Goal: Information Seeking & Learning: Find specific page/section

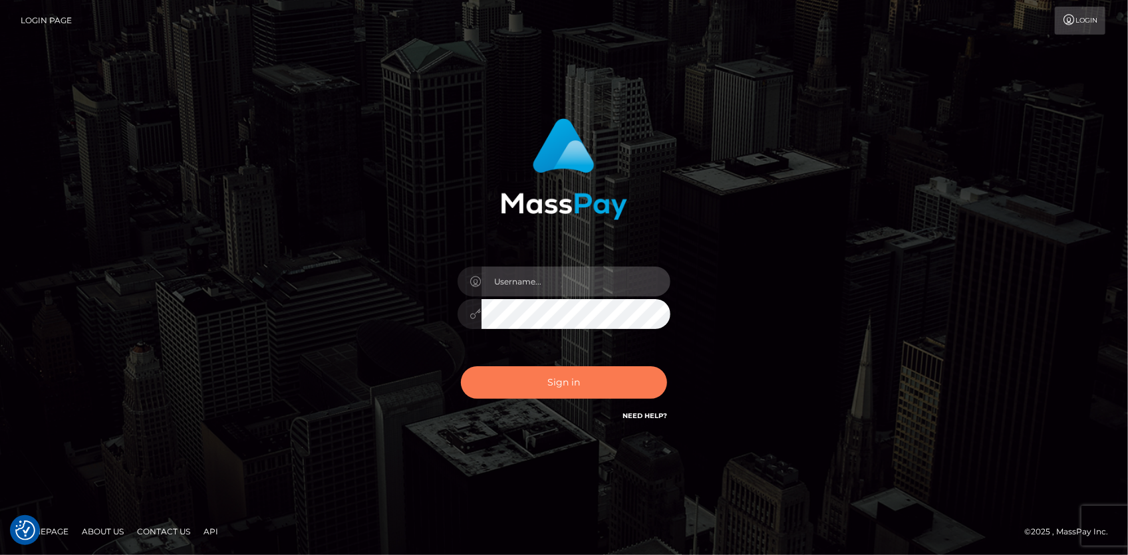
type input "Eduard Gavrilescu"
click at [538, 380] on button "Sign in" at bounding box center [564, 382] width 206 height 33
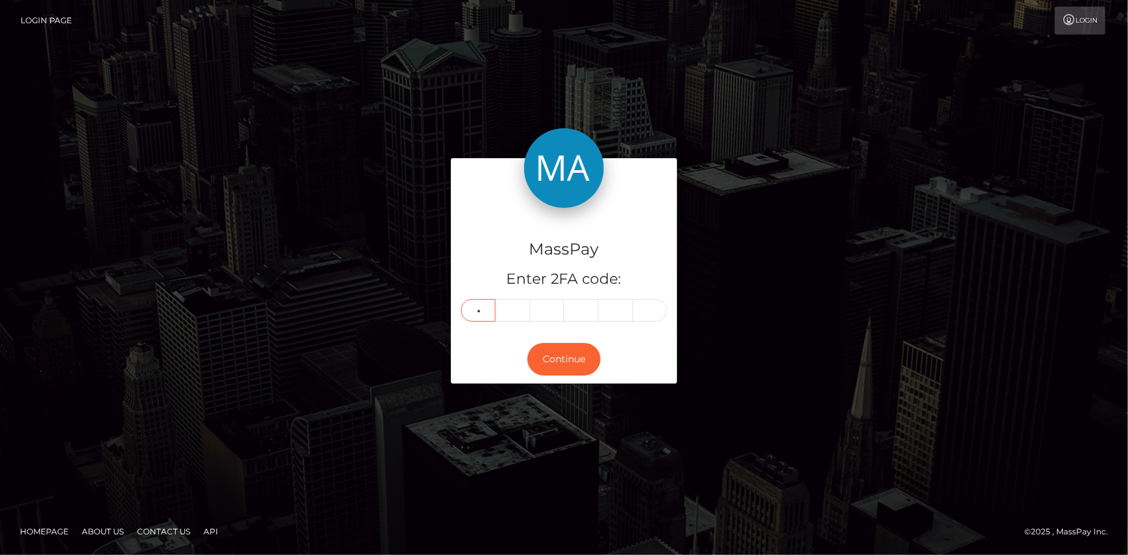
type input "5"
type input "3"
type input "4"
type input "7"
type input "5"
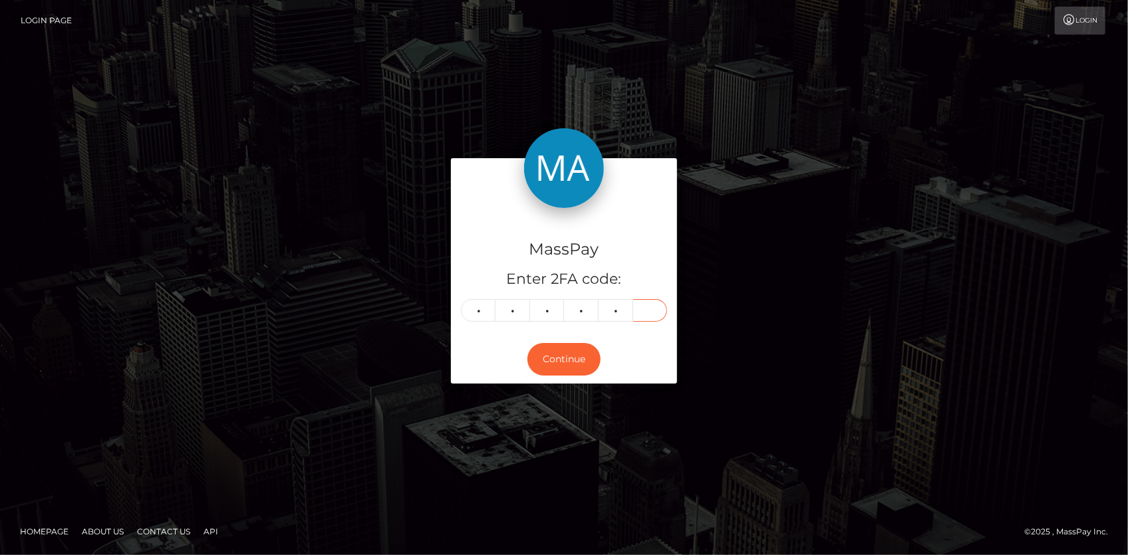
type input "5"
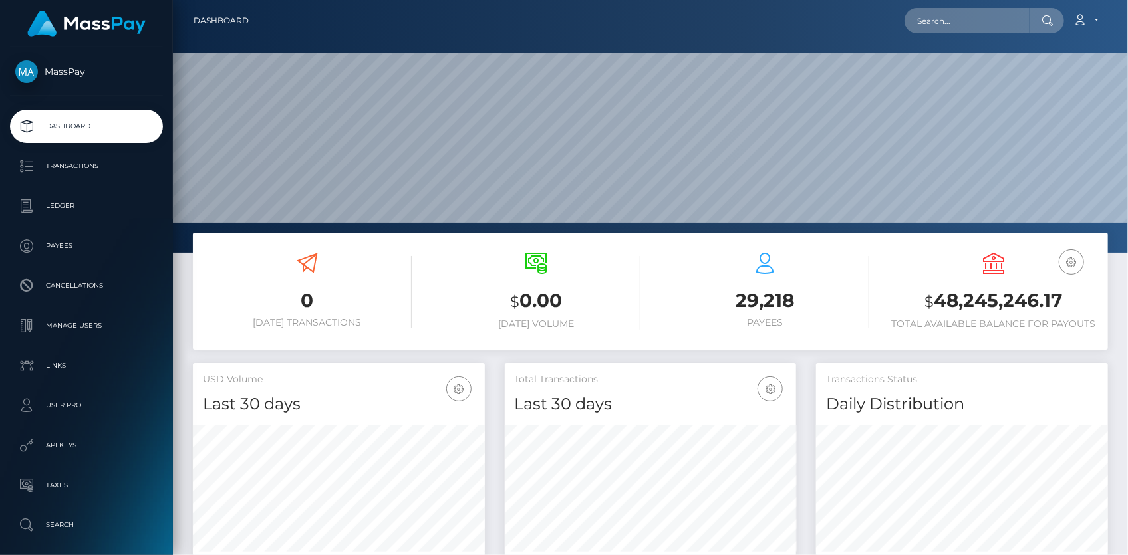
scroll to position [235, 291]
click at [956, 12] on input "text" at bounding box center [967, 20] width 125 height 25
paste input "hellomillions-2144580045"
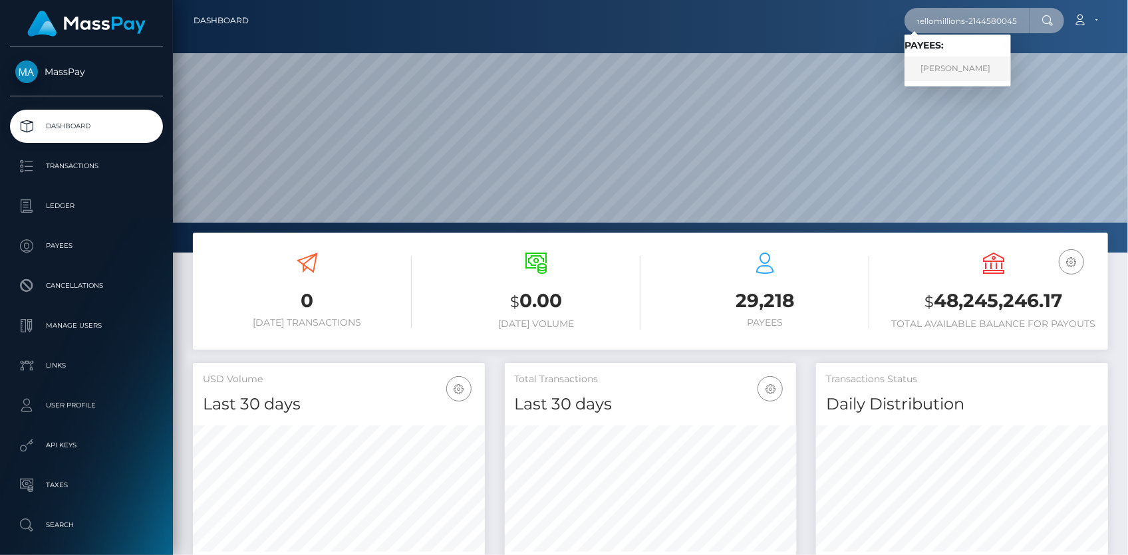
type input "hellomillions-2144580045"
click at [950, 63] on link "HEBERTO ESQUIVEL CALVO" at bounding box center [958, 69] width 106 height 25
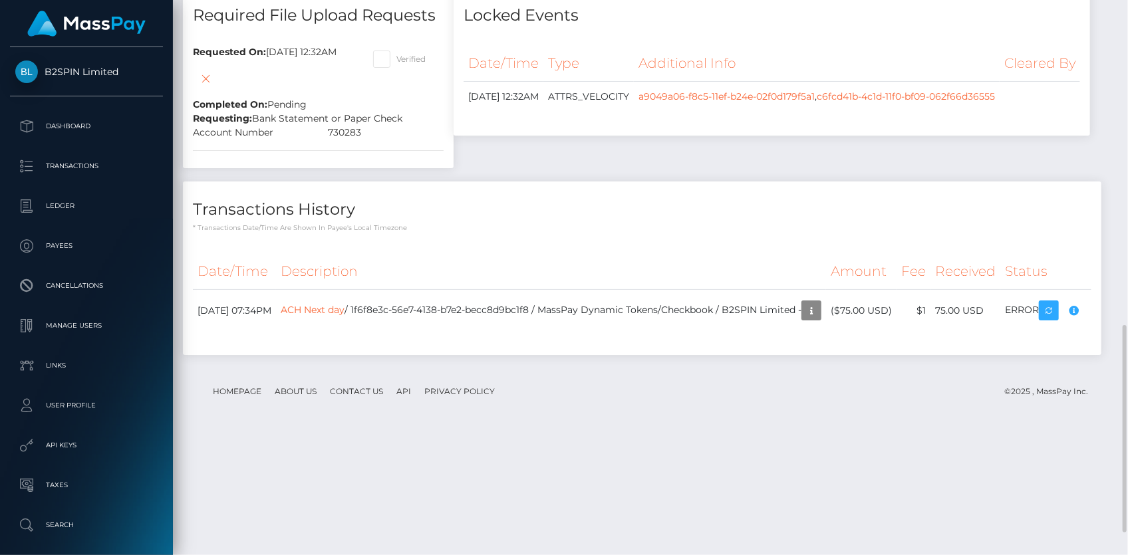
scroll to position [933, 0]
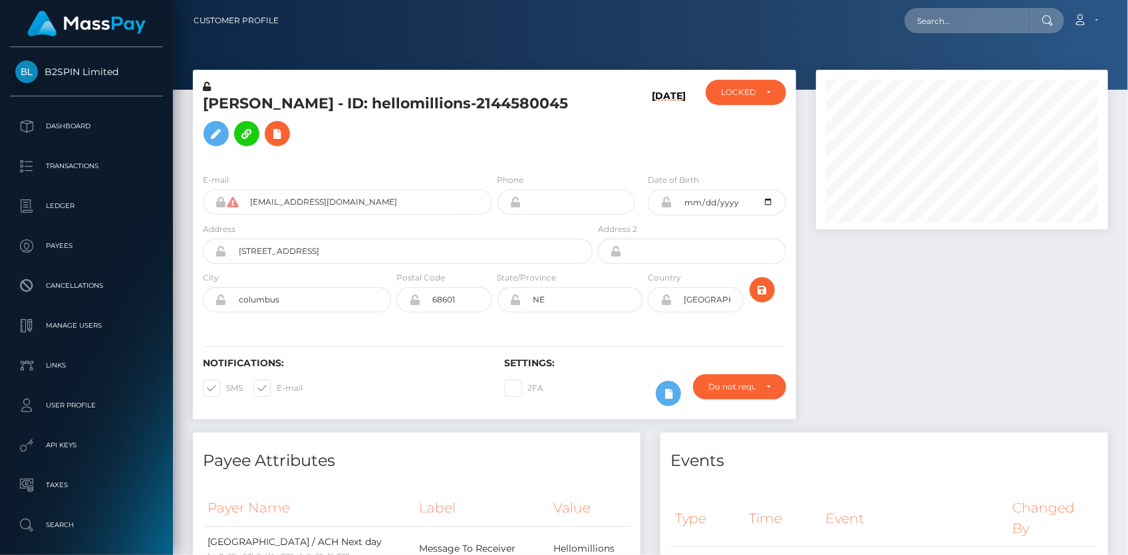
scroll to position [160, 291]
click at [950, 13] on input "text" at bounding box center [967, 20] width 125 height 25
paste input "[EMAIL_ADDRESS][DOMAIN_NAME]"
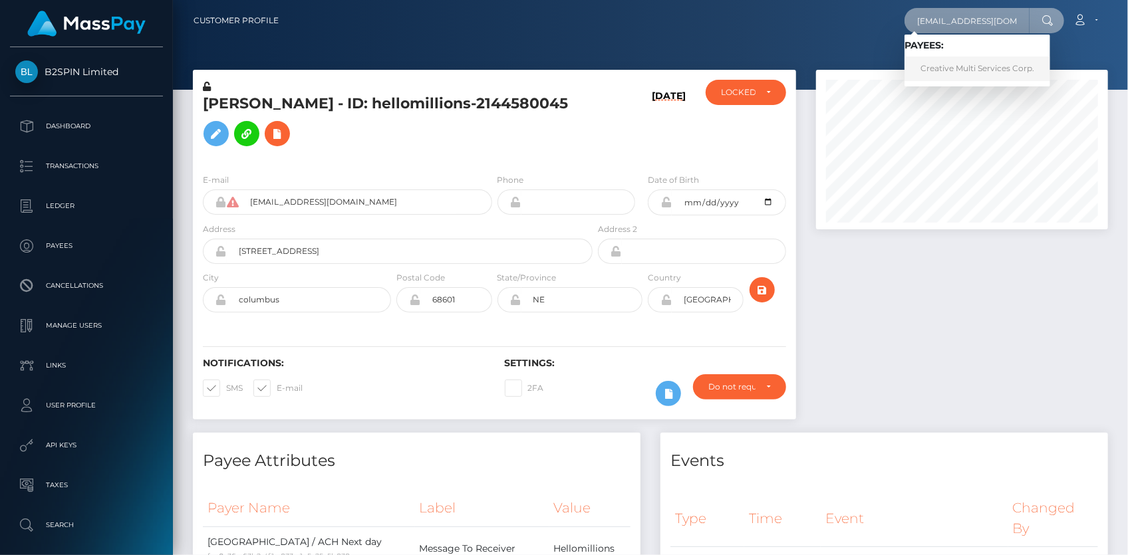
type input "[EMAIL_ADDRESS][DOMAIN_NAME]"
click at [952, 65] on link "Creative Multi Services Corp." at bounding box center [978, 69] width 146 height 25
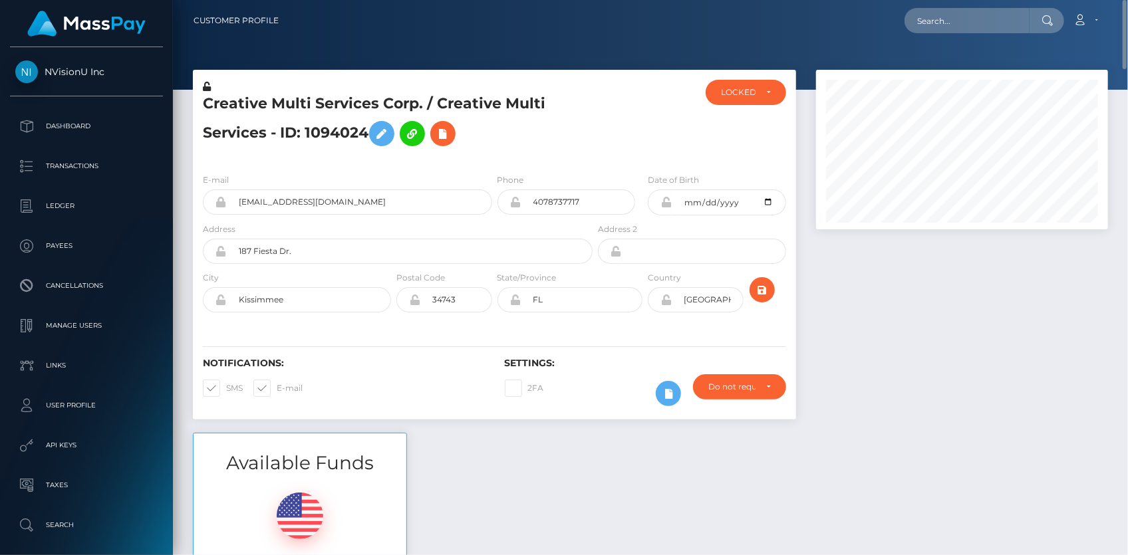
click at [265, 94] on h5 "Creative Multi Services Corp. / Creative Multi Services - ID: 1094024" at bounding box center [394, 123] width 382 height 59
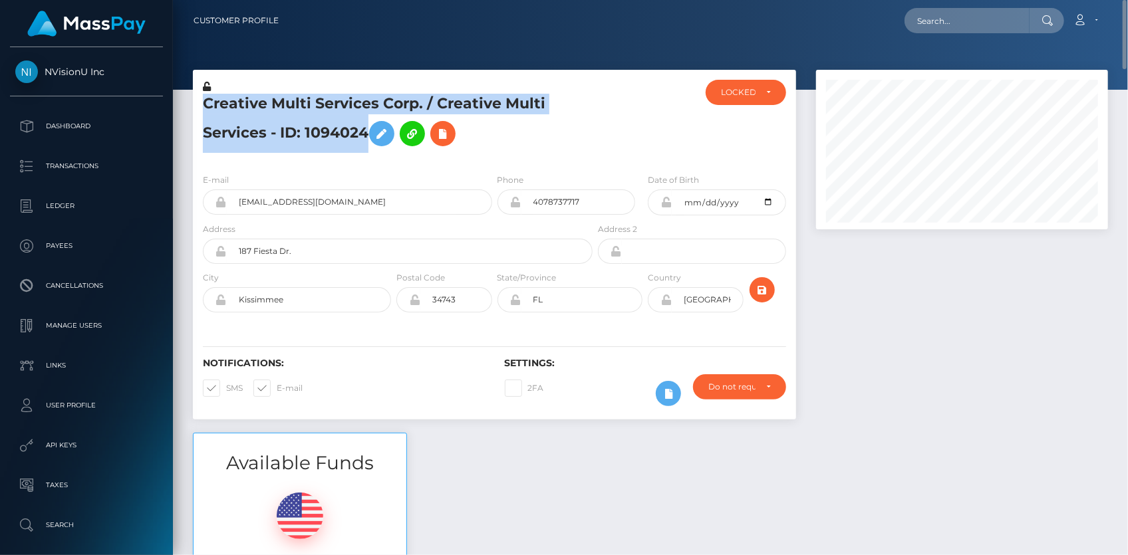
click at [265, 94] on h5 "Creative Multi Services Corp. / Creative Multi Services - ID: 1094024" at bounding box center [394, 123] width 382 height 59
copy h5 "Creative Multi Services Corp. / Creative Multi Services - ID: 1094024"
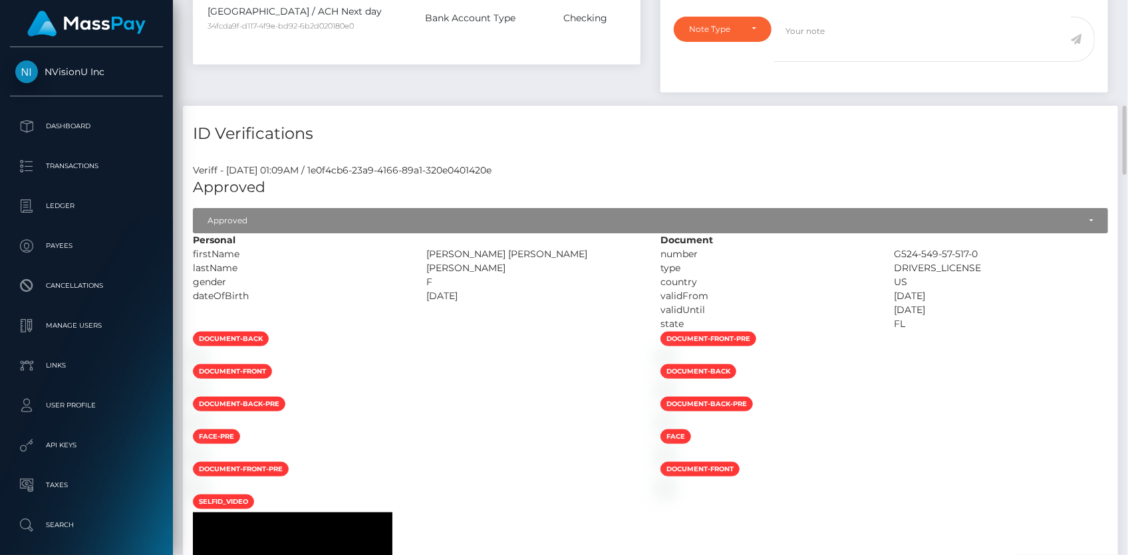
scroll to position [967, 0]
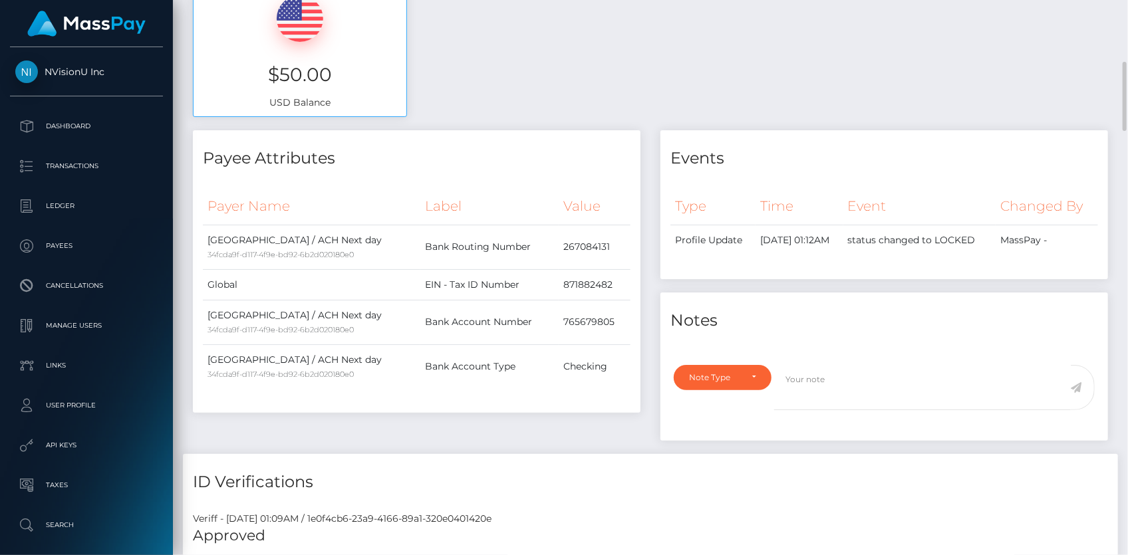
scroll to position [13, 0]
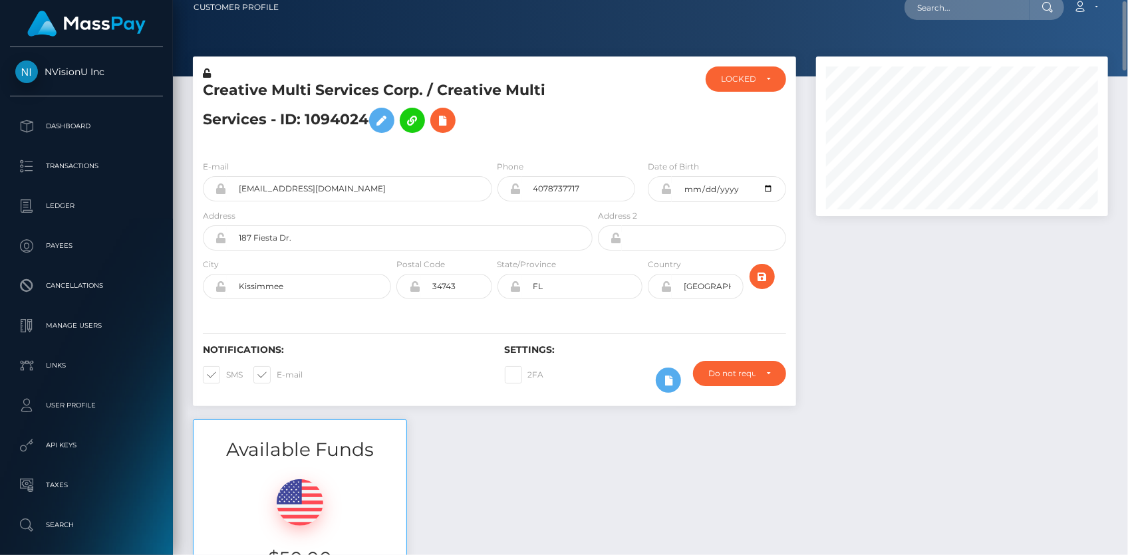
click at [283, 84] on h5 "Creative Multi Services Corp. / Creative Multi Services - ID: 1094024" at bounding box center [394, 109] width 382 height 59
copy h5 "Creative Multi Services Corp. / Creative Multi Services - ID: 1094024"
click at [950, 14] on input "text" at bounding box center [967, 7] width 125 height 25
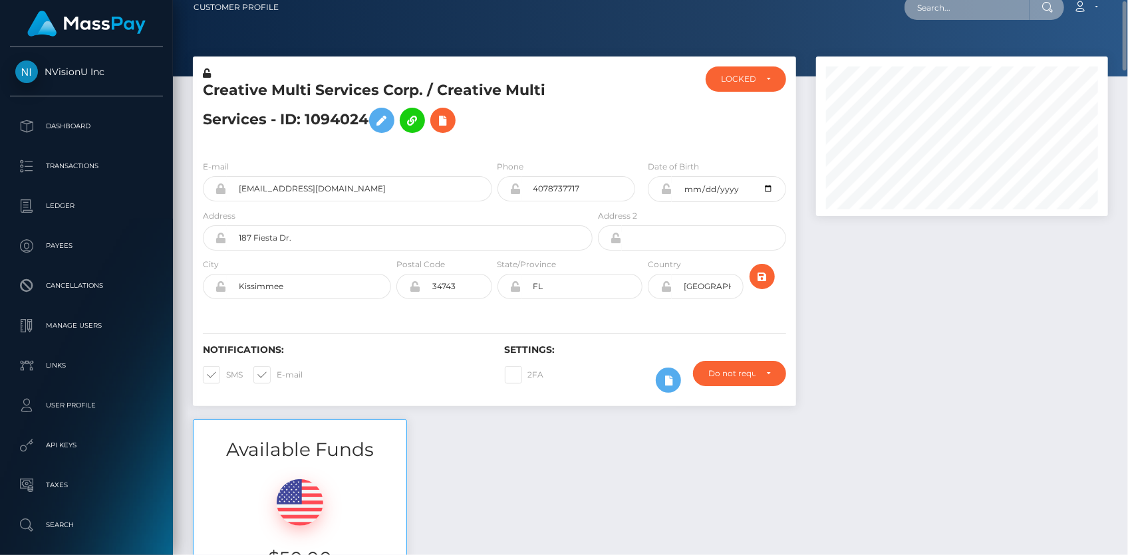
paste input "poact_O4yhAOtZMZfL"
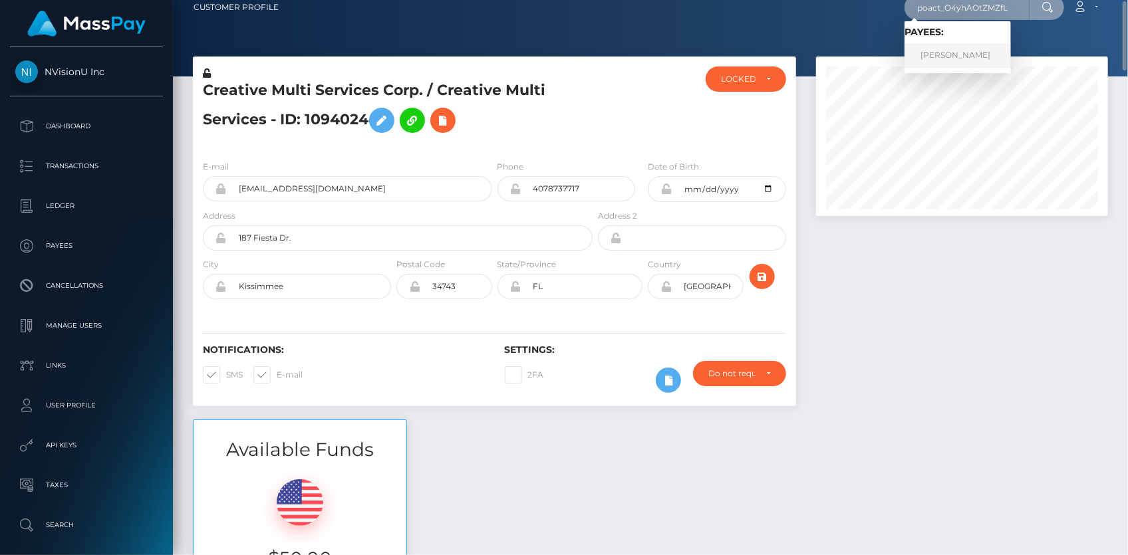
type input "poact_O4yhAOtZMZfL"
click at [939, 53] on link "Zeeshan Gahothi" at bounding box center [958, 55] width 106 height 25
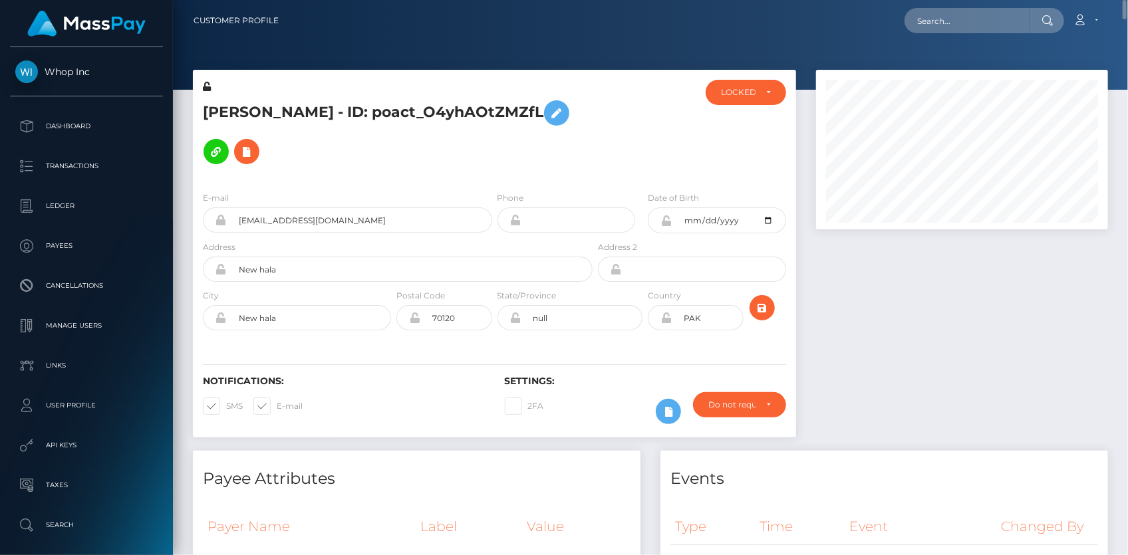
click at [357, 111] on h5 "Zeeshan Gahothi - ID: poact_O4yhAOtZMZfL" at bounding box center [394, 132] width 382 height 77
copy h5 "Zeeshan Gahothi - ID: poact_O4yhAOtZMZfL"
click at [1048, 37] on nav "Customer Profile Loading... Loading... Account" at bounding box center [650, 20] width 955 height 41
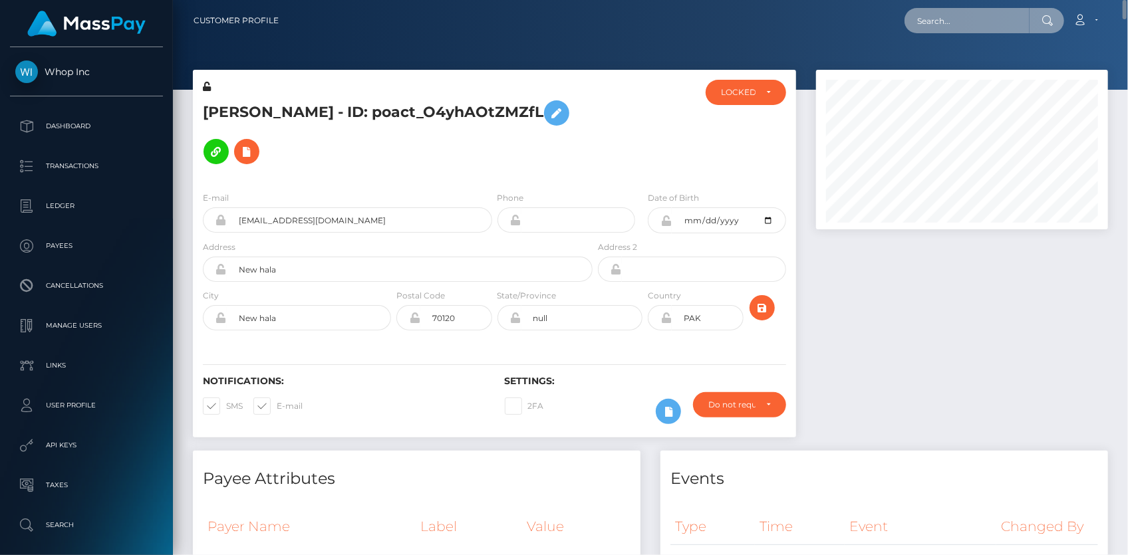
click at [990, 25] on input "text" at bounding box center [967, 20] width 125 height 25
paste input "poact_KQ2AbGfBHPdm"
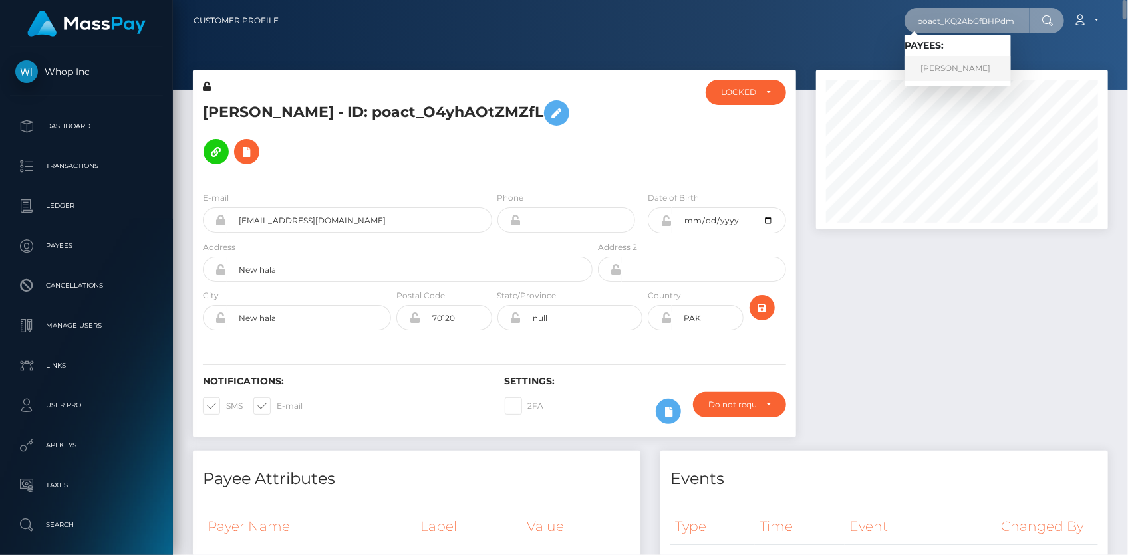
type input "poact_KQ2AbGfBHPdm"
click at [945, 63] on link "Sofiane Boulahdaj" at bounding box center [958, 69] width 106 height 25
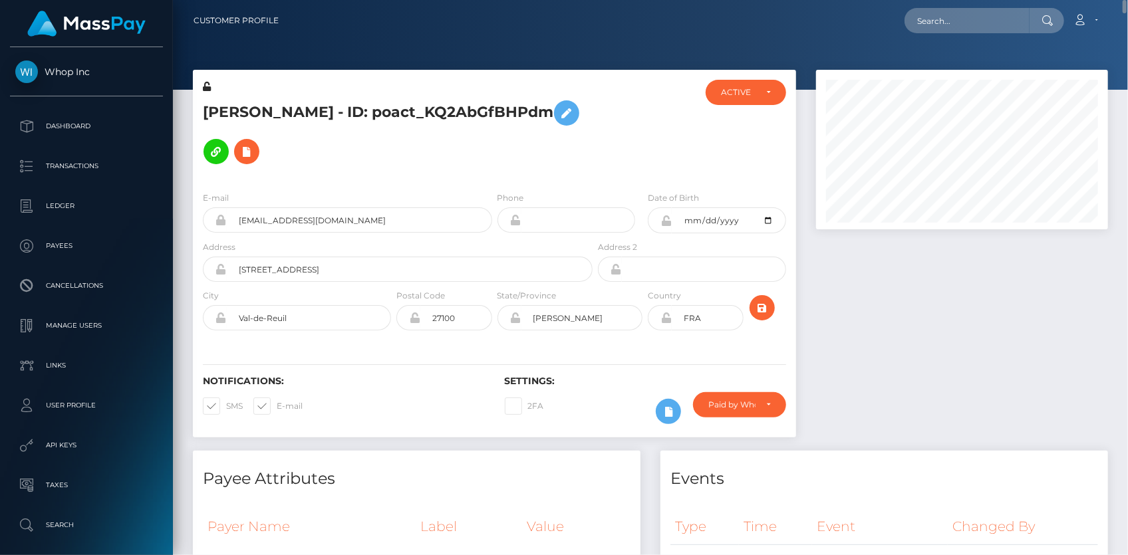
click at [332, 107] on h5 "Sofiane Boulahdaj - ID: poact_KQ2AbGfBHPdm" at bounding box center [394, 132] width 382 height 77
copy h5 "Sofiane Boulahdaj - ID: poact_KQ2AbGfBHPdm"
click at [944, 24] on input "text" at bounding box center [967, 20] width 125 height 25
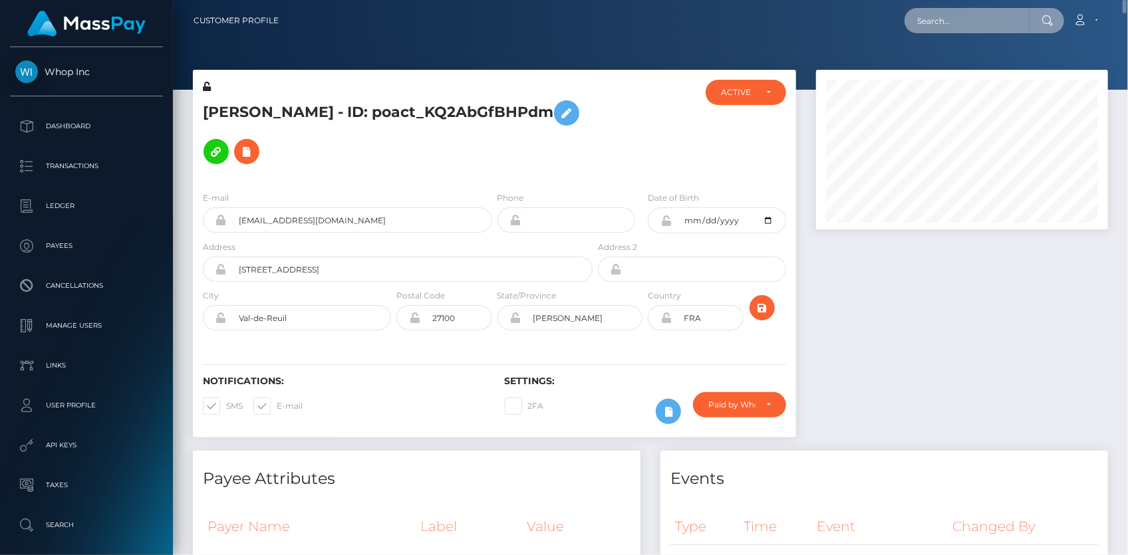
paste input "poact_FmnosTeDlm5T"
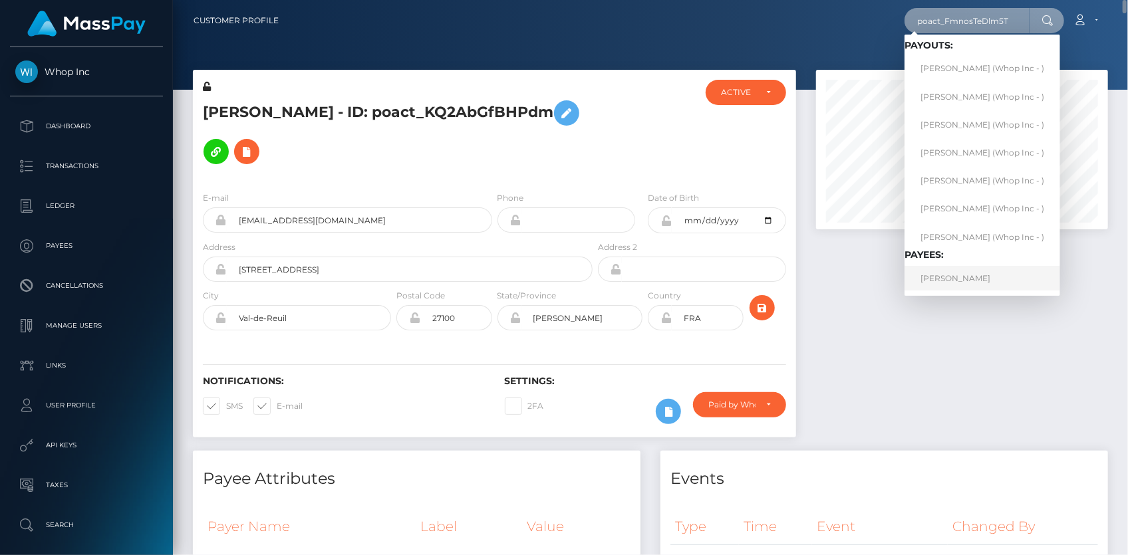
type input "poact_FmnosTeDlm5T"
click at [952, 276] on link "MARKO ŠOBAK" at bounding box center [983, 278] width 156 height 25
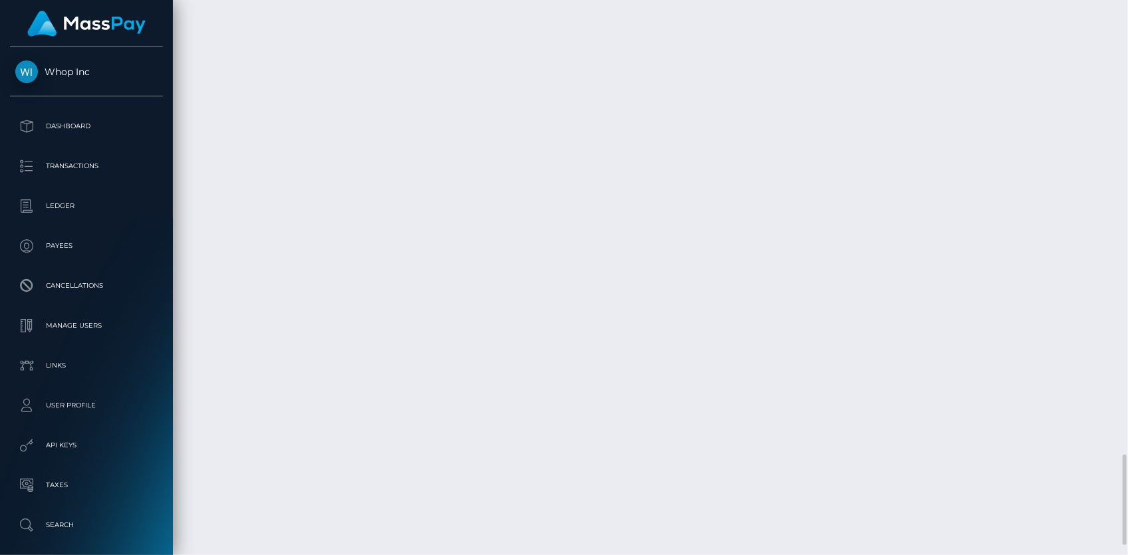
scroll to position [2790, 0]
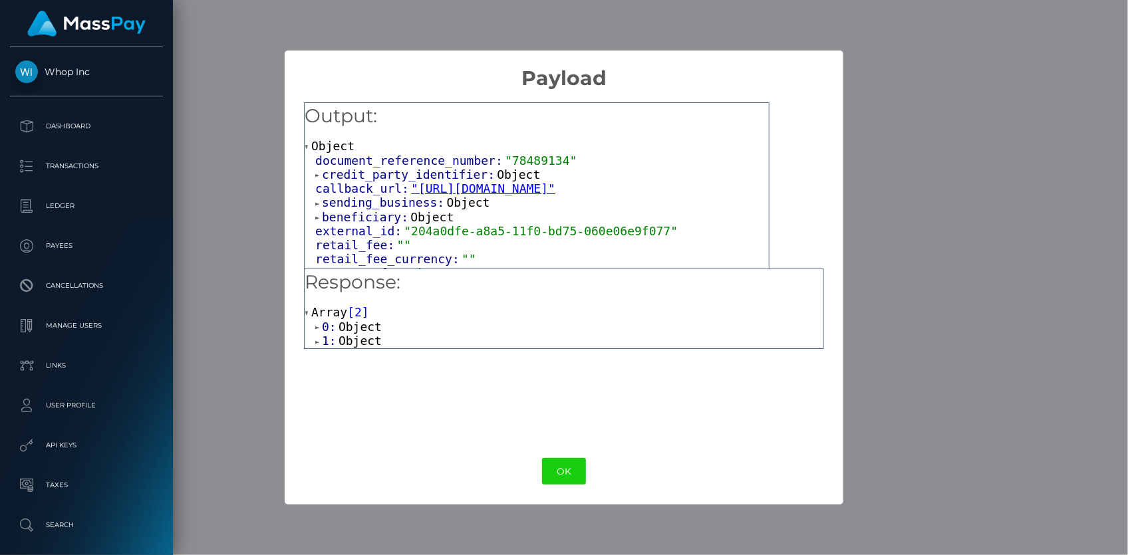
click at [373, 180] on span "credit_party_identifier:" at bounding box center [409, 175] width 175 height 14
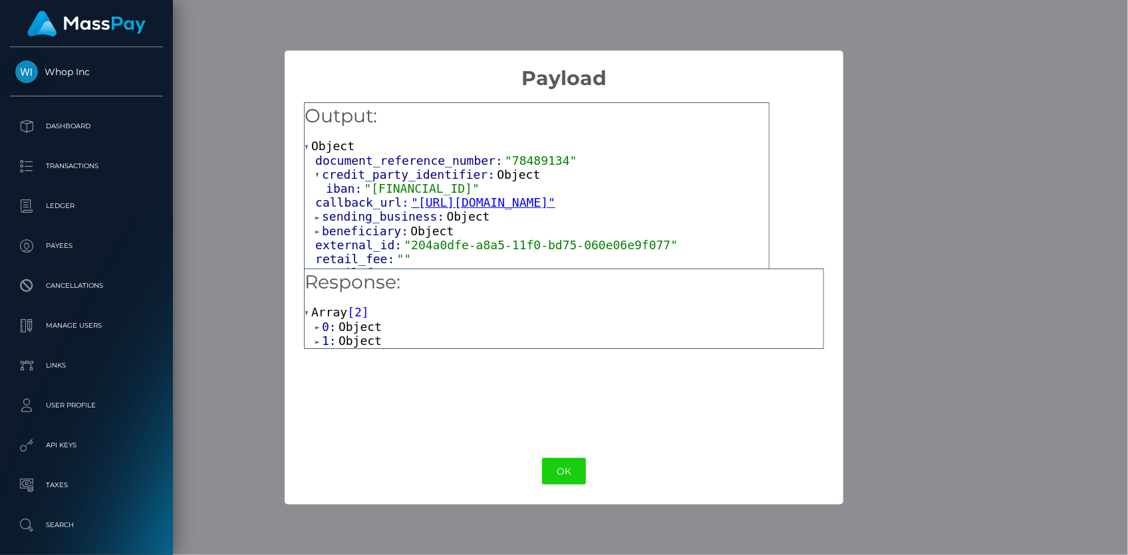
click at [395, 193] on span ""[FINANCIAL_ID]"" at bounding box center [421, 189] width 115 height 14
copy span "[FINANCIAL_ID]"
click at [335, 217] on span "sending_business:" at bounding box center [384, 217] width 124 height 14
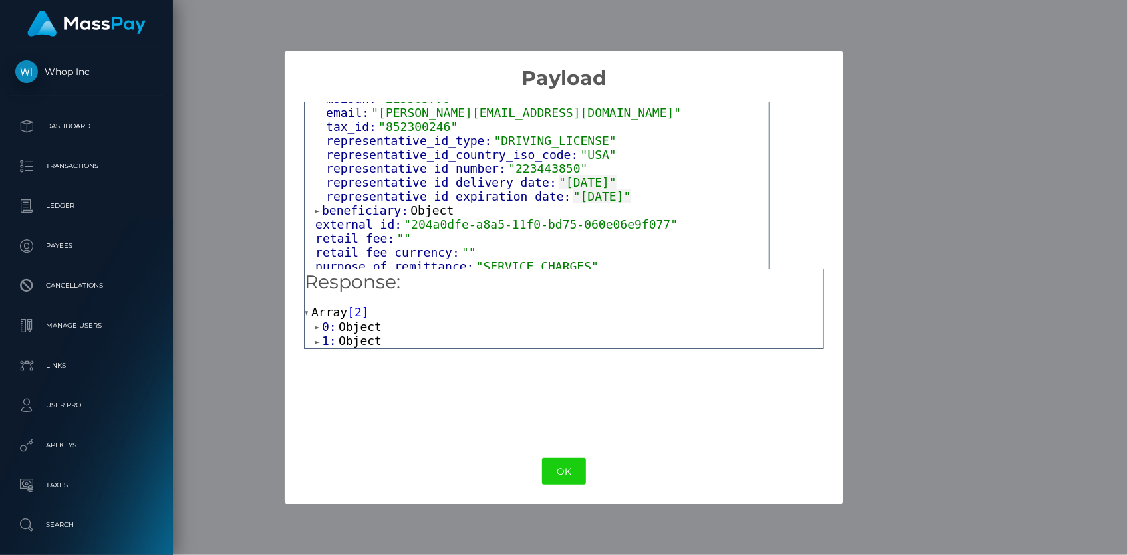
scroll to position [318, 0]
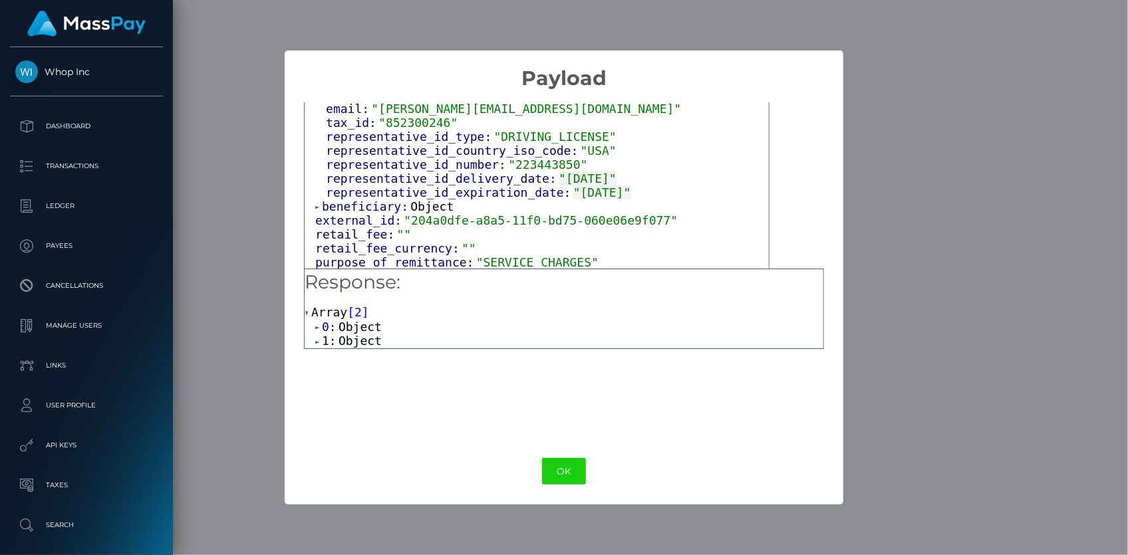
click at [383, 214] on span "external_id:" at bounding box center [359, 221] width 88 height 14
click at [382, 206] on span "beneficiary:" at bounding box center [366, 207] width 88 height 14
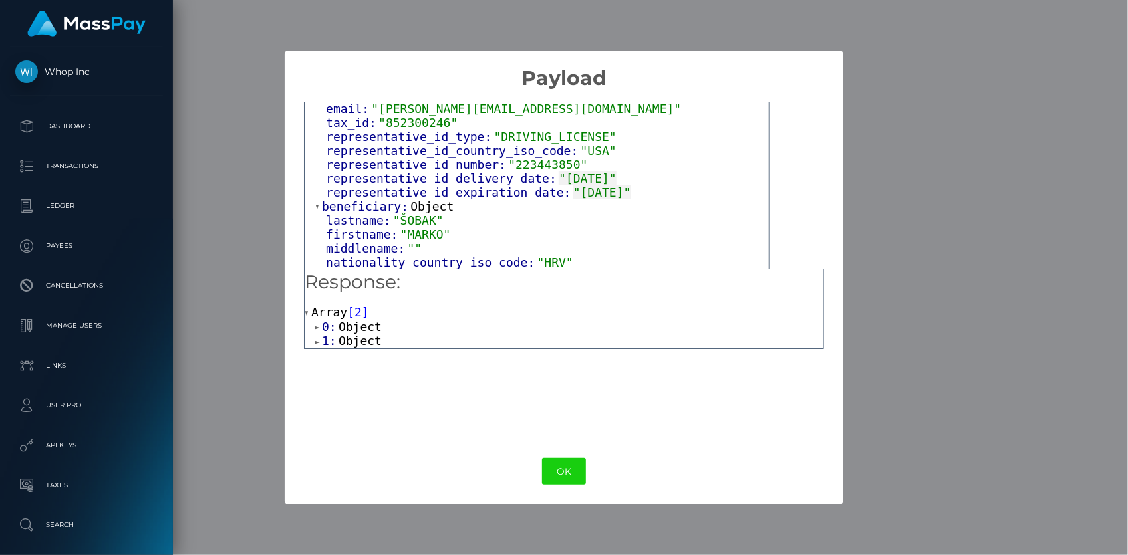
scroll to position [378, 0]
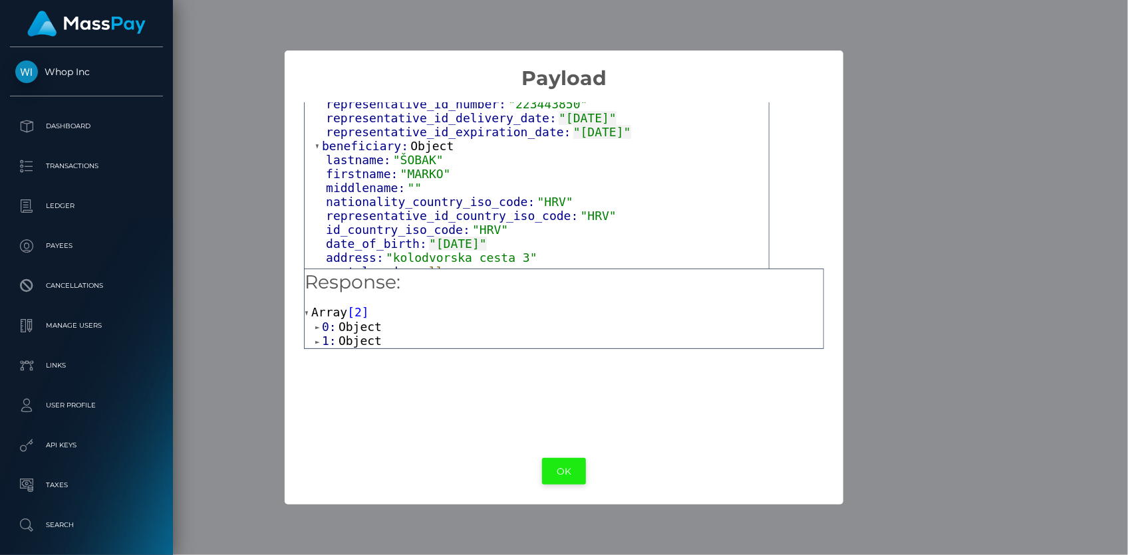
click at [557, 459] on button "OK" at bounding box center [564, 471] width 44 height 27
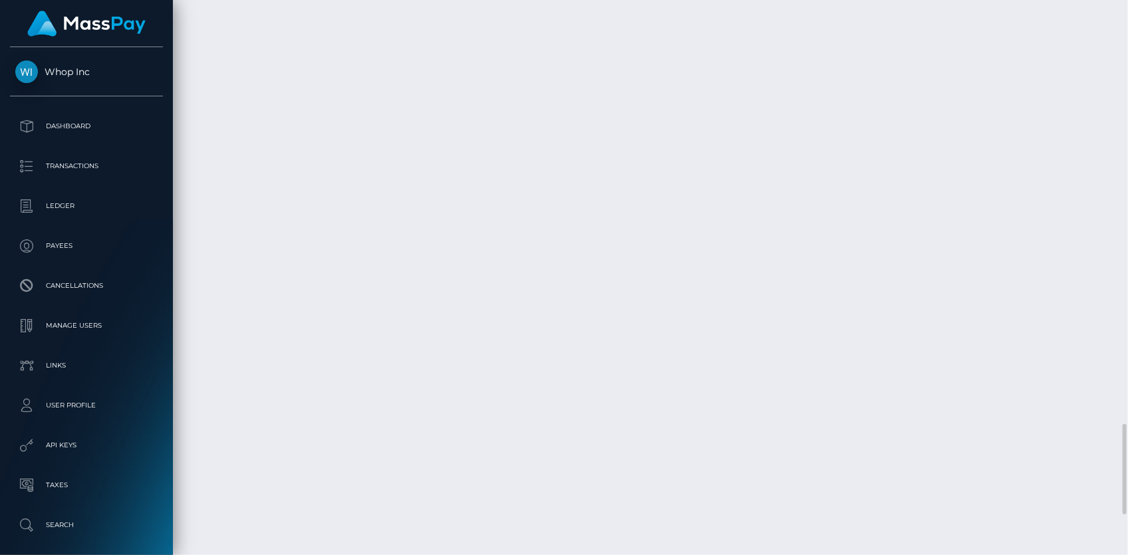
scroll to position [2850, 0]
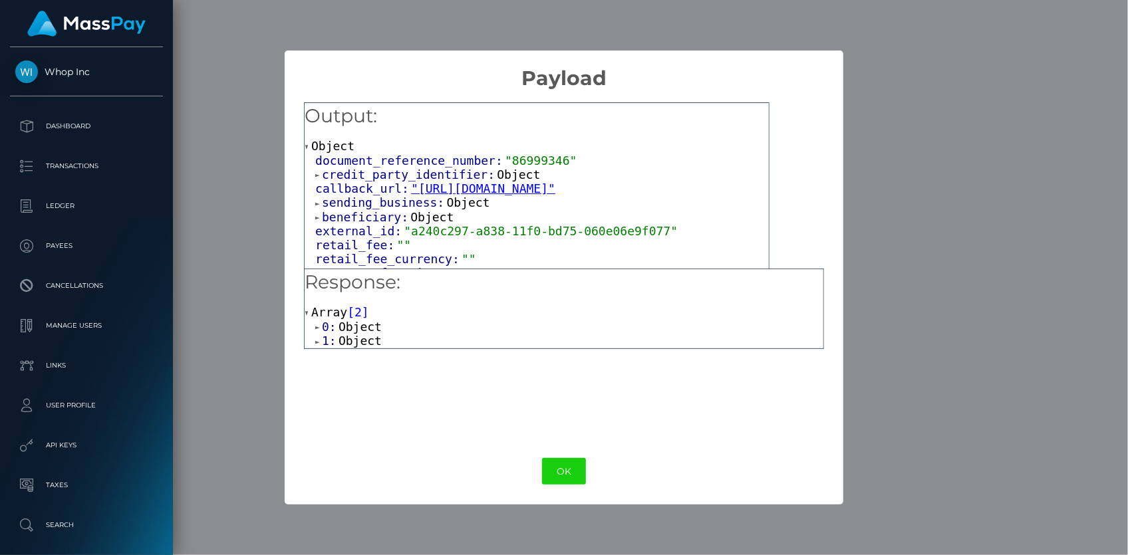
click at [339, 174] on span "credit_party_identifier:" at bounding box center [409, 175] width 175 height 14
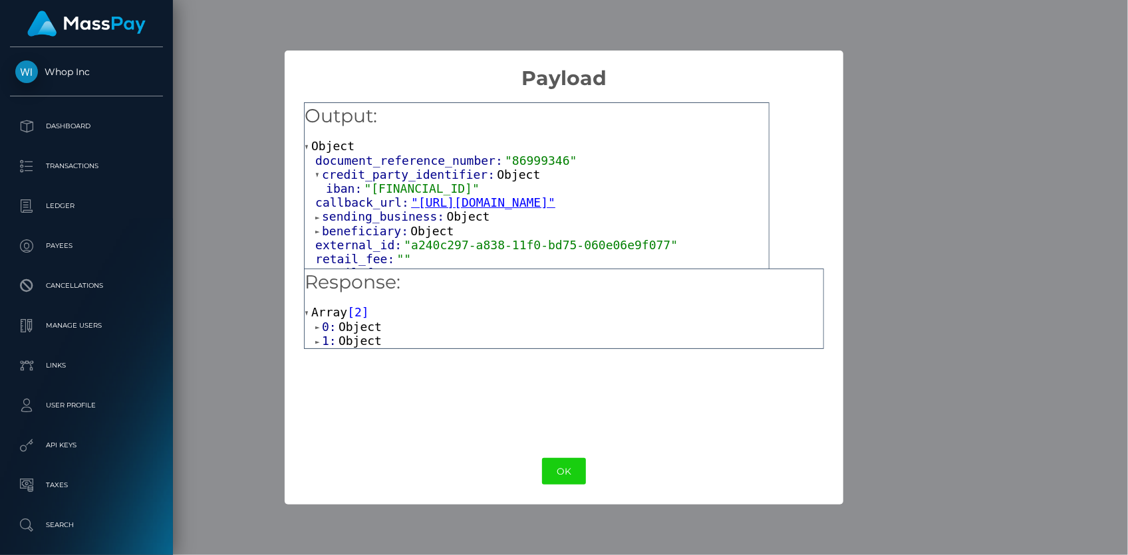
click at [377, 186] on span ""BE83905334786615"" at bounding box center [421, 189] width 115 height 14
copy span "BE83905334786615"
click at [390, 216] on span "sending_business:" at bounding box center [384, 217] width 124 height 14
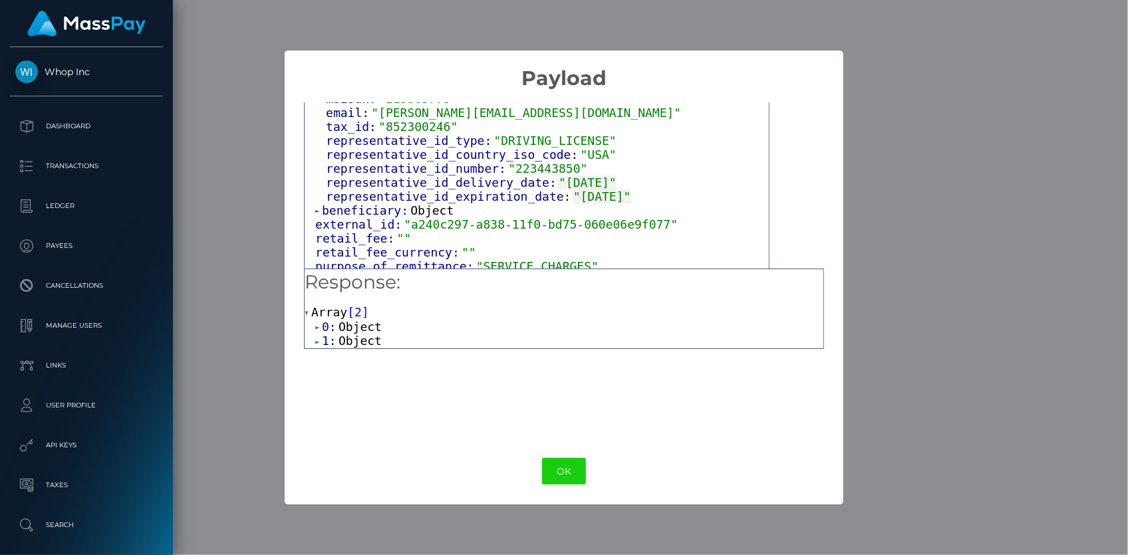
scroll to position [318, 0]
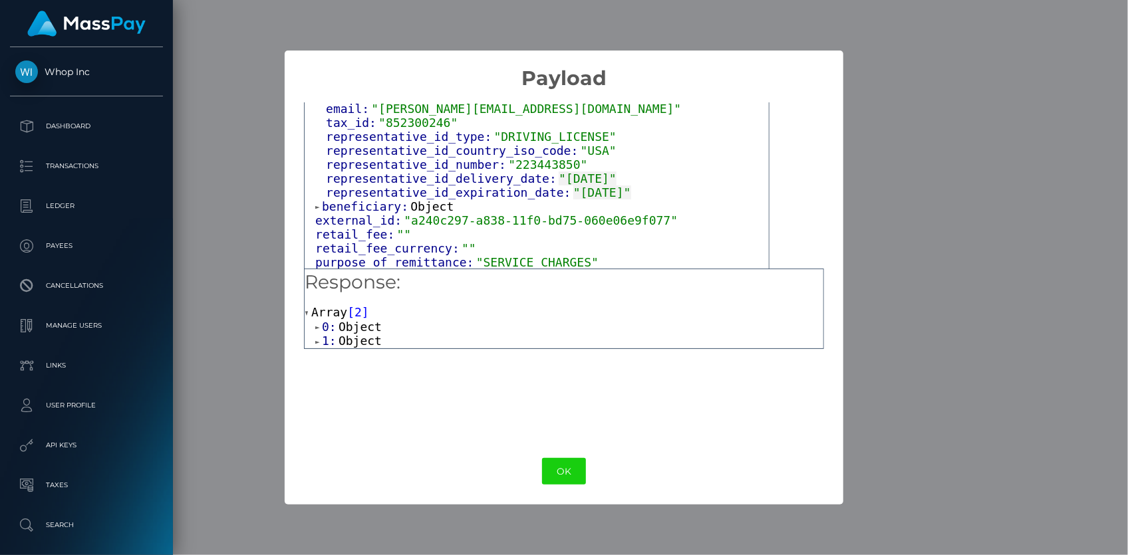
click at [332, 339] on span "1:" at bounding box center [330, 341] width 17 height 14
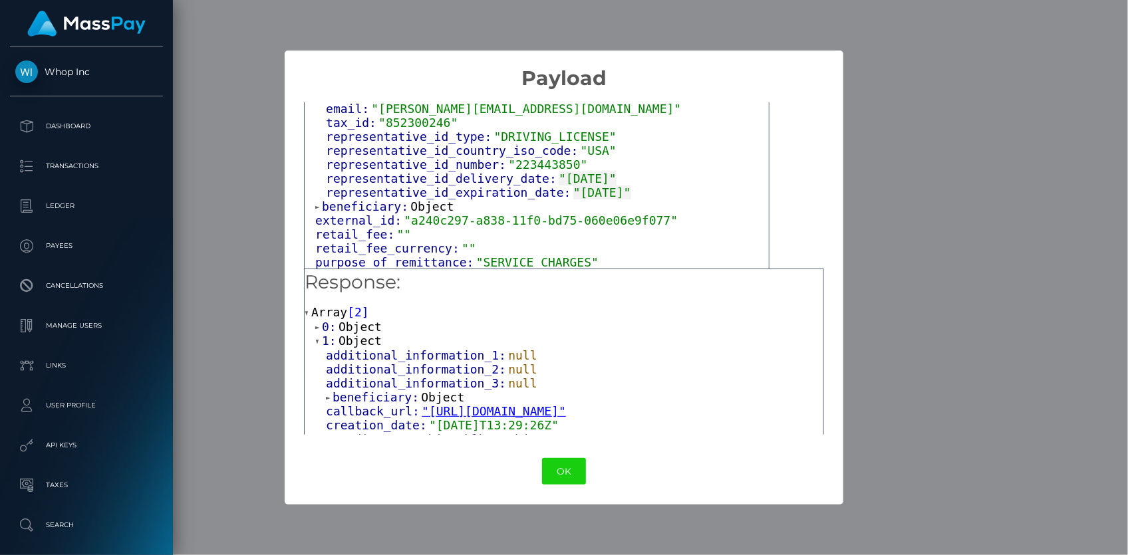
click at [343, 324] on span "Object" at bounding box center [360, 327] width 43 height 14
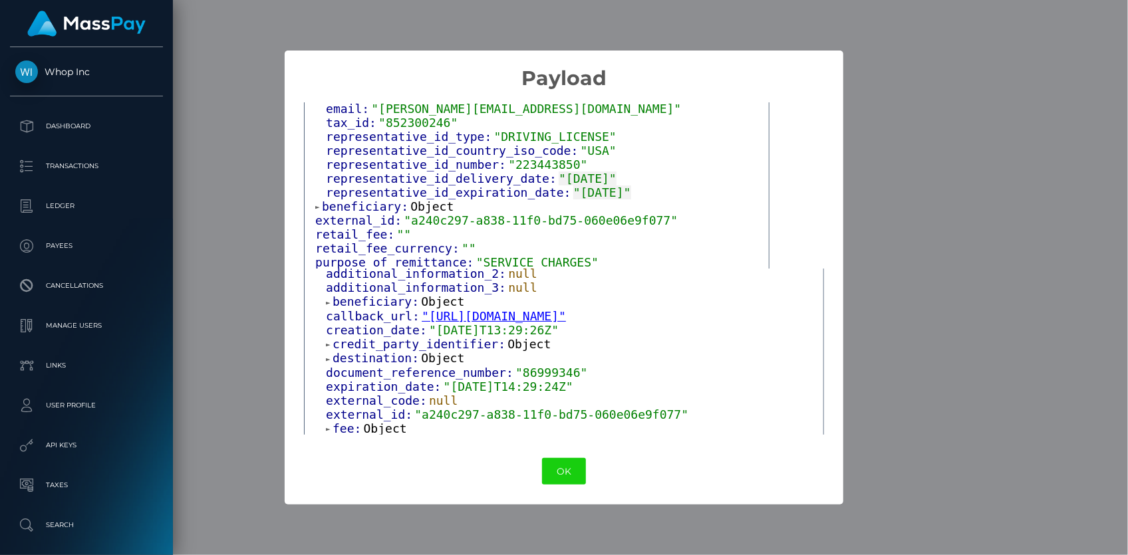
scroll to position [60, 0]
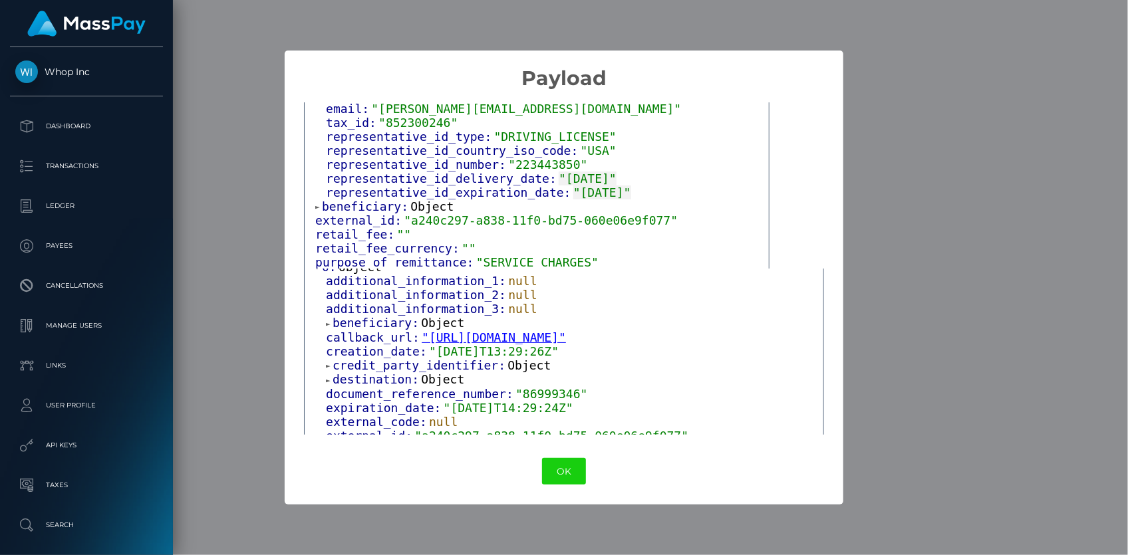
click at [369, 320] on span "beneficiary:" at bounding box center [377, 323] width 88 height 14
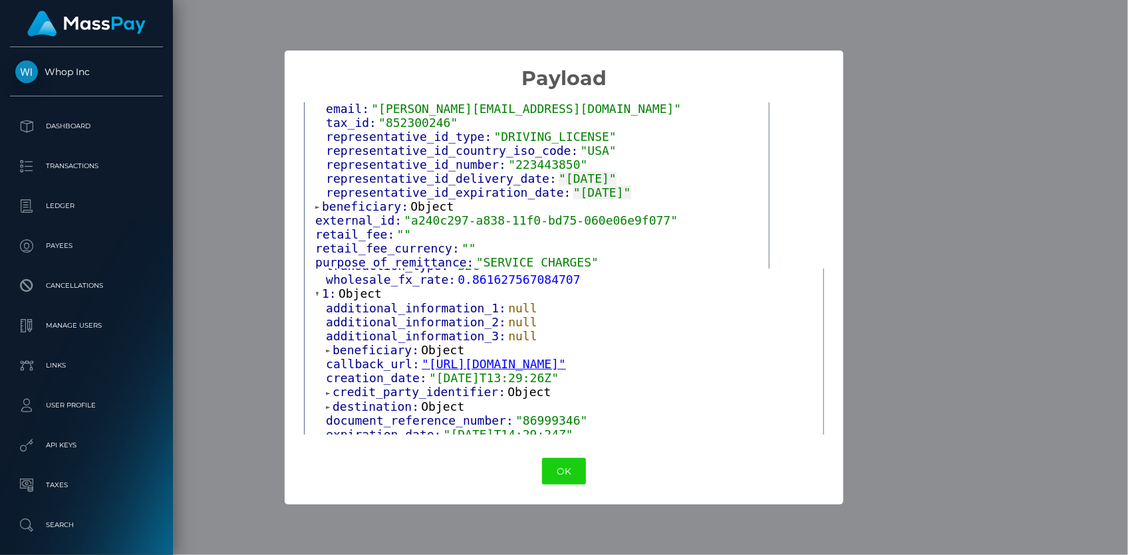
scroll to position [846, 0]
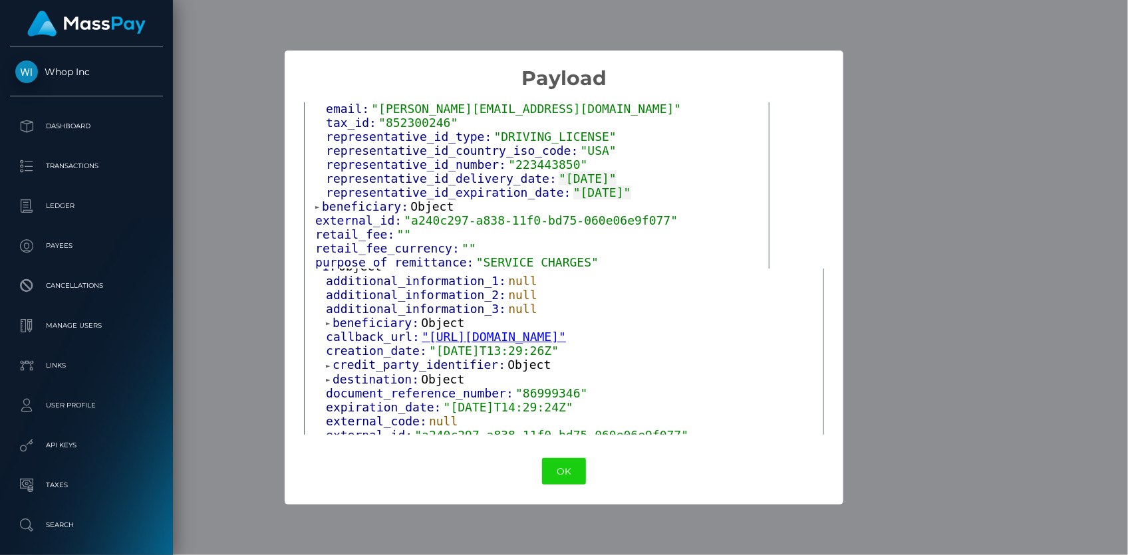
click at [376, 359] on span "credit_party_identifier:" at bounding box center [420, 365] width 175 height 14
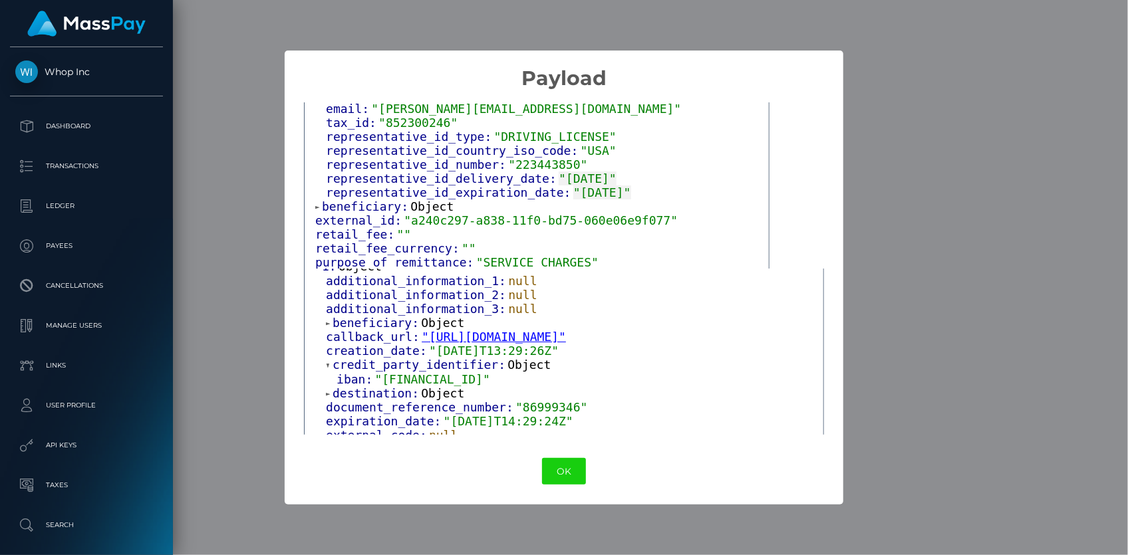
scroll to position [907, 0]
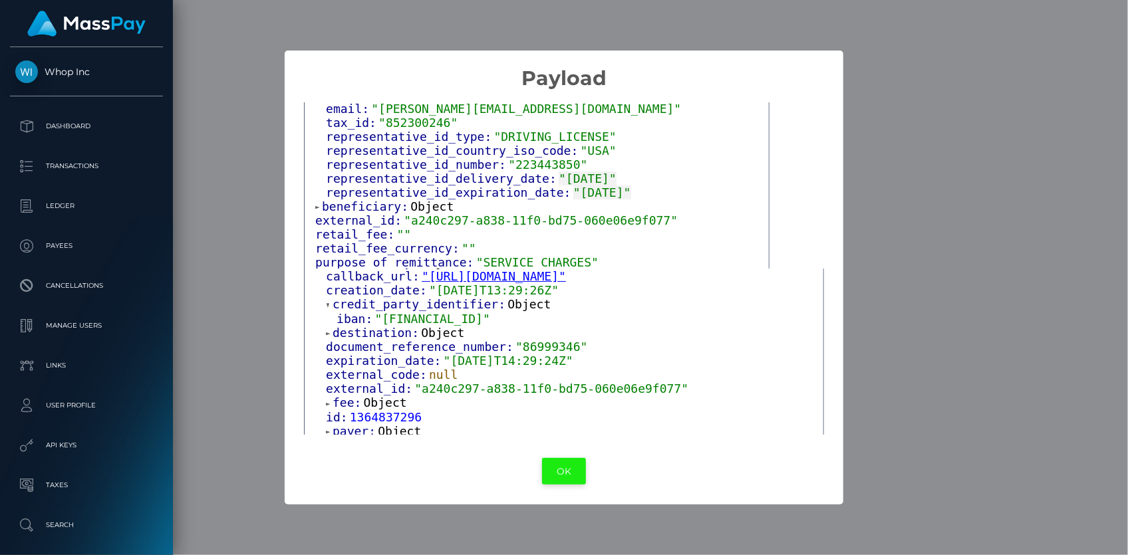
click at [557, 466] on button "OK" at bounding box center [564, 471] width 44 height 27
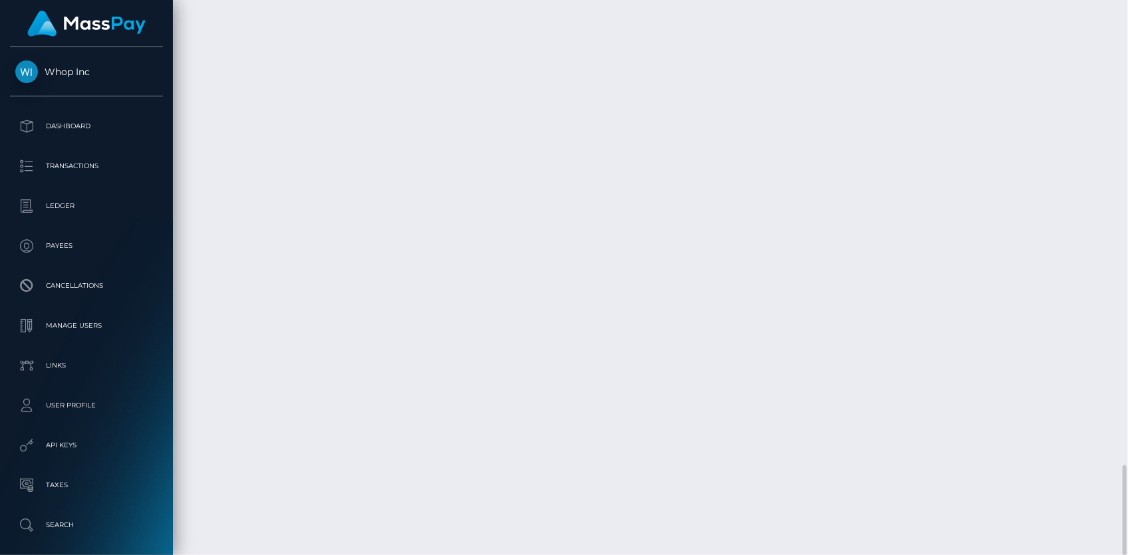
scroll to position [160, 291]
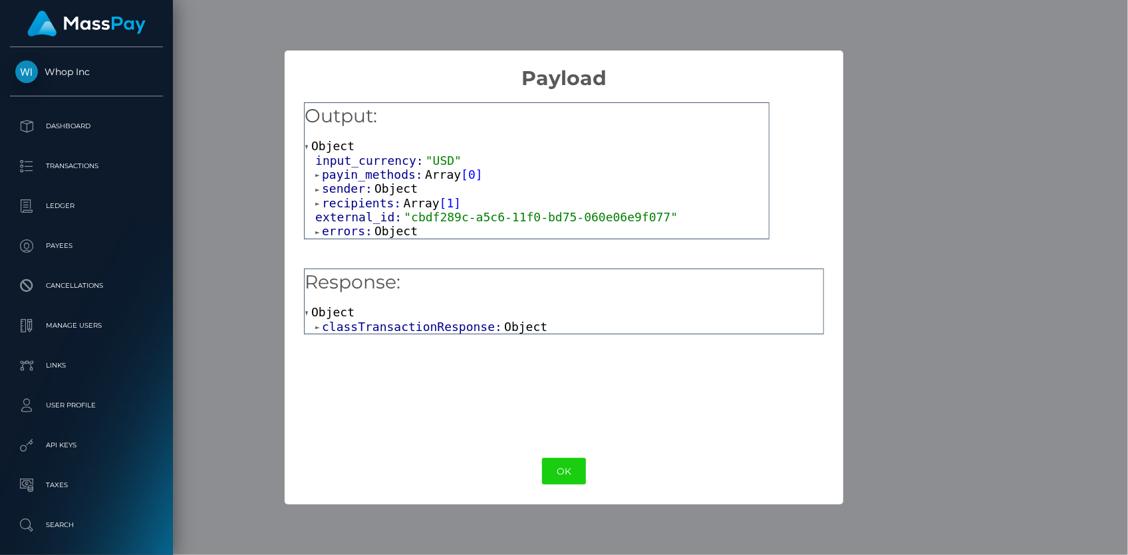
click at [347, 200] on span "recipients:" at bounding box center [362, 203] width 81 height 14
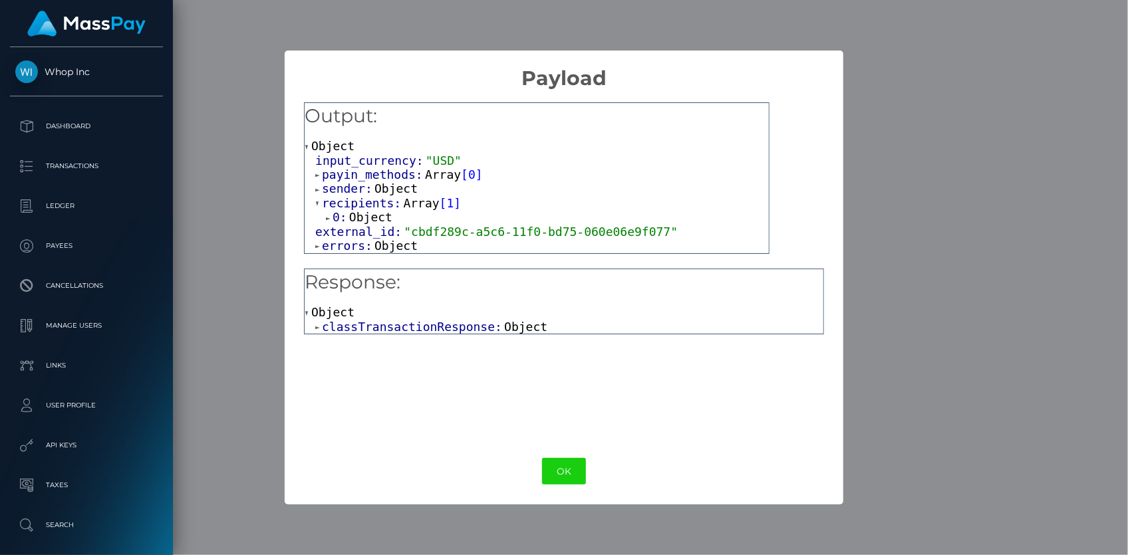
click at [351, 217] on span "Object" at bounding box center [370, 217] width 43 height 14
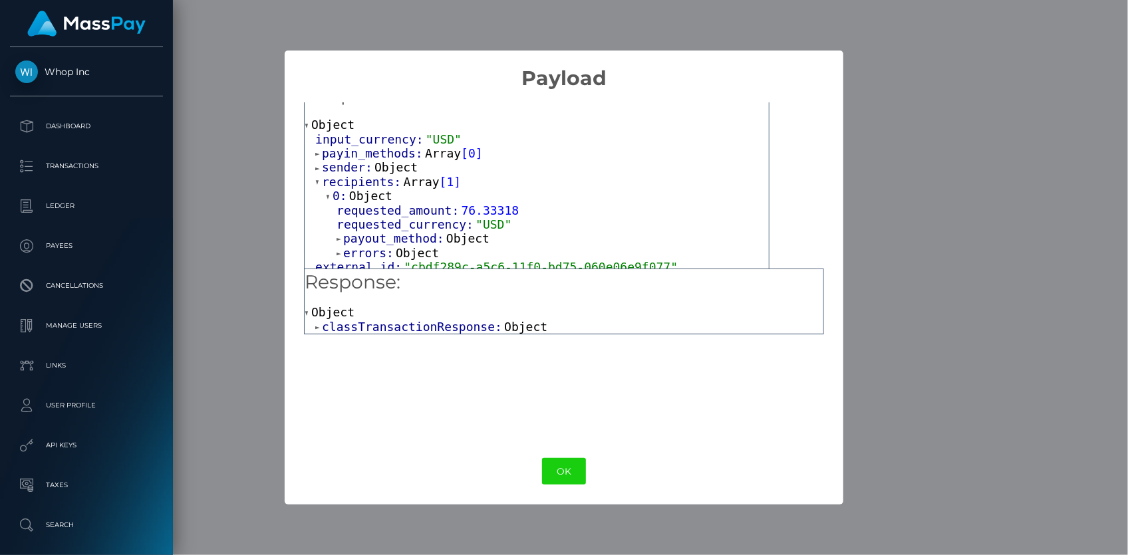
scroll to position [41, 0]
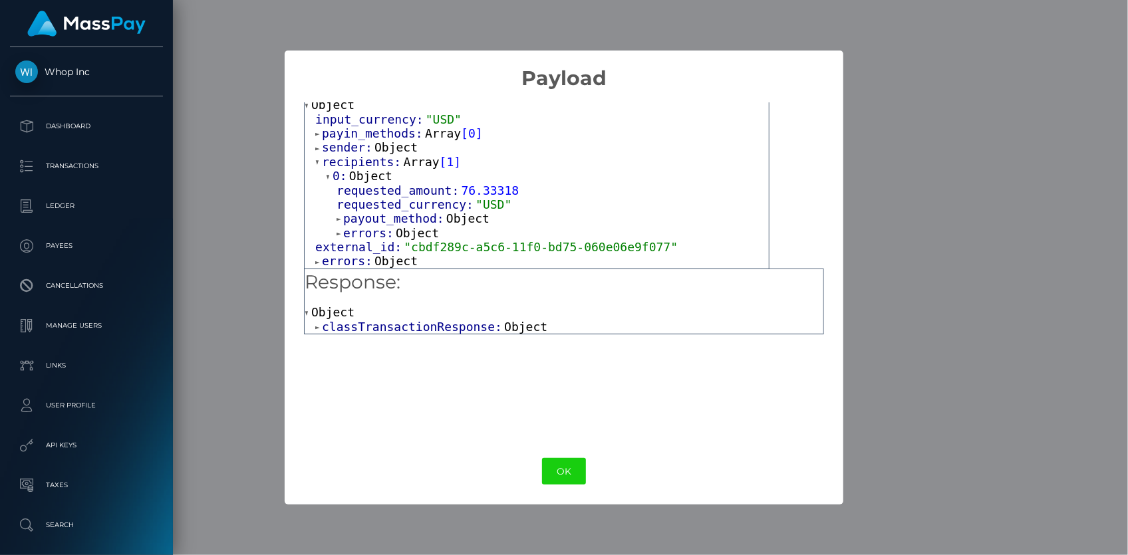
click at [374, 233] on span "errors:" at bounding box center [369, 233] width 53 height 14
click at [379, 219] on span "payout_method:" at bounding box center [394, 219] width 103 height 14
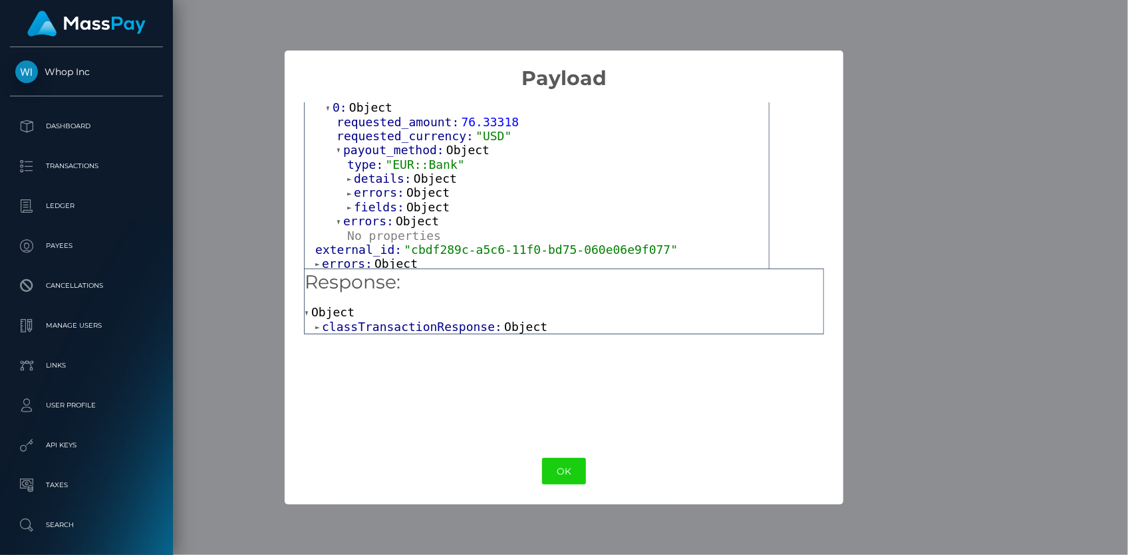
scroll to position [112, 0]
click at [351, 261] on span "errors:" at bounding box center [348, 261] width 53 height 14
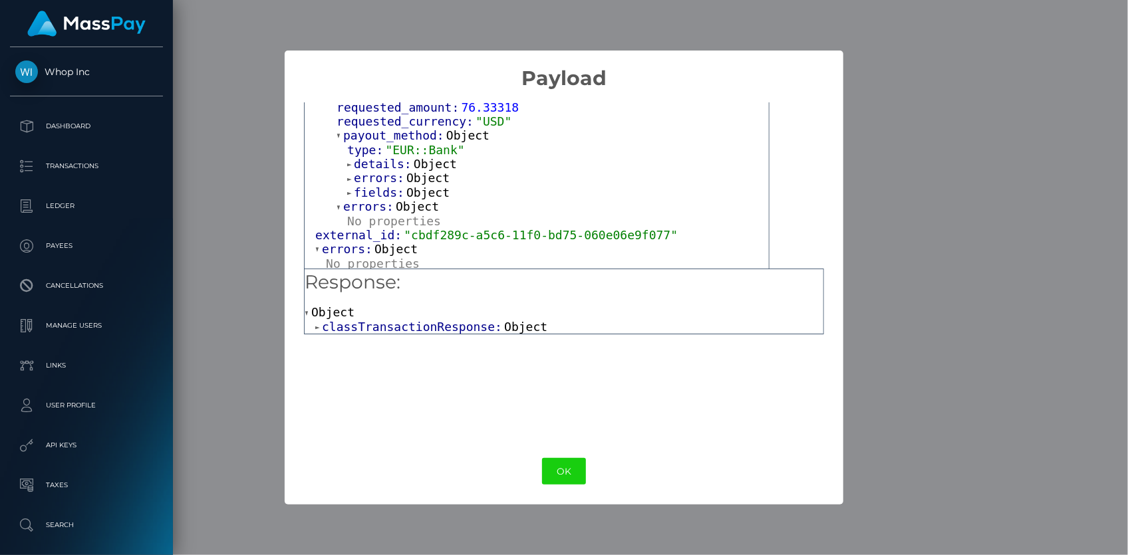
scroll to position [126, 0]
click at [442, 328] on span "classTransactionResponse:" at bounding box center [413, 327] width 182 height 14
click at [374, 337] on span "_object:" at bounding box center [363, 341] width 60 height 14
click at [378, 352] on span "classTransaction:" at bounding box center [405, 356] width 124 height 14
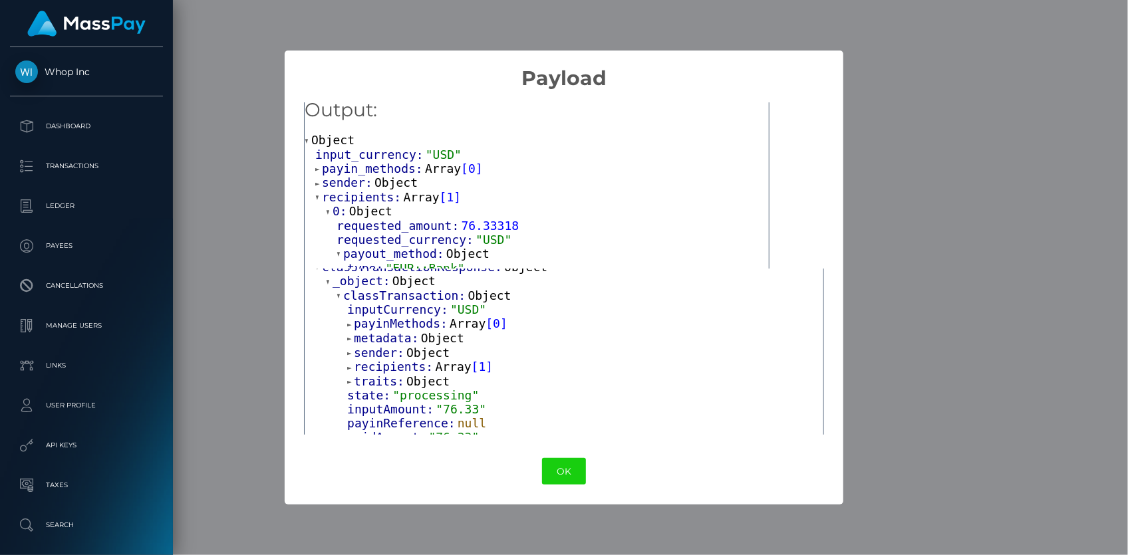
scroll to position [0, 0]
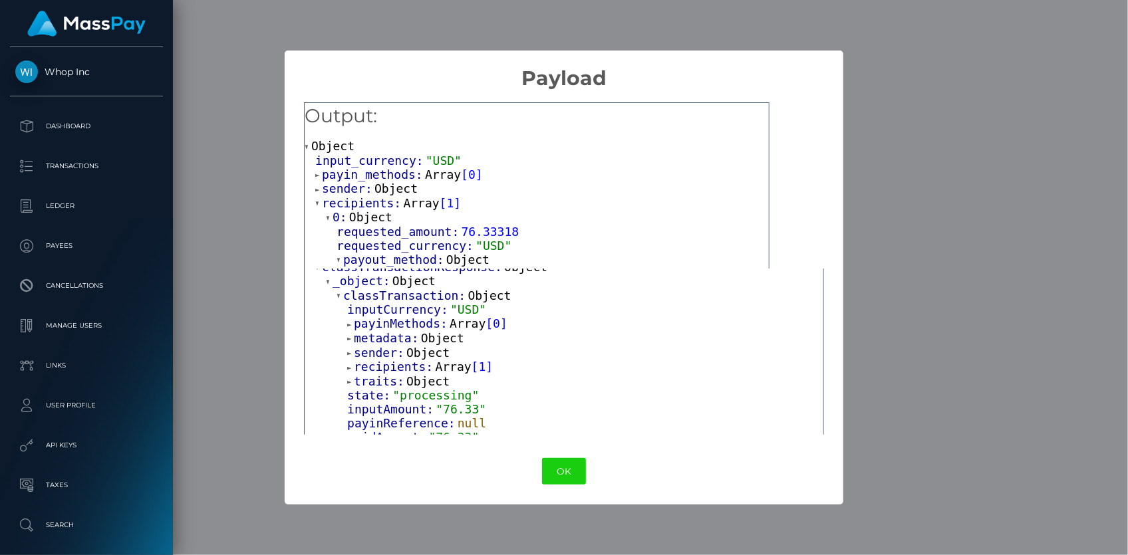
click at [369, 175] on span "payin_methods:" at bounding box center [373, 175] width 103 height 14
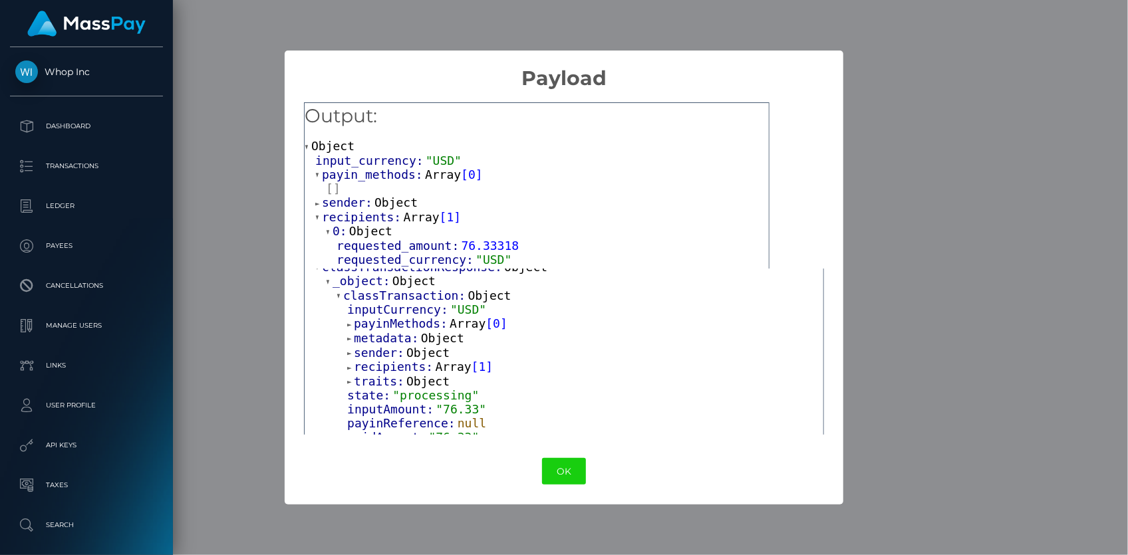
click at [347, 201] on span "sender:" at bounding box center [348, 203] width 53 height 14
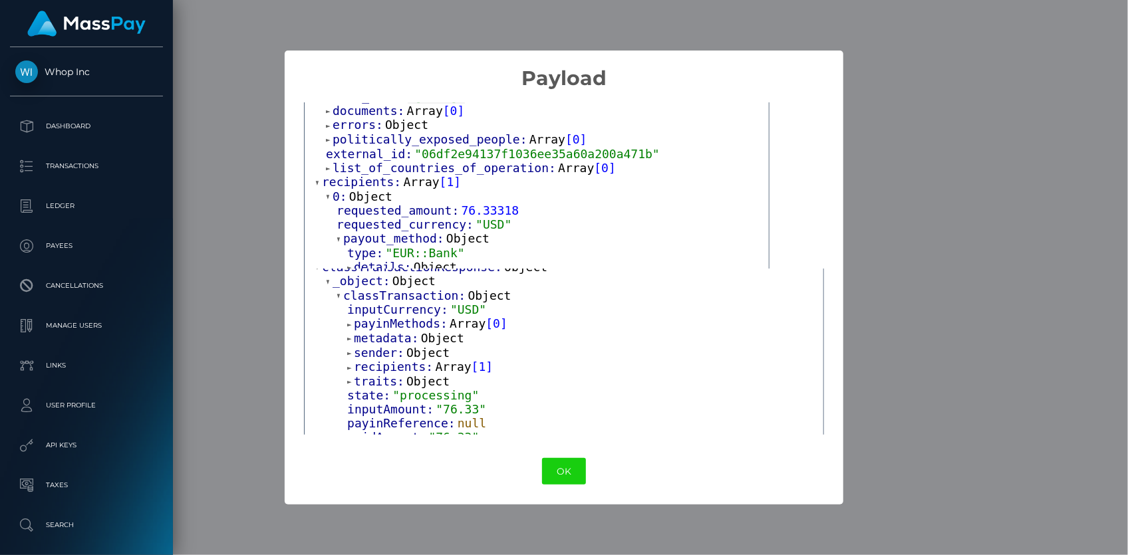
scroll to position [363, 0]
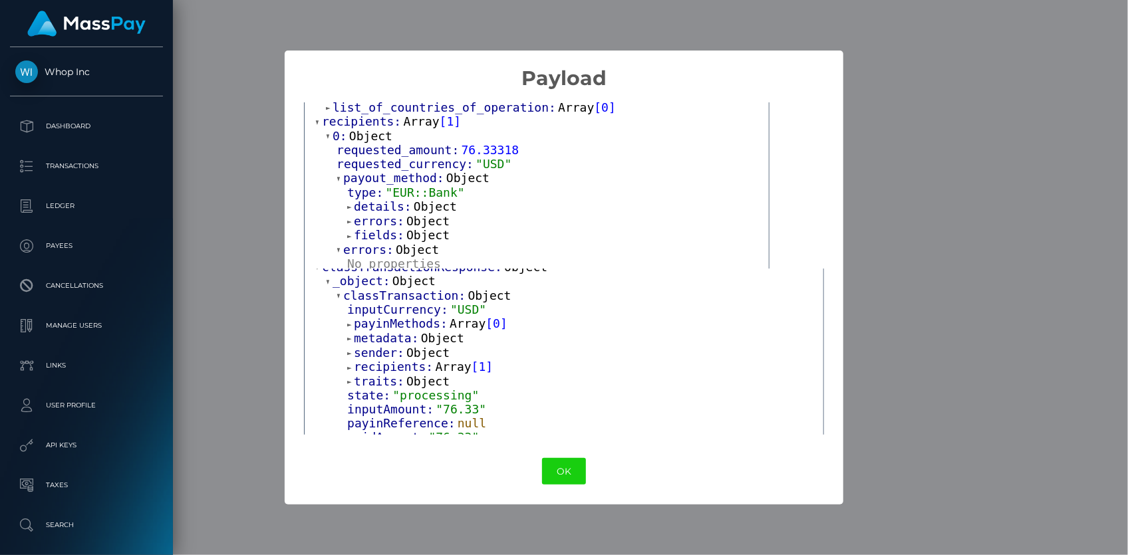
click at [379, 207] on span "details:" at bounding box center [384, 207] width 60 height 14
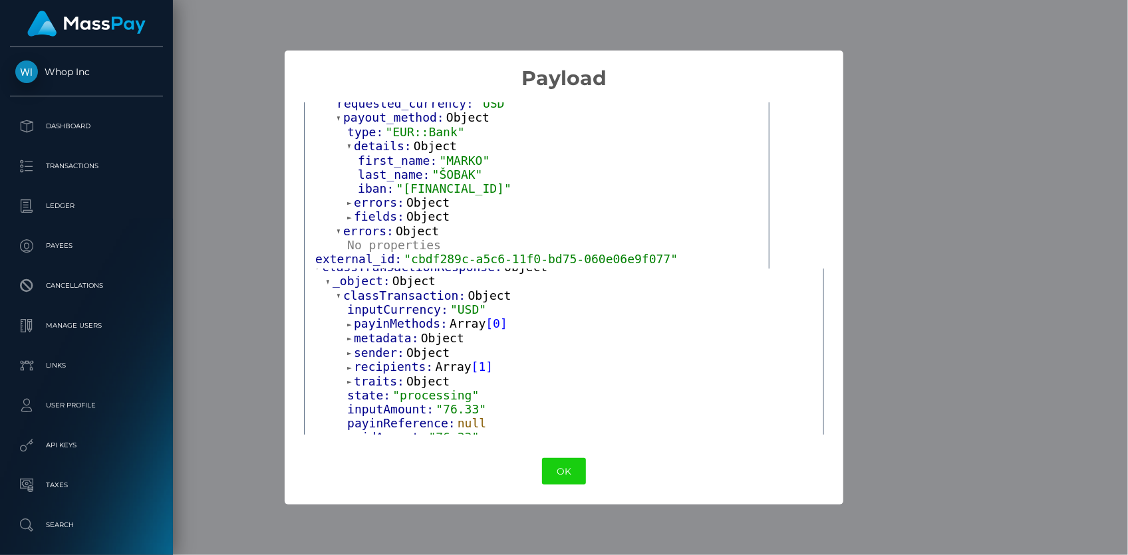
click at [419, 183] on span ""BE83905334786615"" at bounding box center [453, 189] width 115 height 14
copy span "BE83905334786615"
click at [549, 468] on button "OK" at bounding box center [564, 471] width 44 height 27
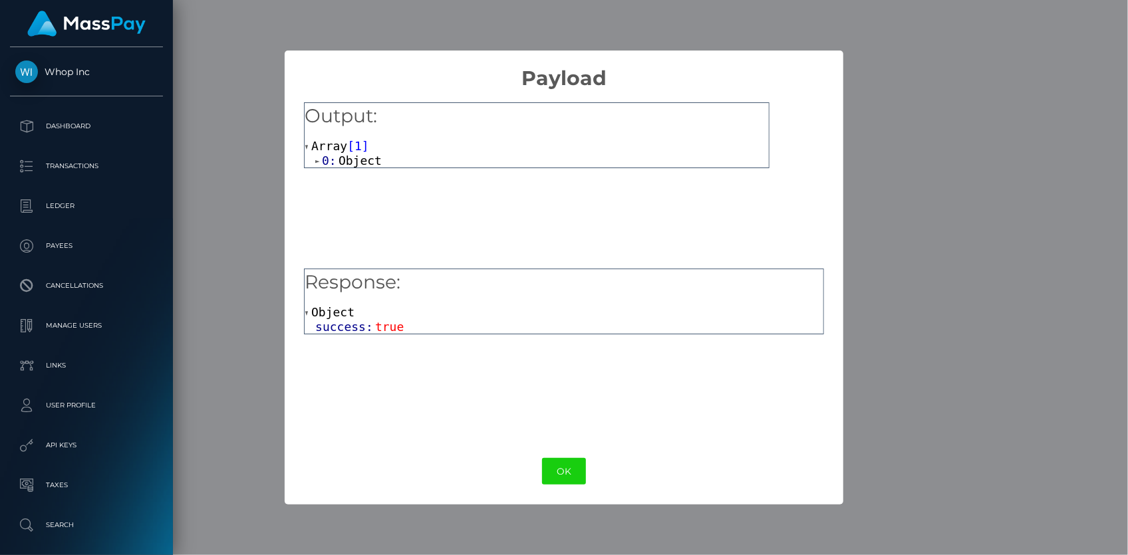
click at [343, 166] on span "Object" at bounding box center [360, 161] width 43 height 14
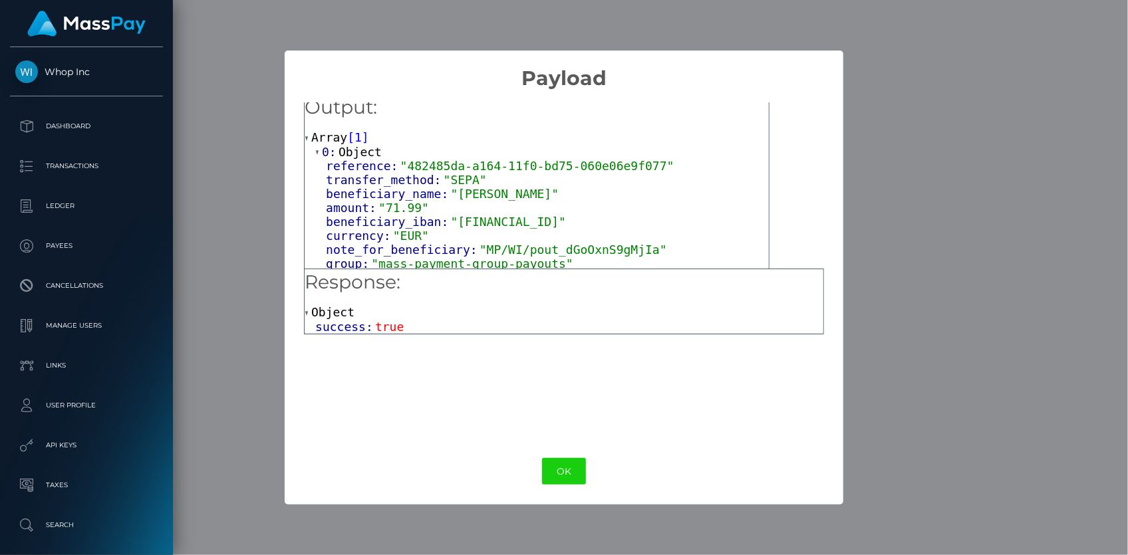
scroll to position [11, 0]
click at [560, 478] on button "OK" at bounding box center [564, 471] width 44 height 27
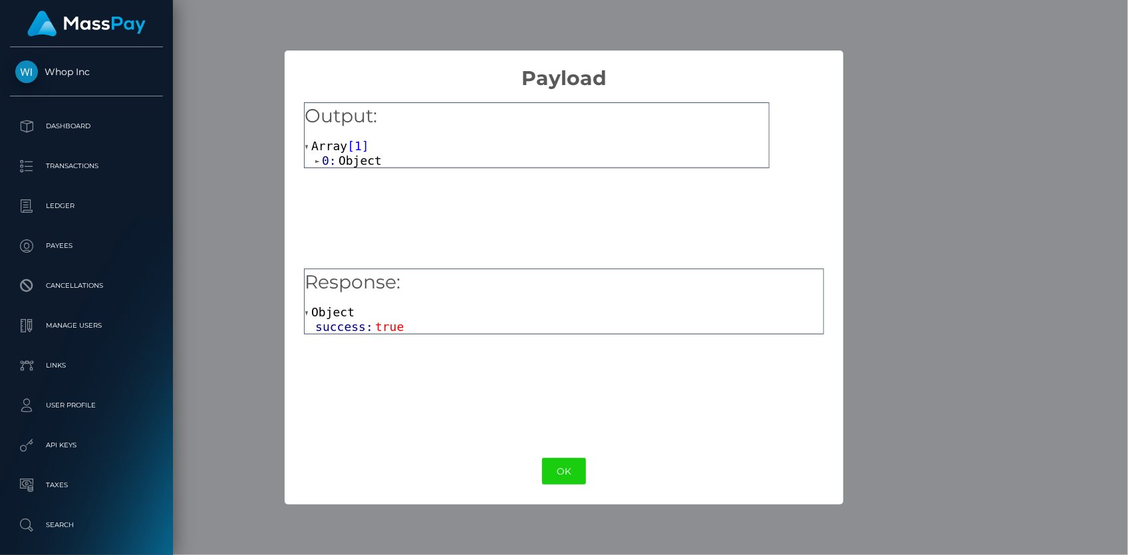
click at [346, 160] on span "Object" at bounding box center [360, 161] width 43 height 14
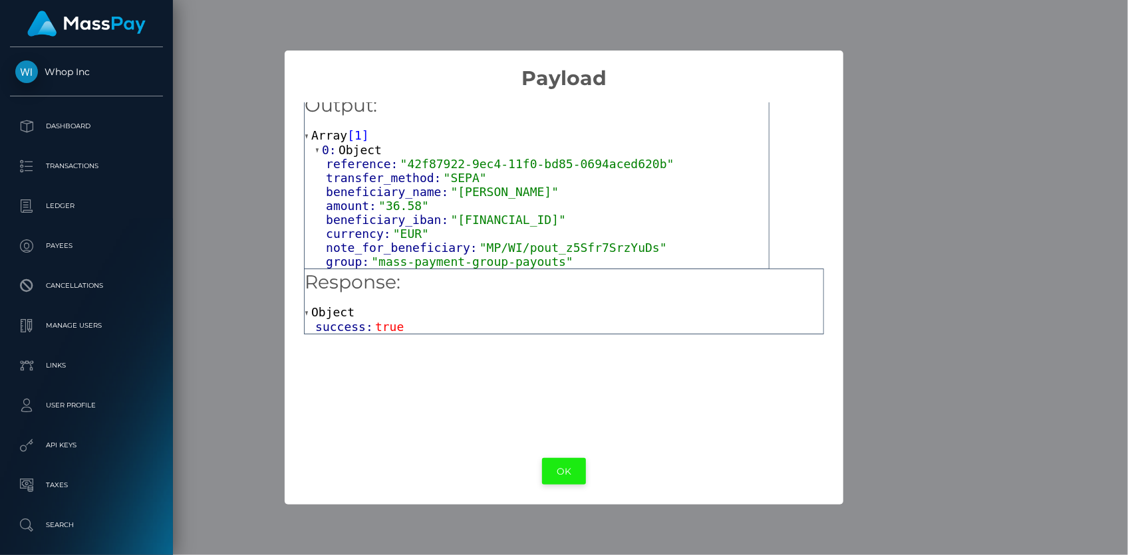
click at [566, 470] on button "OK" at bounding box center [564, 471] width 44 height 27
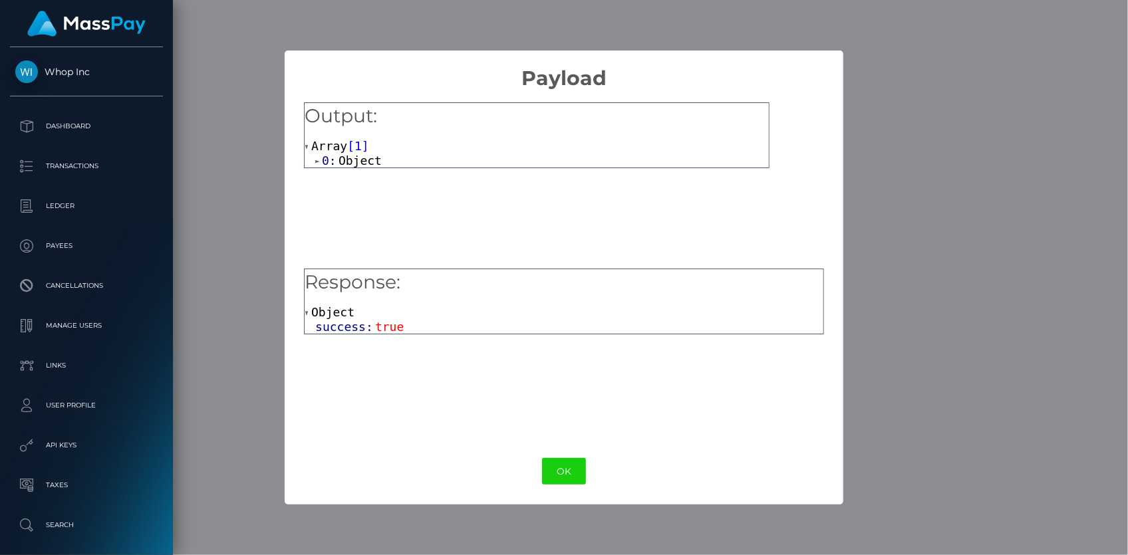
click at [350, 162] on span "Object" at bounding box center [360, 161] width 43 height 14
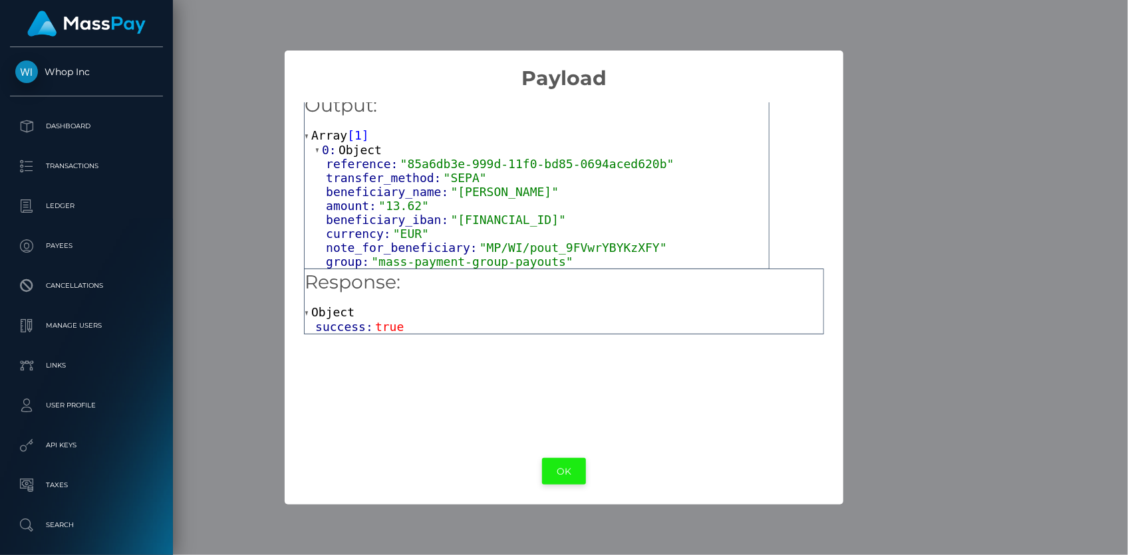
drag, startPoint x: 567, startPoint y: 442, endPoint x: 564, endPoint y: 460, distance: 17.5
click at [567, 444] on div "× Payload Output: Array [ 1 ] 0: Object reference: "85a6db3e-999d-11f0-bd85-069…" at bounding box center [564, 278] width 558 height 455
click at [564, 462] on button "OK" at bounding box center [564, 471] width 44 height 27
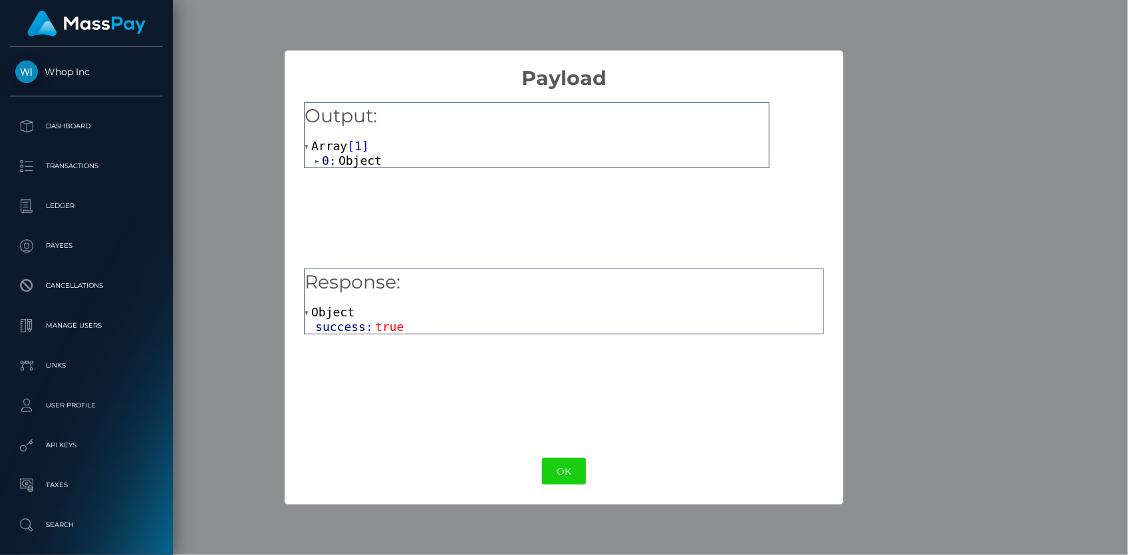
click at [379, 161] on div "0: Object" at bounding box center [542, 161] width 454 height 15
click at [372, 160] on span "Object" at bounding box center [360, 161] width 43 height 14
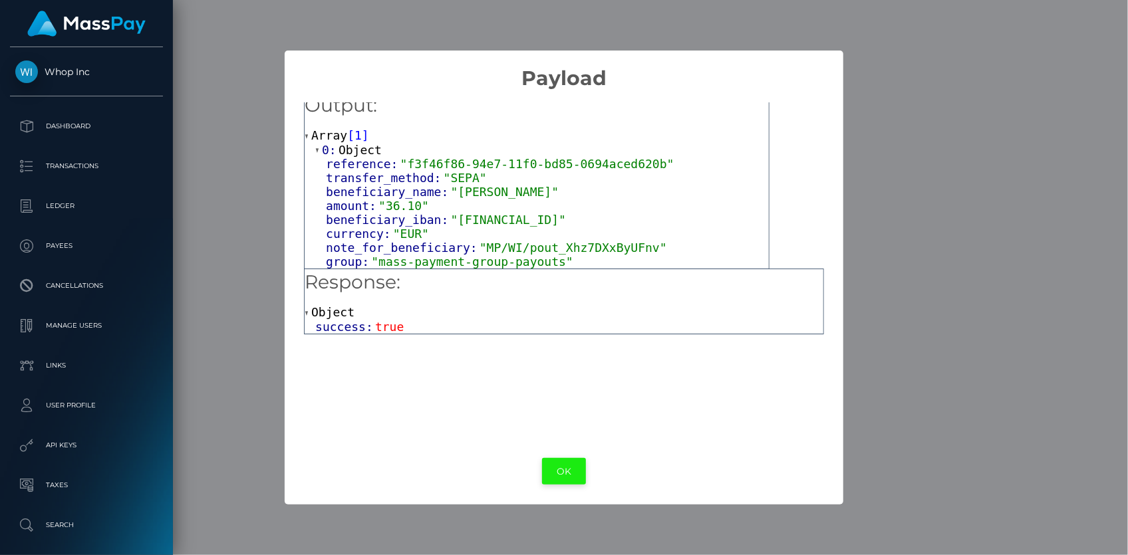
click at [569, 472] on button "OK" at bounding box center [564, 471] width 44 height 27
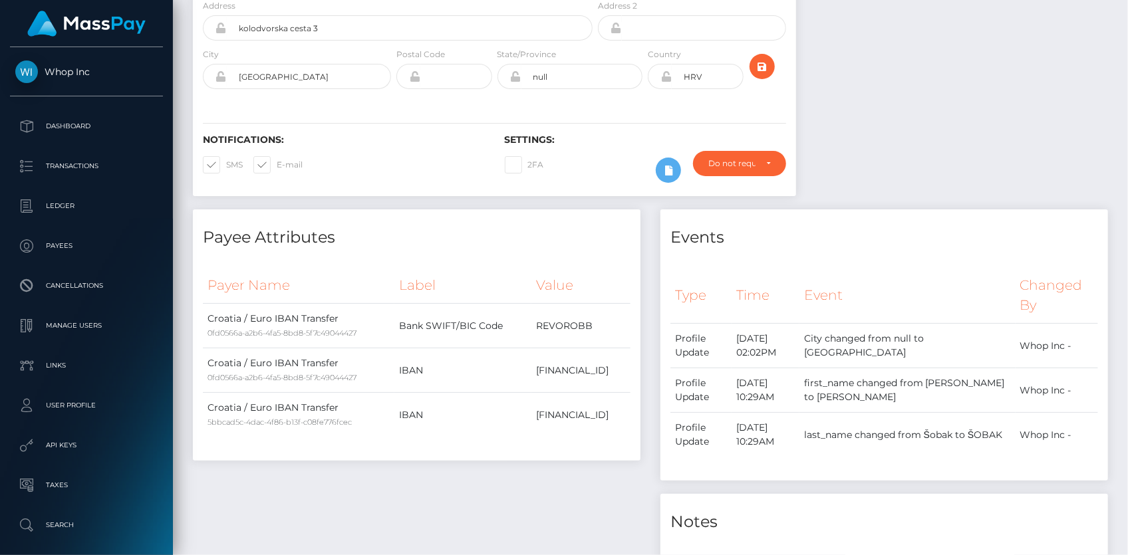
scroll to position [0, 0]
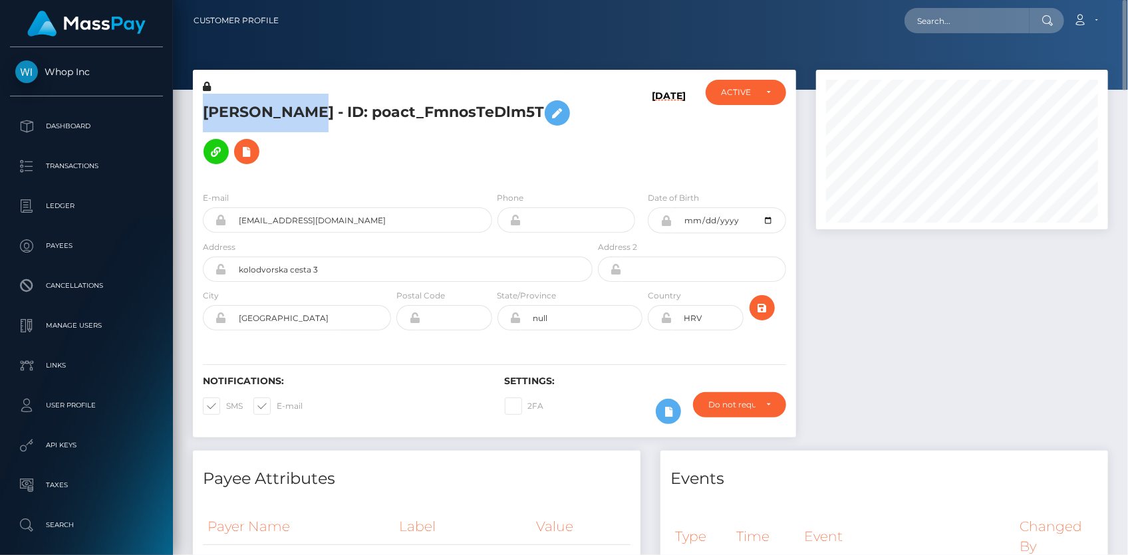
drag, startPoint x: 200, startPoint y: 112, endPoint x: 319, endPoint y: 116, distance: 119.8
click at [319, 116] on div "MARKO ŠOBAK - ID: poact_FmnosTeDlm5T" at bounding box center [394, 130] width 402 height 101
copy h5 "MARKO ŠOBAK"
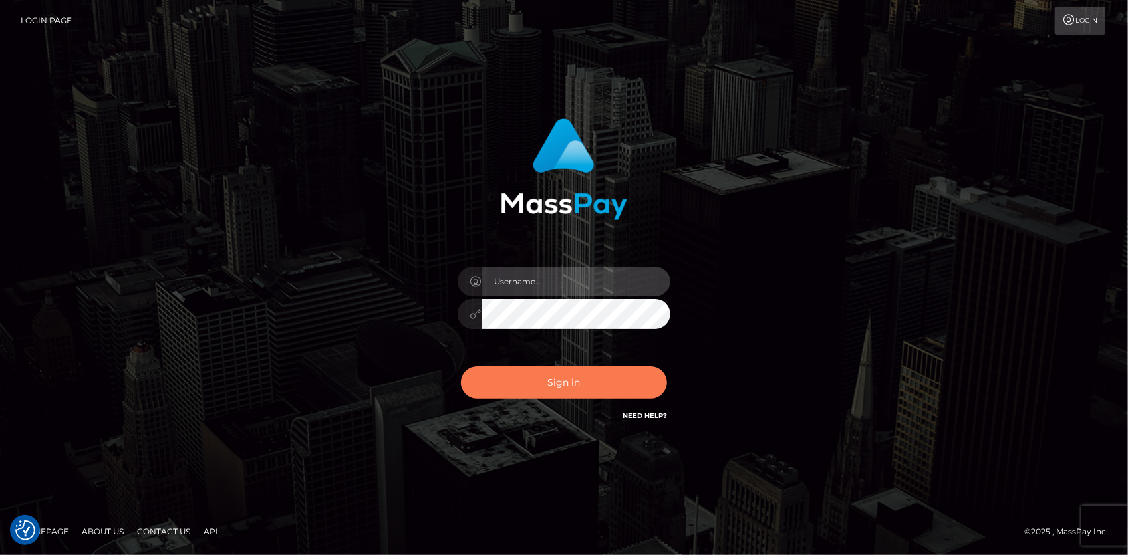
type input "[PERSON_NAME]"
click at [531, 372] on button "Sign in" at bounding box center [564, 382] width 206 height 33
checkbox input "true"
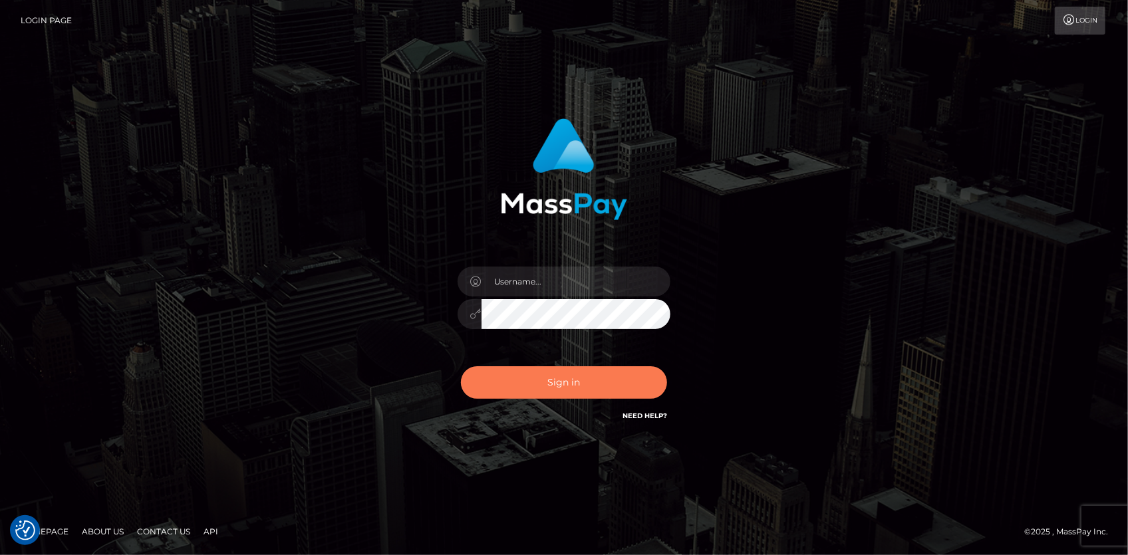
checkbox input "true"
type input "Eduard Gavrilescu"
click at [531, 378] on button "Sign in" at bounding box center [564, 382] width 206 height 33
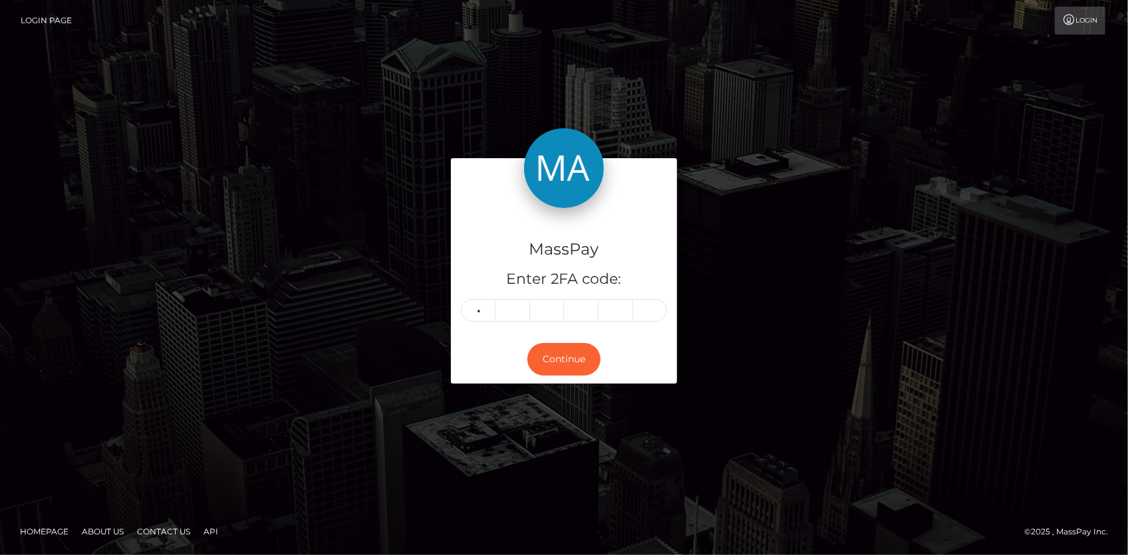
type input "6"
type input "5"
type input "6"
type input "2"
type input "1"
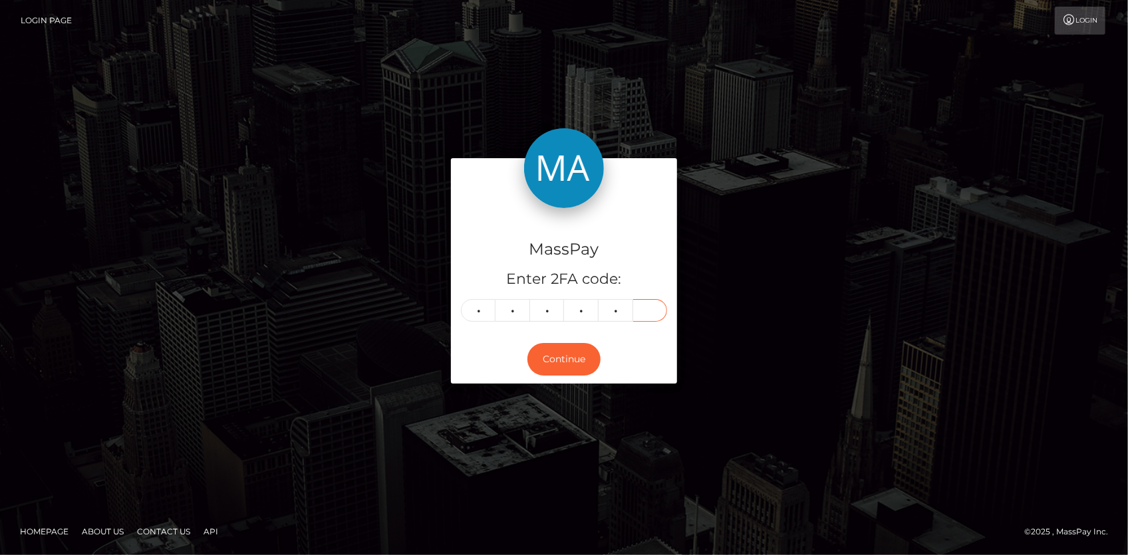
type input "4"
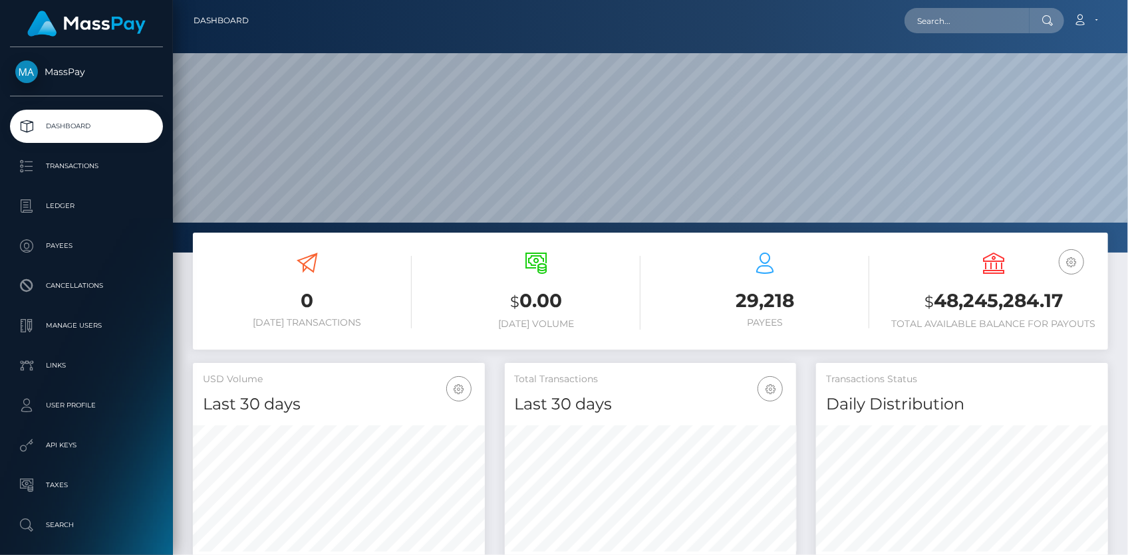
scroll to position [235, 291]
click at [933, 13] on input "text" at bounding box center [967, 20] width 125 height 25
paste input "MARKO ŠOBAK"
type input "MARKO ŠOBAK"
paste input "offer-169306-7b3268"
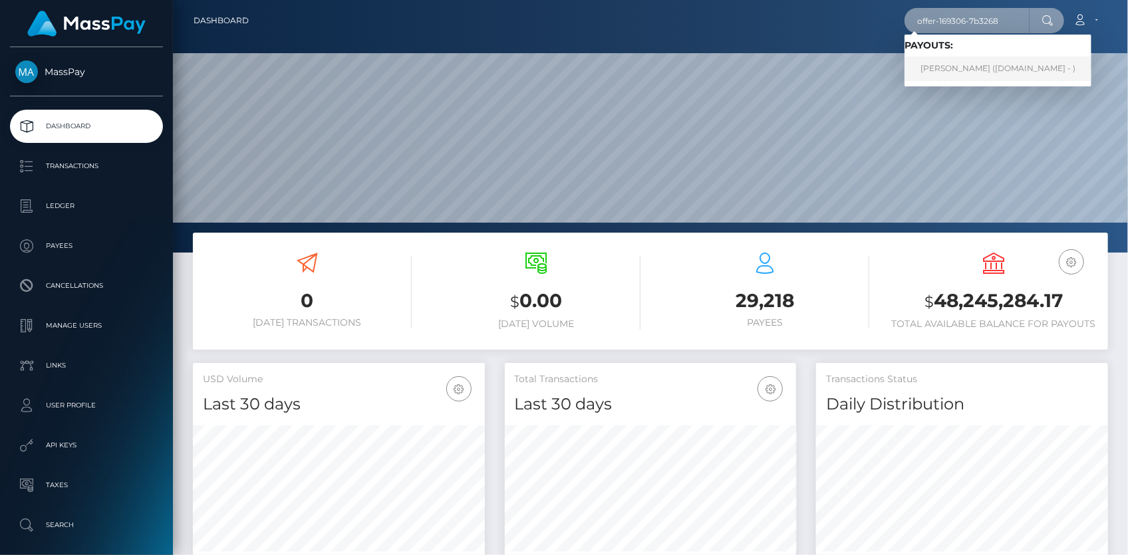
type input "offer-169306-7b3268"
click at [960, 66] on link "[PERSON_NAME] ([DOMAIN_NAME] - )" at bounding box center [998, 69] width 187 height 25
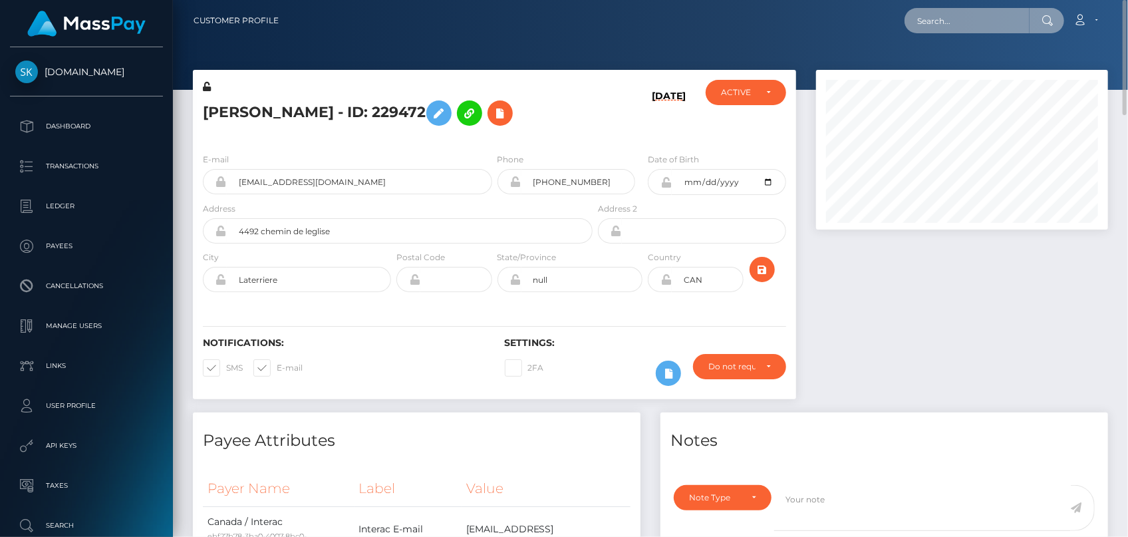
click at [941, 28] on input "text" at bounding box center [967, 20] width 125 height 25
paste input "offer-169529-097400"
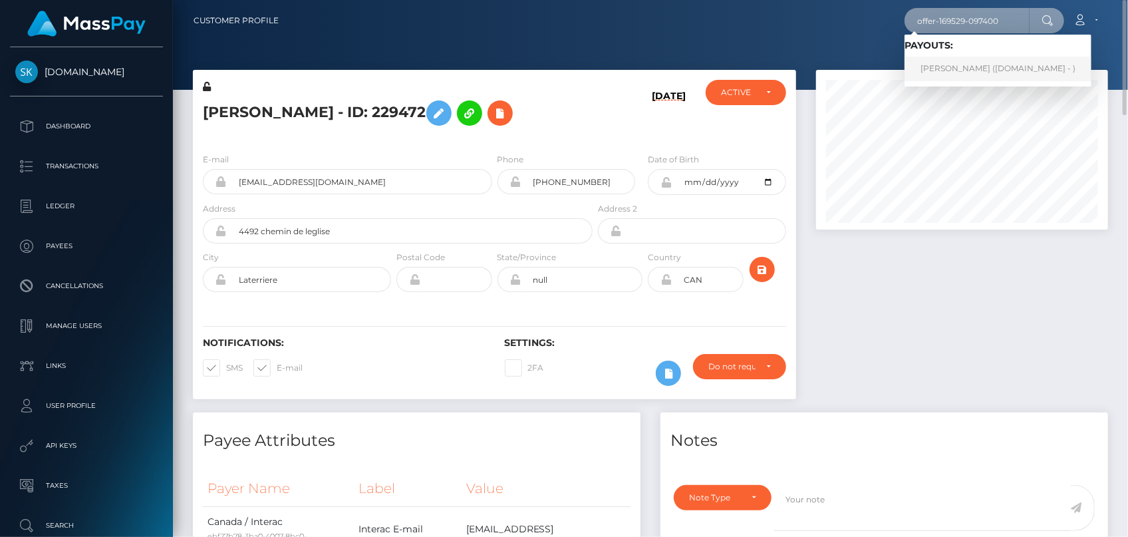
type input "offer-169529-097400"
click at [952, 73] on link "Alex Harrison (Skin.Land - )" at bounding box center [998, 69] width 187 height 25
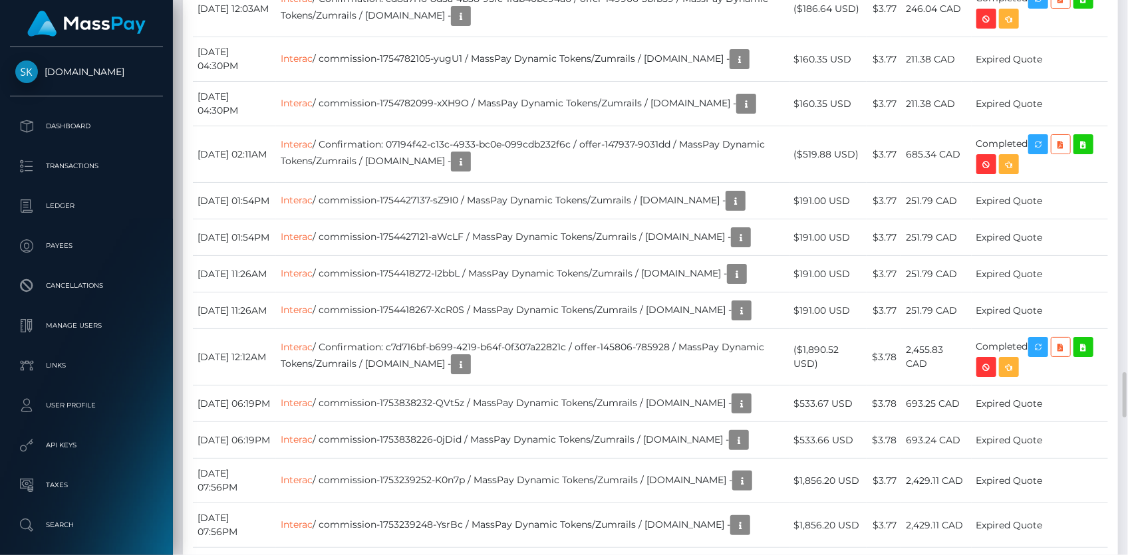
scroll to position [2902, 0]
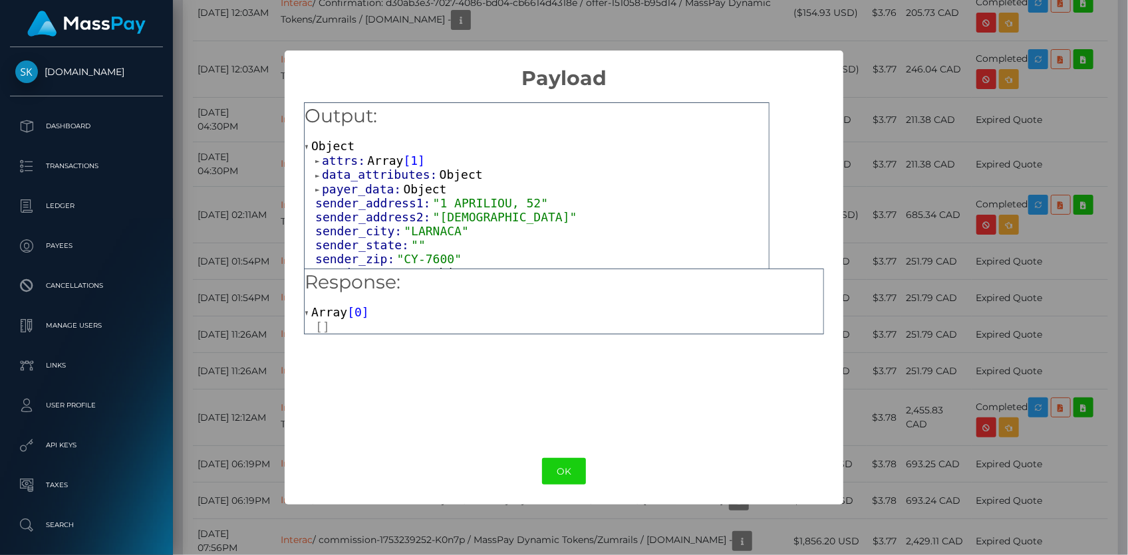
click at [378, 160] on span "Array" at bounding box center [385, 161] width 36 height 14
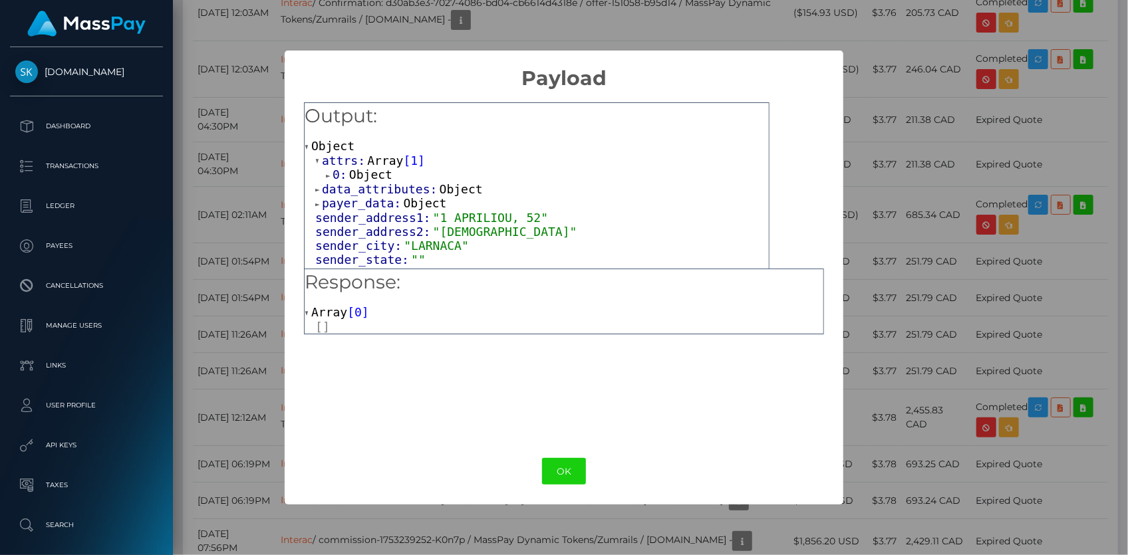
click at [379, 172] on span "Object" at bounding box center [370, 175] width 43 height 14
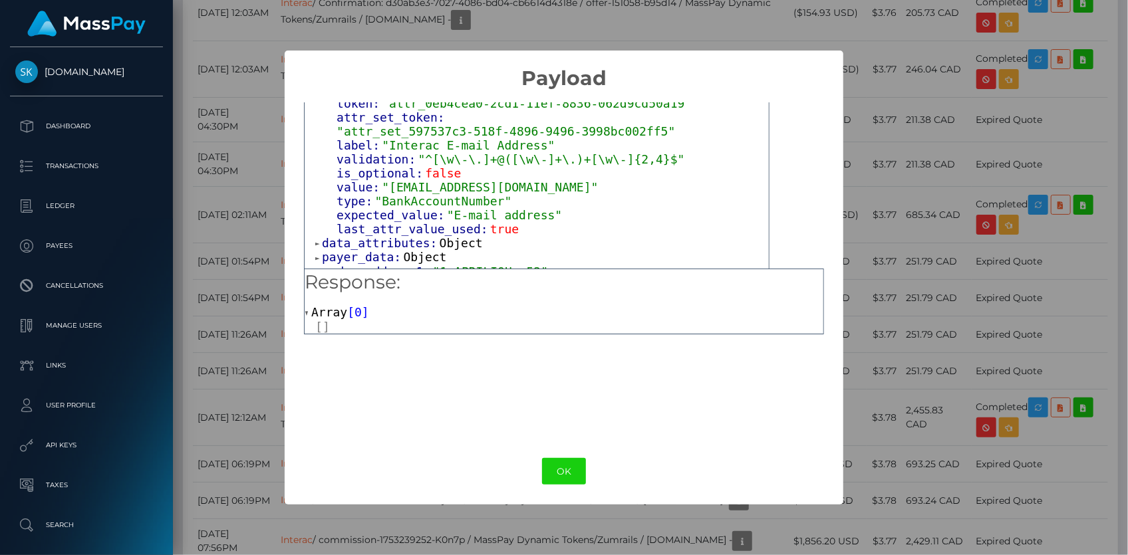
scroll to position [120, 0]
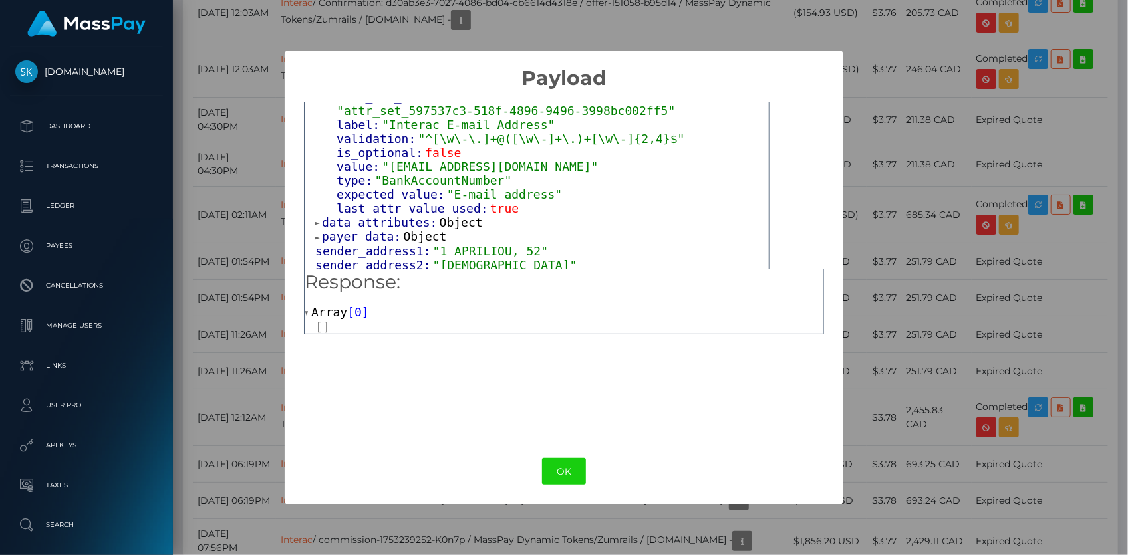
click at [392, 216] on span "data_attributes:" at bounding box center [381, 223] width 118 height 14
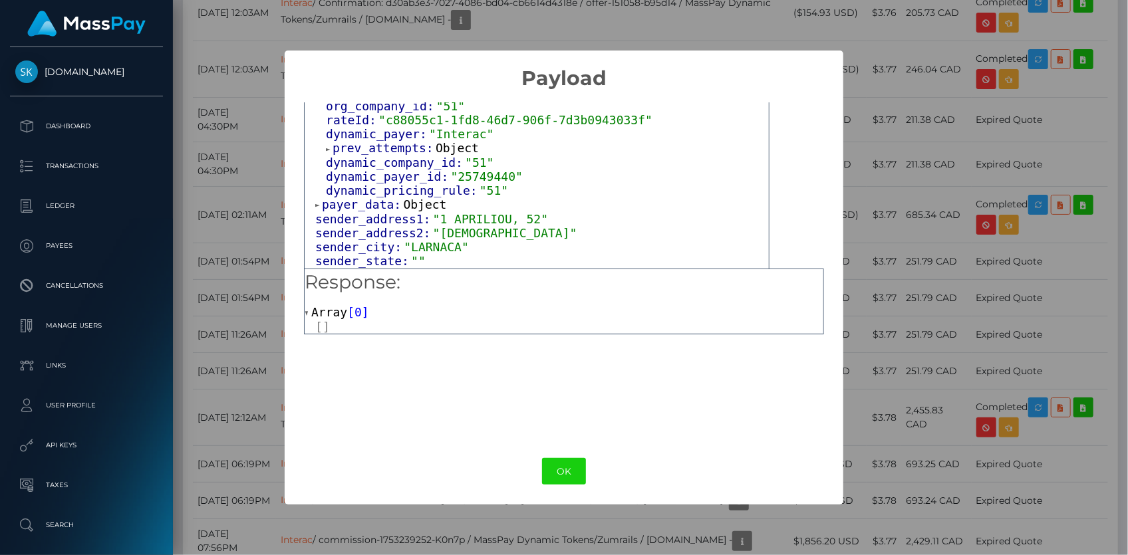
scroll to position [302, 0]
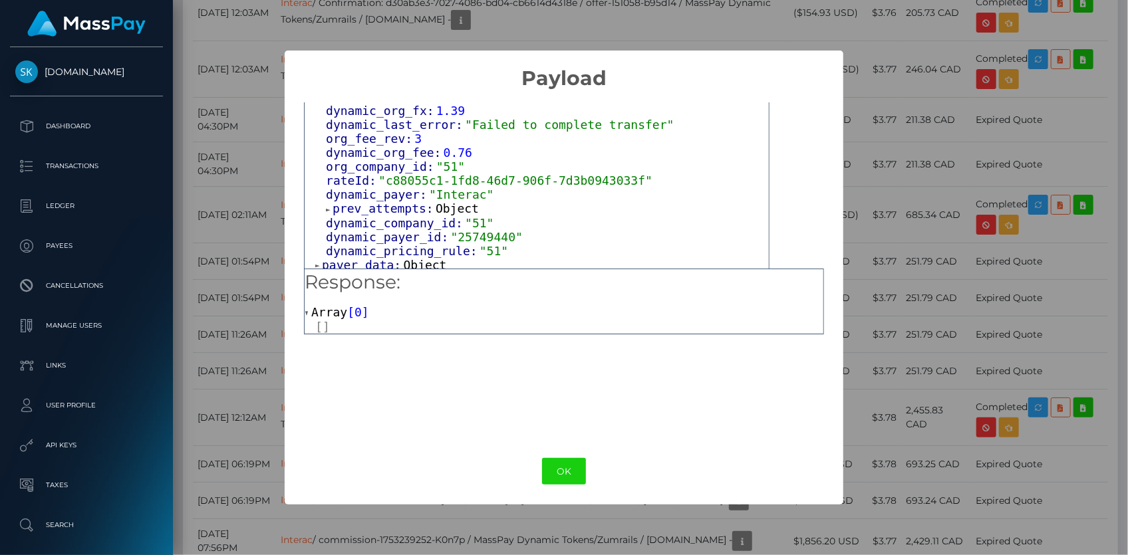
click at [391, 202] on span "prev_attempts:" at bounding box center [384, 209] width 103 height 14
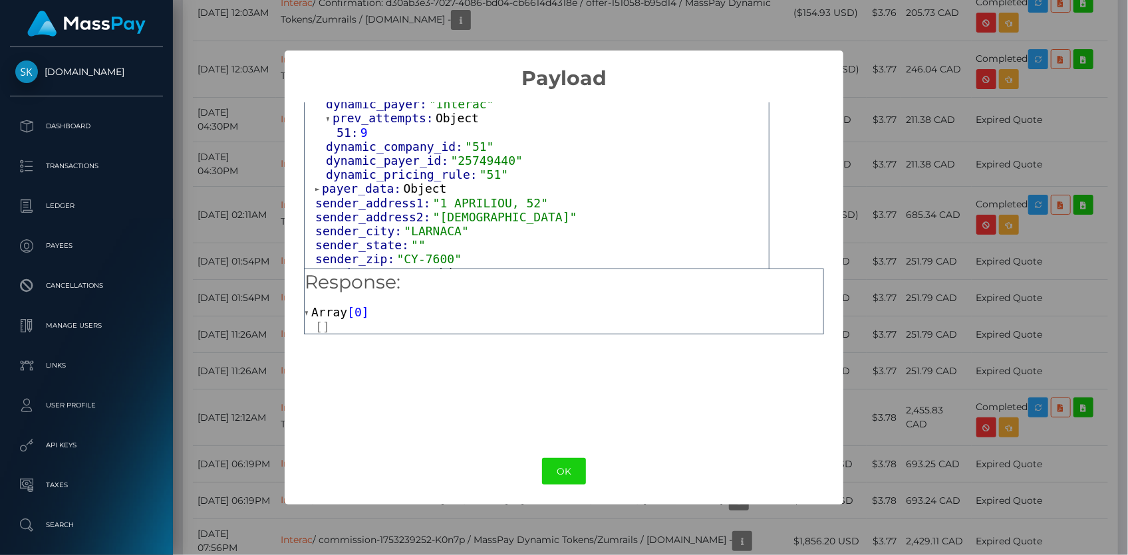
scroll to position [423, 0]
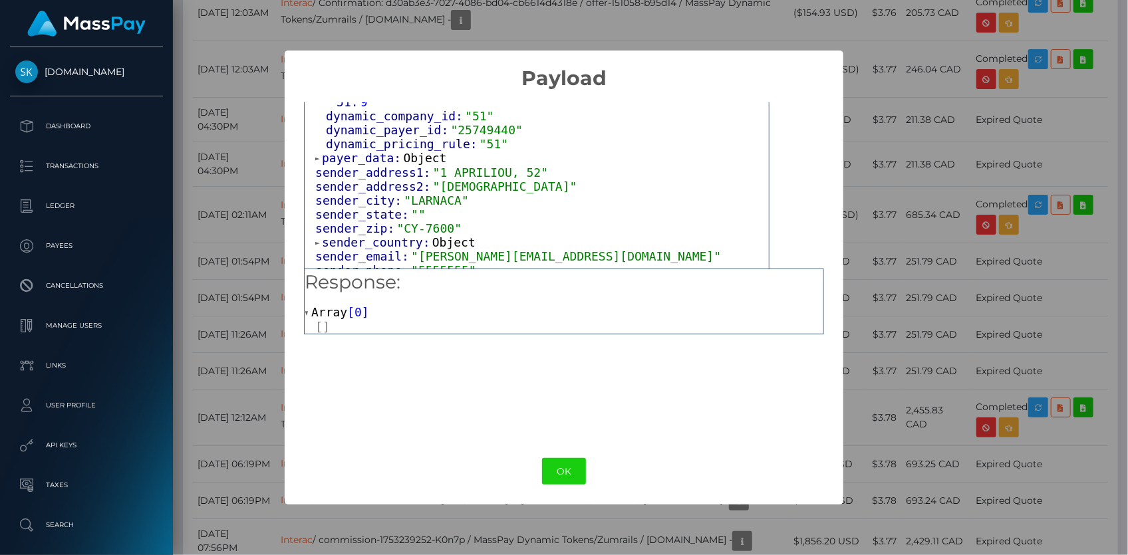
click at [378, 151] on span "payer_data:" at bounding box center [362, 158] width 81 height 14
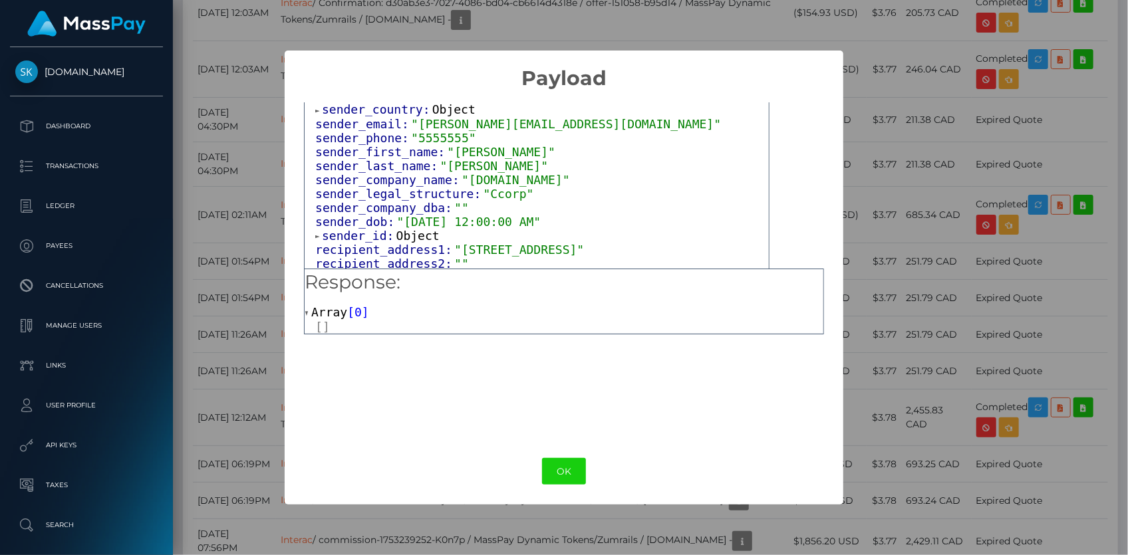
scroll to position [665, 0]
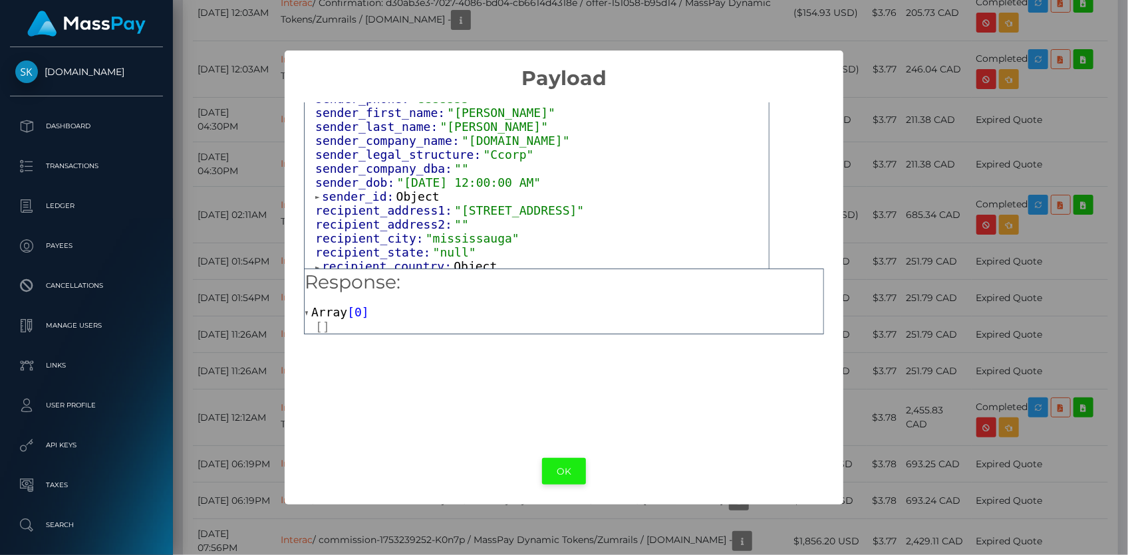
click at [565, 474] on button "OK" at bounding box center [564, 471] width 44 height 27
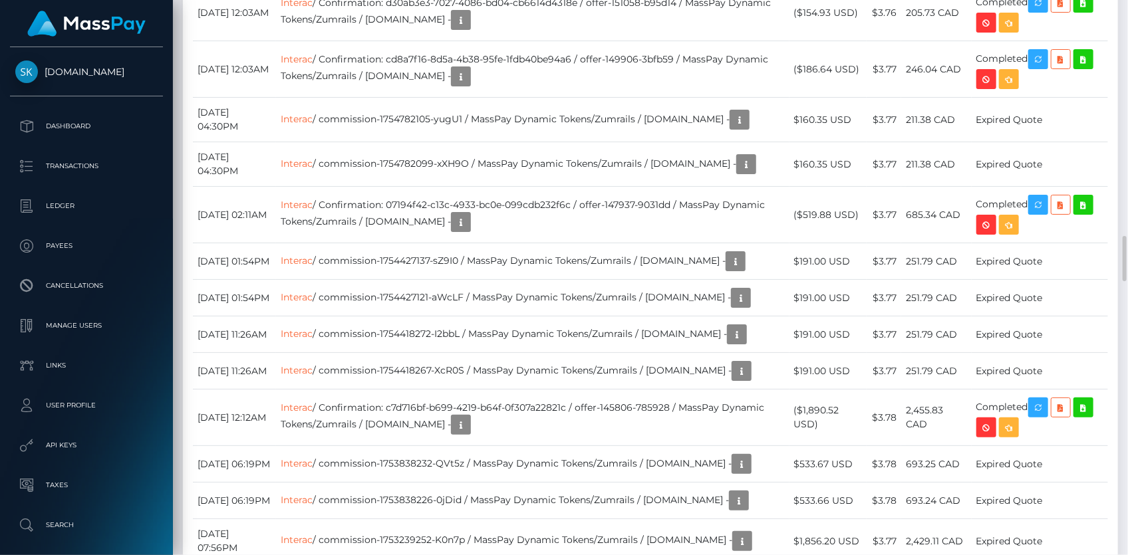
scroll to position [160, 291]
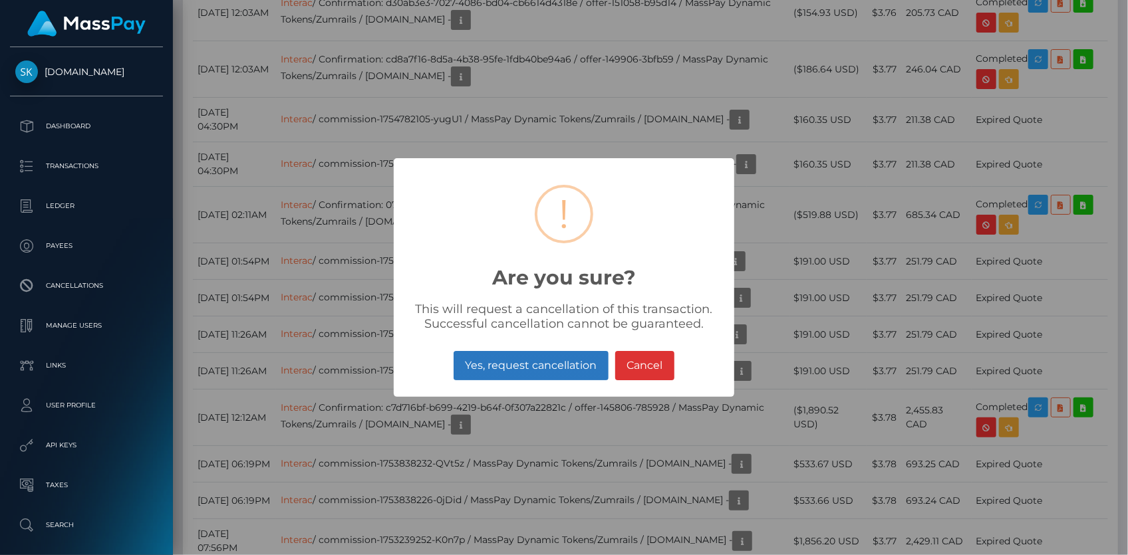
click at [525, 363] on button "Yes, request cancellation" at bounding box center [531, 365] width 155 height 29
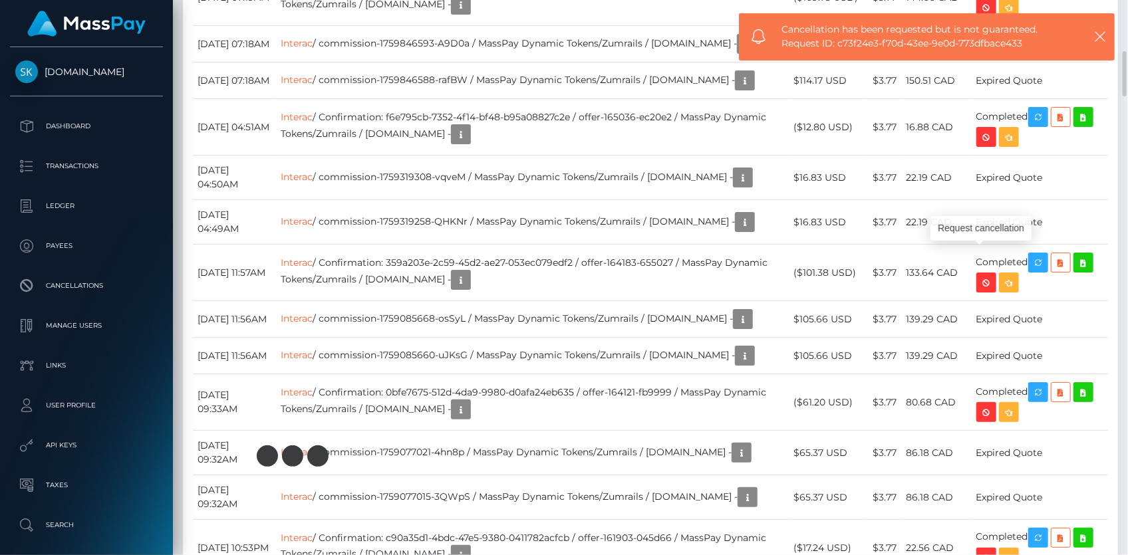
scroll to position [1935, 0]
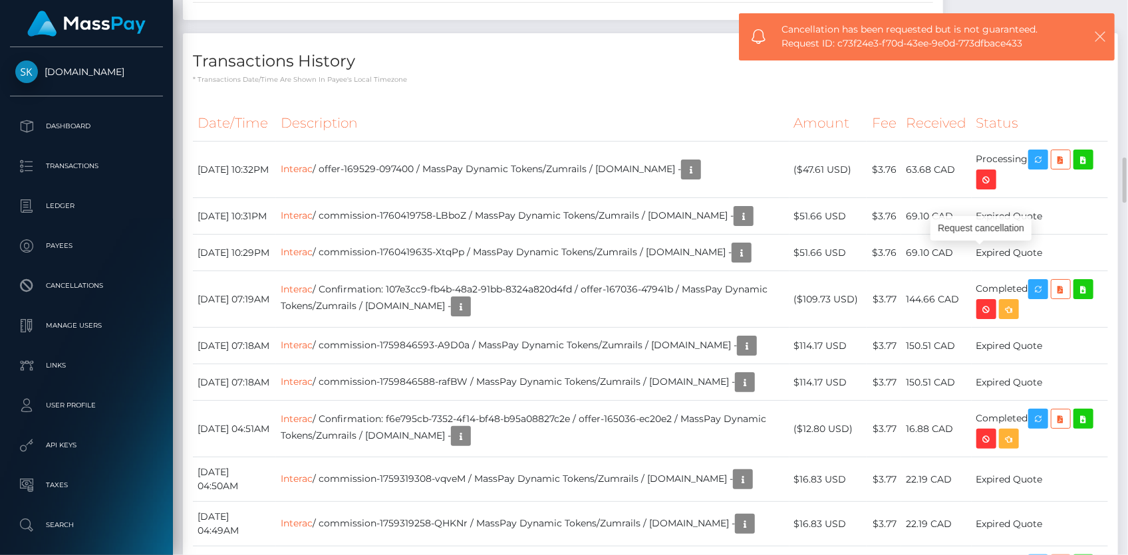
click at [1098, 35] on icon "button" at bounding box center [1099, 36] width 13 height 13
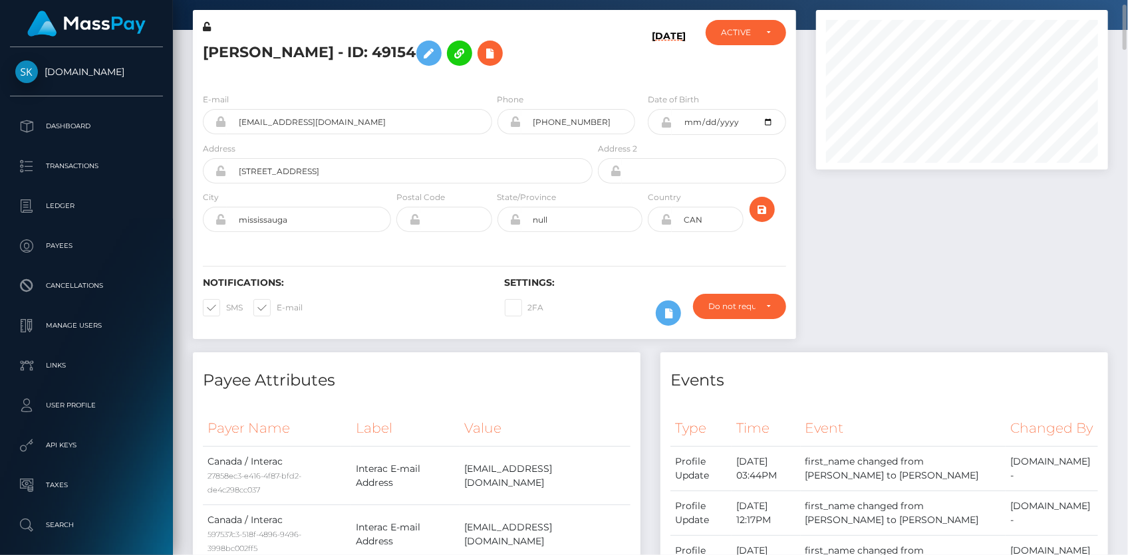
scroll to position [0, 0]
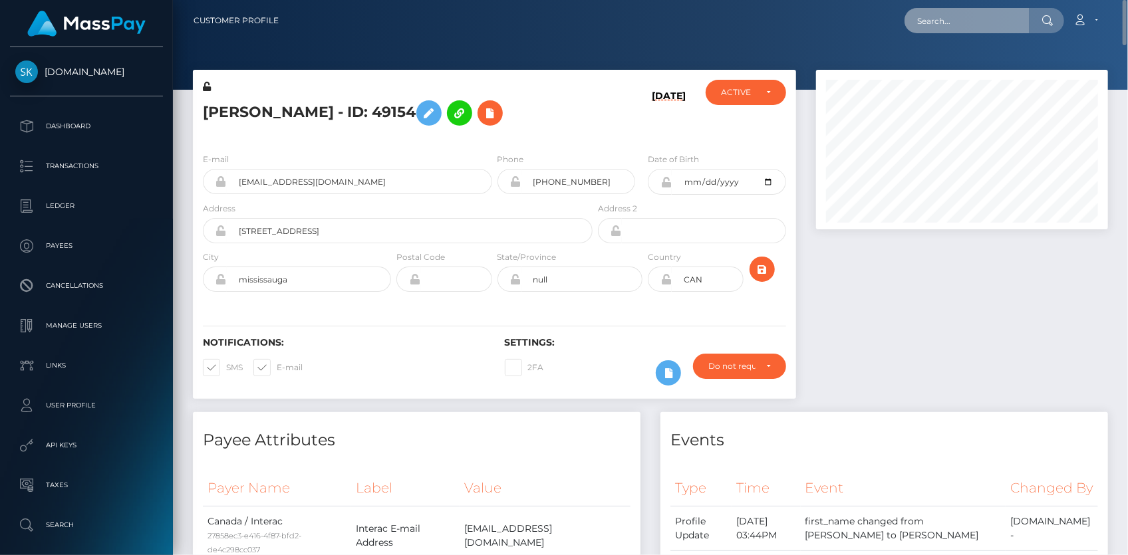
click at [938, 30] on input "text" at bounding box center [967, 20] width 125 height 25
paste input "offer-169306-7b3268"
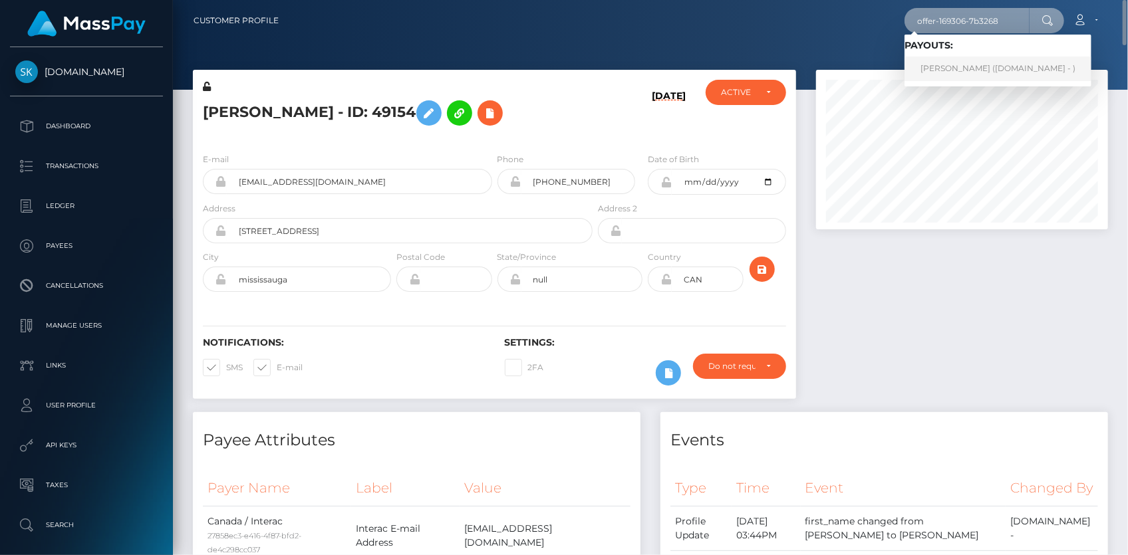
type input "offer-169306-7b3268"
click at [935, 60] on link "jordan duperre (Skin.Land - )" at bounding box center [998, 69] width 187 height 25
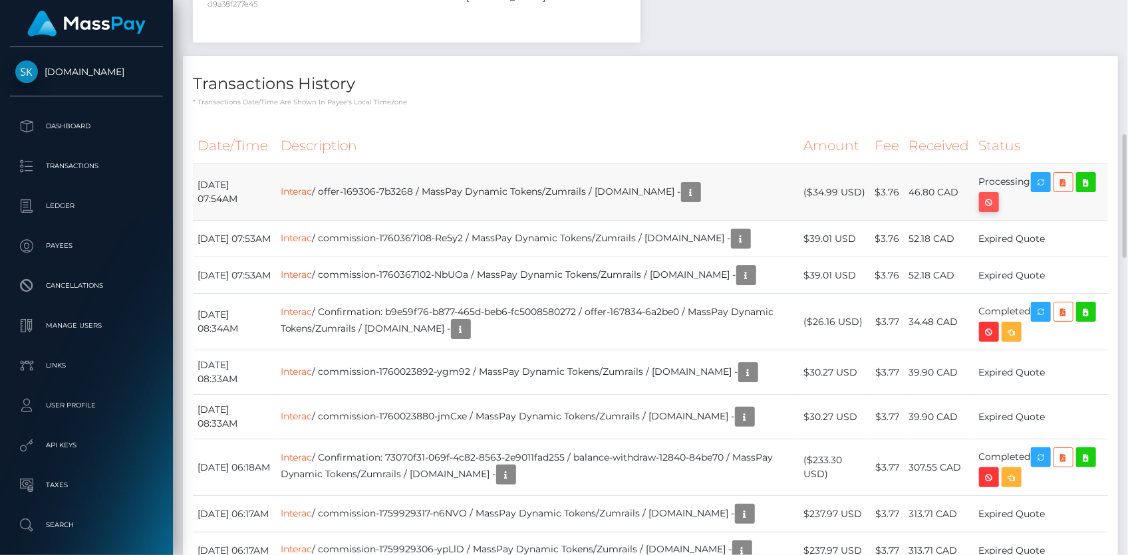
scroll to position [160, 291]
click at [992, 194] on icon "button" at bounding box center [989, 202] width 16 height 17
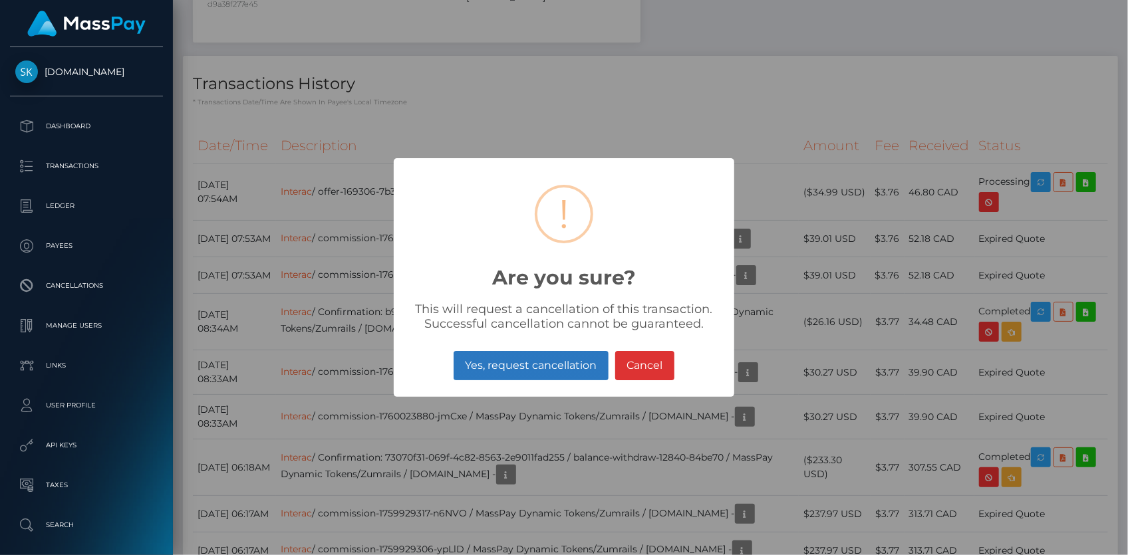
click at [581, 359] on button "Yes, request cancellation" at bounding box center [531, 365] width 155 height 29
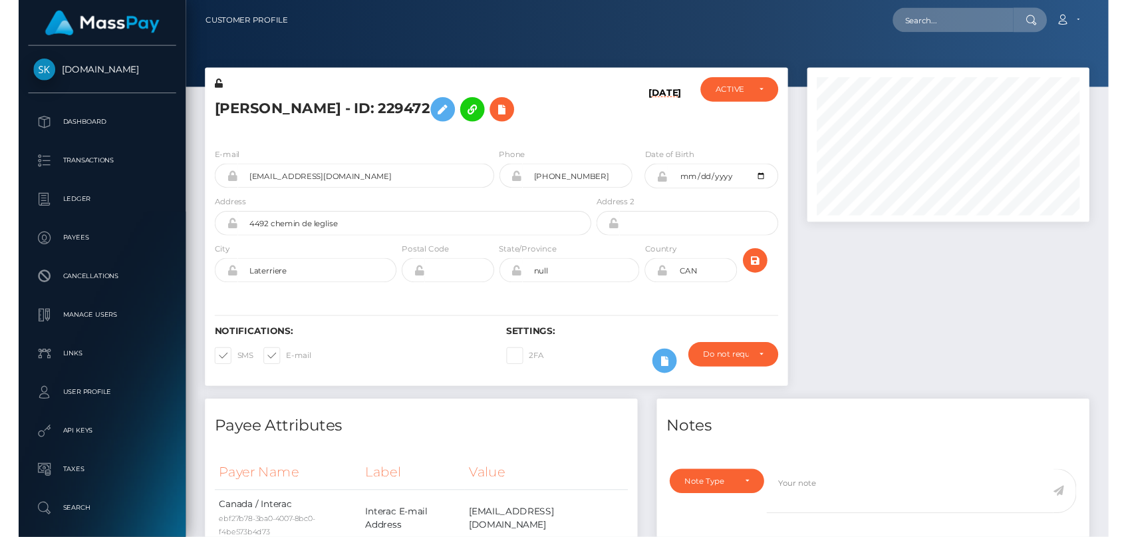
scroll to position [160, 291]
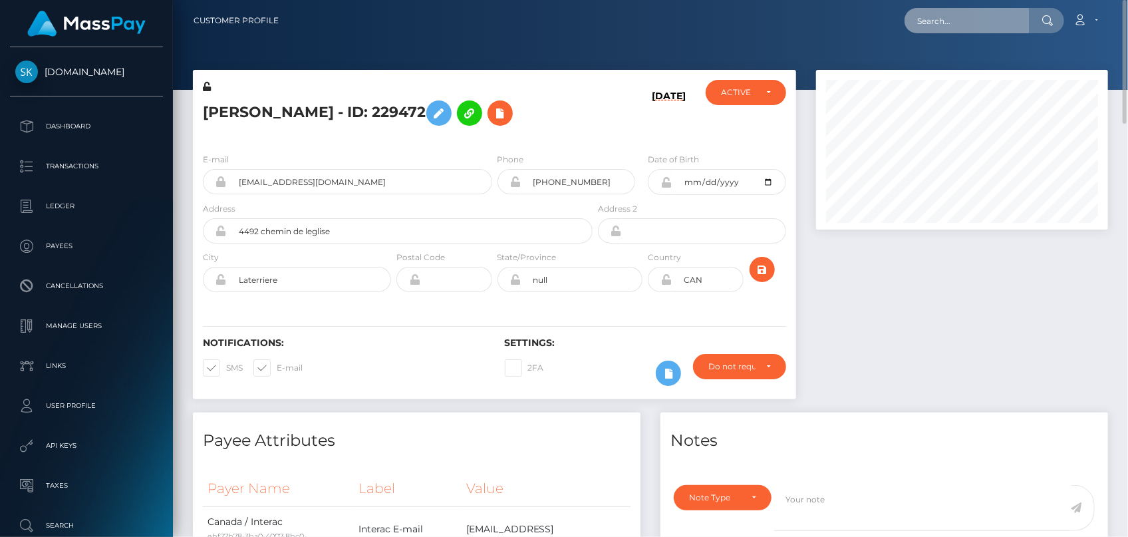
click at [941, 24] on input "text" at bounding box center [967, 20] width 125 height 25
paste input "poact_1PiT4YFcQew5"
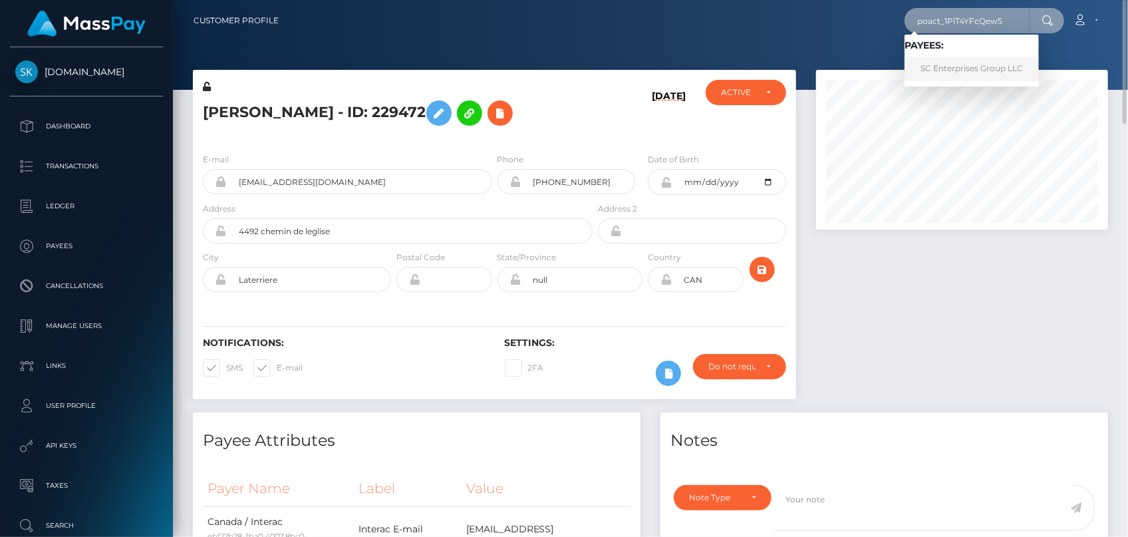
type input "poact_1PiT4YFcQew5"
click at [960, 67] on link "SC Enterprises Group LLC" at bounding box center [972, 69] width 134 height 25
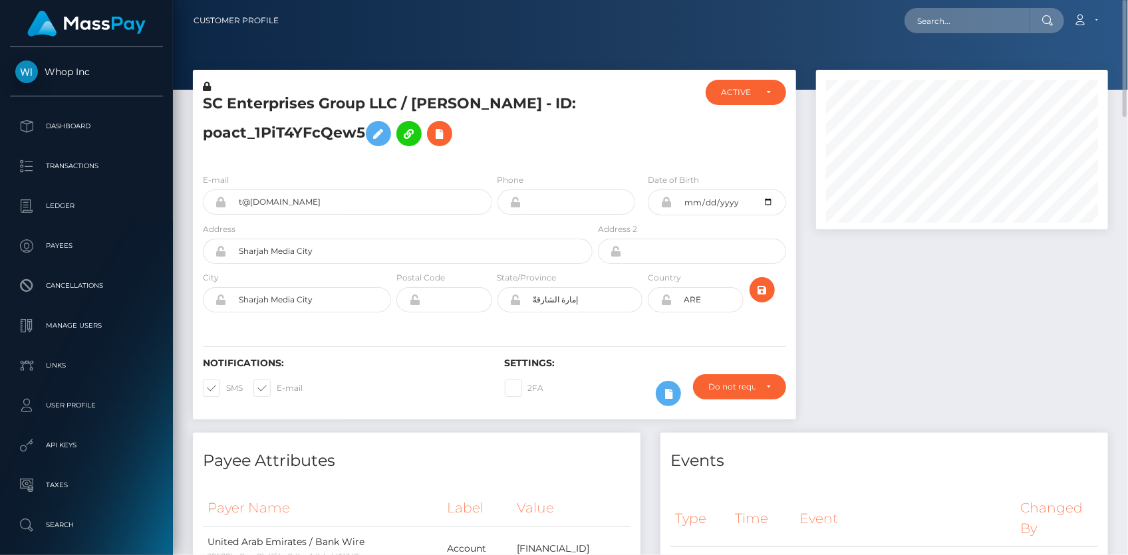
click at [263, 109] on h5 "SC Enterprises Group LLC / [PERSON_NAME] - ID: poact_1PiT4YFcQew5" at bounding box center [394, 123] width 382 height 59
copy h5 "SC Enterprises Group LLC / [PERSON_NAME] - ID: poact_1PiT4YFcQew5"
click at [943, 27] on input "text" at bounding box center [967, 20] width 125 height 25
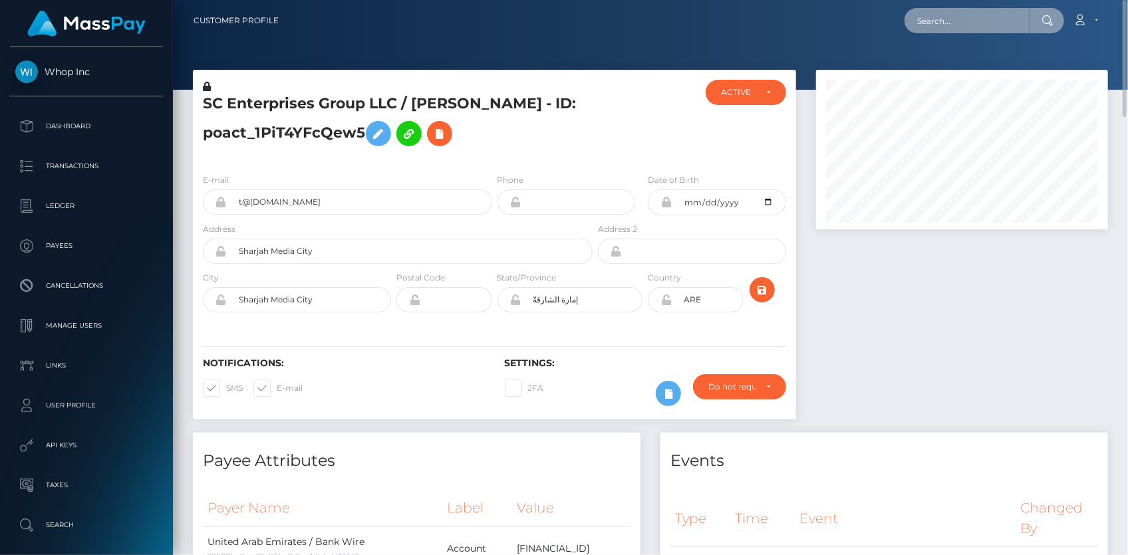
paste input "poact_HTQAdF9Ap8cR"
type input "poact_HTQAdF9Ap8cR"
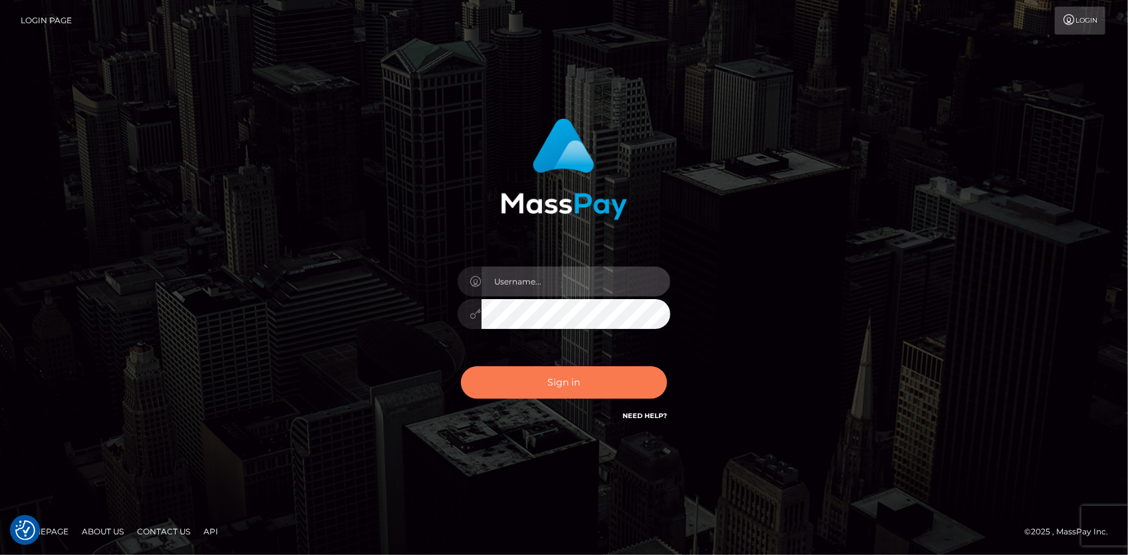
type input "[PERSON_NAME]"
click at [593, 372] on button "Sign in" at bounding box center [564, 382] width 206 height 33
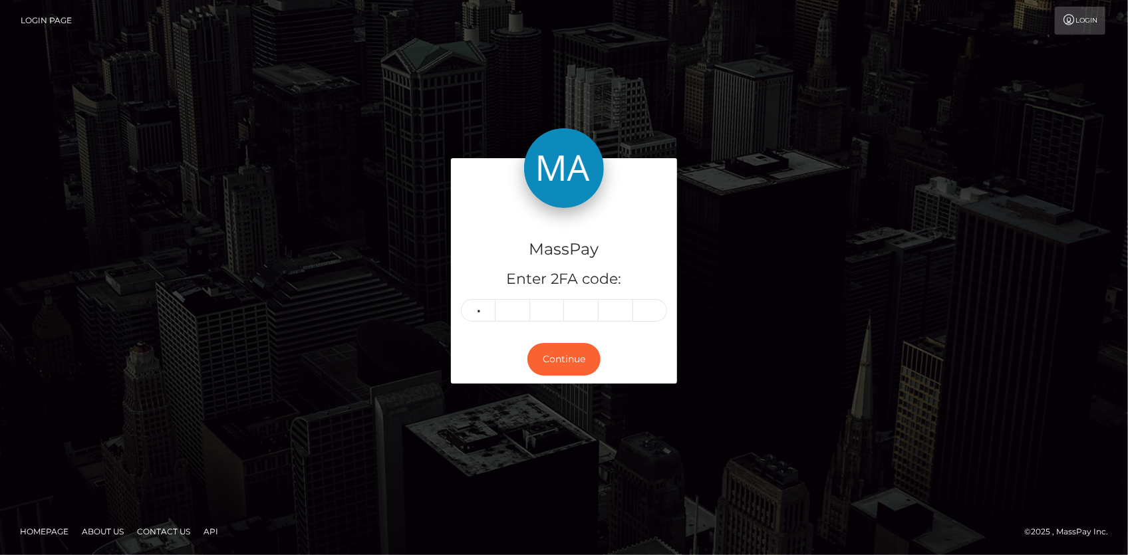
type input "5"
type input "2"
type input "0"
type input "8"
type input "2"
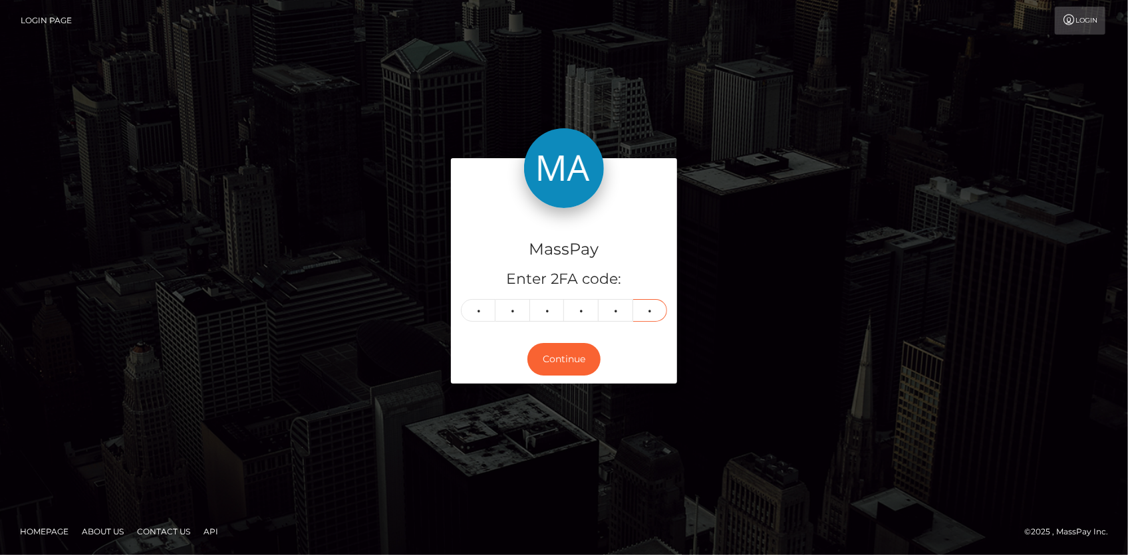
type input "3"
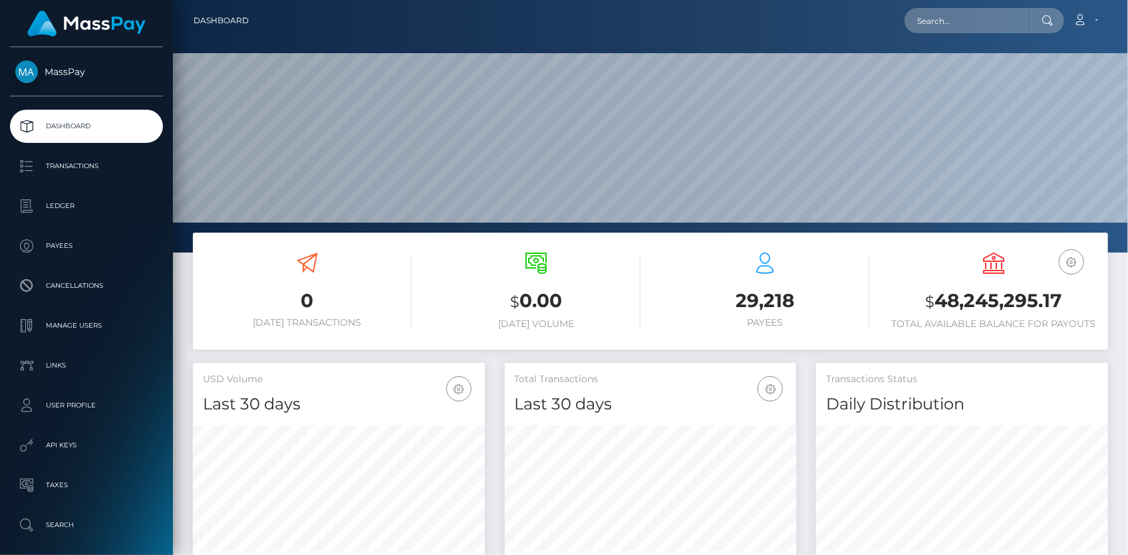
scroll to position [235, 291]
click at [929, 25] on input "text" at bounding box center [967, 20] width 125 height 25
paste input "poact_HTQAdF9Ap8cR"
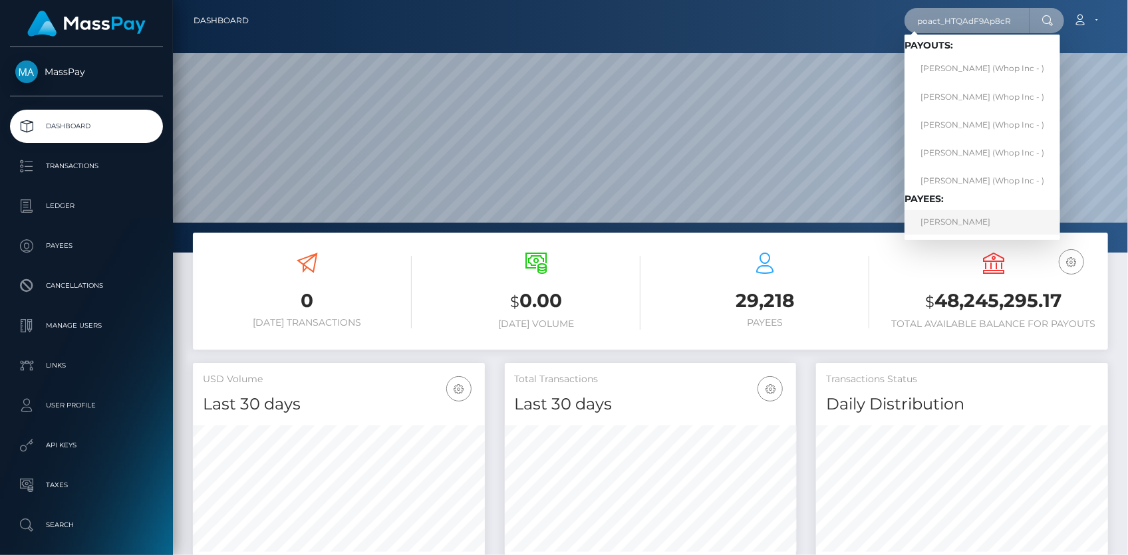
type input "poact_HTQAdF9Ap8cR"
click at [958, 225] on link "ARMANDO PEIRRE DA SILVA" at bounding box center [983, 222] width 156 height 25
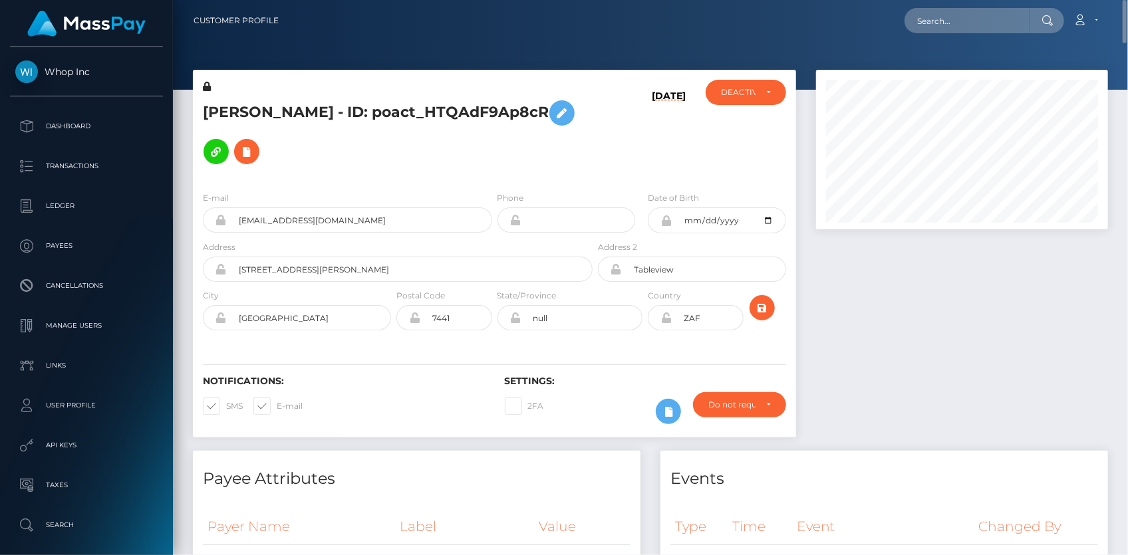
click at [267, 100] on h5 "[PERSON_NAME] - ID: poact_HTQAdF9Ap8cR" at bounding box center [394, 132] width 382 height 77
copy h5 "[PERSON_NAME] - ID: poact_HTQAdF9Ap8cR"
drag, startPoint x: 945, startPoint y: 16, endPoint x: 943, endPoint y: 9, distance: 7.2
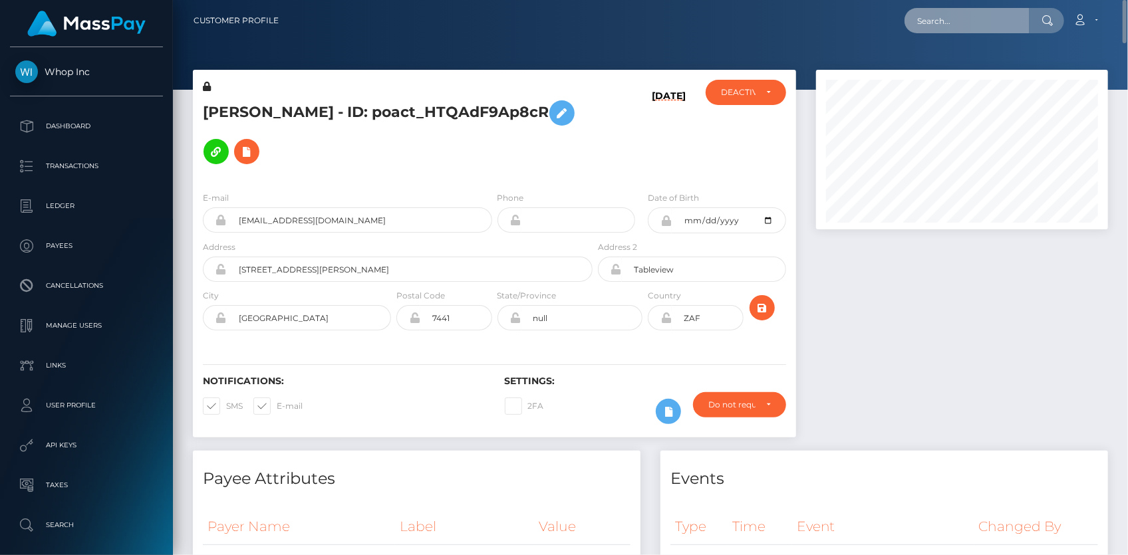
click at [943, 9] on input "text" at bounding box center [967, 20] width 125 height 25
paste input "brittanysof1994@gmail.com"
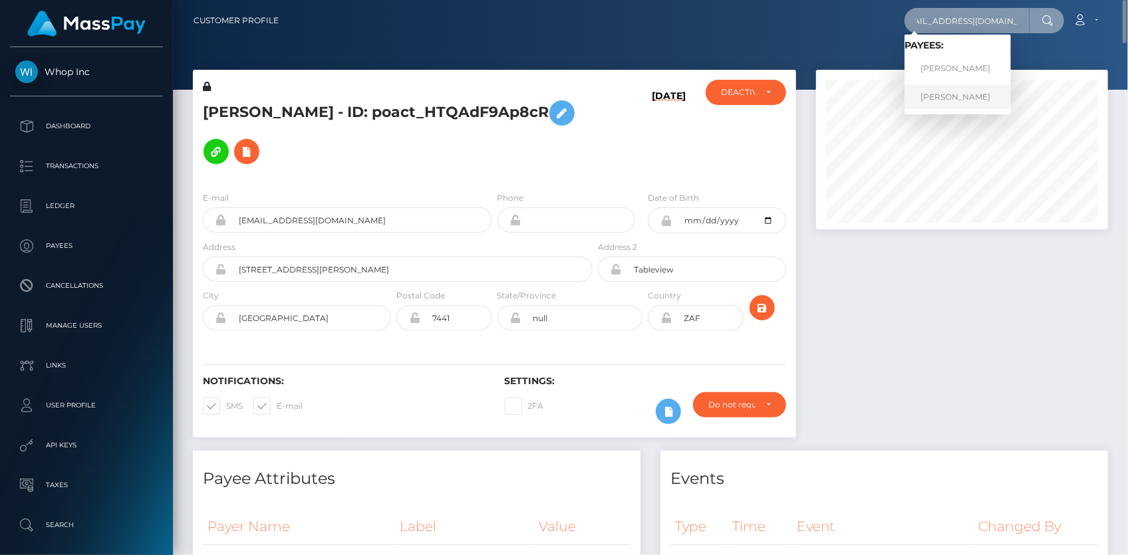
type input "brittanysof1994@gmail.com"
click at [956, 97] on link "Brittany Smurthwaite" at bounding box center [958, 96] width 106 height 25
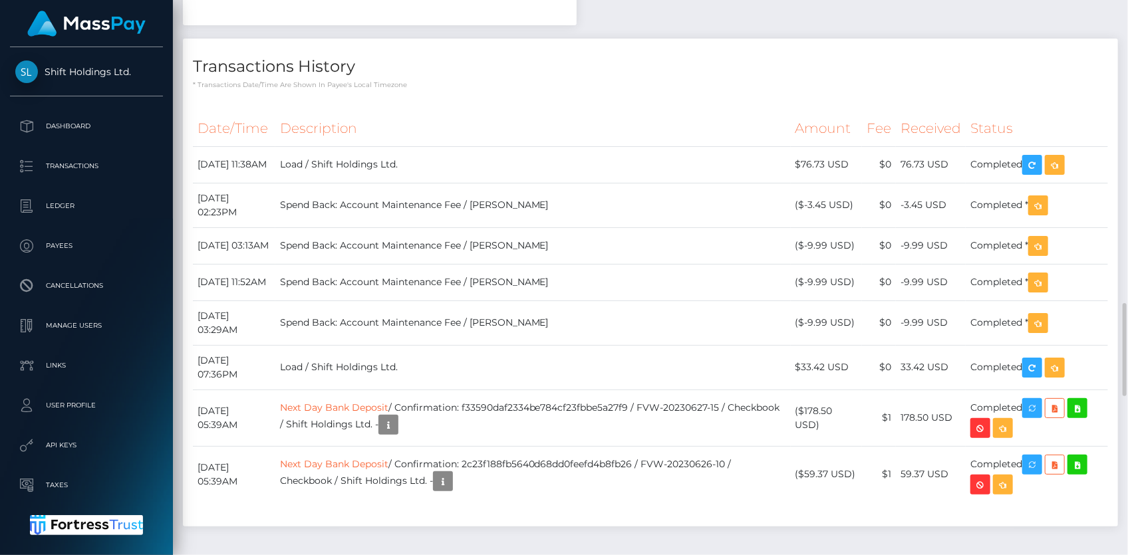
scroll to position [1995, 0]
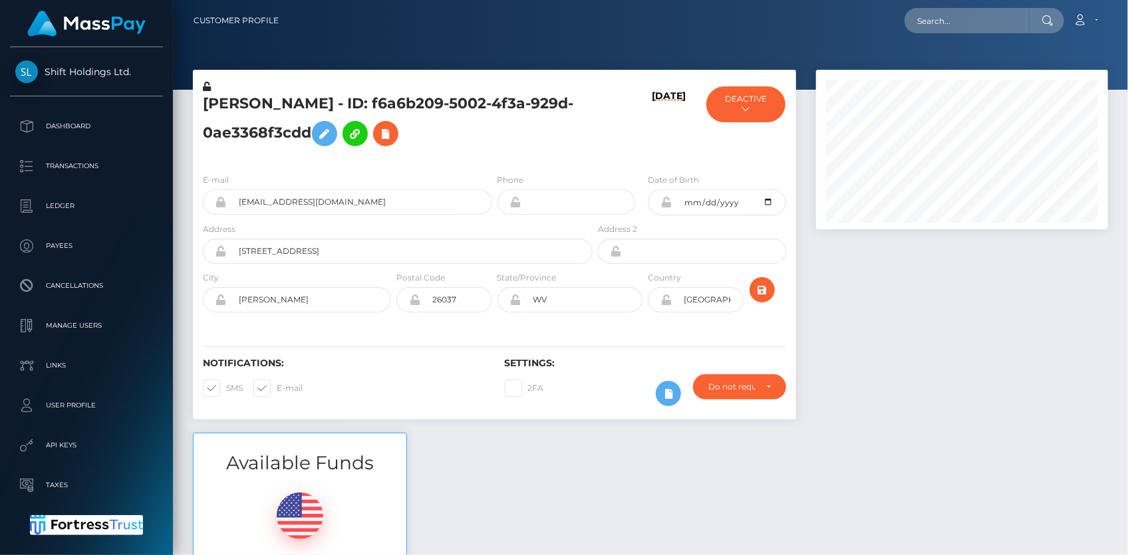
scroll to position [160, 291]
click at [964, 27] on input "text" at bounding box center [967, 20] width 125 height 25
paste input "poact_ihwCGCSZiIyT"
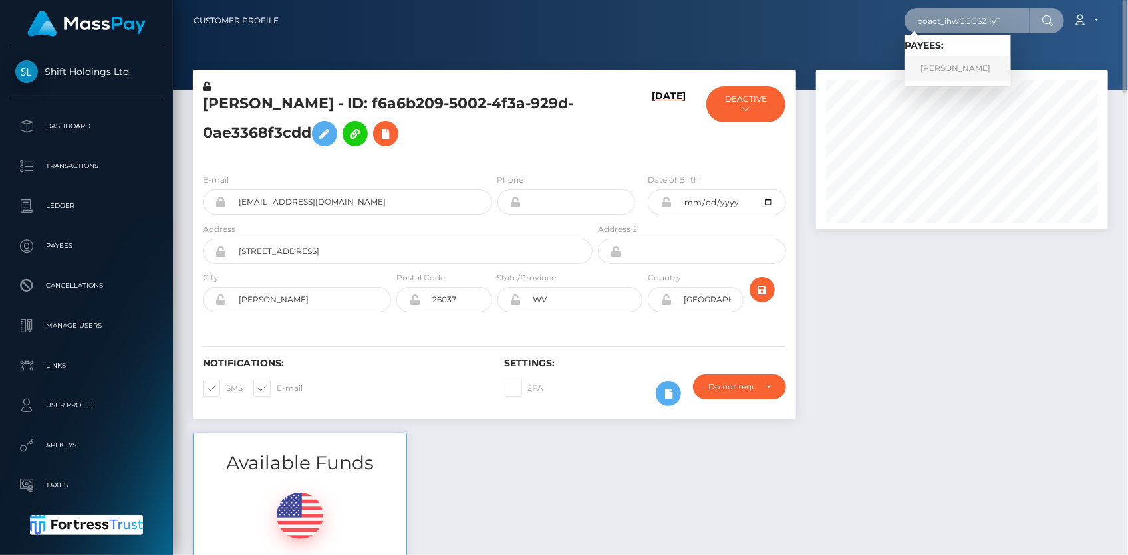
type input "poact_ihwCGCSZiIyT"
click at [960, 67] on link "randall jennifer" at bounding box center [958, 69] width 106 height 25
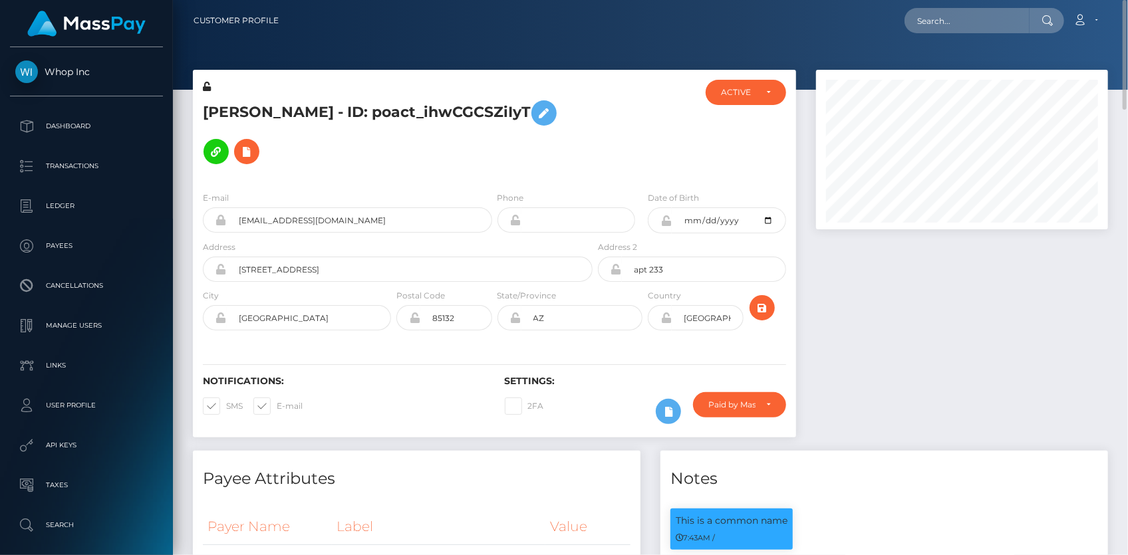
click at [287, 109] on h5 "[PERSON_NAME] - ID: poact_ihwCGCSZiIyT" at bounding box center [394, 132] width 382 height 77
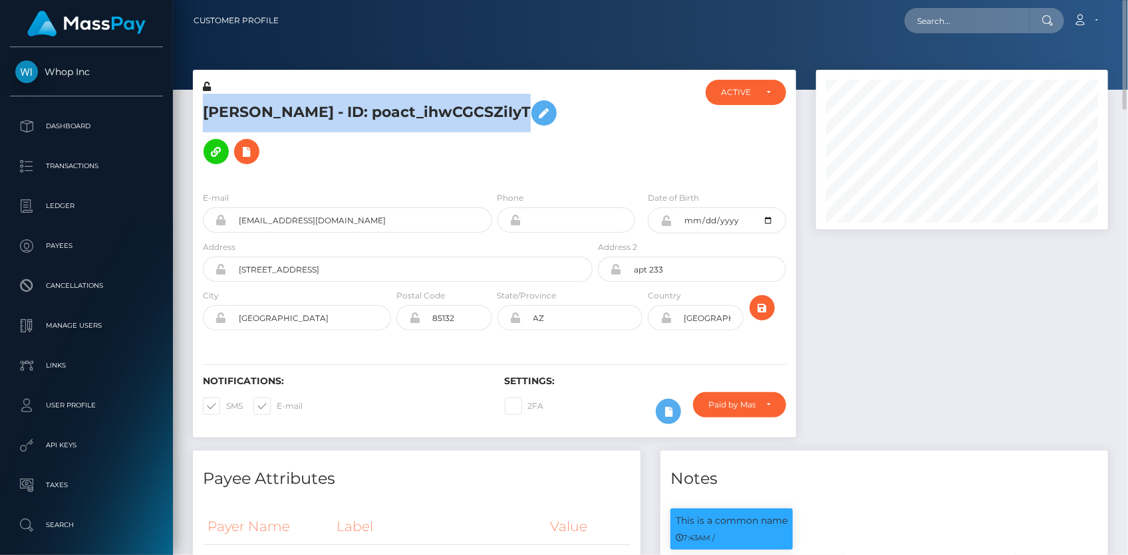
click at [287, 109] on h5 "[PERSON_NAME] - ID: poact_ihwCGCSZiIyT" at bounding box center [394, 132] width 382 height 77
copy h5 "[PERSON_NAME] - ID: poact_ihwCGCSZiIyT"
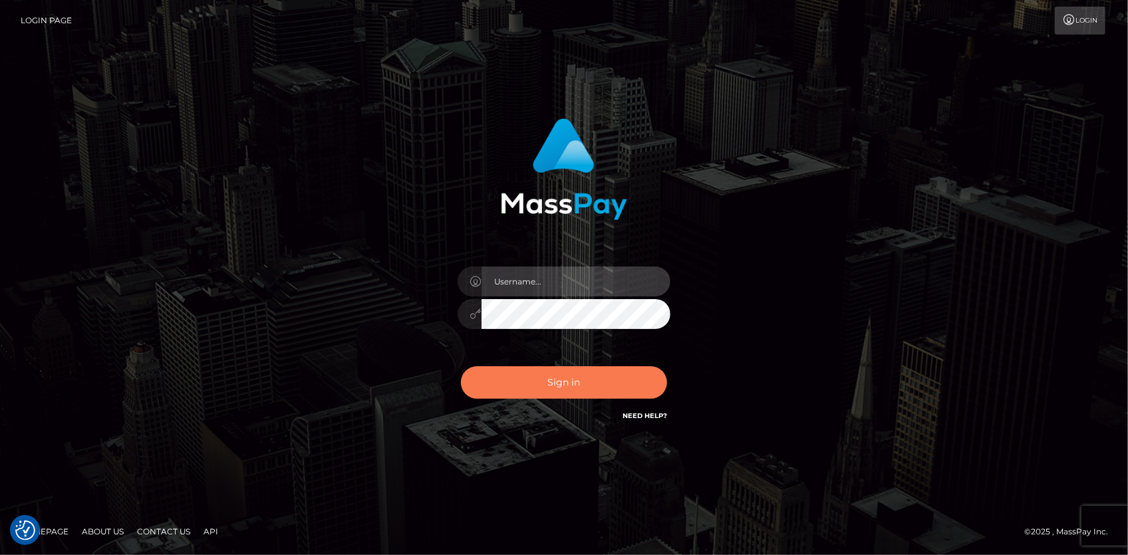
type input "[PERSON_NAME]"
click at [534, 371] on button "Sign in" at bounding box center [564, 382] width 206 height 33
type input "Eduard Gavrilescu"
click at [534, 370] on button "Sign in" at bounding box center [564, 382] width 206 height 33
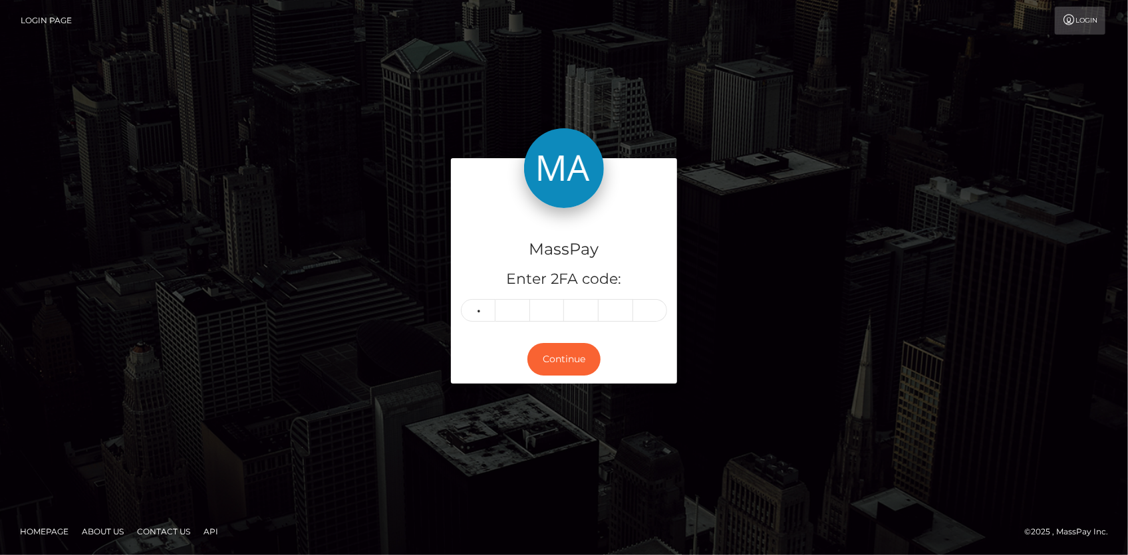
type input "0"
type input "3"
type input "8"
type input "4"
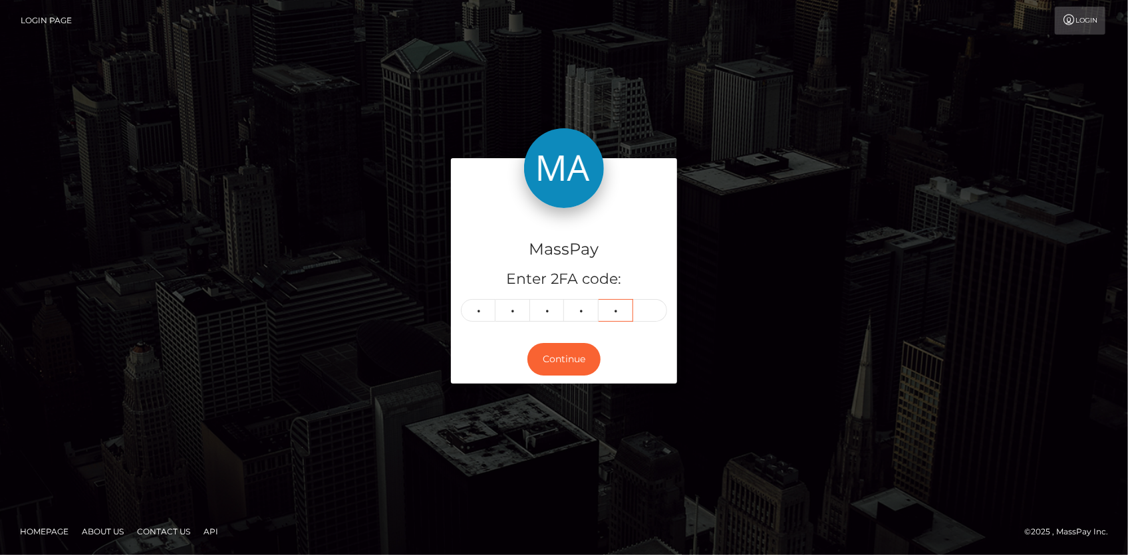
type input "1"
type input "0"
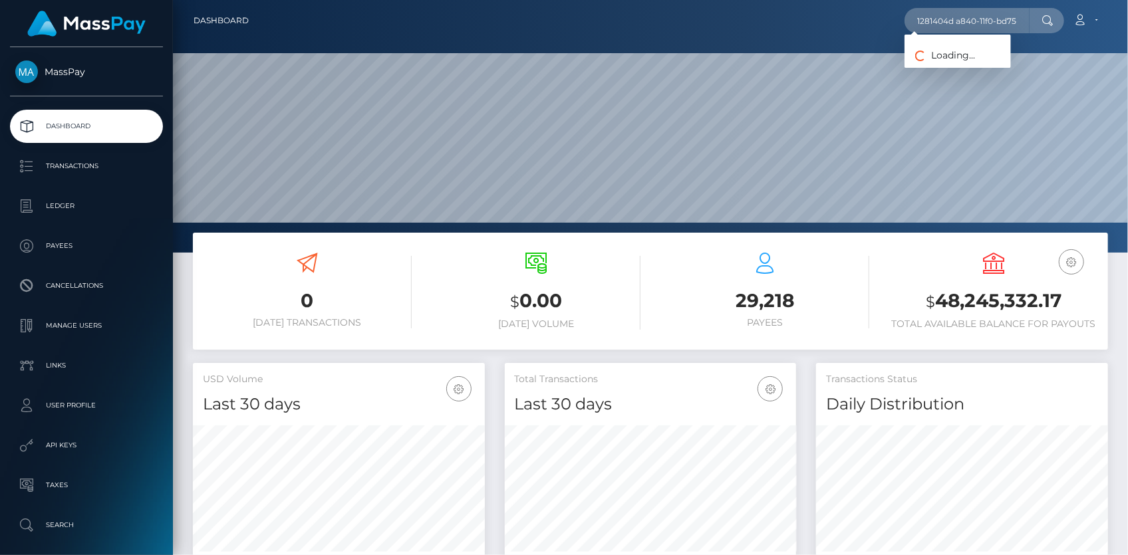
drag, startPoint x: 0, startPoint y: 0, endPoint x: 854, endPoint y: 19, distance: 854.2
click at [854, 19] on div "1281404d a840-11f0-bd75-060e06e9f077 Loading... Loading... Account" at bounding box center [683, 21] width 848 height 28
click at [956, 25] on input "1281404d a840-11f0-bd75-060e06e9f077" at bounding box center [967, 20] width 125 height 25
click at [962, 24] on input "1281404d a840-11f0-bd75-060e06e9f077" at bounding box center [967, 20] width 125 height 25
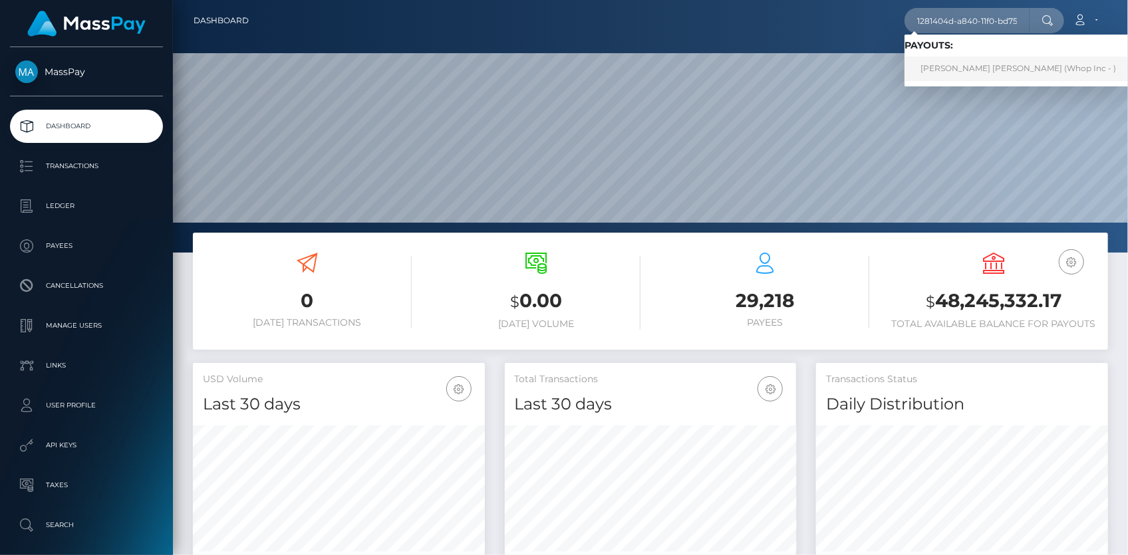
type input "1281404d-a840-11f0-bd75-060e06e9f077"
click at [957, 71] on link "ROYNE GITAU THUO (Whop Inc - )" at bounding box center [1018, 69] width 227 height 25
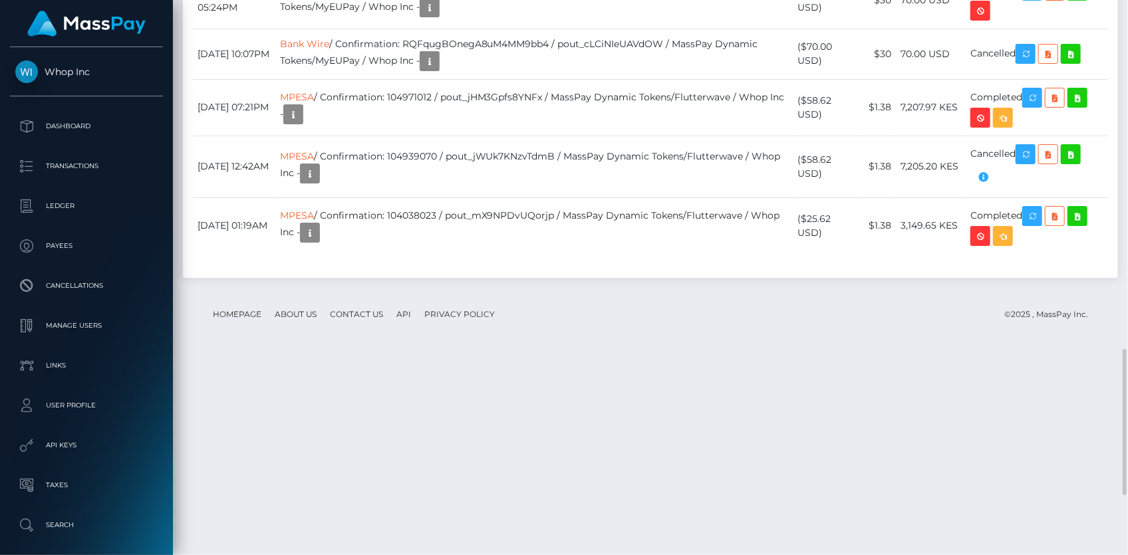
scroll to position [160, 291]
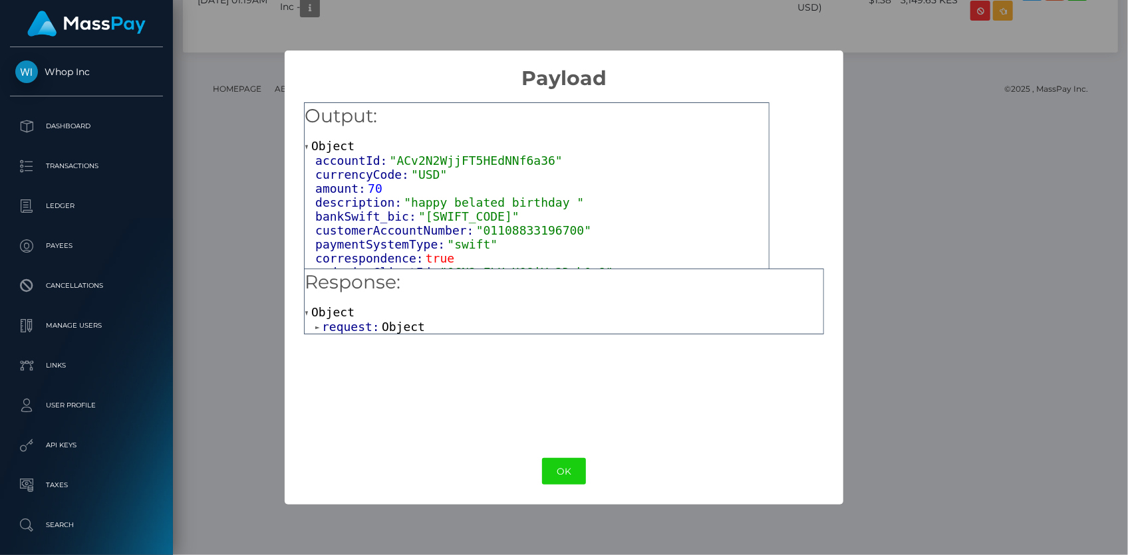
click at [351, 324] on span "request:" at bounding box center [352, 327] width 60 height 14
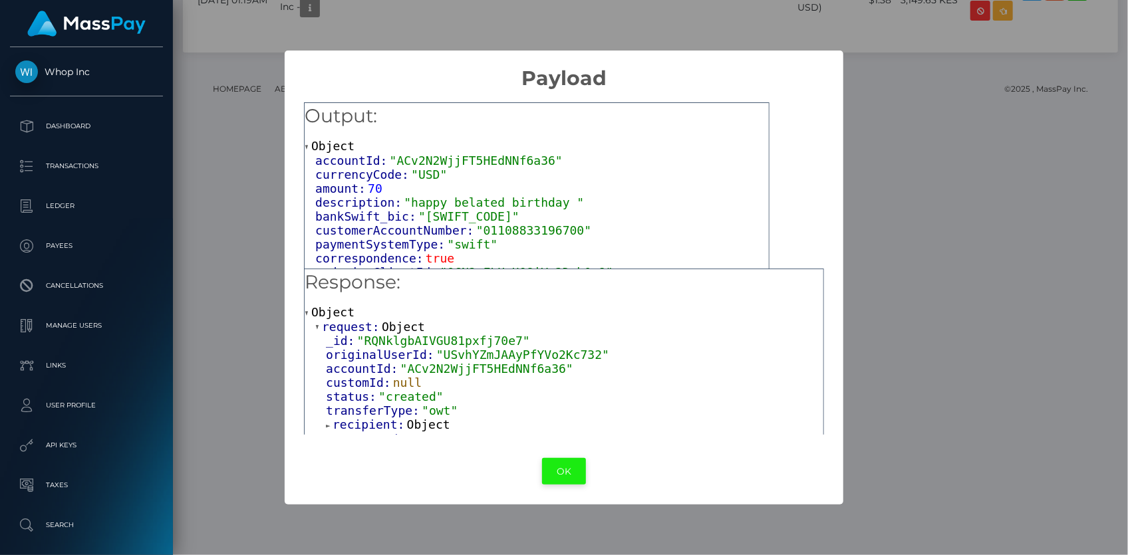
click at [569, 474] on button "OK" at bounding box center [564, 471] width 44 height 27
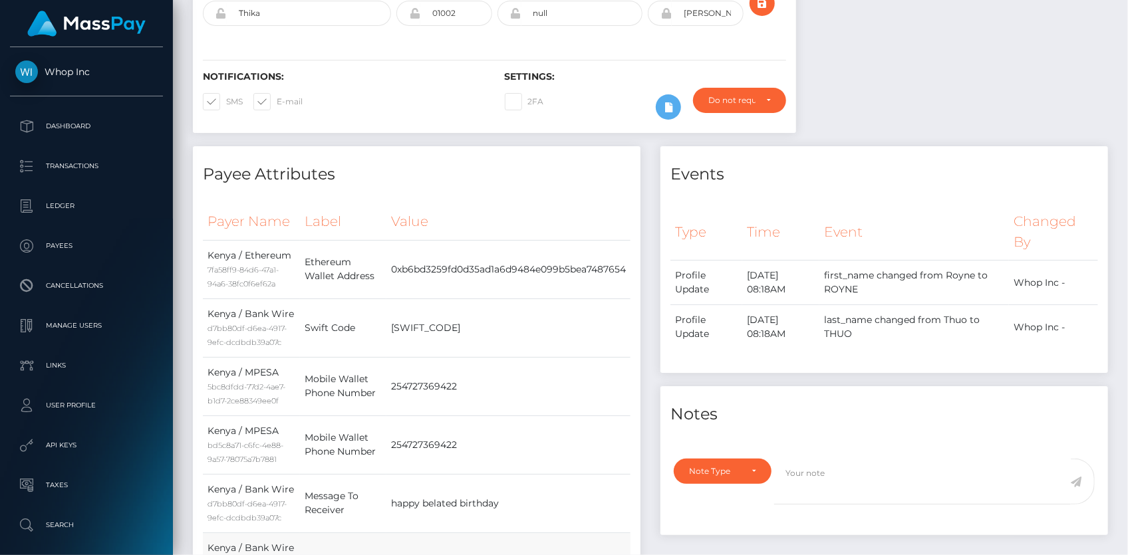
scroll to position [0, 0]
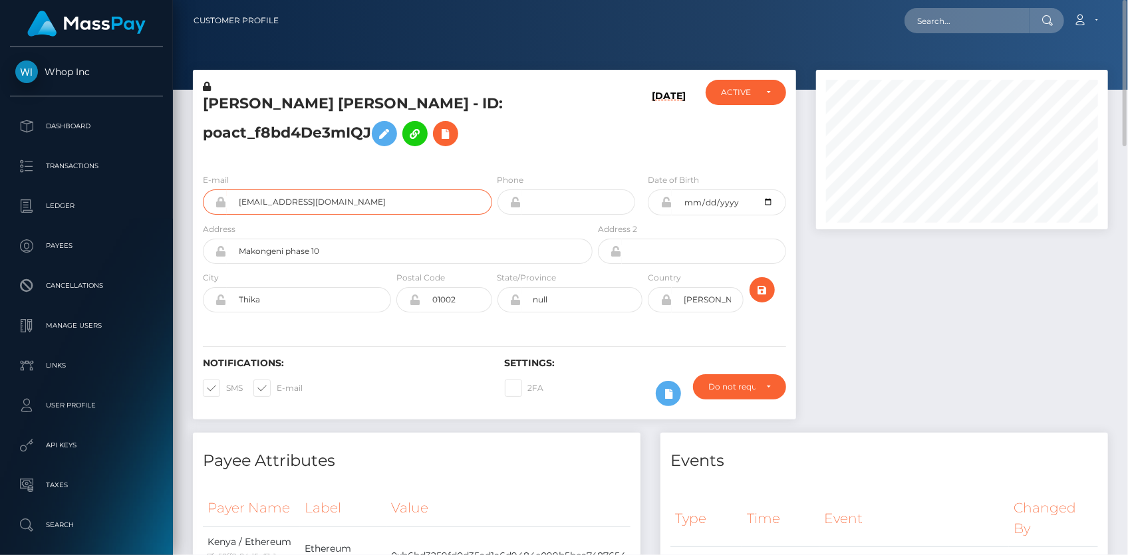
click at [271, 193] on input "[EMAIL_ADDRESS][DOMAIN_NAME]" at bounding box center [359, 202] width 265 height 25
click at [438, 133] on icon at bounding box center [446, 134] width 16 height 17
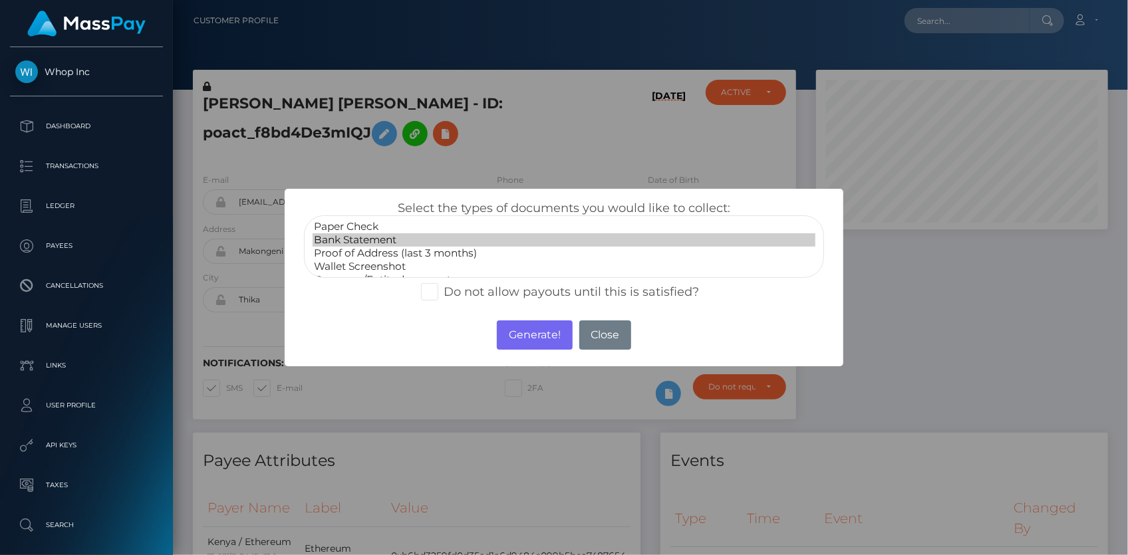
click at [394, 237] on option "Bank Statement" at bounding box center [564, 239] width 503 height 13
select select "Proof of Address (last 3 months)"
click at [400, 253] on option "Proof of Address (last 3 months)" at bounding box center [564, 253] width 503 height 13
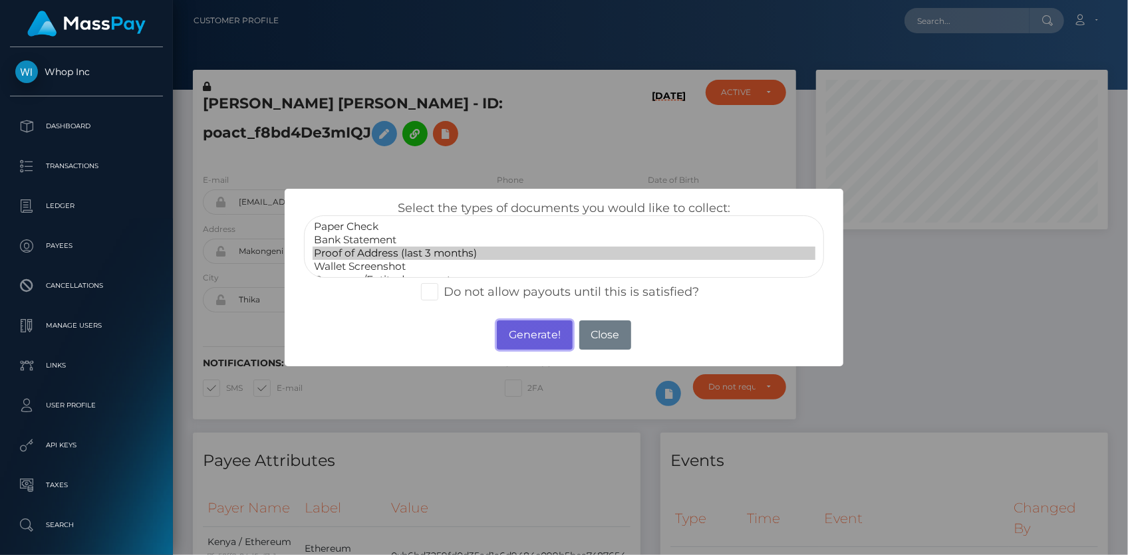
click at [506, 338] on button "Generate!" at bounding box center [534, 335] width 75 height 29
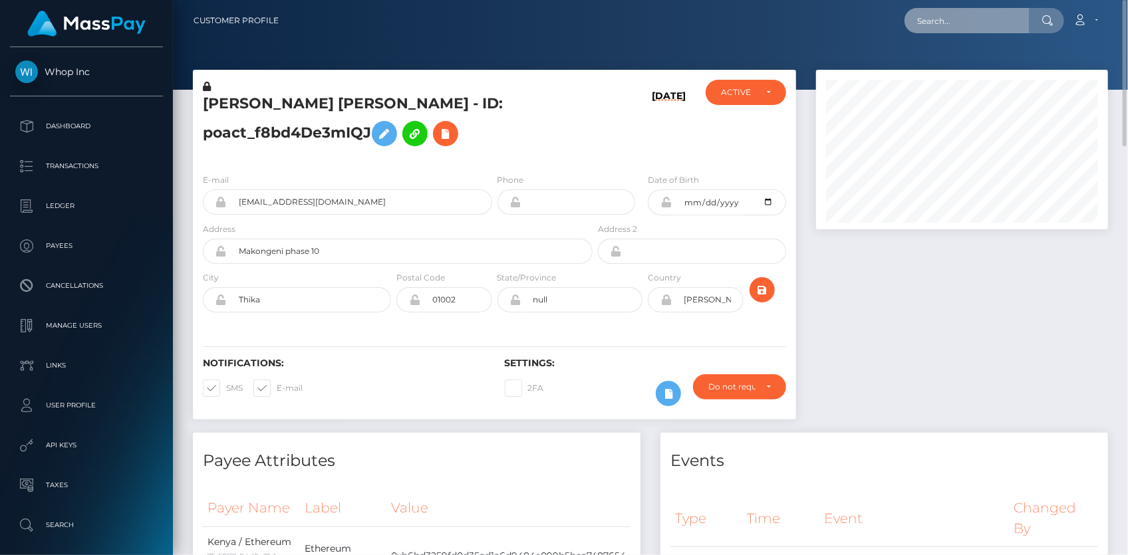
click at [938, 27] on input "text" at bounding box center [967, 20] width 125 height 25
paste input "pout_auMNqbxO5ecWn"
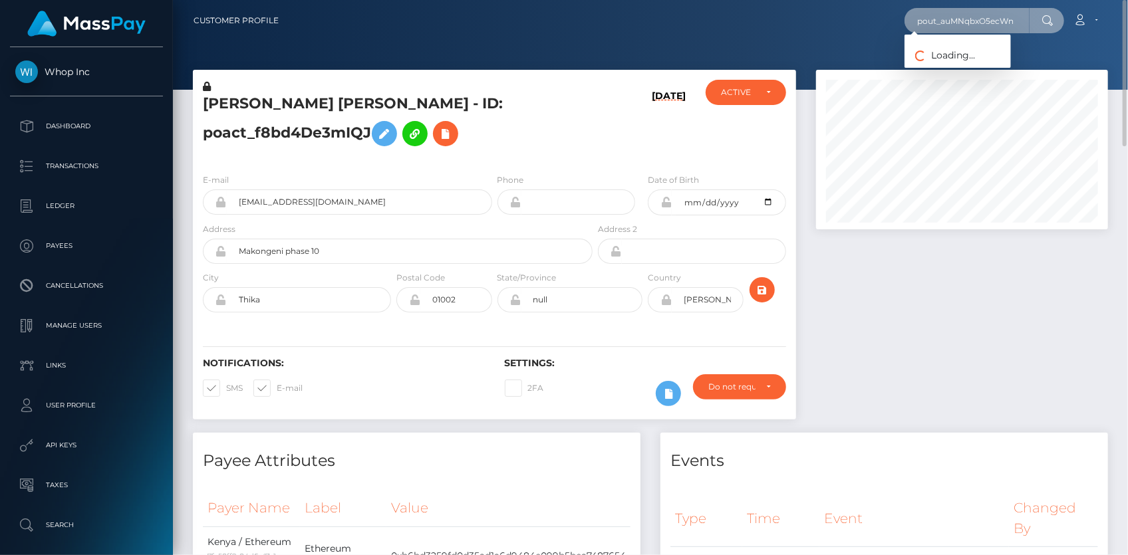
scroll to position [0, 3]
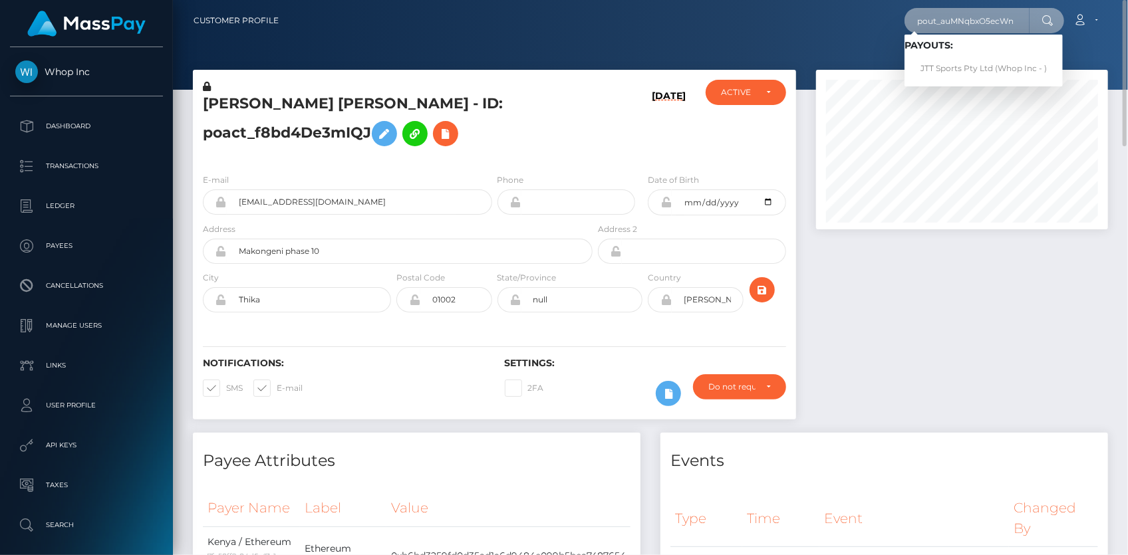
type input "pout_auMNqbxO5ecWn"
click at [941, 69] on link "JTT Sports Pty Ltd (Whop Inc - )" at bounding box center [984, 69] width 158 height 25
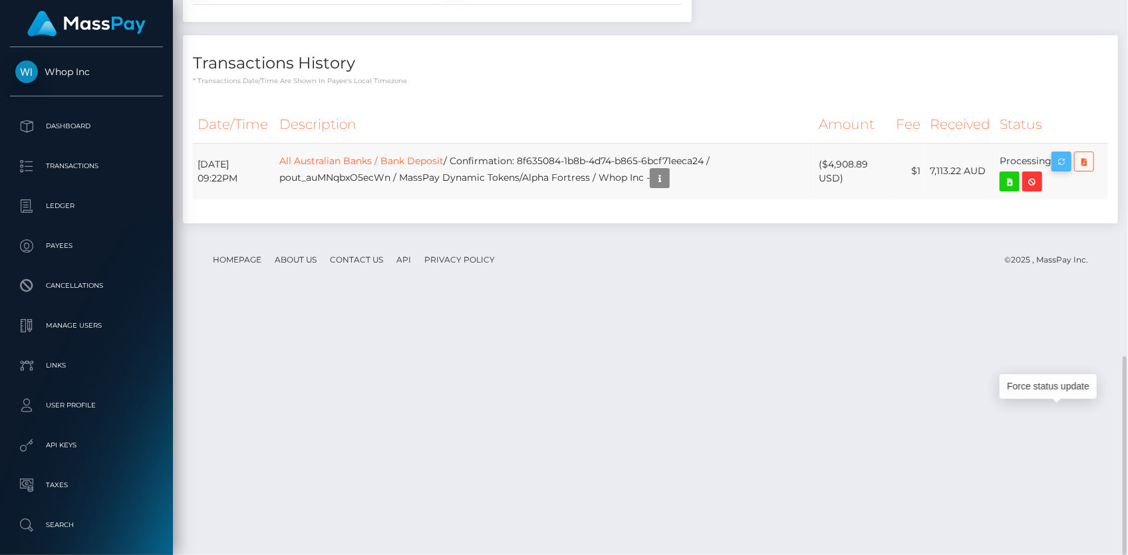
scroll to position [160, 291]
click at [1066, 170] on icon "button" at bounding box center [1062, 162] width 16 height 17
drag, startPoint x: 538, startPoint y: 411, endPoint x: 726, endPoint y: 403, distance: 187.7
click at [726, 200] on td "All Australian Banks / Bank Deposit / Confirmation: 8f635084-1b8b-4d74-b865-6bc…" at bounding box center [544, 171] width 539 height 57
copy td "8f635084-1b8b-4d74-b865-6bcf71eeca24"
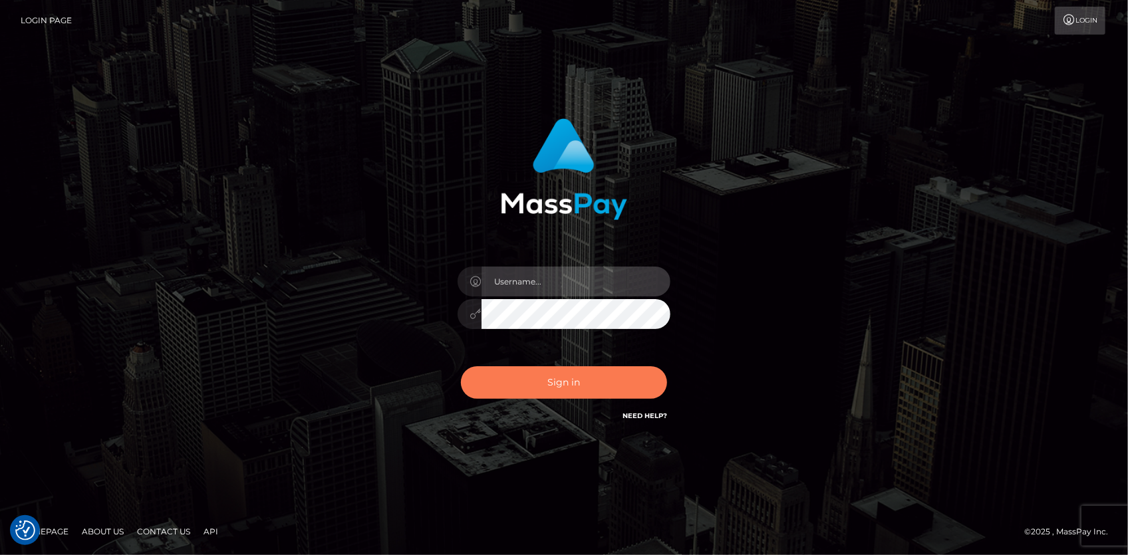
type input "[PERSON_NAME]"
click at [530, 381] on button "Sign in" at bounding box center [564, 382] width 206 height 33
type input "[PERSON_NAME]"
click at [529, 380] on button "Sign in" at bounding box center [564, 382] width 206 height 33
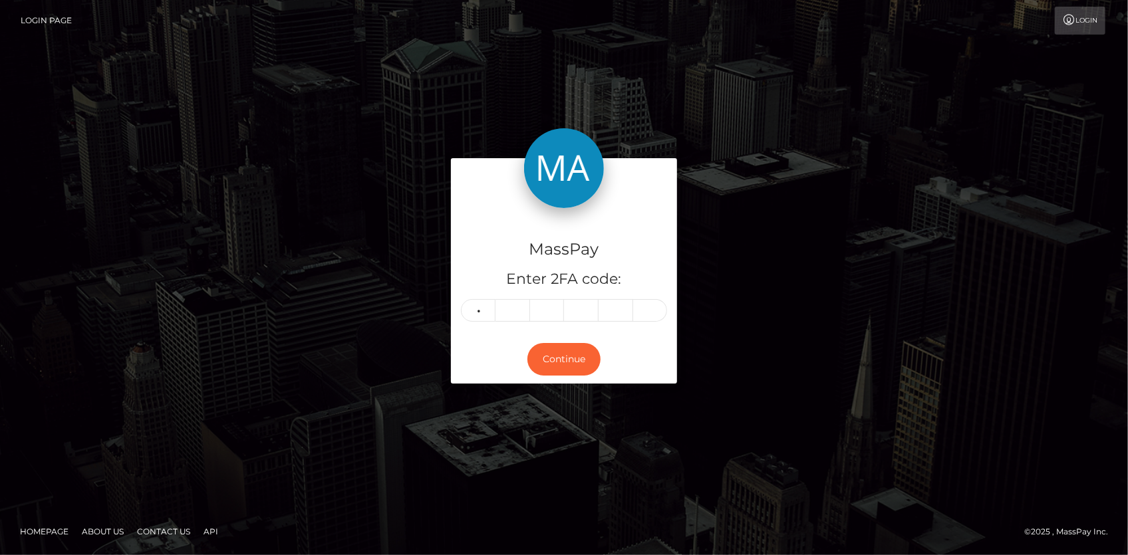
type input "1"
type input "9"
type input "5"
type input "6"
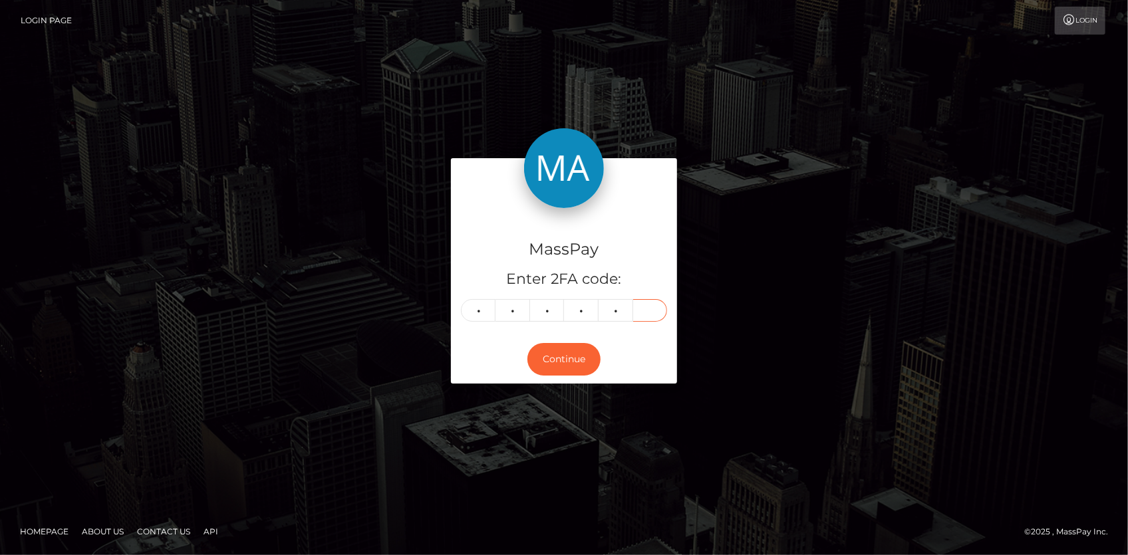
type input "5"
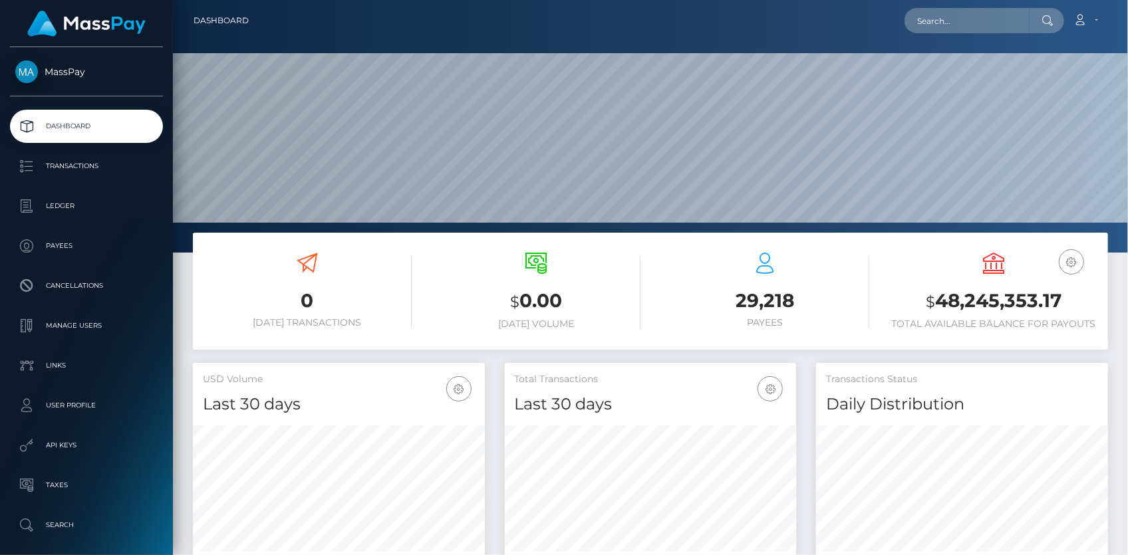
scroll to position [235, 291]
click at [935, 25] on input "text" at bounding box center [967, 20] width 125 height 25
paste input "poact_MBWjdQMzNDp2"
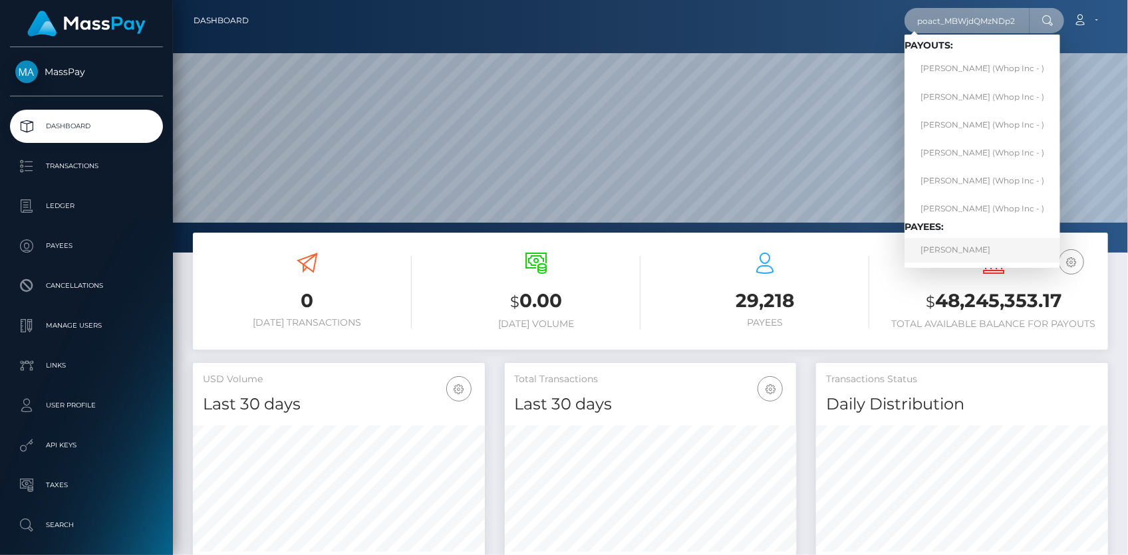
type input "poact_MBWjdQMzNDp2"
click at [951, 247] on link "[PERSON_NAME]" at bounding box center [983, 250] width 156 height 25
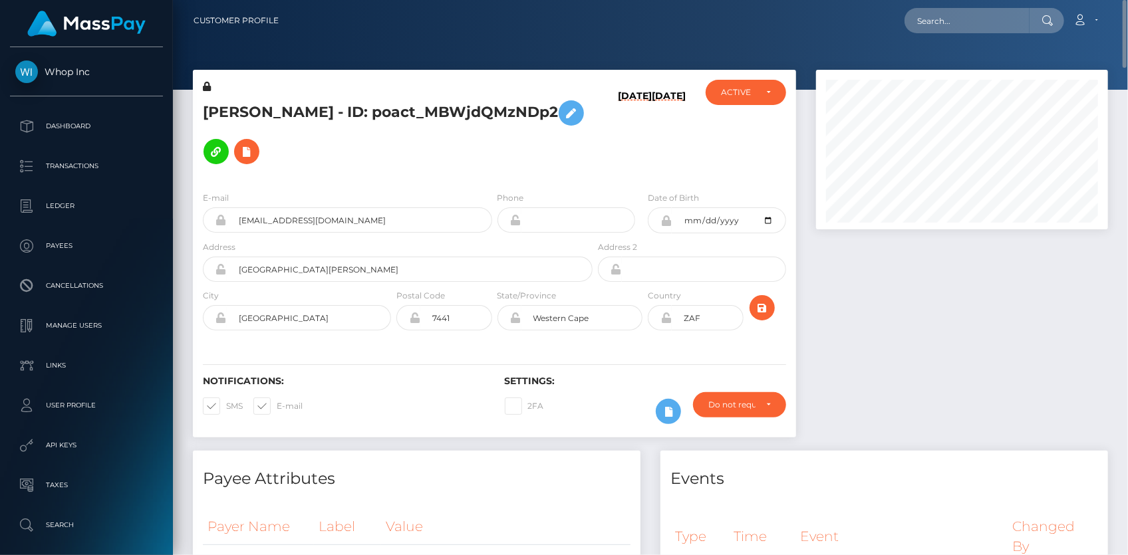
click at [327, 106] on h5 "[PERSON_NAME] - ID: poact_MBWjdQMzNDp2" at bounding box center [394, 132] width 382 height 77
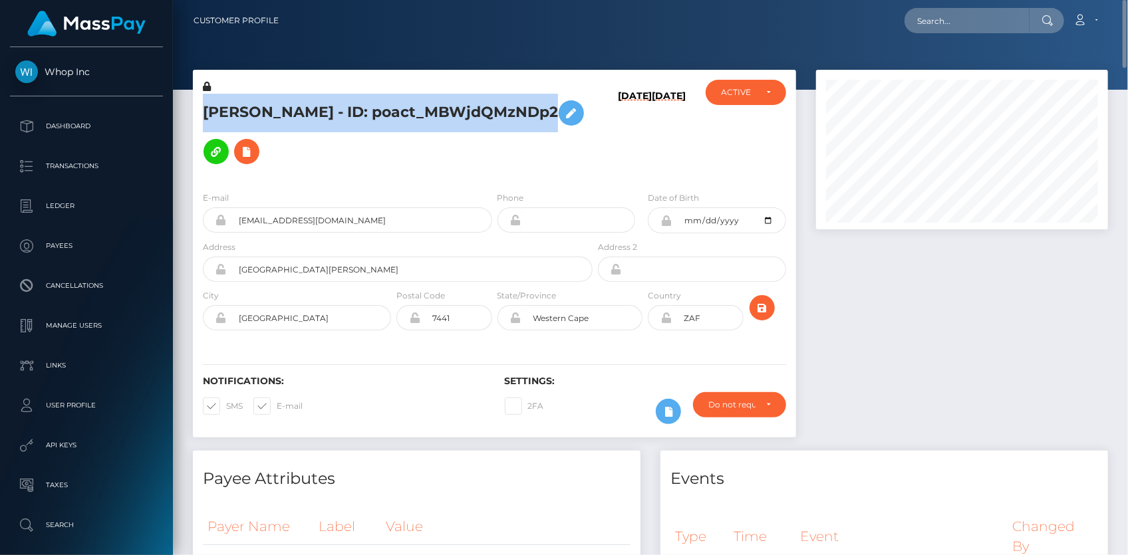
click at [327, 106] on h5 "[PERSON_NAME] - ID: poact_MBWjdQMzNDp2" at bounding box center [394, 132] width 382 height 77
copy h5 "[PERSON_NAME] - ID: poact_MBWjdQMzNDp2"
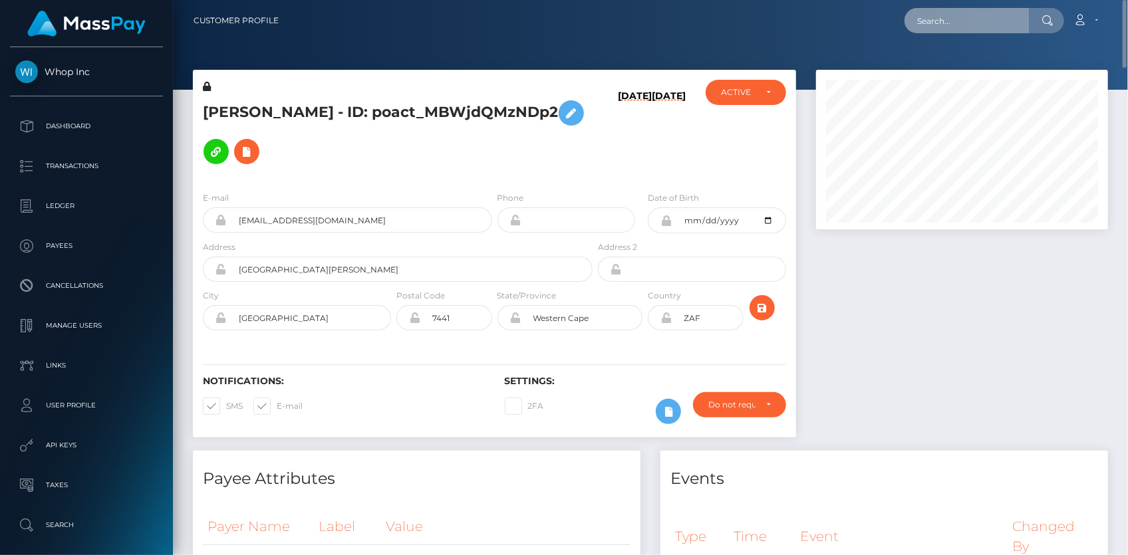
click at [938, 15] on input "text" at bounding box center [967, 20] width 125 height 25
paste input "pact_CQ2fwm3Y9DWkO"
type input "pact_CQ2fwm3Y9DWkO"
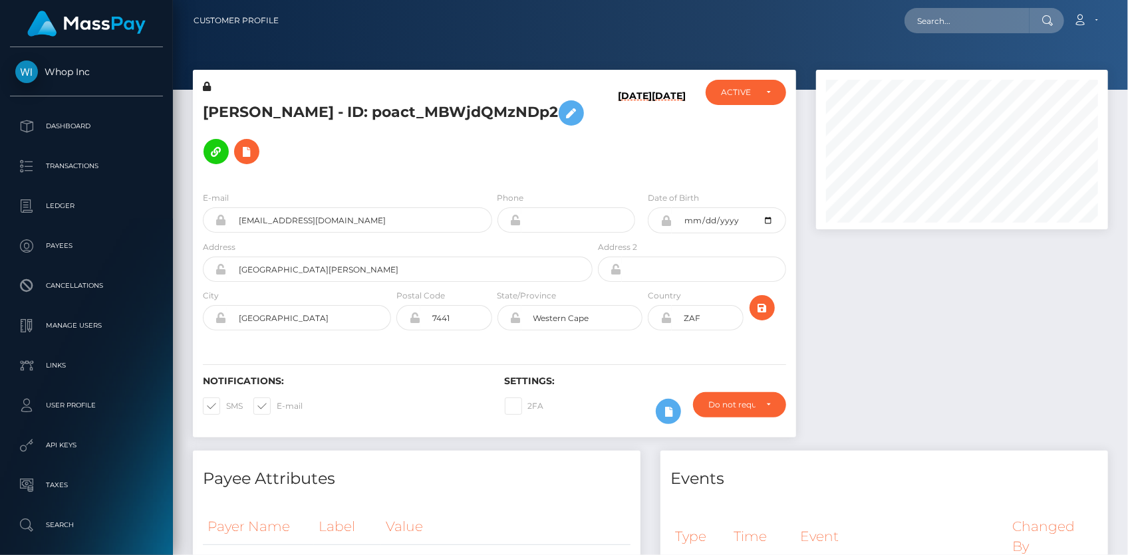
scroll to position [160, 291]
click at [951, 23] on input "text" at bounding box center [967, 20] width 125 height 25
paste input "pact_CQ2fwm3Y9DWkO"
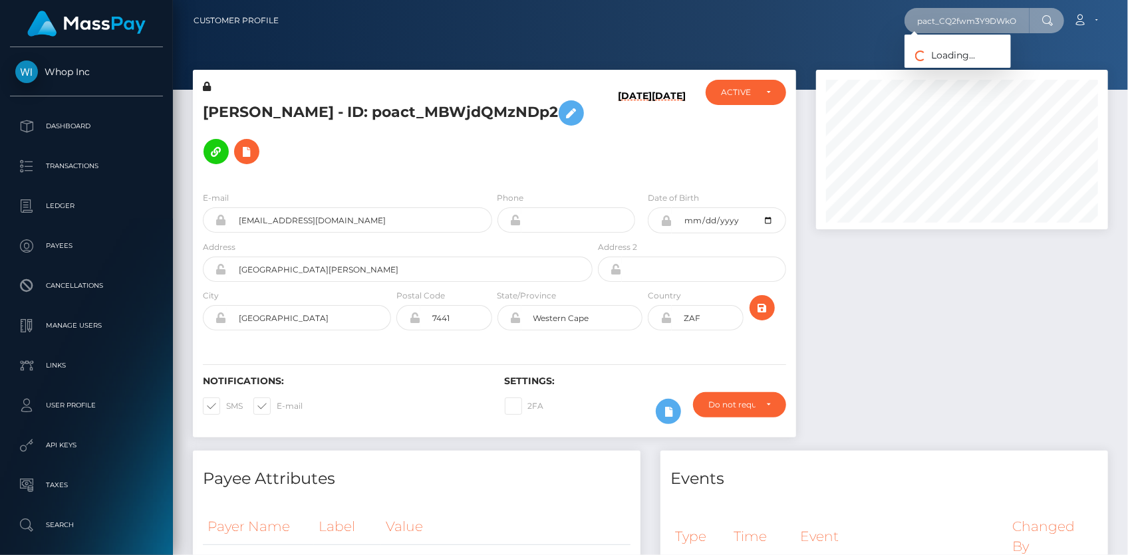
scroll to position [0, 5]
type input "pact_CQ2fwm3Y9DWkO"
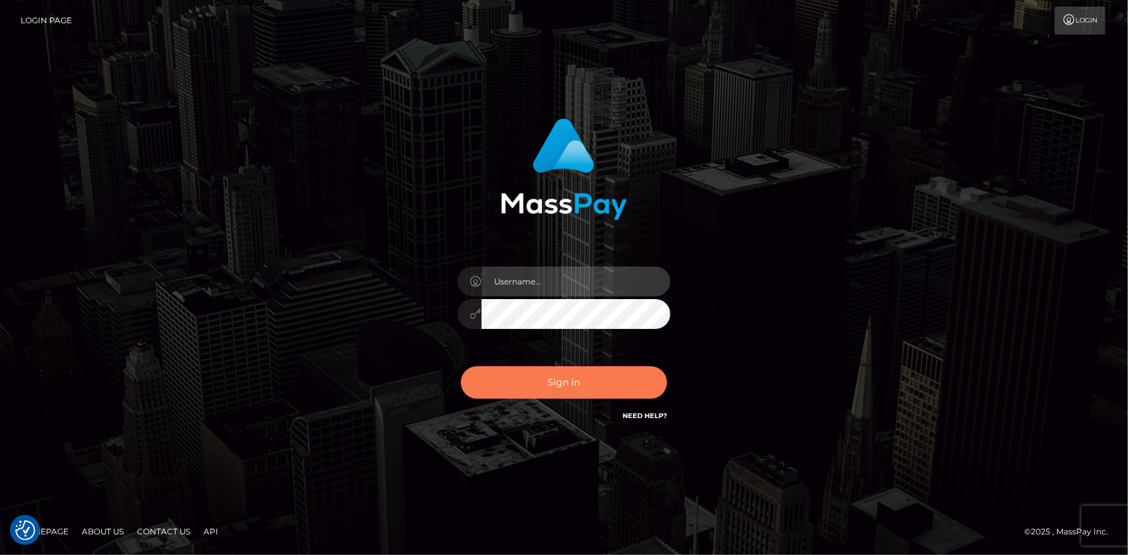
type input "[PERSON_NAME]"
click at [565, 382] on button "Sign in" at bounding box center [564, 382] width 206 height 33
type input "Eduard Gavrilescu"
click at [587, 372] on button "Sign in" at bounding box center [564, 382] width 206 height 33
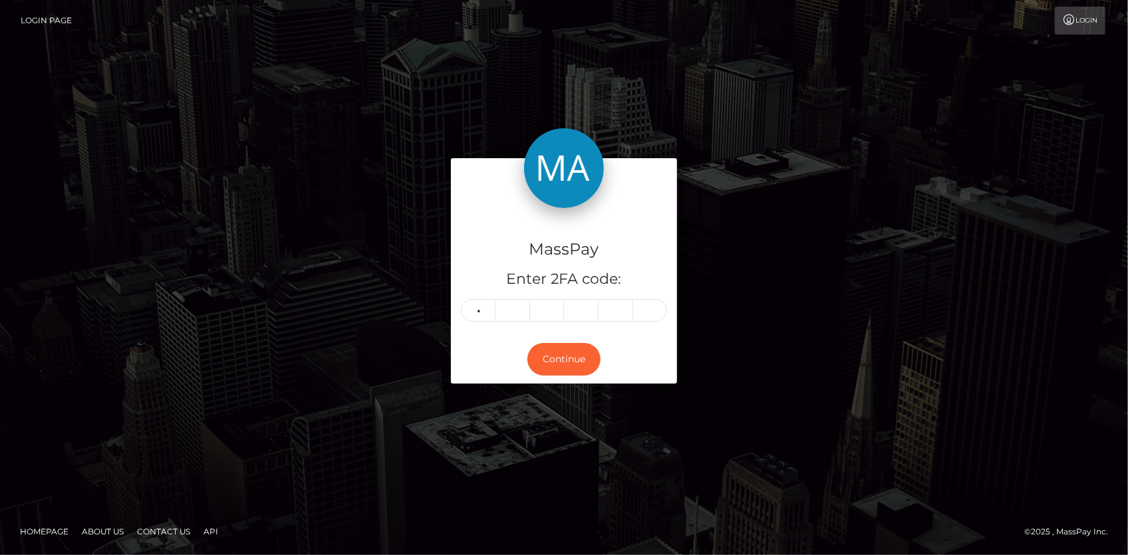
type input "9"
type input "1"
type input "6"
type input "3"
type input "8"
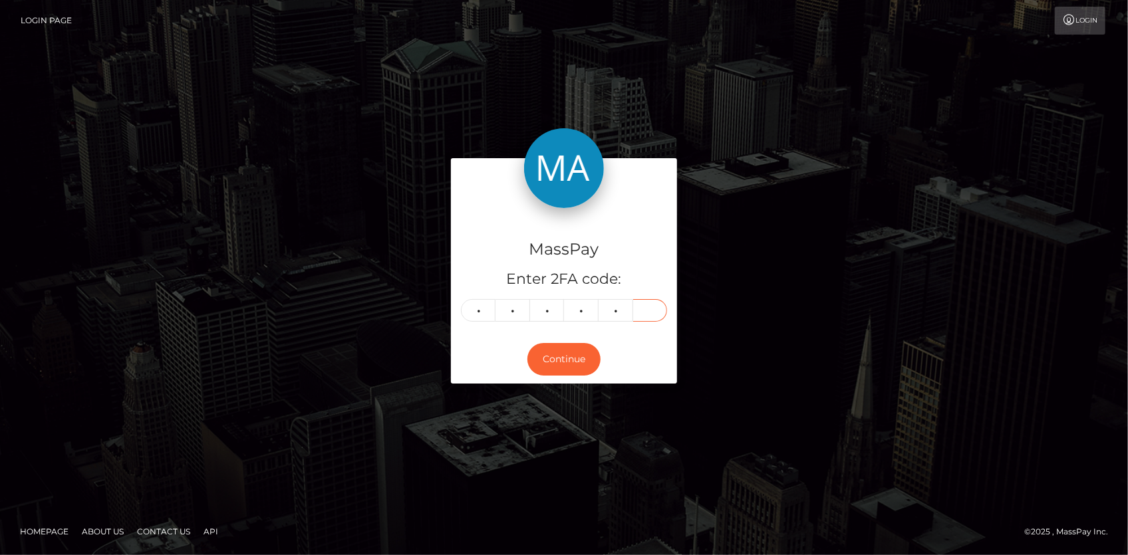
type input "1"
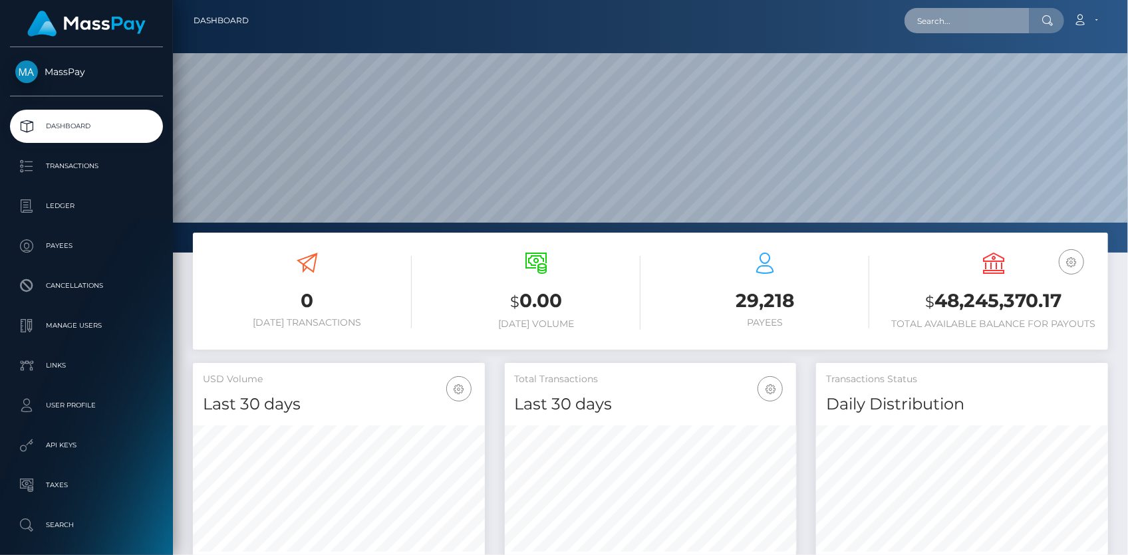
scroll to position [235, 291]
click at [939, 17] on input "text" at bounding box center [967, 20] width 125 height 25
paste input "45d184bf a84d-11f0-bd75-060e06e9f077"
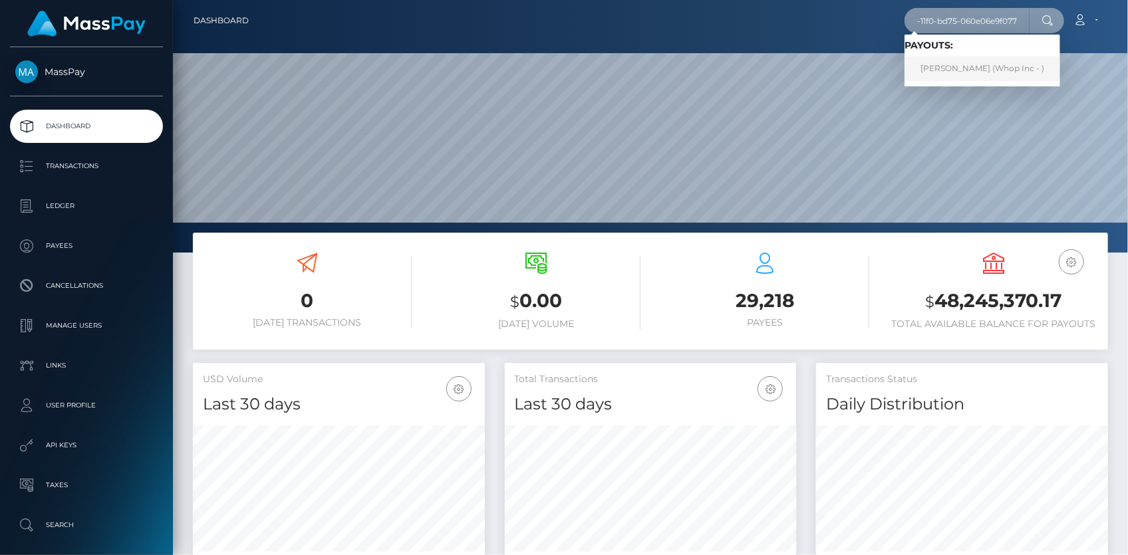
type input "45d184bf a84d-11f0-bd75-060e06e9f077"
click at [935, 63] on link "LIHLE PONI (Whop Inc - )" at bounding box center [983, 69] width 156 height 25
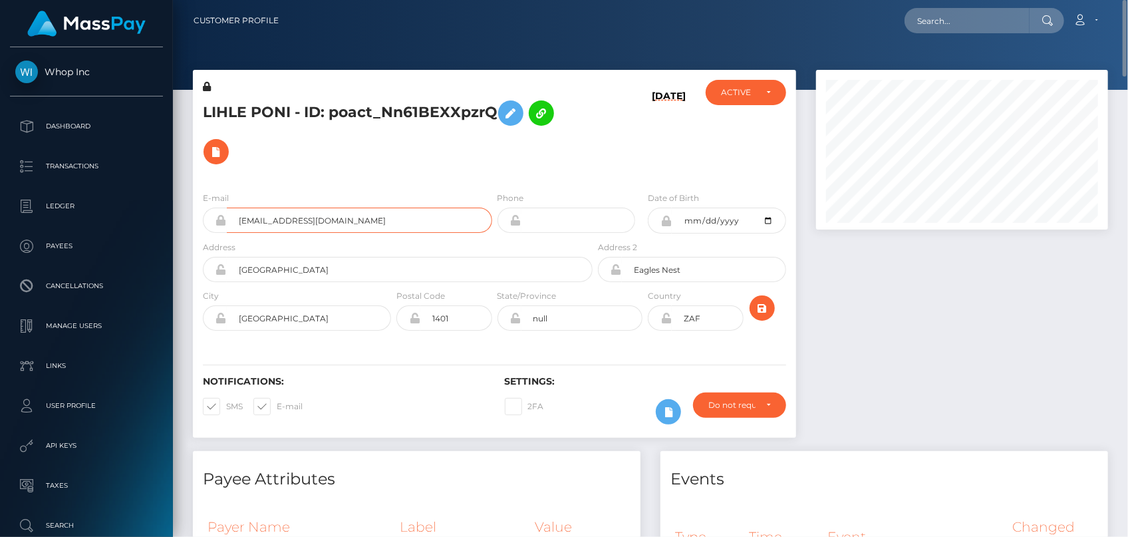
click at [266, 227] on input "joesoup322@gmail.com" at bounding box center [359, 220] width 265 height 25
click at [904, 18] on div "Loading... Loading... Account Edit Profile Logout" at bounding box center [698, 21] width 818 height 28
click at [925, 21] on input "text" at bounding box center [967, 20] width 125 height 25
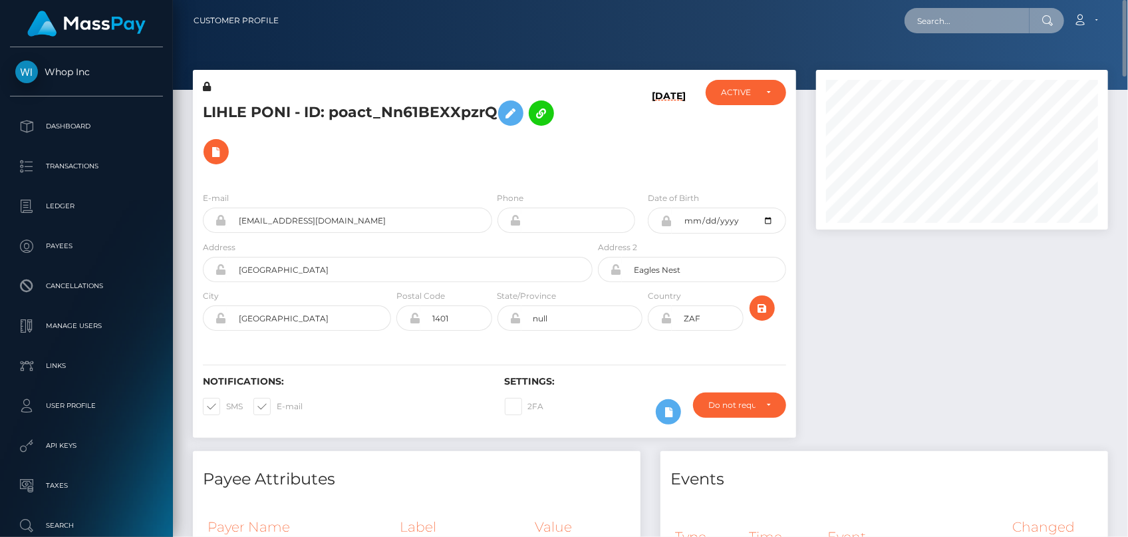
paste input "kinnomoney@gmail.com"
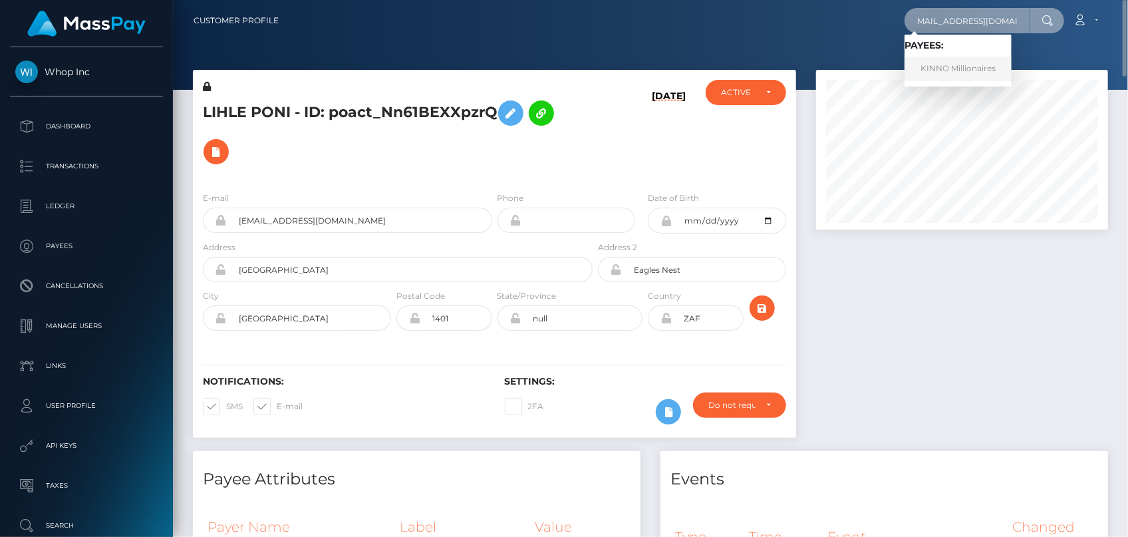
type input "kinnomoney@gmail.com"
click at [974, 70] on link "KINNO Millionaires" at bounding box center [958, 69] width 107 height 25
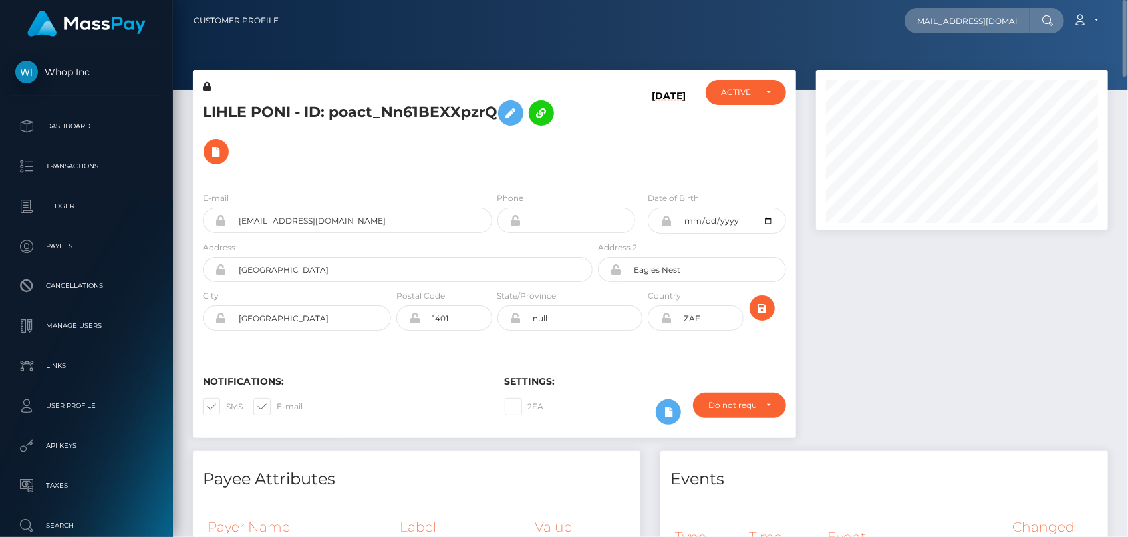
scroll to position [0, 0]
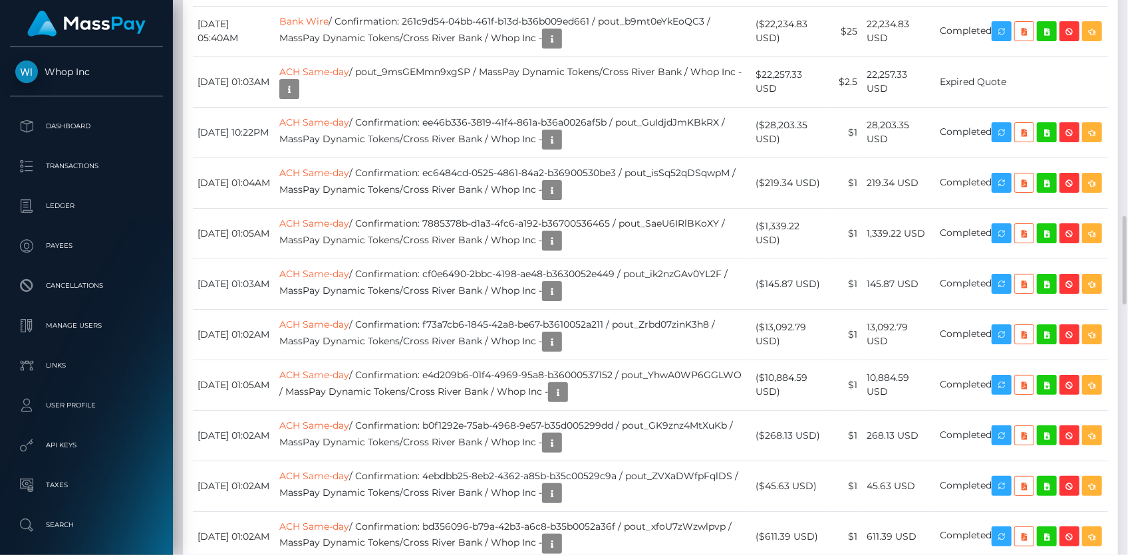
scroll to position [2116, 0]
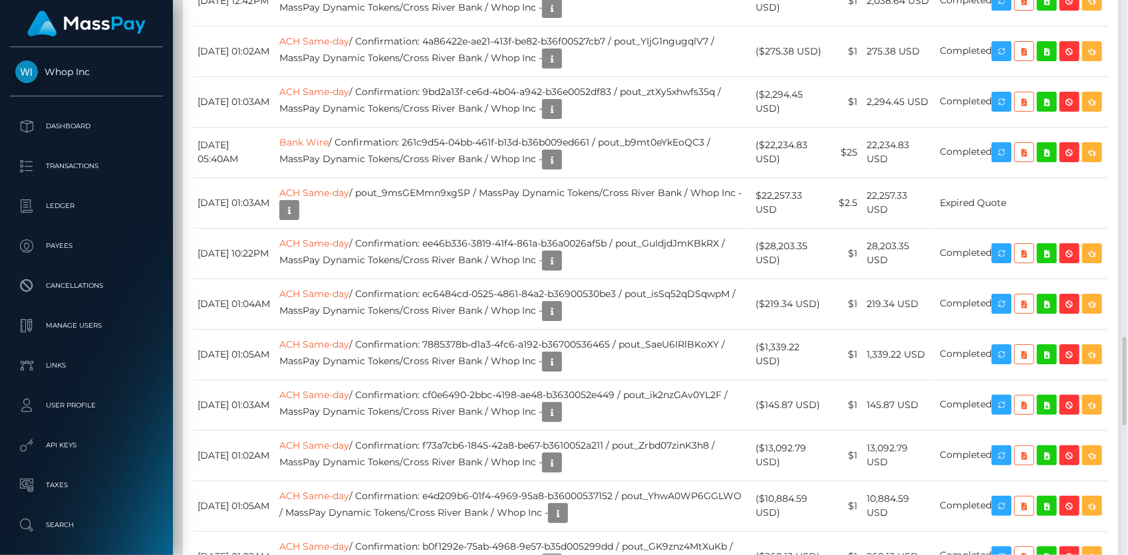
drag, startPoint x: 450, startPoint y: 166, endPoint x: 465, endPoint y: 166, distance: 14.6
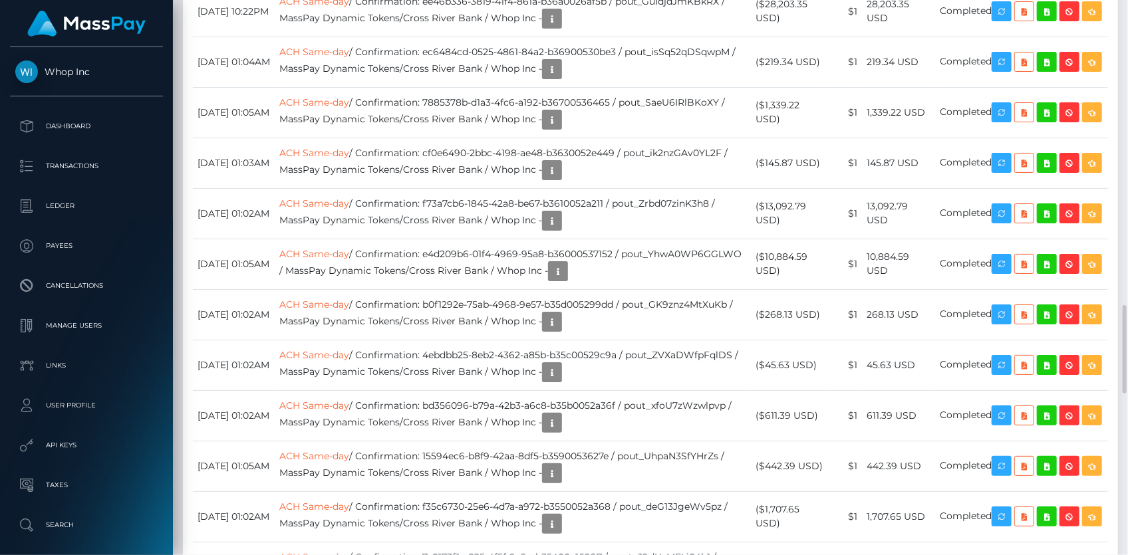
scroll to position [2297, 0]
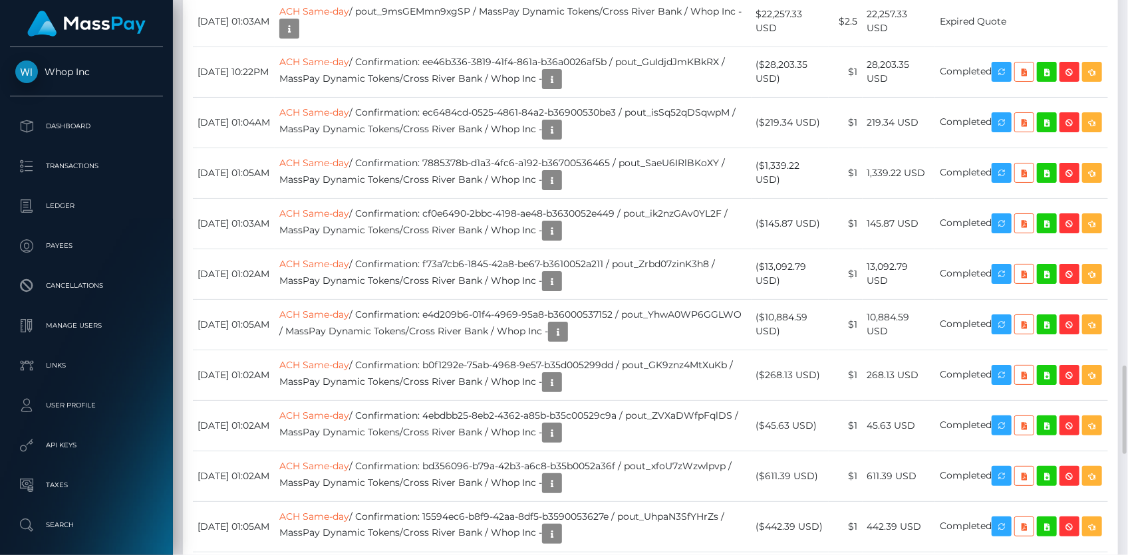
drag, startPoint x: 431, startPoint y: 266, endPoint x: 618, endPoint y: 259, distance: 187.0
copy td "261c9d54-04bb-461f-b13d-b36b009ed661"
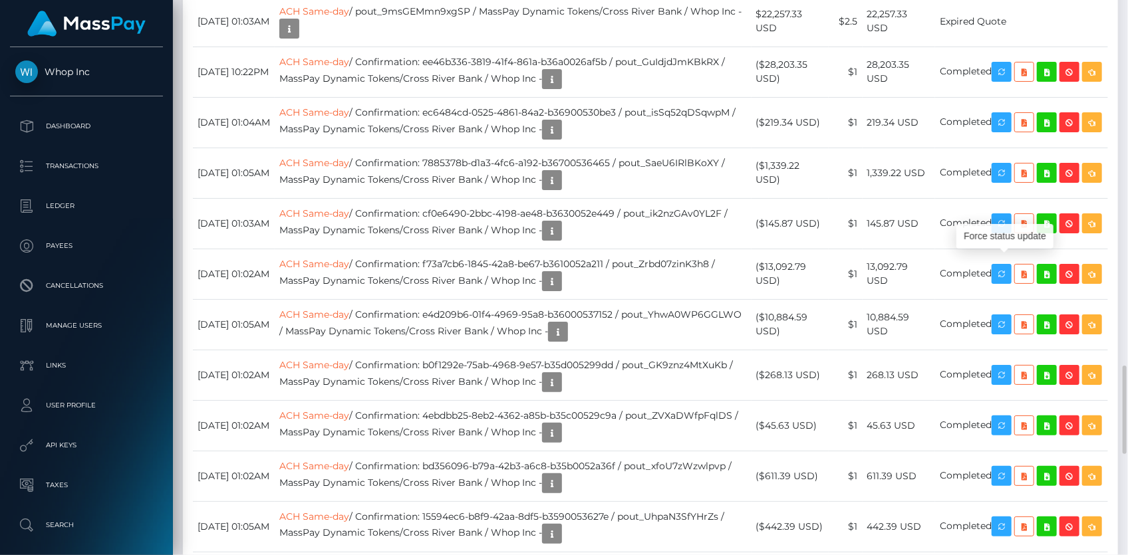
copy td "261c9d54-04bb-461f-b13d-b36b009ed661"
drag, startPoint x: 627, startPoint y: 260, endPoint x: 733, endPoint y: 269, distance: 106.1
copy td "pout_b9mt0eYkEoQC3"
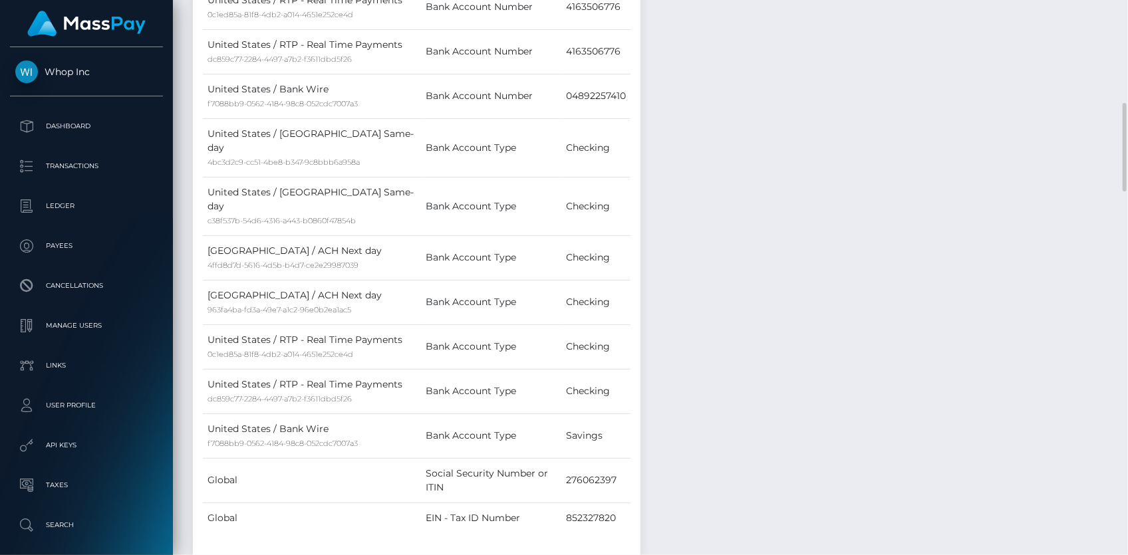
scroll to position [725, 0]
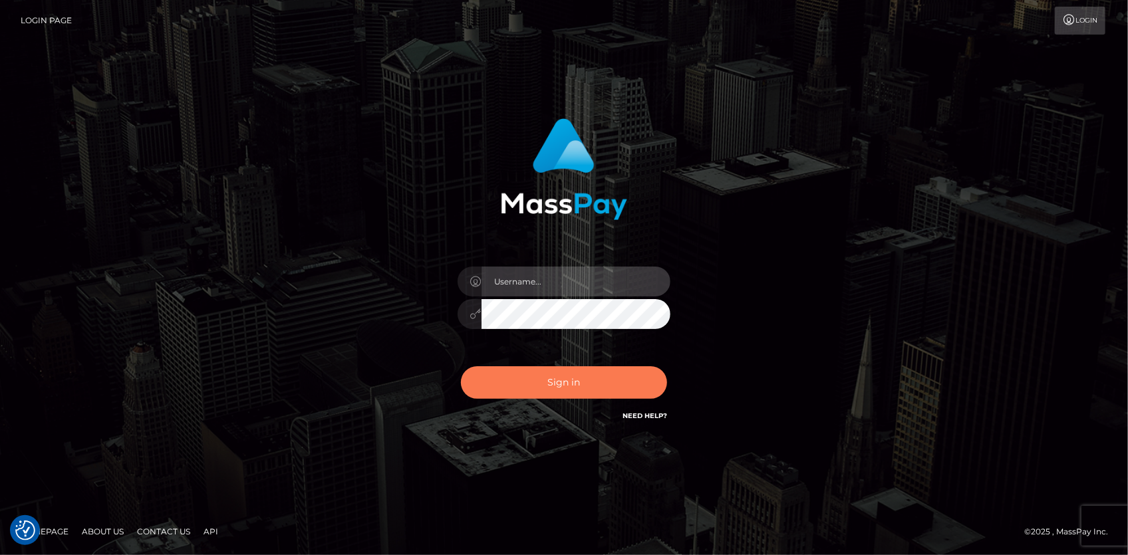
type input "[PERSON_NAME]"
click at [591, 370] on button "Sign in" at bounding box center [564, 382] width 206 height 33
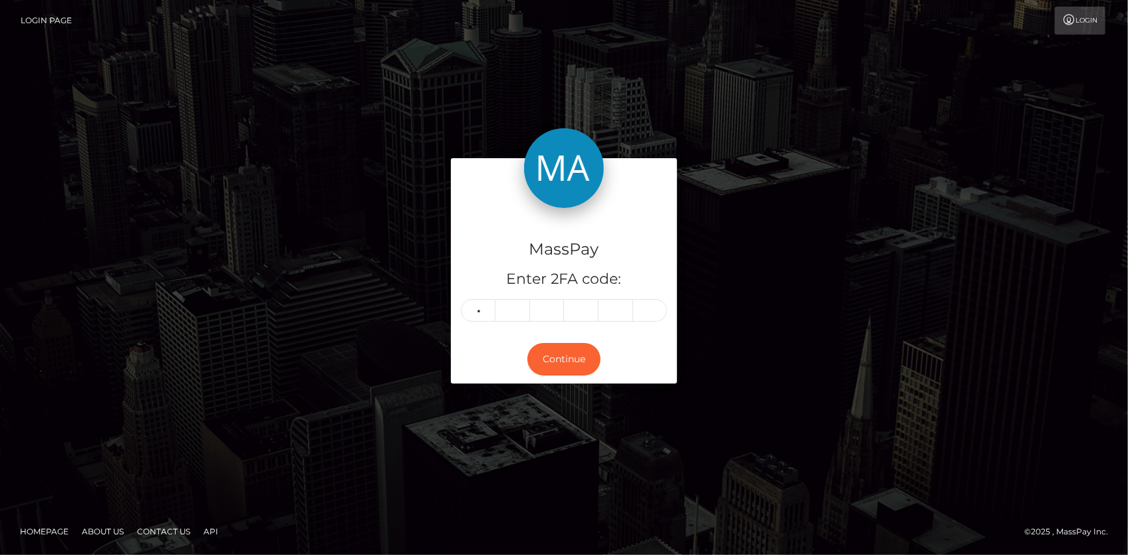
type input "6"
type input "5"
type input "3"
type input "9"
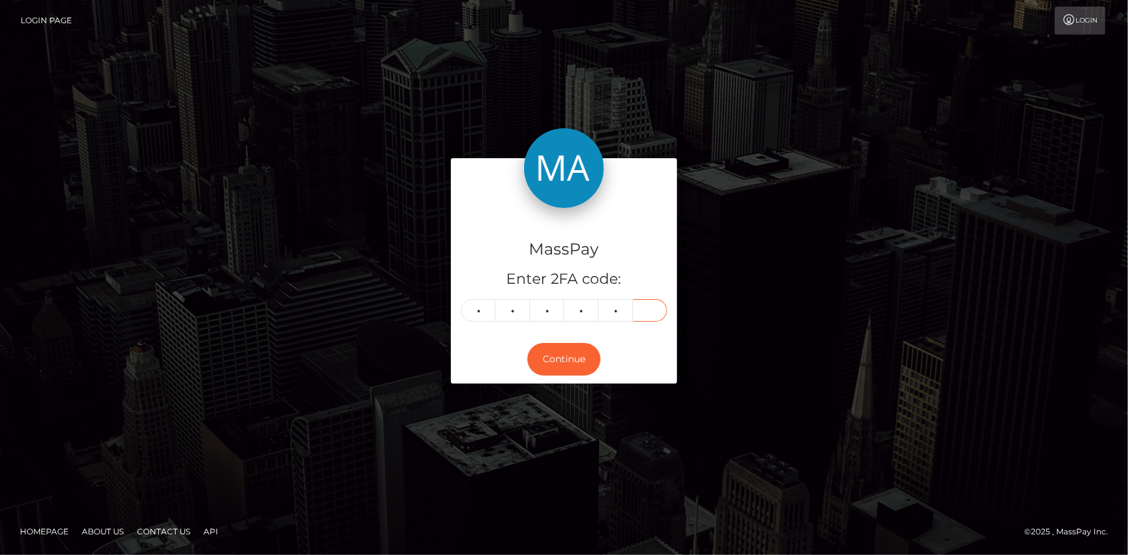
type input "7"
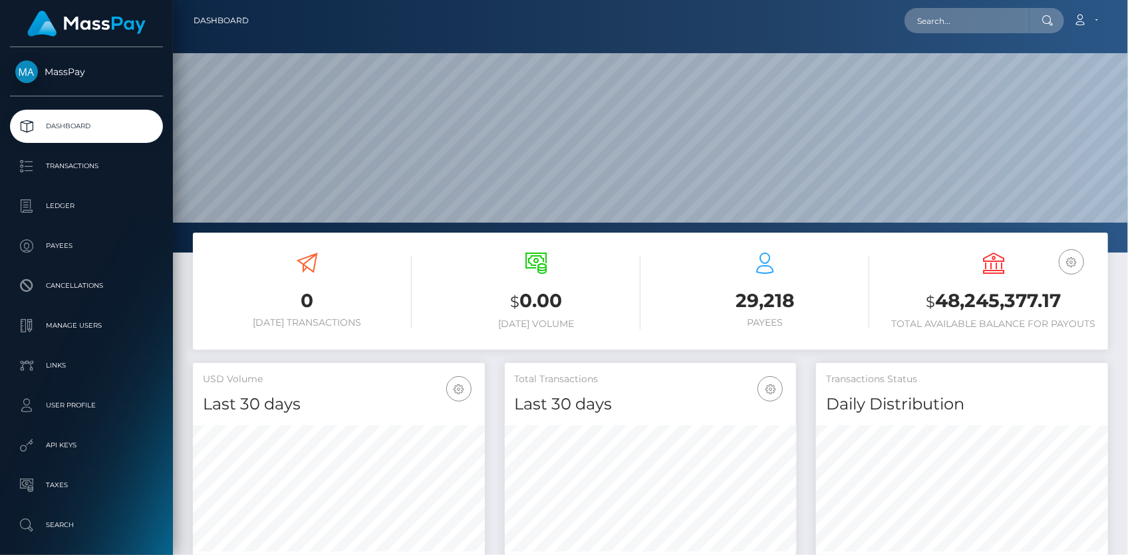
scroll to position [235, 291]
click at [970, 20] on input "text" at bounding box center [967, 20] width 125 height 25
paste input "[EMAIL_ADDRESS][DOMAIN_NAME]"
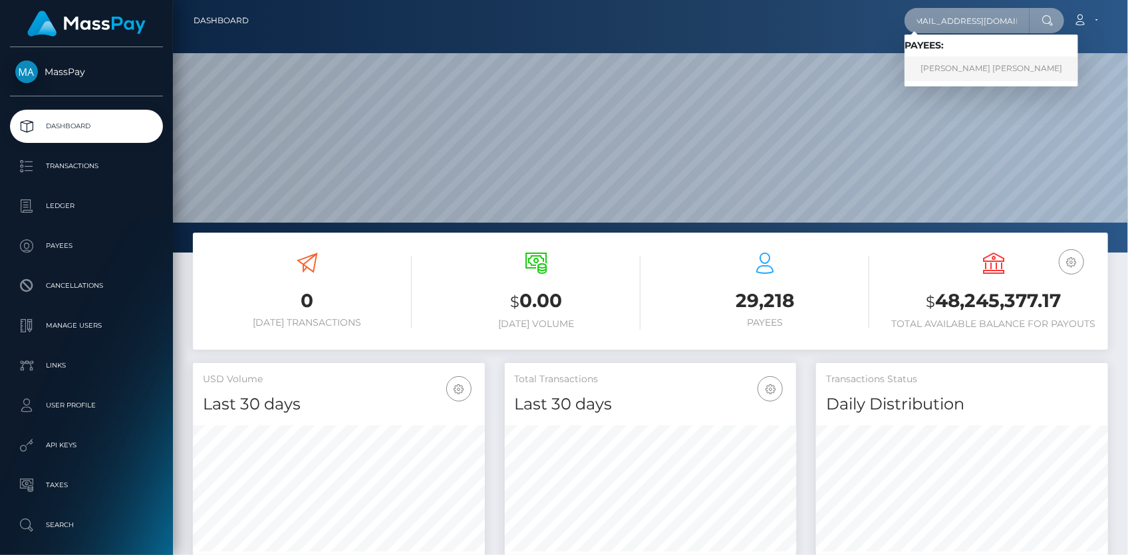
type input "alexander@a2bmktg.com"
click at [970, 62] on link "ALEXANDER ERIK GERHARD BERGSTRÖM" at bounding box center [992, 69] width 174 height 25
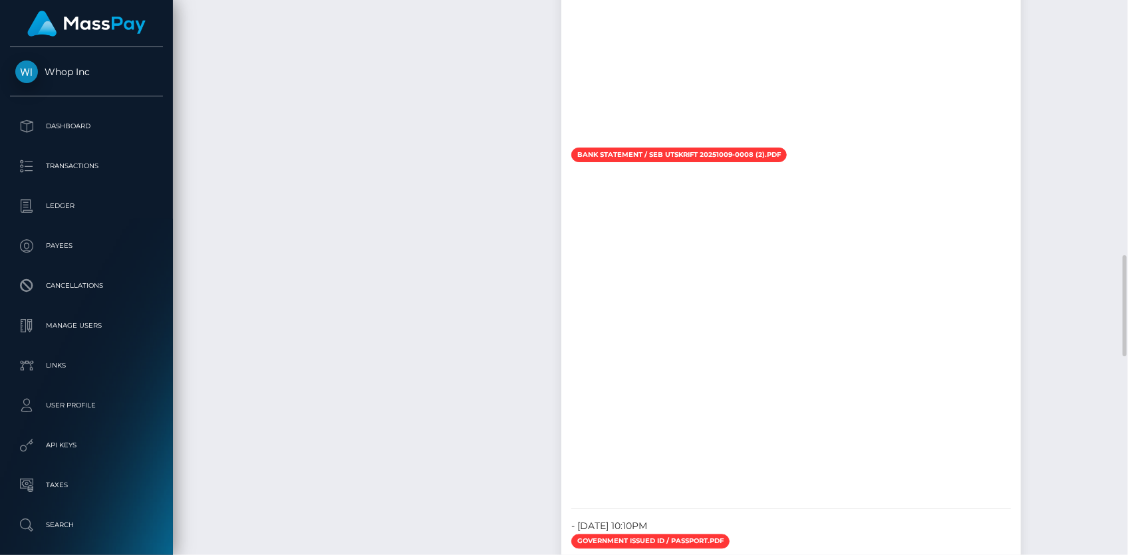
scroll to position [1641, 0]
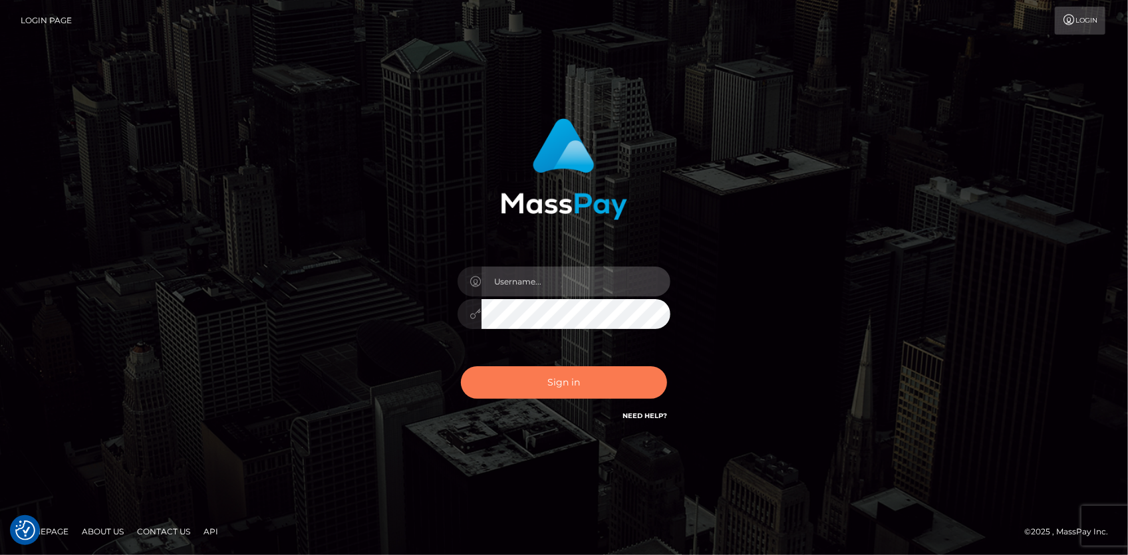
type input "[PERSON_NAME]"
click at [548, 384] on button "Sign in" at bounding box center [564, 382] width 206 height 33
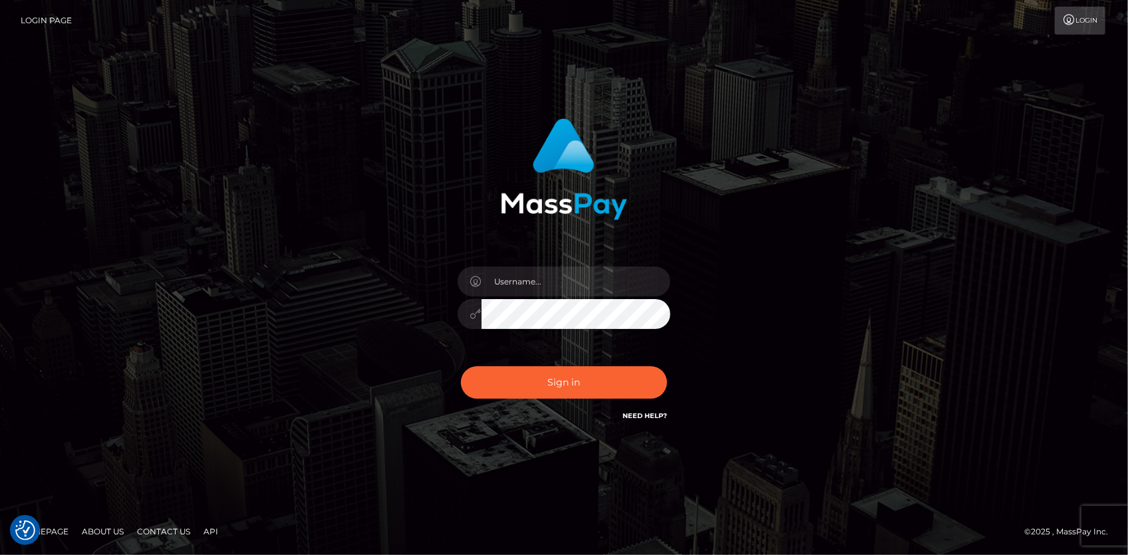
checkbox input "true"
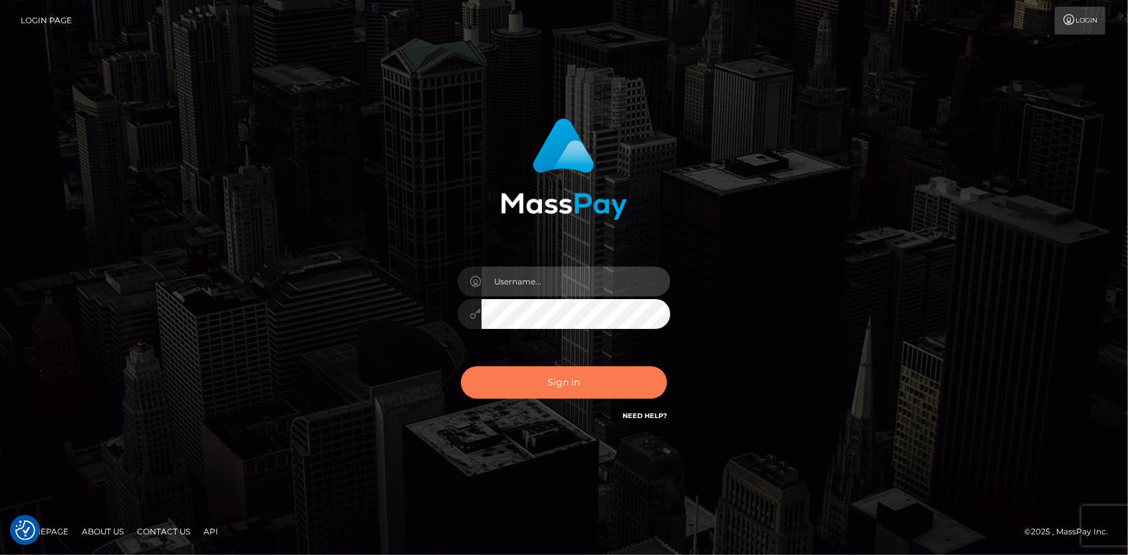
type input "Eduard Gavrilescu"
click at [576, 378] on button "Sign in" at bounding box center [564, 382] width 206 height 33
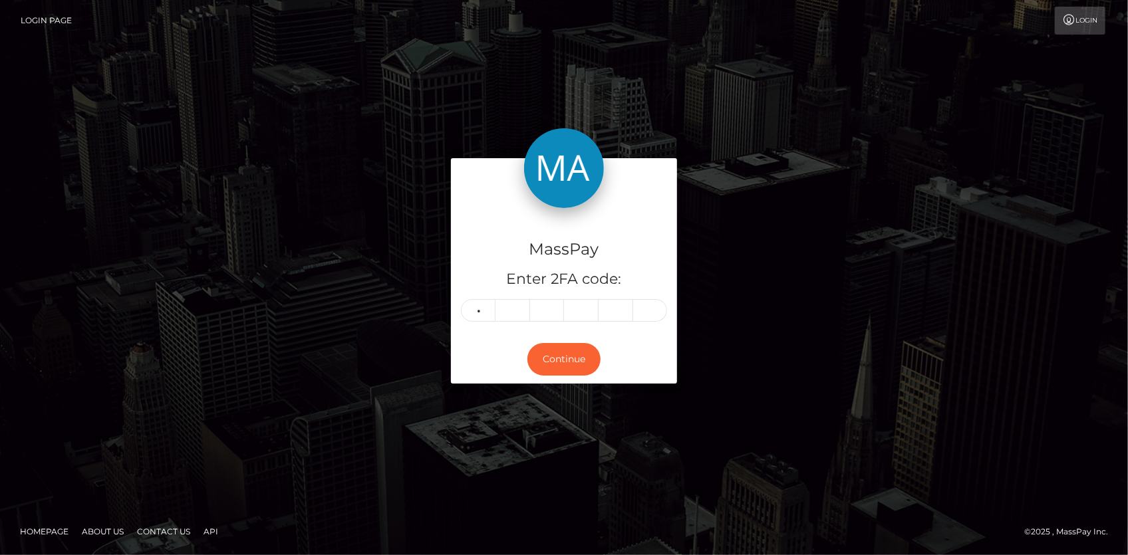
type input "9"
type input "8"
type input "4"
type input "3"
type input "4"
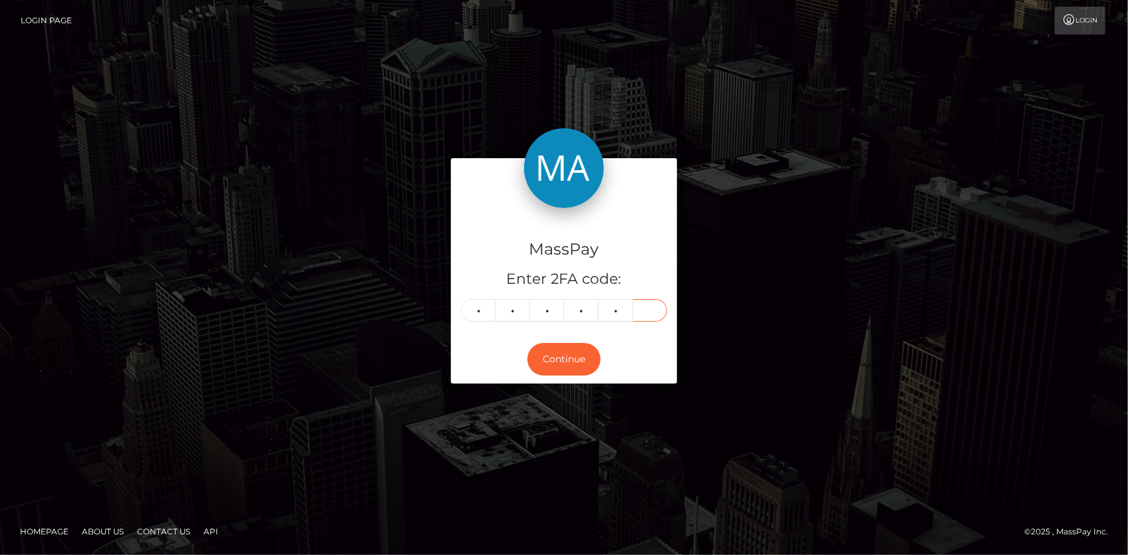
type input "3"
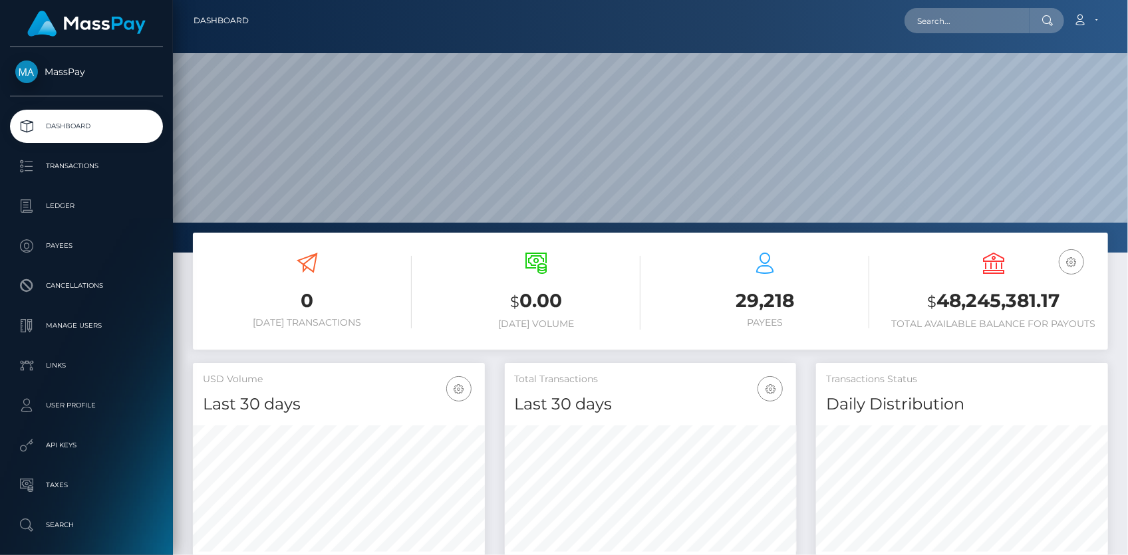
scroll to position [235, 291]
click at [951, 35] on nav "Dashboard Loading... Loading... Account Edit Profile" at bounding box center [650, 20] width 955 height 41
click at [951, 29] on input "text" at bounding box center [967, 20] width 125 height 25
paste input "[EMAIL_ADDRESS][DOMAIN_NAME]"
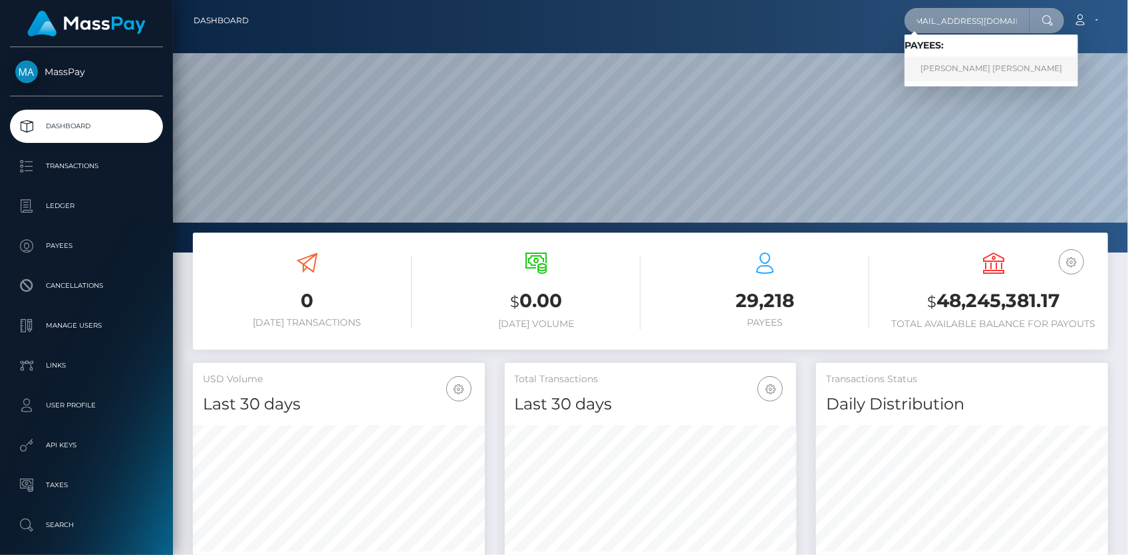
type input "[EMAIL_ADDRESS][DOMAIN_NAME]"
click at [957, 60] on link "[PERSON_NAME] [PERSON_NAME]" at bounding box center [992, 69] width 174 height 25
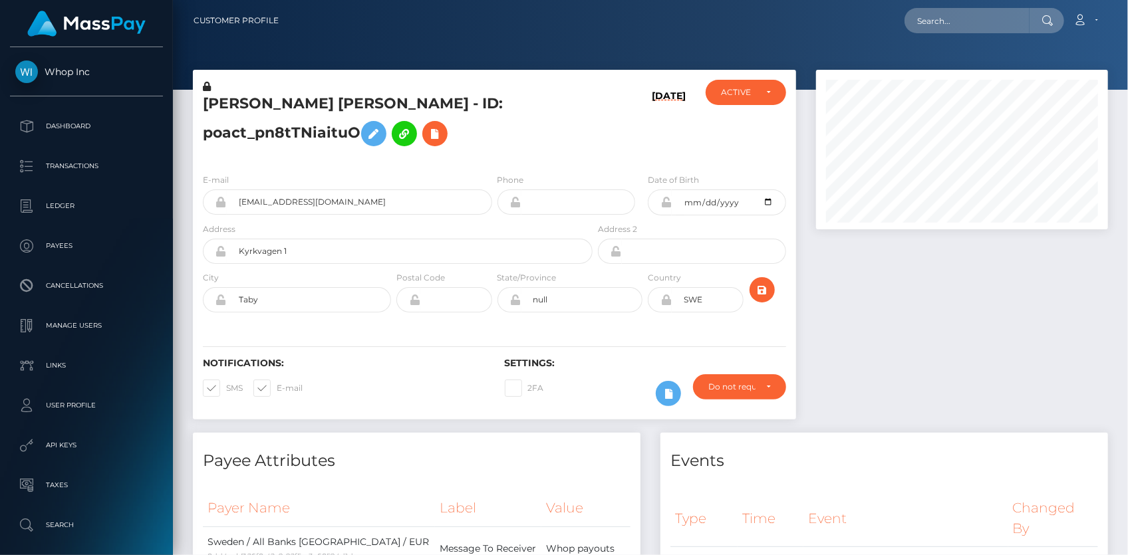
scroll to position [160, 291]
click at [446, 130] on button at bounding box center [434, 133] width 25 height 25
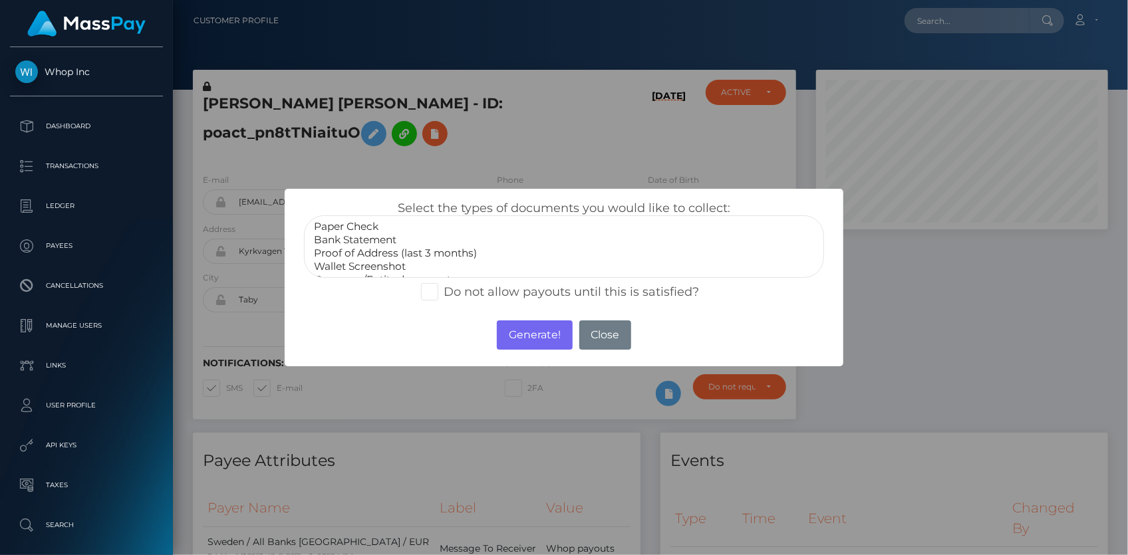
select select "Proof of Address (last 3 months)"
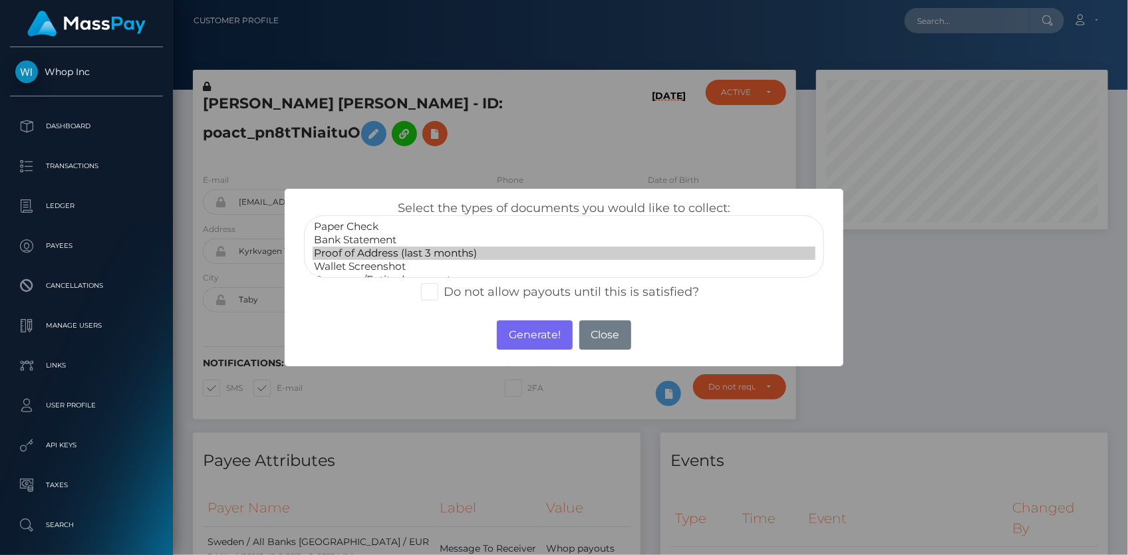
click at [414, 251] on option "Proof of Address (last 3 months)" at bounding box center [564, 253] width 503 height 13
click at [505, 338] on button "Generate!" at bounding box center [534, 335] width 75 height 29
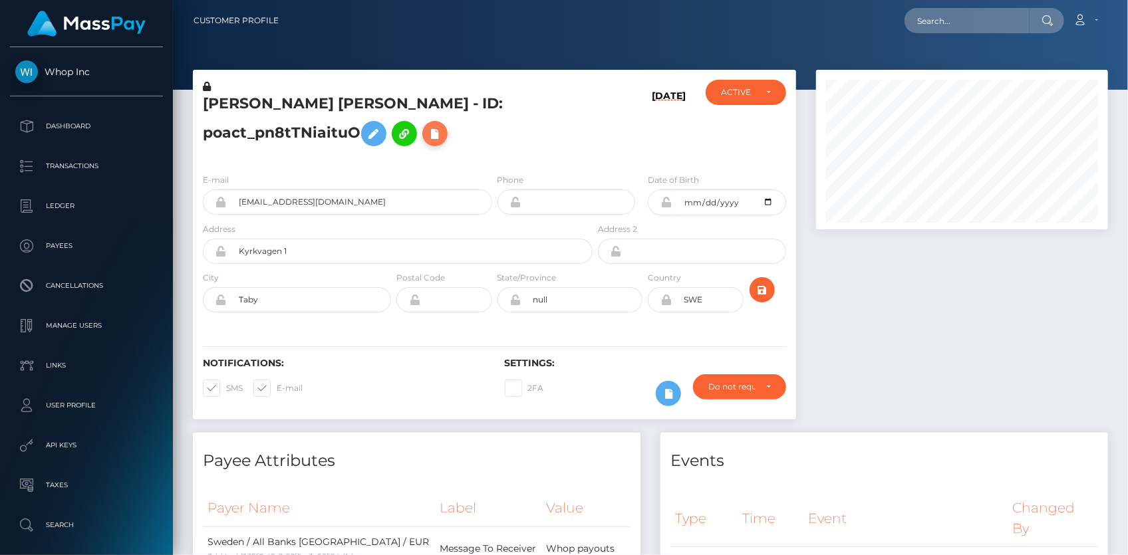
click at [429, 133] on icon at bounding box center [435, 134] width 16 height 17
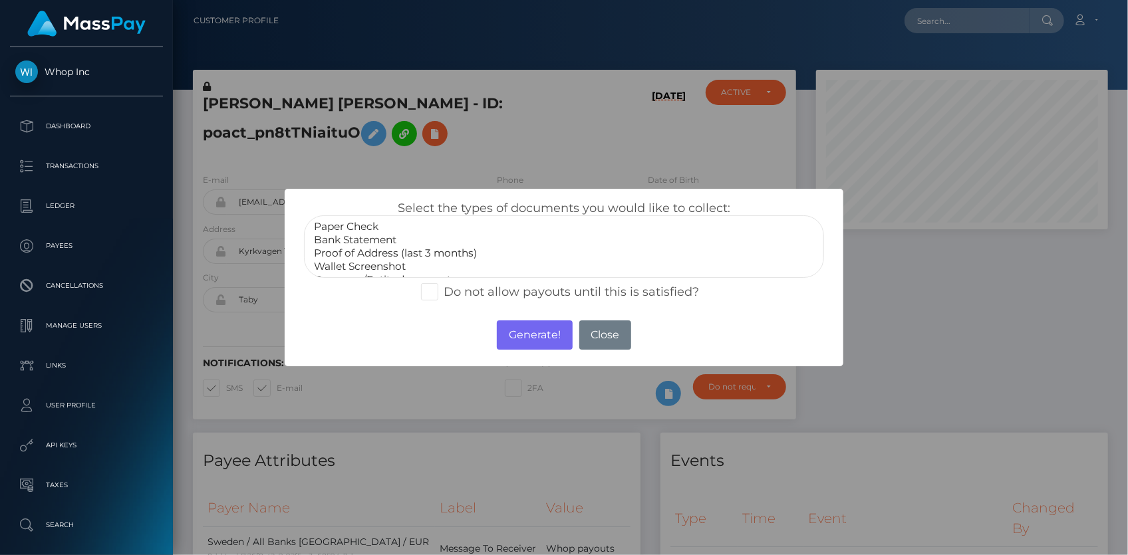
select select "Proof of Address (last 3 months)"
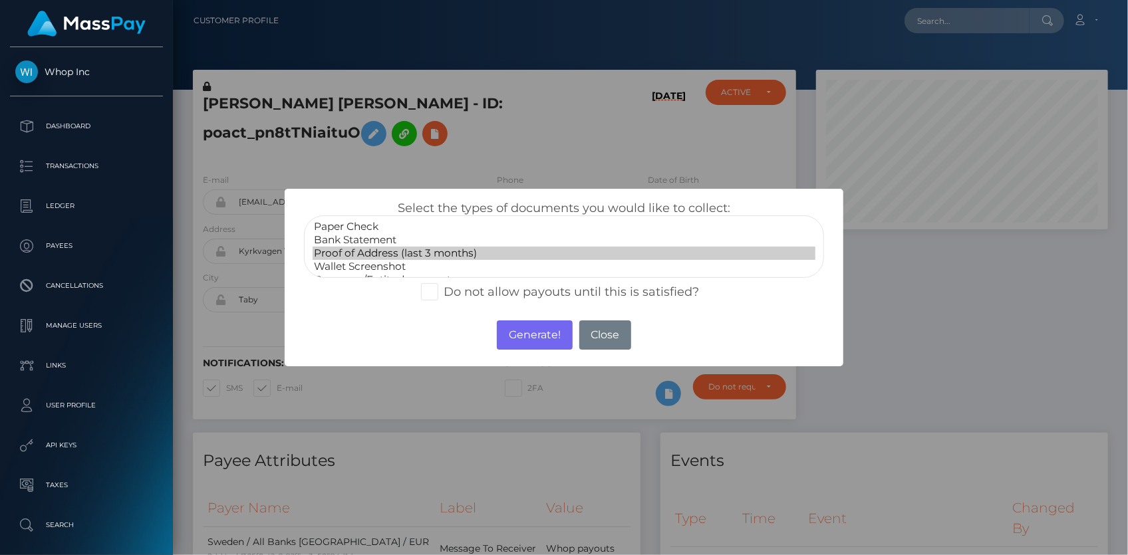
click at [372, 258] on option "Proof of Address (last 3 months)" at bounding box center [564, 253] width 503 height 13
click at [512, 335] on button "Generate!" at bounding box center [534, 335] width 75 height 29
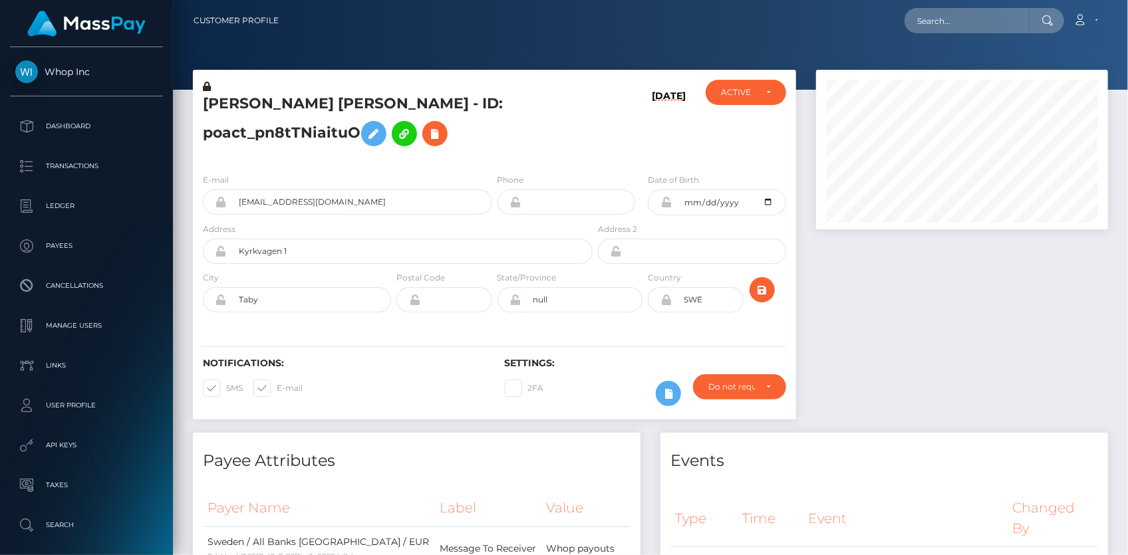
scroll to position [160, 291]
click at [933, 24] on input "text" at bounding box center [967, 20] width 125 height 25
paste input "Hoqz4zJzd1P36D65tJc0vyv3"
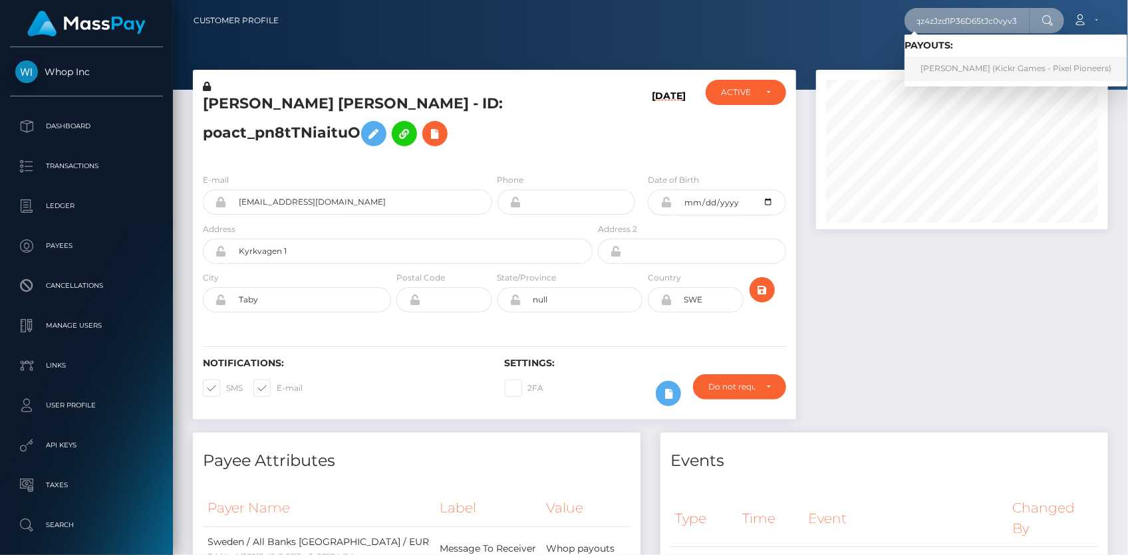
type input "Hoqz4zJzd1P36D65tJc0vyv3"
click at [943, 63] on link "[PERSON_NAME] (Kickr Games - Pixel Pioneers)" at bounding box center [1016, 69] width 223 height 25
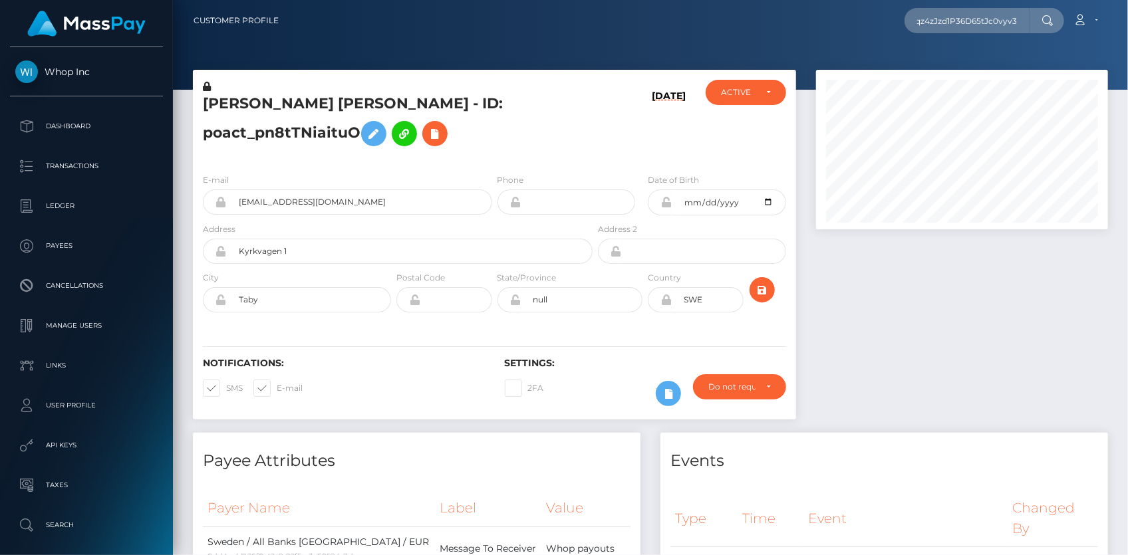
scroll to position [0, 0]
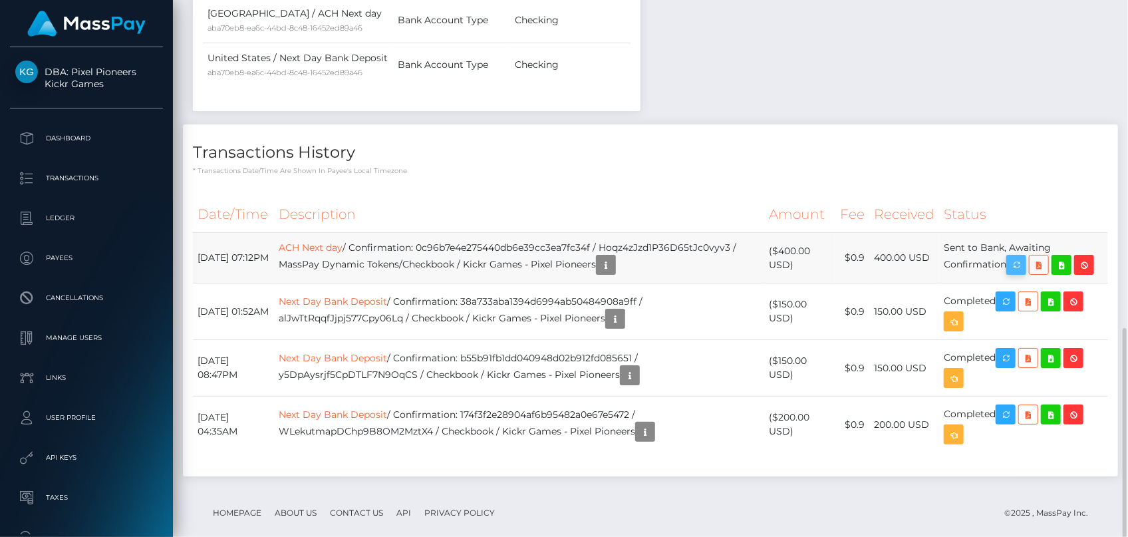
scroll to position [160, 291]
click at [1021, 263] on icon "button" at bounding box center [1016, 265] width 16 height 17
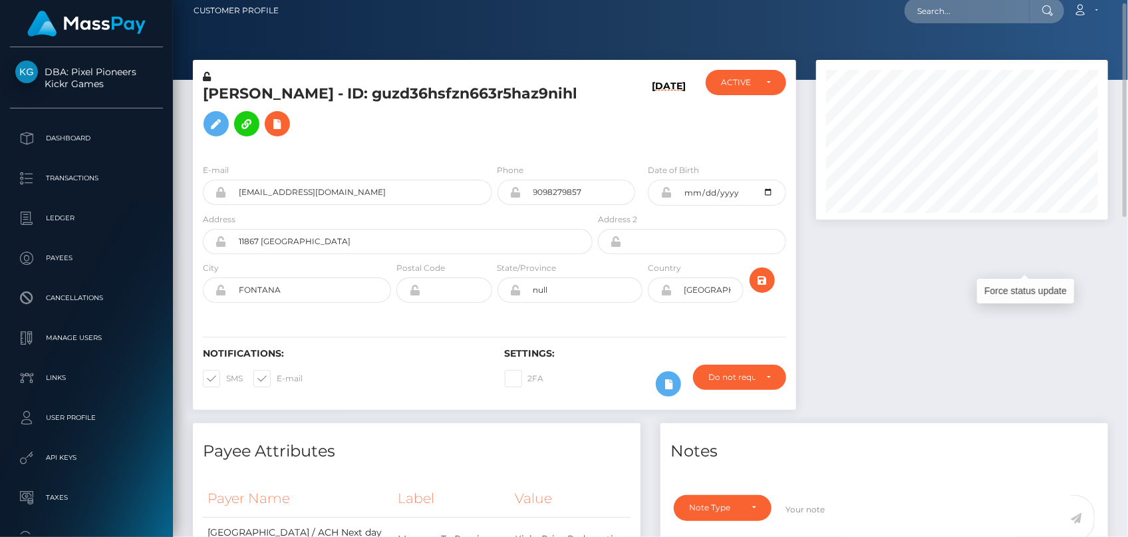
scroll to position [0, 0]
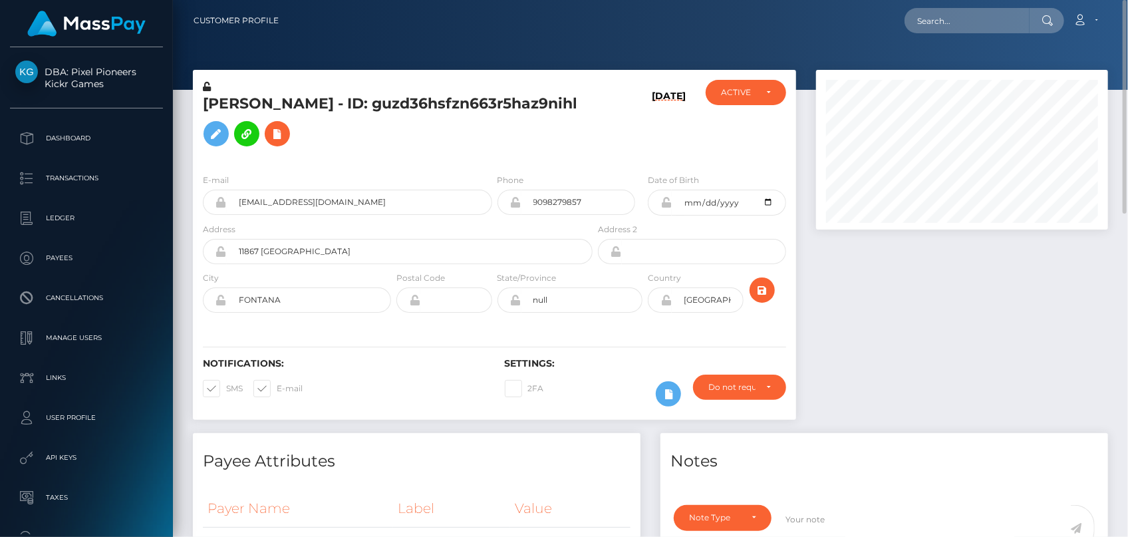
click at [939, 33] on div "Loading... Loading... Account Edit Profile Logout" at bounding box center [698, 21] width 818 height 28
click at [939, 29] on input "text" at bounding box center [967, 20] width 125 height 25
paste input "alegonz200102@gmail.com"
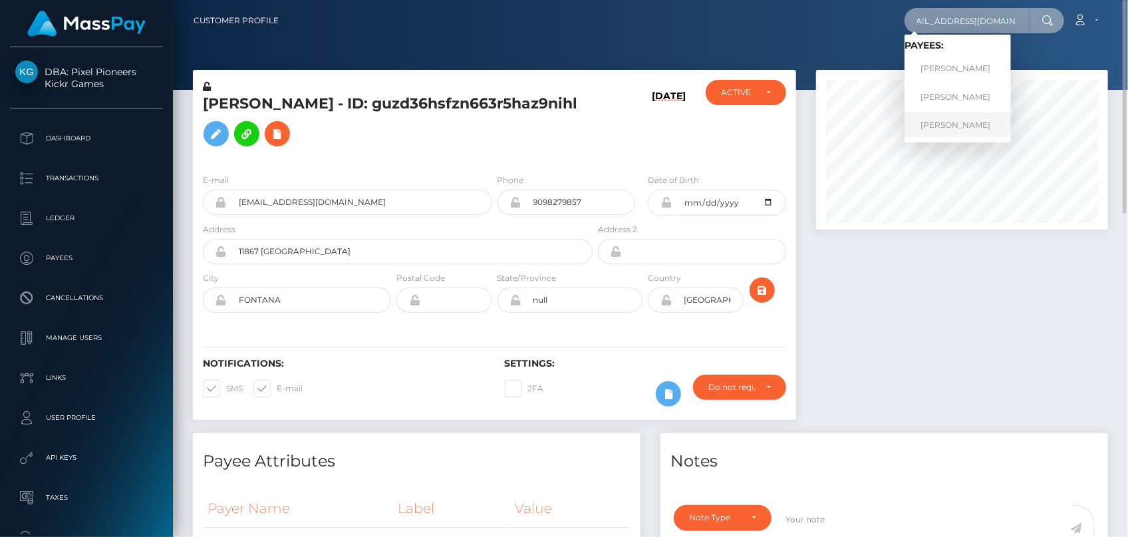
type input "alegonz200102@gmail.com"
click at [952, 122] on link "ALEJANDRO GONZALEZ" at bounding box center [958, 124] width 106 height 25
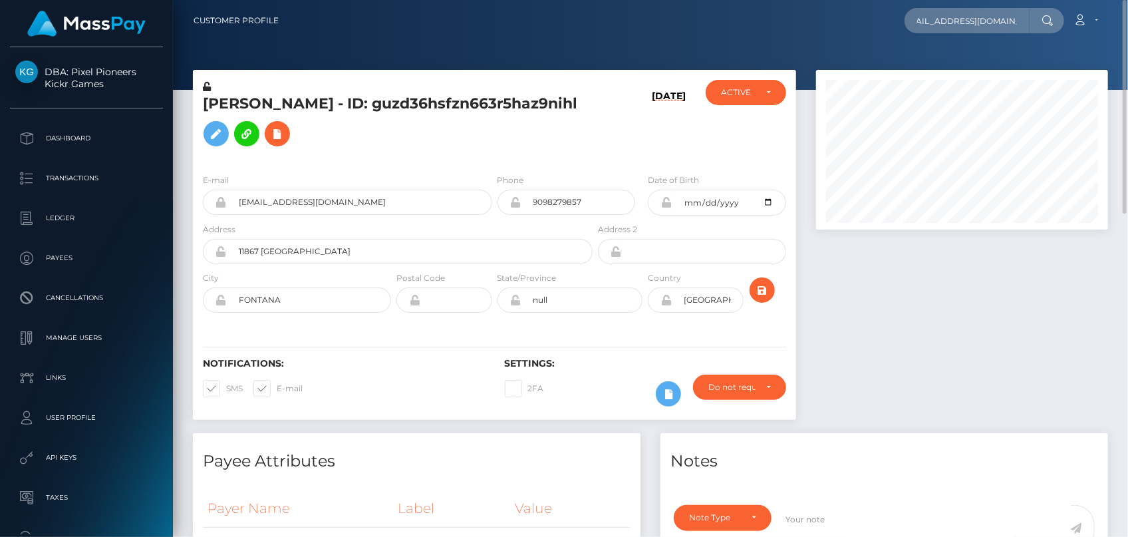
scroll to position [0, 0]
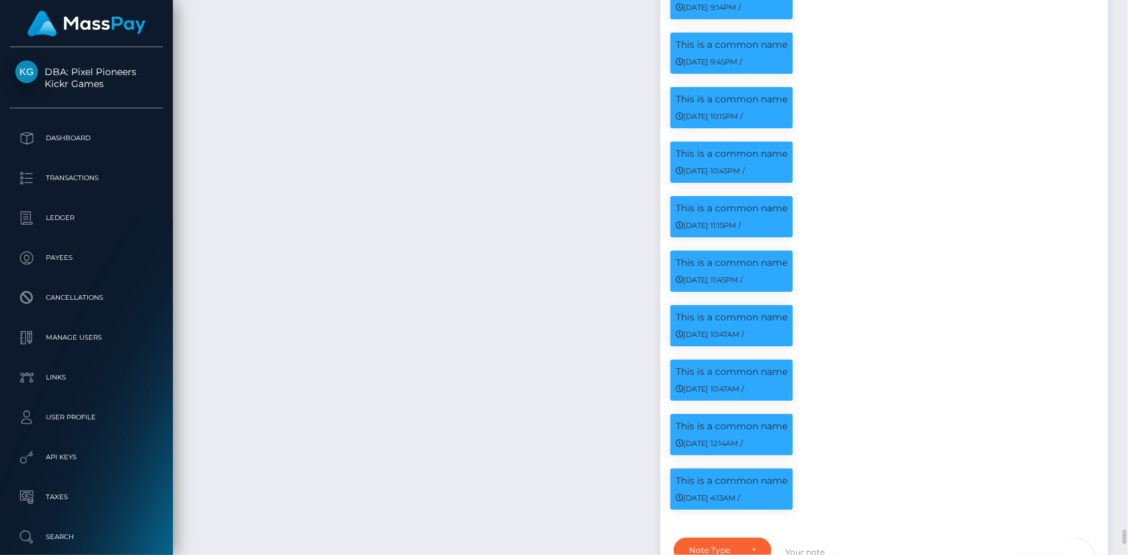
scroll to position [19677, 0]
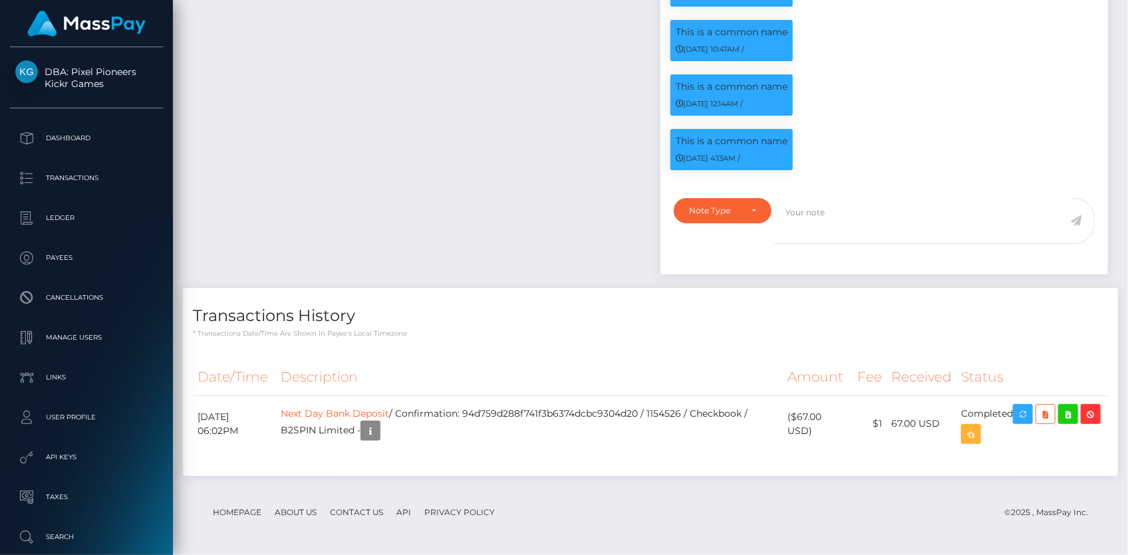
scroll to position [0, 0]
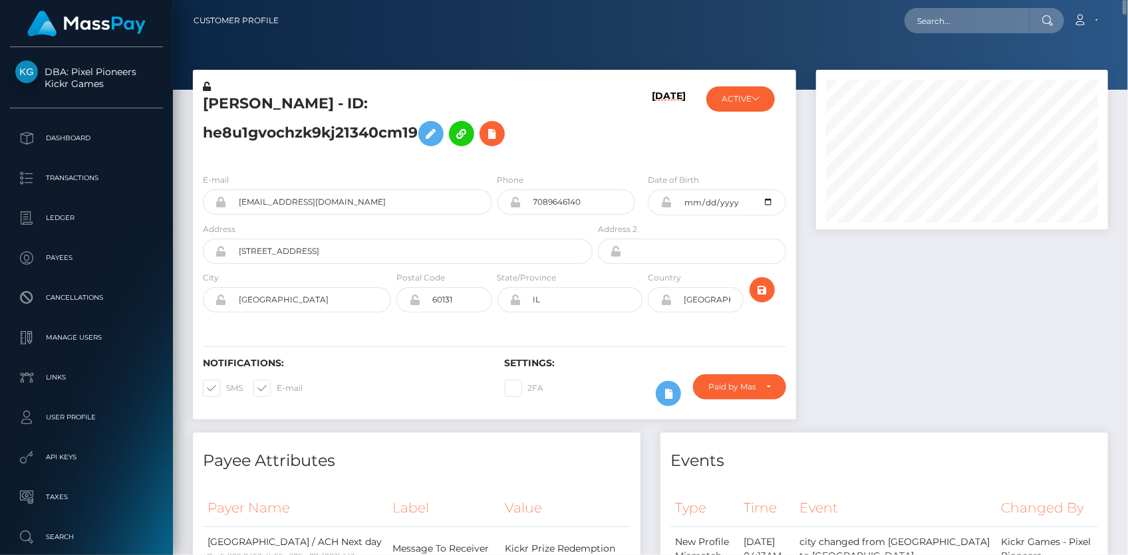
click at [281, 180] on div "E-mail alegonz200102@gmail.com" at bounding box center [347, 194] width 289 height 42
click at [275, 202] on input "alegonz200102@gmail.com" at bounding box center [359, 202] width 265 height 25
click at [495, 132] on icon at bounding box center [492, 134] width 16 height 17
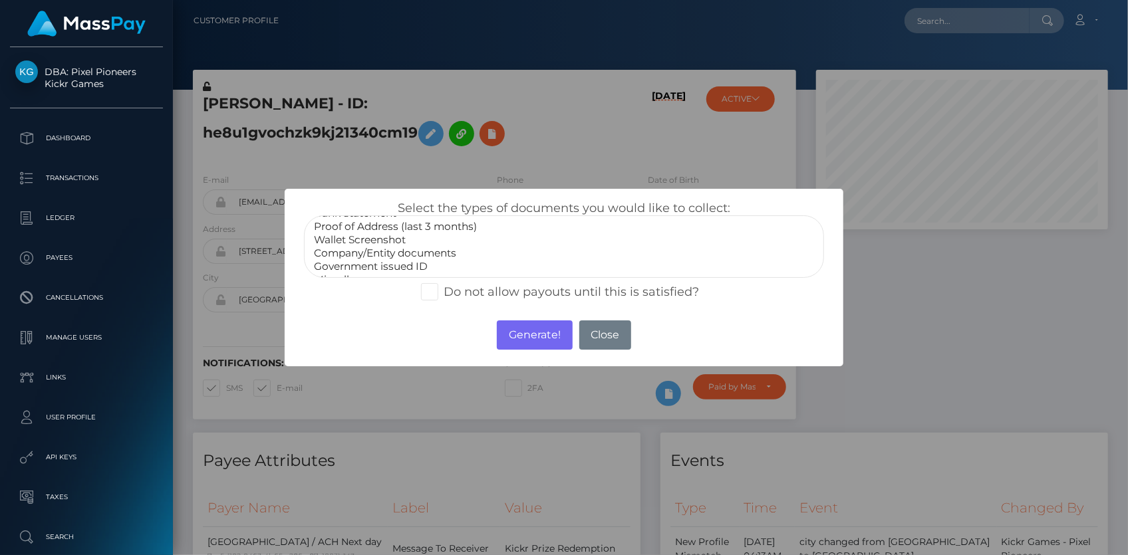
scroll to position [38, 0]
select select "Government issued ID"
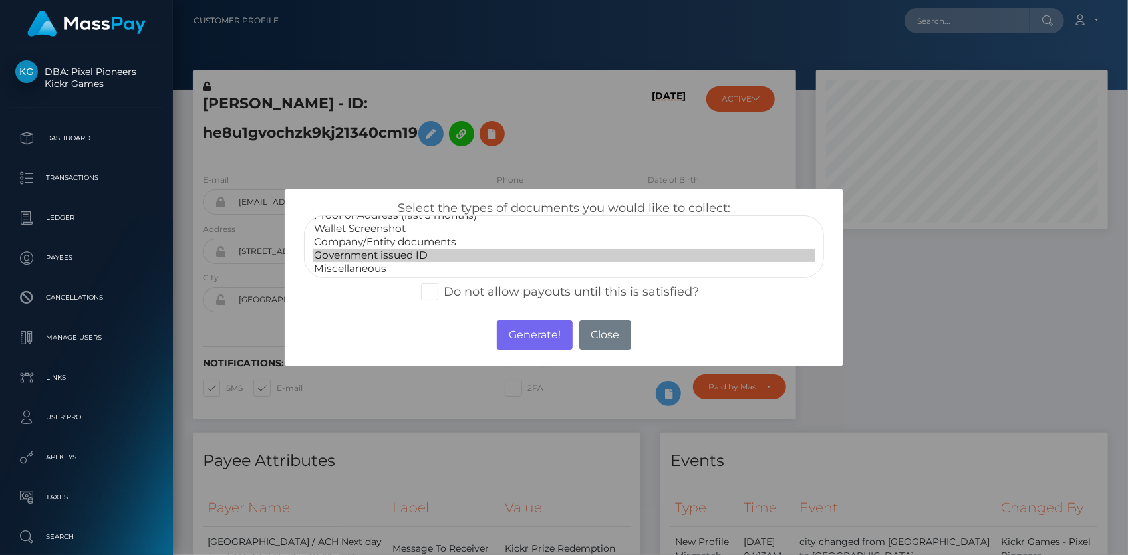
click at [370, 255] on option "Government issued ID" at bounding box center [564, 255] width 503 height 13
click at [532, 336] on button "Generate!" at bounding box center [534, 335] width 75 height 29
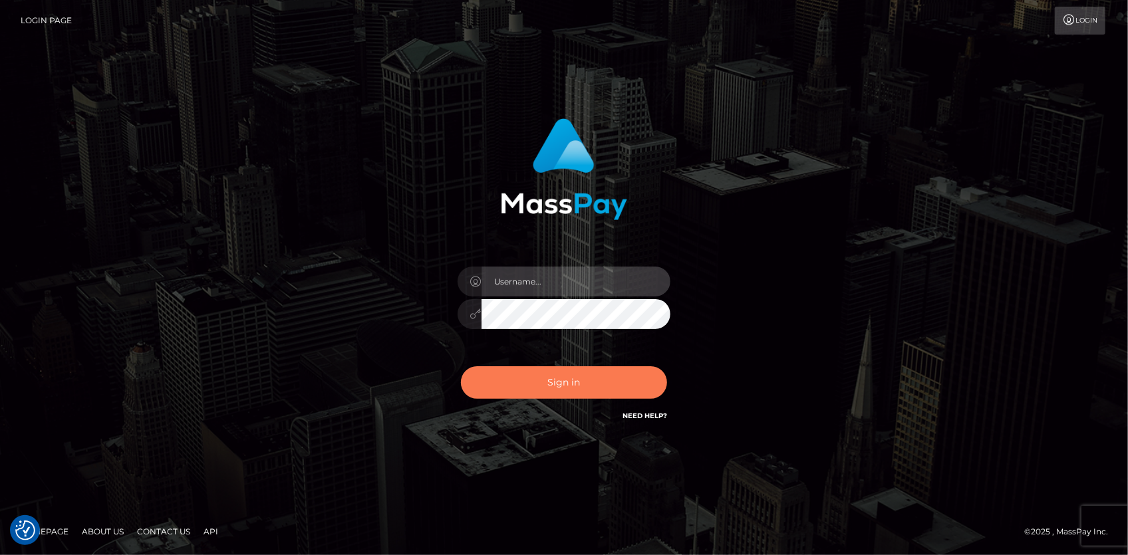
type input "Eduard Gavrilescu"
click at [535, 376] on button "Sign in" at bounding box center [564, 382] width 206 height 33
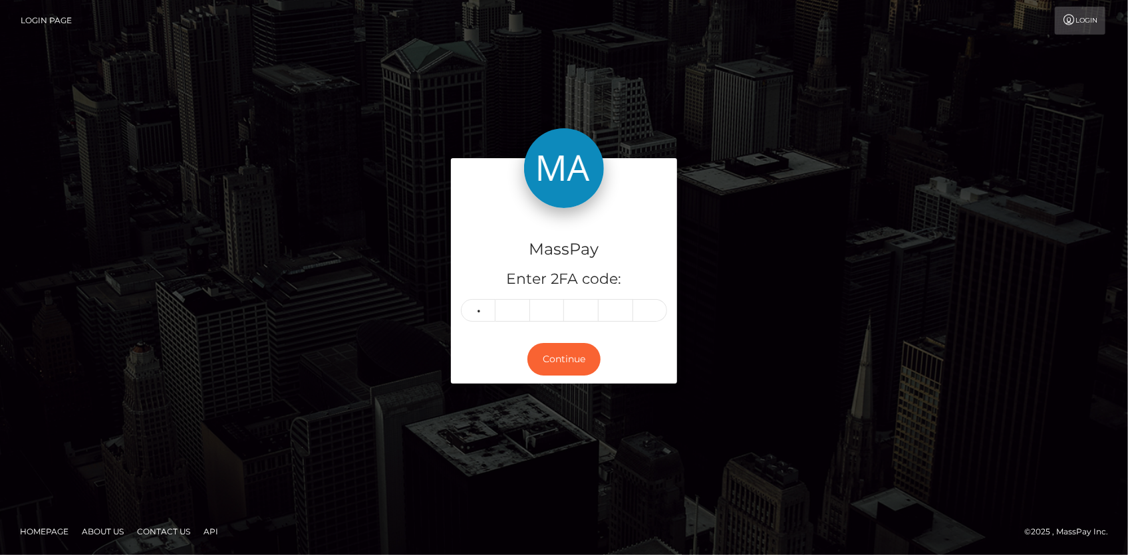
type input "5"
type input "3"
type input "9"
type input "6"
type input "0"
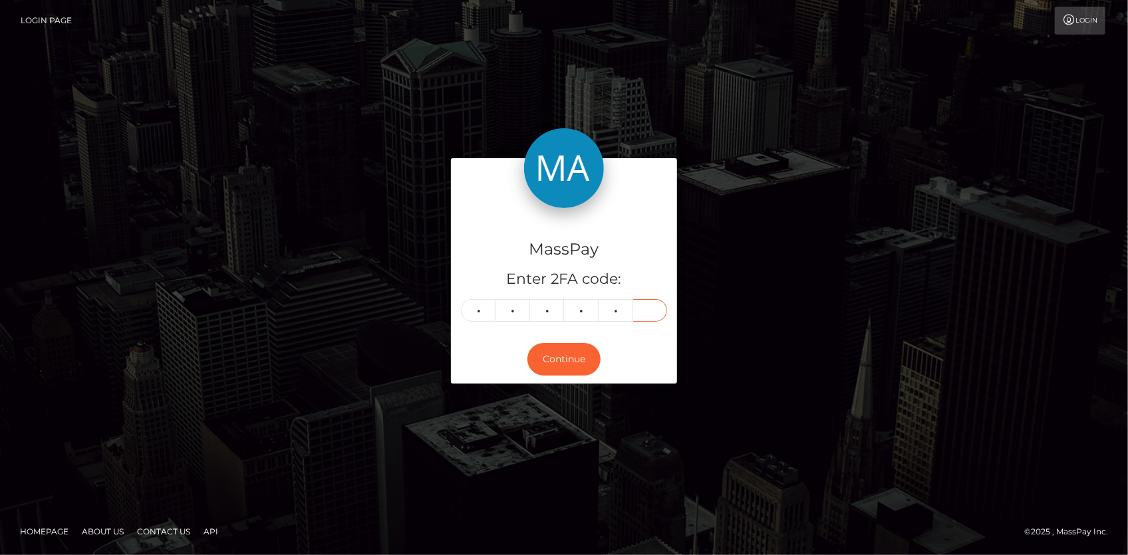
type input "8"
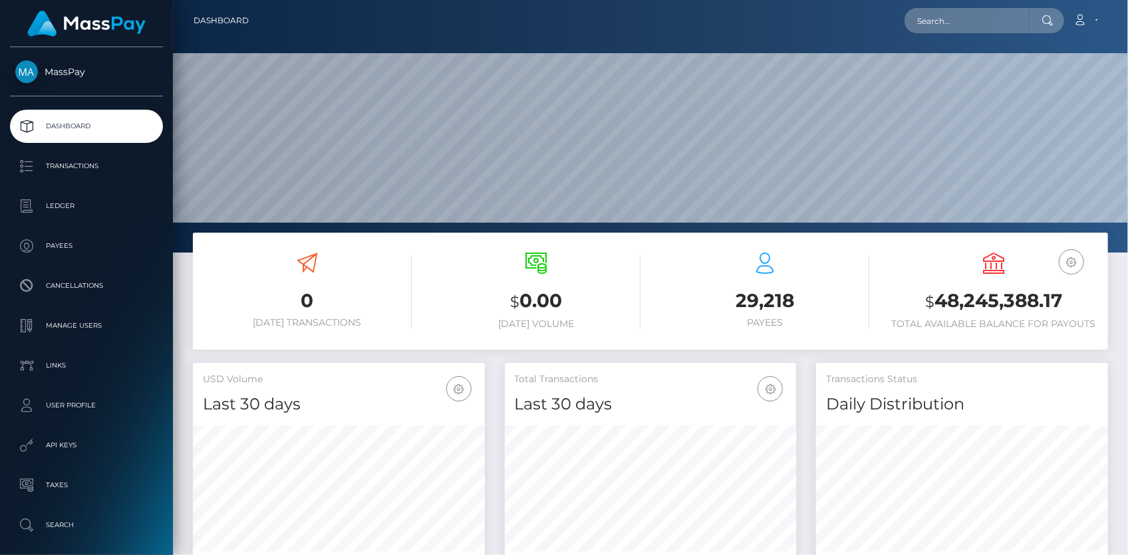
scroll to position [235, 291]
click at [950, 16] on input "text" at bounding box center [967, 20] width 125 height 25
paste input "poact_xpLQ5k3Ghavk"
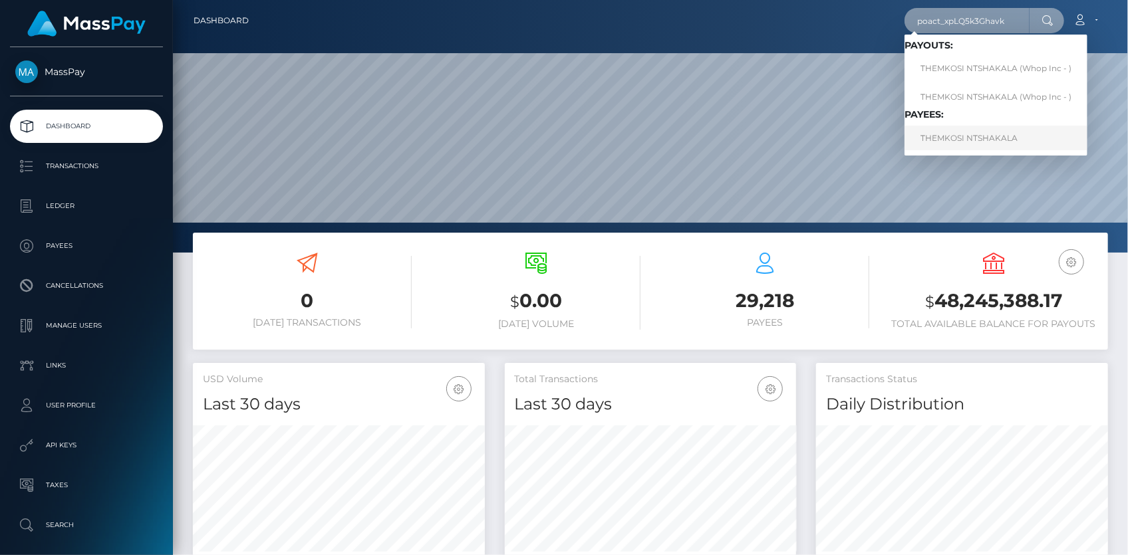
type input "poact_xpLQ5k3Ghavk"
click at [961, 133] on link "THEMKOSI NTSHAKALA" at bounding box center [996, 138] width 183 height 25
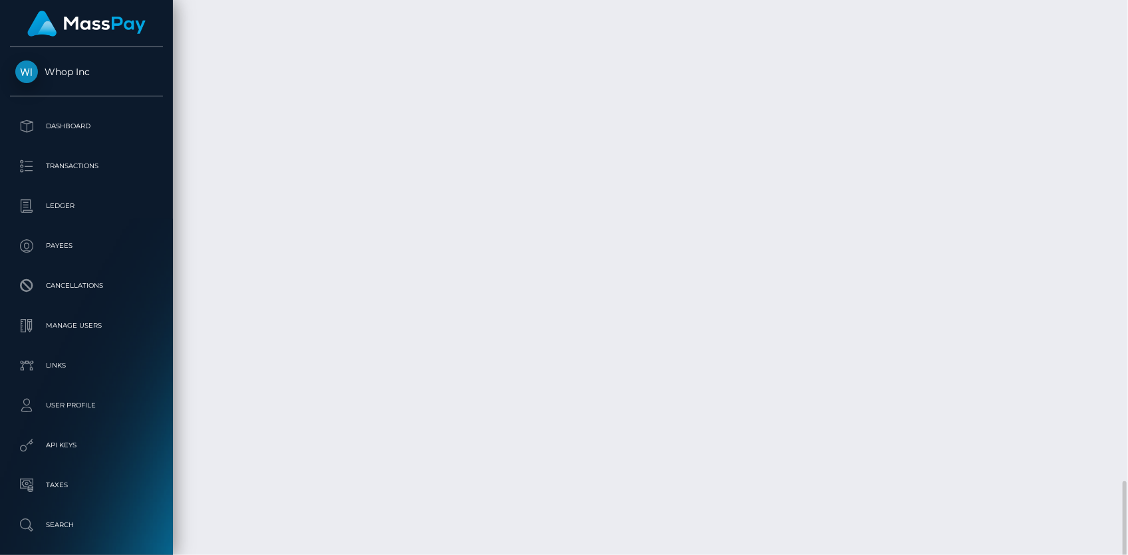
scroll to position [3094, 0]
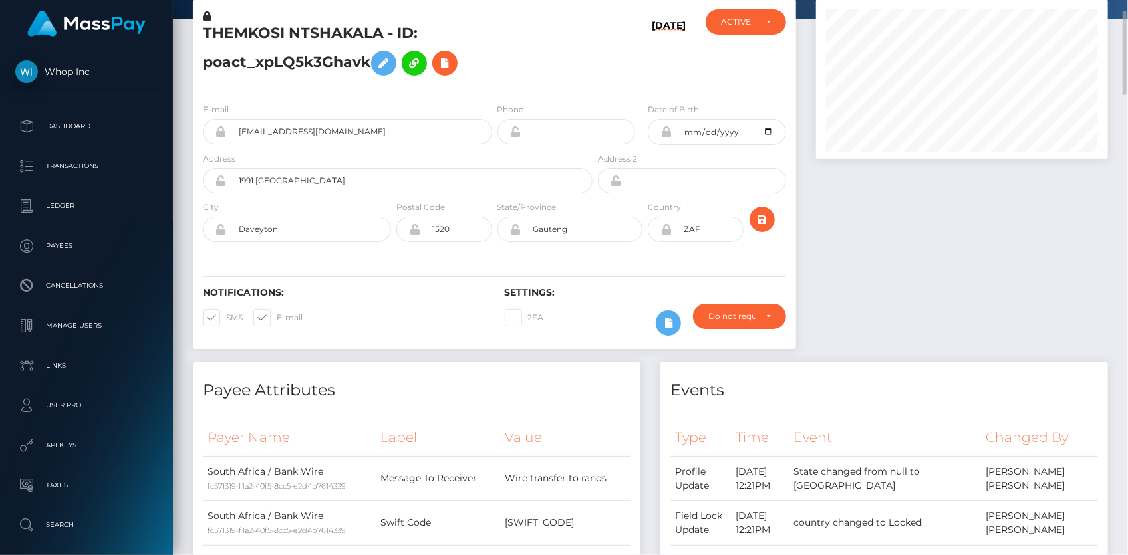
scroll to position [0, 0]
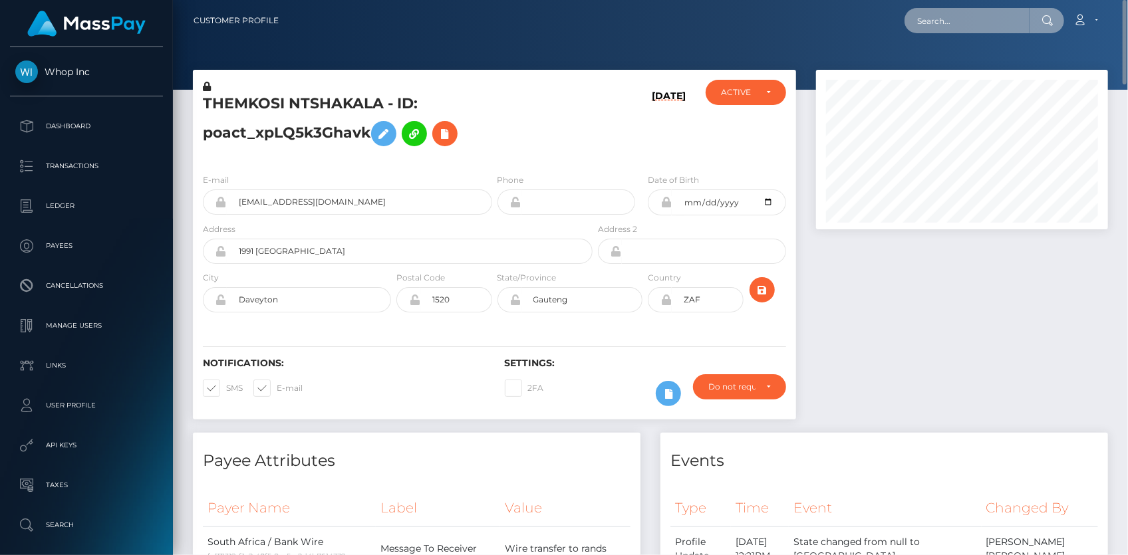
click at [955, 21] on input "text" at bounding box center [967, 20] width 125 height 25
paste input "cfa62e53-a8a1-11f0-bd75-060e06e9f077"
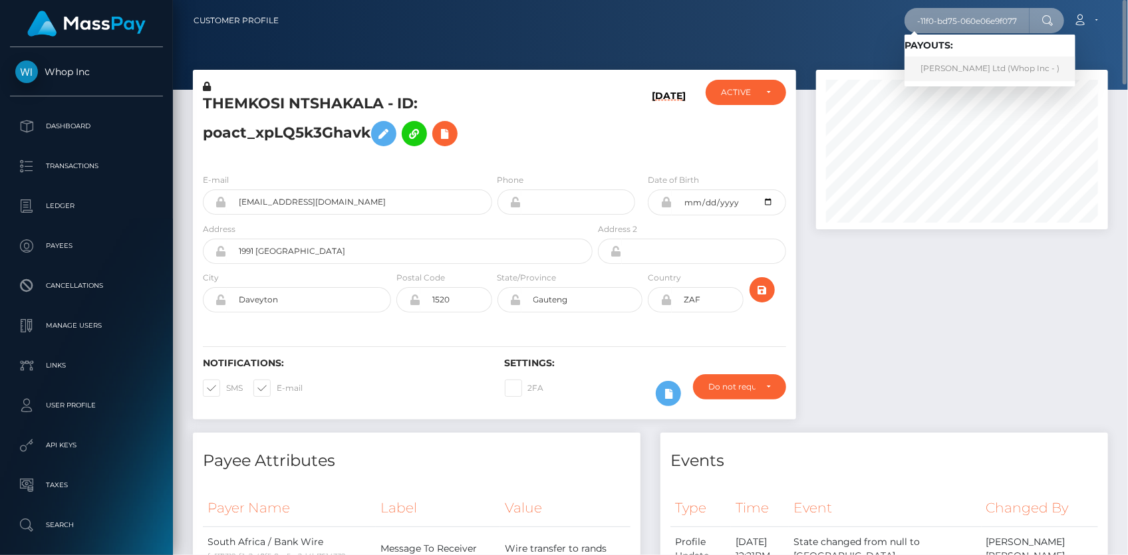
type input "cfa62e53-a8a1-11f0-bd75-060e06e9f077"
click at [938, 72] on link "Vinal Ltd (Whop Inc - )" at bounding box center [990, 69] width 171 height 25
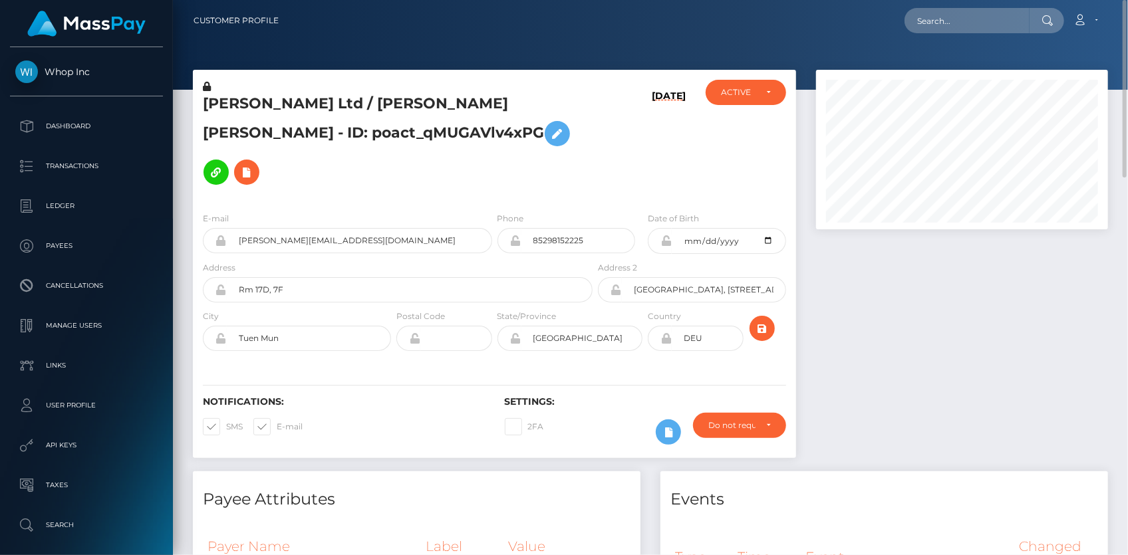
click at [273, 261] on div "Address Rm 17D, 7F" at bounding box center [398, 282] width 390 height 42
click at [279, 228] on input "sean@goatacademy.org" at bounding box center [359, 240] width 265 height 25
click at [948, 19] on input "text" at bounding box center [967, 20] width 125 height 25
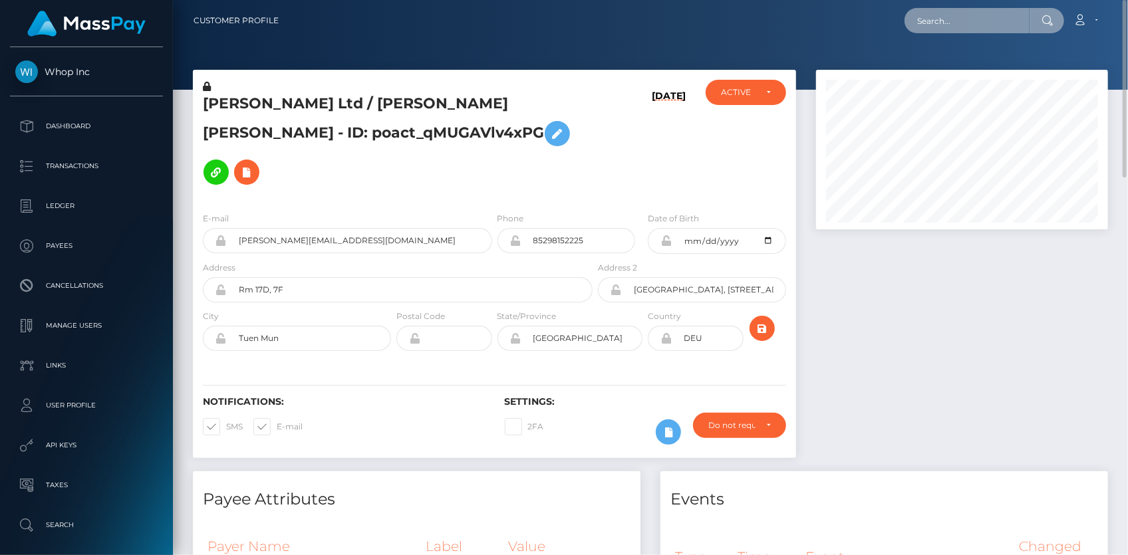
paste input "82bd394c a2b8-11f0-bd75-060e06e9f077"
drag, startPoint x: 956, startPoint y: 20, endPoint x: 867, endPoint y: 24, distance: 89.2
click at [867, 24] on div "82bd394c a2b8-11f0-bd75-060e06e9f077 Loading... Loading... Account" at bounding box center [698, 21] width 818 height 28
click at [980, 20] on input "82bd394c a2b8-11f0-bd75-060e06e9f077" at bounding box center [967, 20] width 125 height 25
click at [966, 21] on input "82bd394c a2b8-11f0-bd75-060e06e9f077" at bounding box center [967, 20] width 125 height 25
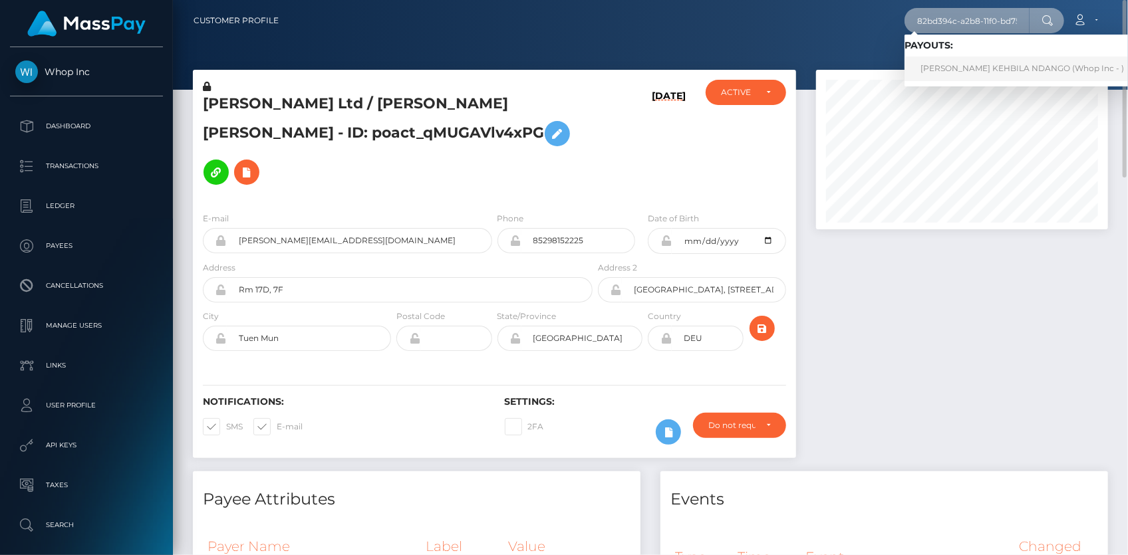
type input "82bd394c-a2b8-11f0-bd75-060e06e9f077"
click at [960, 60] on link "LIONEL WANDILE KEHBILA NDANGO (Whop Inc - )" at bounding box center [1022, 69] width 235 height 25
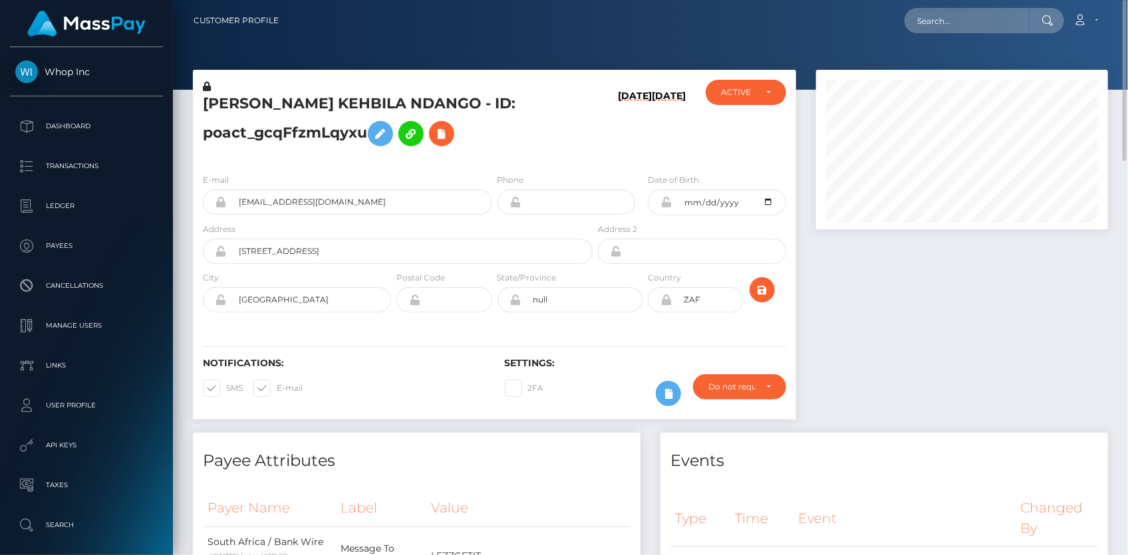
click at [911, 35] on nav "Customer Profile Loading... Loading... Account" at bounding box center [650, 20] width 955 height 41
click at [921, 33] on div "Loading... Loading... Account Edit Profile Logout" at bounding box center [698, 21] width 818 height 28
click at [925, 31] on input "text" at bounding box center [967, 20] width 125 height 25
paste input "1a2daebc-a87c-11f0-bd75-060e06e9f077"
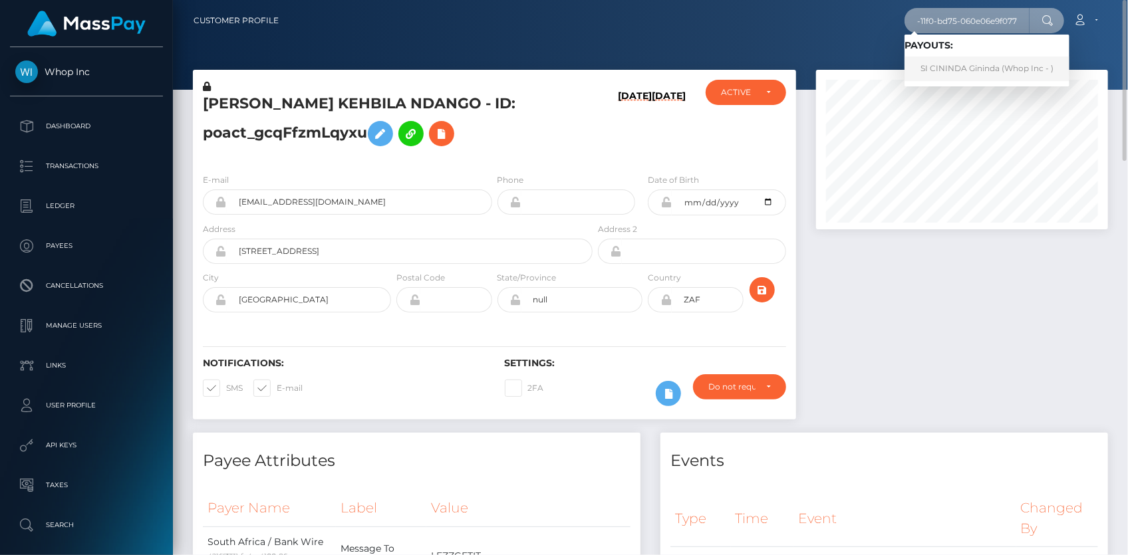
type input "1a2daebc-a87c-11f0-bd75-060e06e9f077"
click at [947, 64] on link "SI CININDA Gininda (Whop Inc - )" at bounding box center [987, 69] width 165 height 25
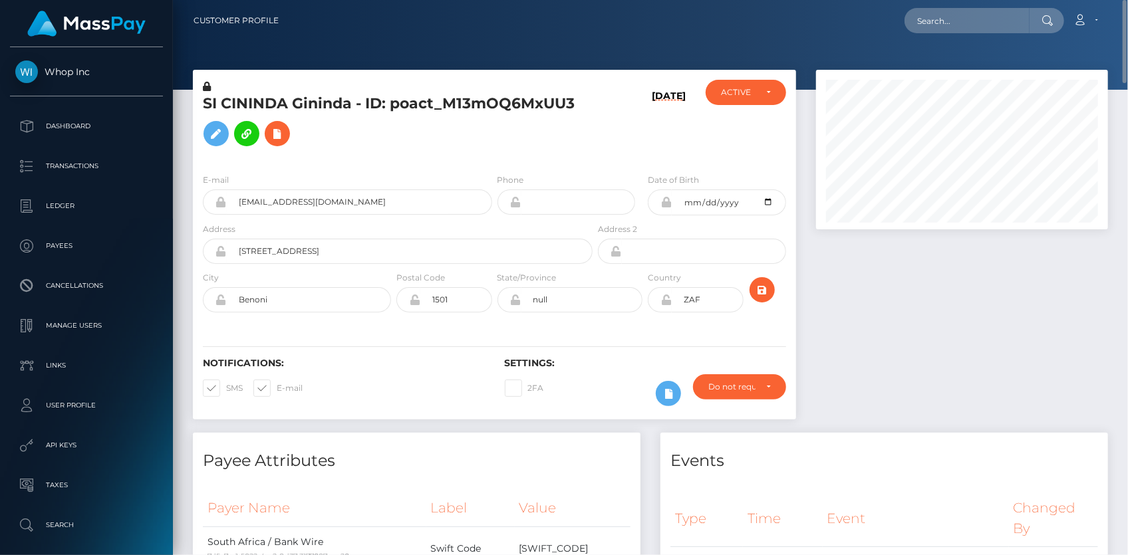
click at [273, 172] on div "E-mail [EMAIL_ADDRESS][DOMAIN_NAME] Phone Address" at bounding box center [494, 244] width 603 height 163
click at [275, 204] on input "[EMAIL_ADDRESS][DOMAIN_NAME]" at bounding box center [359, 202] width 265 height 25
click at [283, 136] on icon at bounding box center [277, 134] width 16 height 17
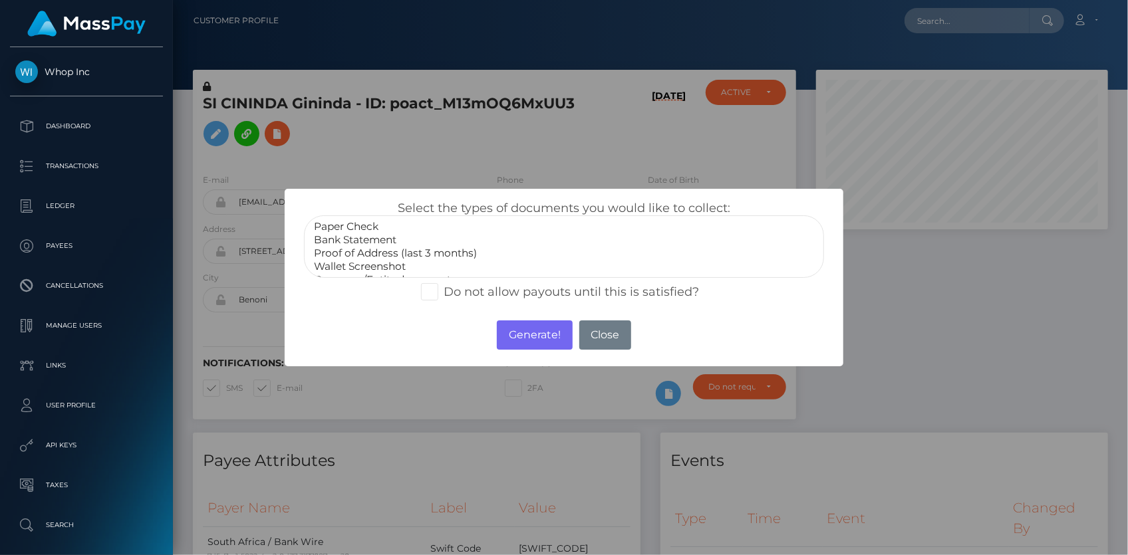
select select "Proof of Address (last 3 months)"
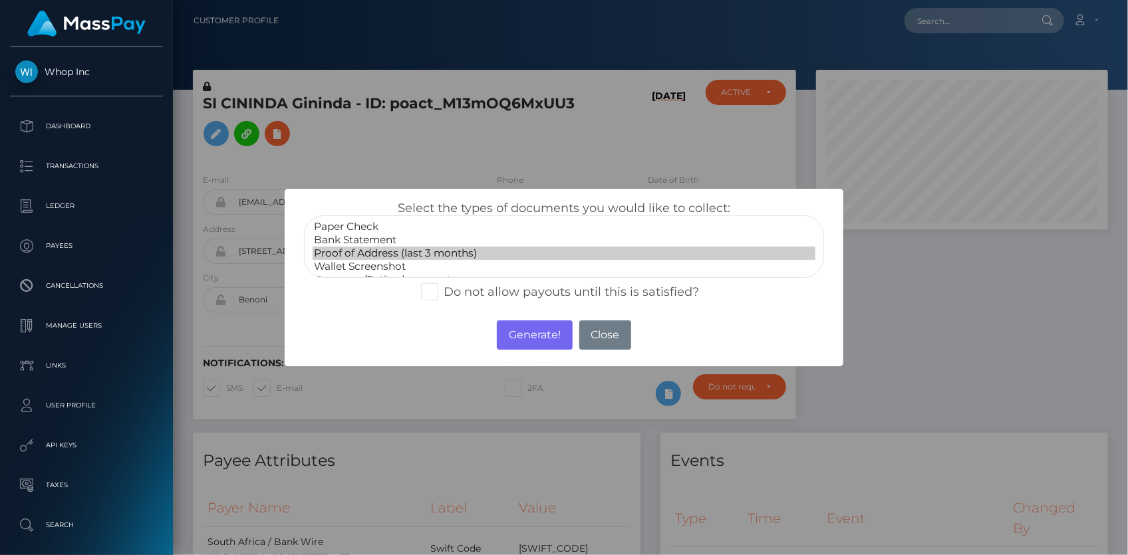
click at [365, 249] on option "Proof of Address (last 3 months)" at bounding box center [564, 253] width 503 height 13
click at [525, 336] on button "Generate!" at bounding box center [534, 335] width 75 height 29
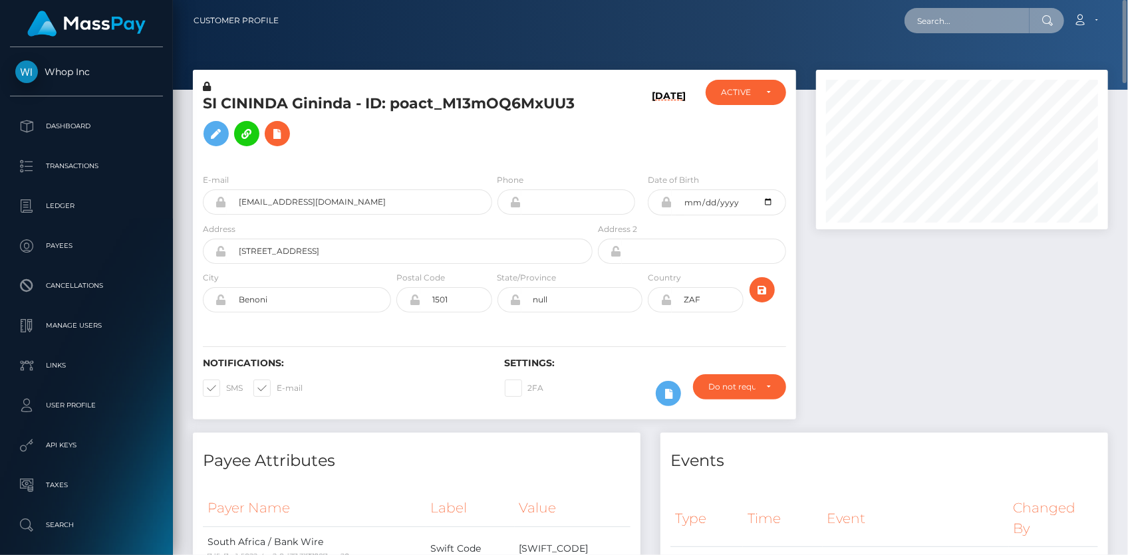
click at [972, 19] on input "text" at bounding box center [967, 20] width 125 height 25
paste input "1b193388-a85a-11f0-bd75-060e06e9f077"
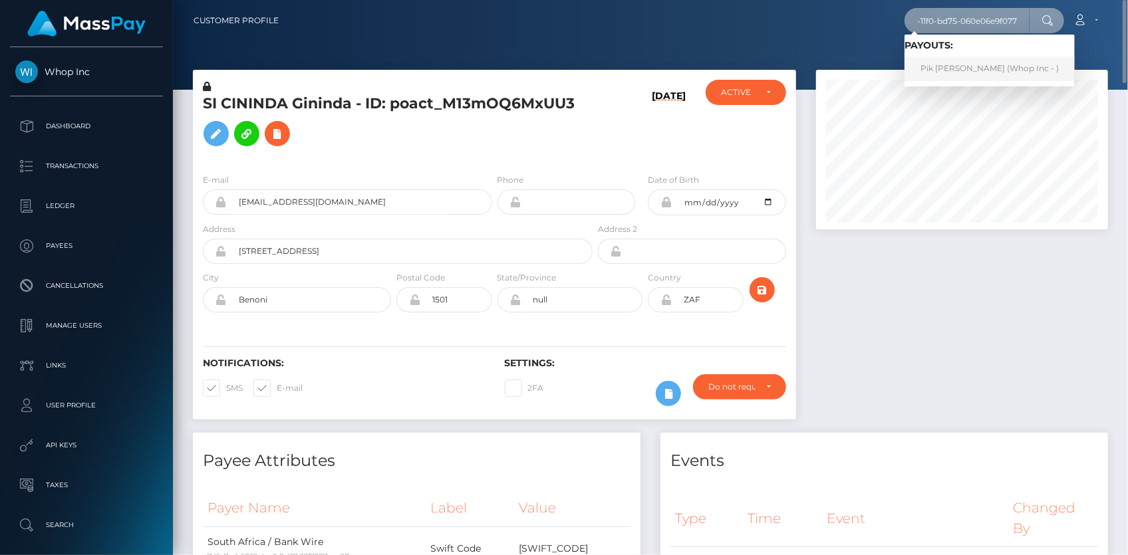
type input "1b193388-a85a-11f0-bd75-060e06e9f077"
click at [975, 68] on link "Pik Yee LAU (Whop Inc - )" at bounding box center [990, 69] width 170 height 25
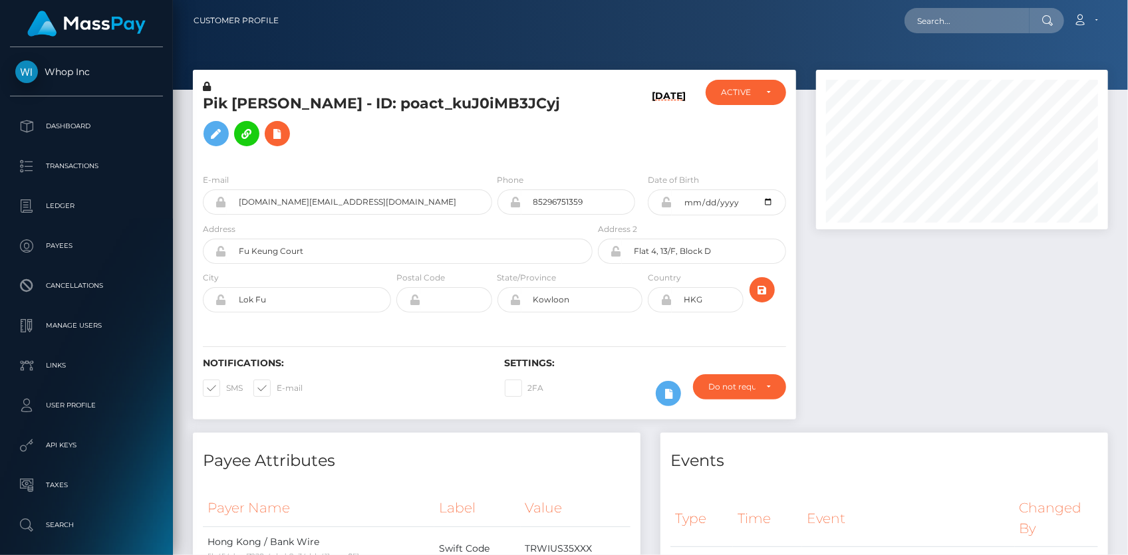
scroll to position [160, 291]
click at [253, 190] on input "candylau.finance+94bccddf2b@gmail.com" at bounding box center [359, 202] width 265 height 25
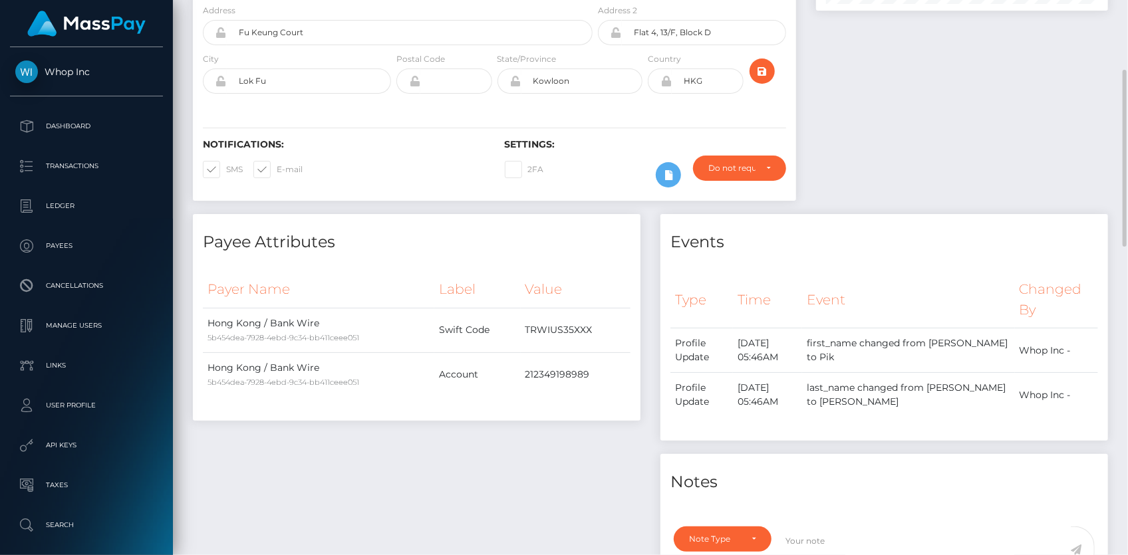
scroll to position [0, 0]
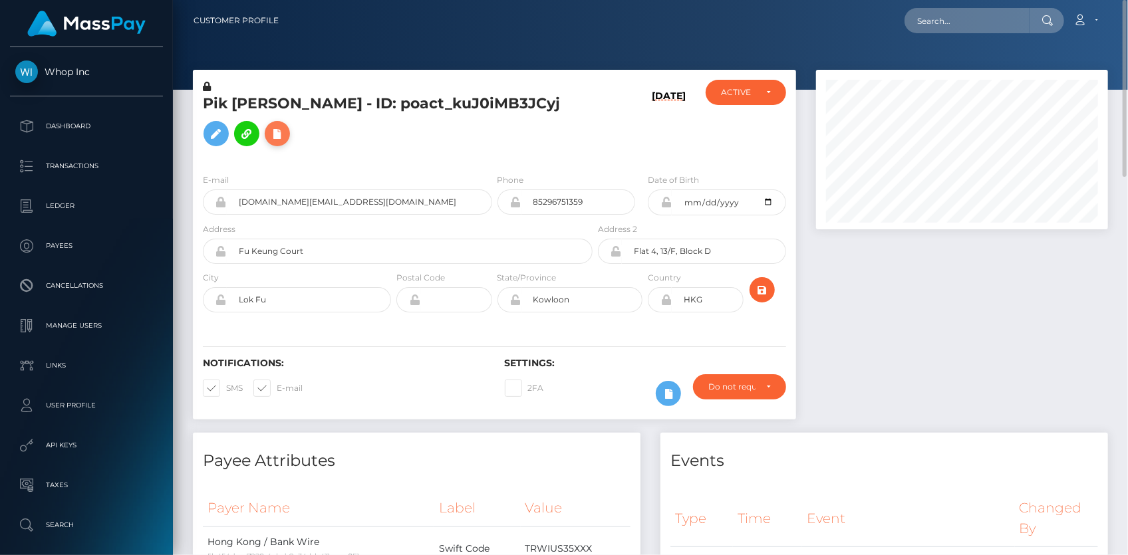
click at [290, 121] on button at bounding box center [277, 133] width 25 height 25
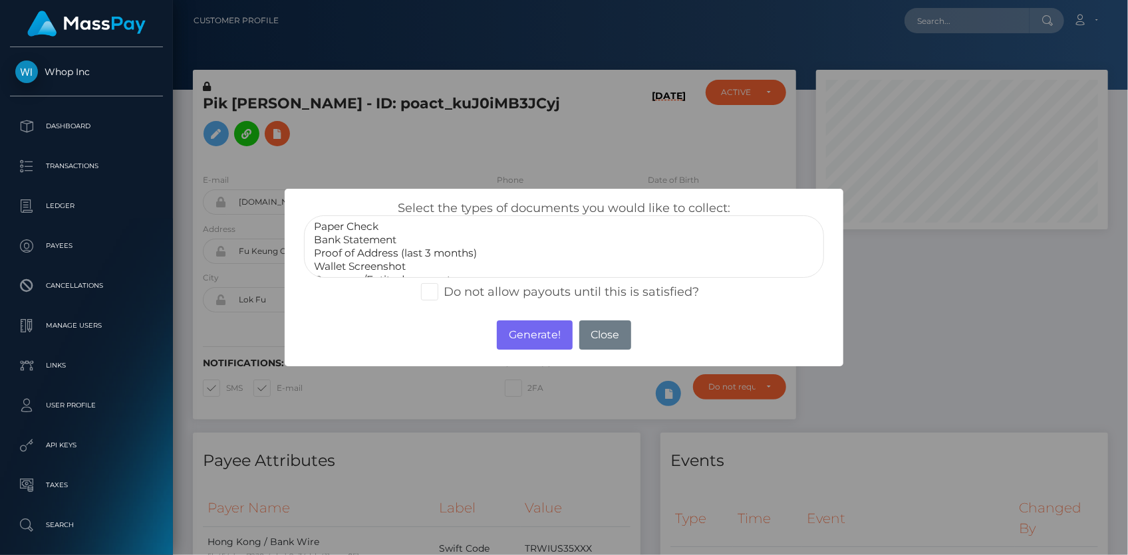
select select "Proof of Address (last 3 months)"
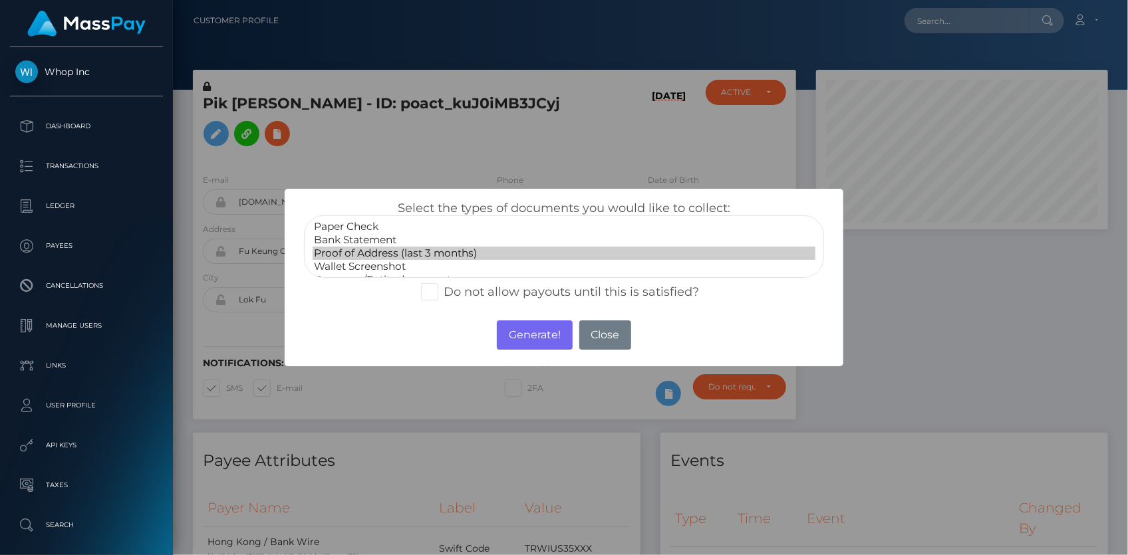
click at [388, 253] on option "Proof of Address (last 3 months)" at bounding box center [564, 253] width 503 height 13
click at [527, 329] on button "Generate!" at bounding box center [534, 335] width 75 height 29
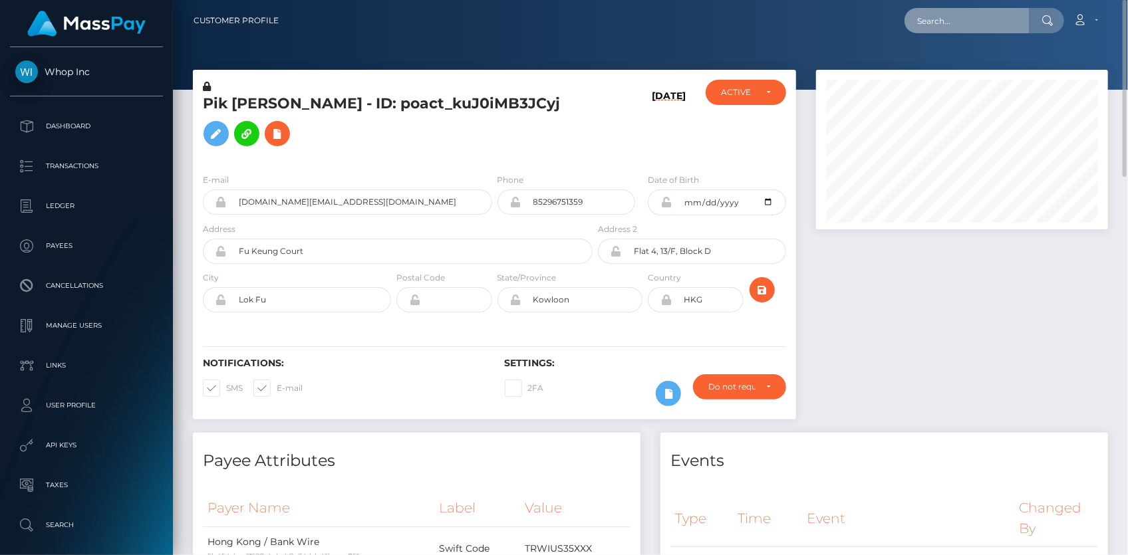
click at [951, 21] on input "text" at bounding box center [967, 20] width 125 height 25
paste input "8e8967ae a871-11f0-bd75-060e06e9f077"
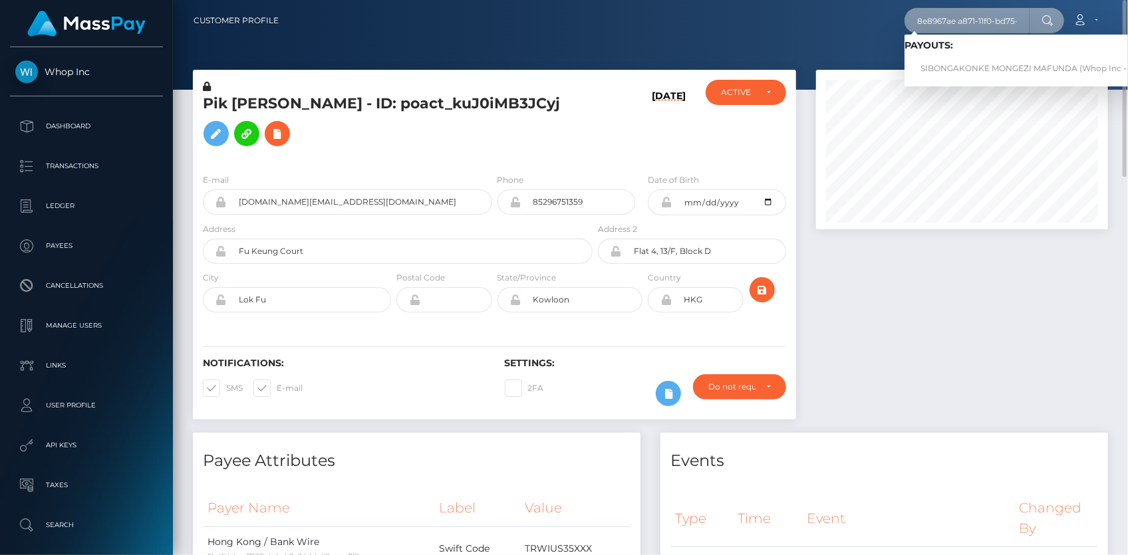
drag, startPoint x: 970, startPoint y: 23, endPoint x: 871, endPoint y: 20, distance: 99.1
click at [871, 20] on div "8e8967ae a871-11f0-bd75-060e06e9f077 Loading... Loading... Payouts: SIBONGAKONK…" at bounding box center [698, 21] width 818 height 28
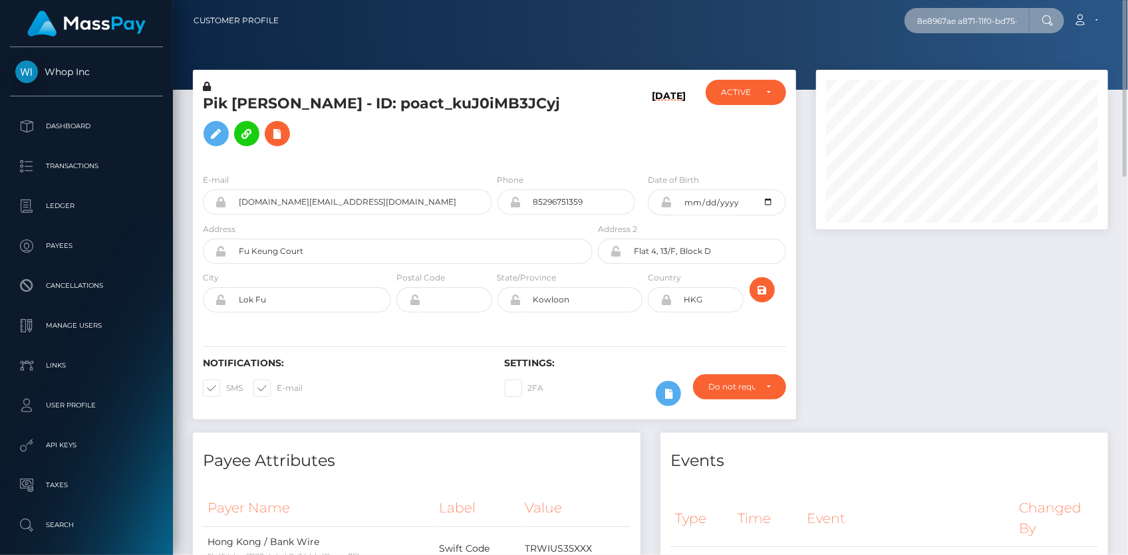
click at [991, 19] on input "8e8967ae a871-11f0-bd75-060e06e9f077" at bounding box center [967, 20] width 125 height 25
click at [965, 19] on input "8e8967ae a871-11f0-bd75-060e06e9f077" at bounding box center [967, 20] width 125 height 25
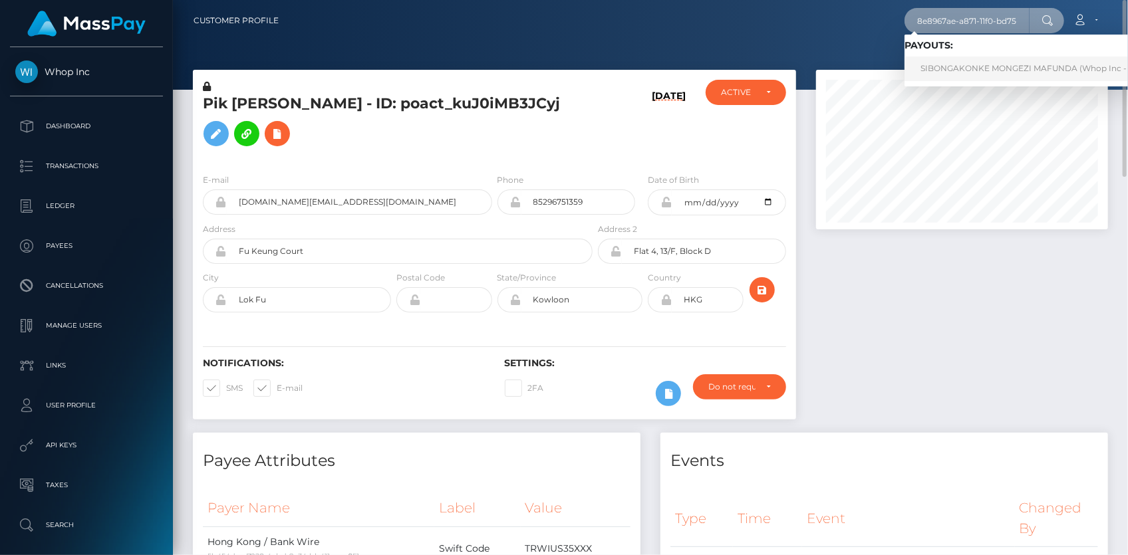
type input "8e8967ae-a871-11f0-bd75-060e06e9f077"
click at [949, 63] on link "SIBONGAKONKE MONGEZI MAFUNDA (Whop Inc - )" at bounding box center [1026, 69] width 243 height 25
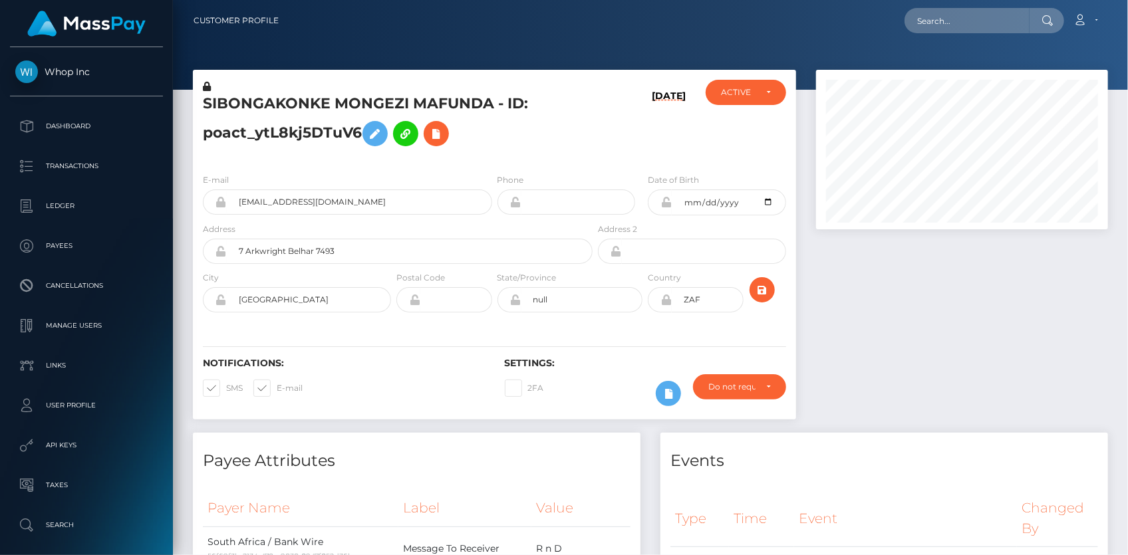
scroll to position [160, 291]
click at [278, 194] on input "[EMAIL_ADDRESS][DOMAIN_NAME]" at bounding box center [359, 202] width 265 height 25
click at [444, 134] on icon at bounding box center [436, 134] width 16 height 17
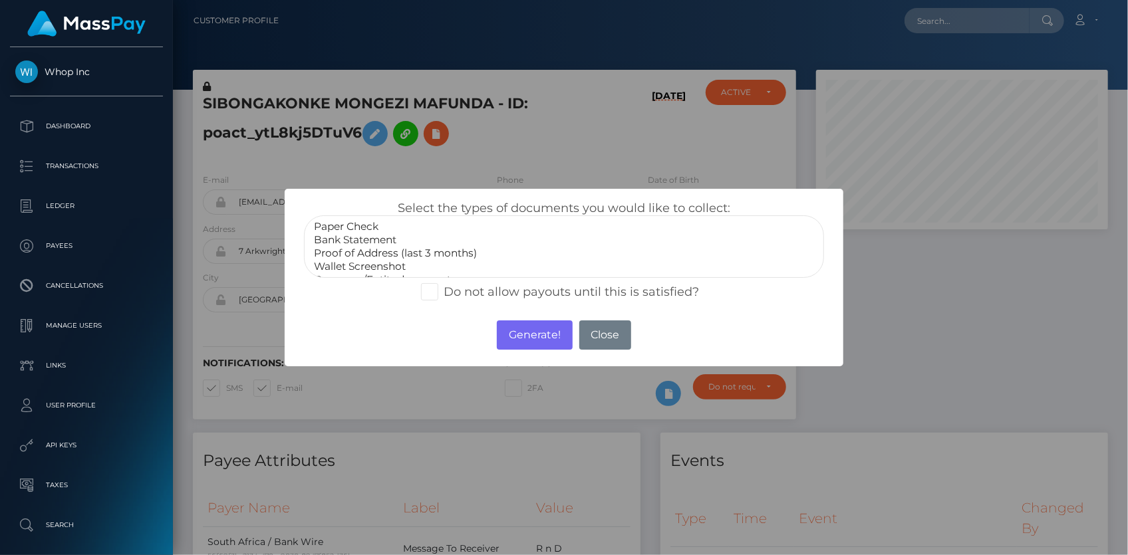
select select "Proof of Address (last 3 months)"
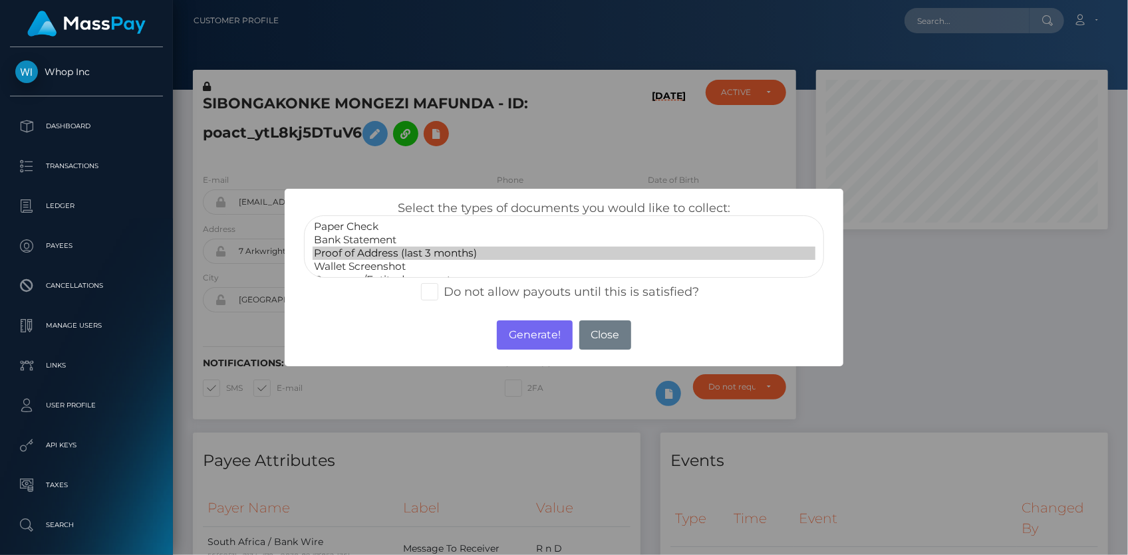
click at [455, 251] on option "Proof of Address (last 3 months)" at bounding box center [564, 253] width 503 height 13
click at [504, 335] on button "Generate!" at bounding box center [534, 335] width 75 height 29
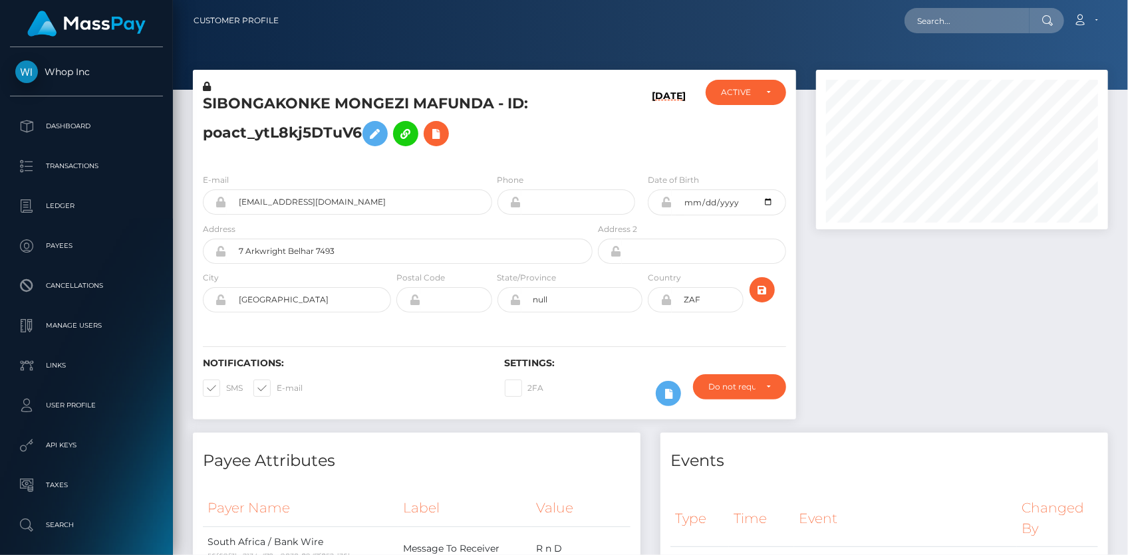
click at [970, 33] on div "Loading... Loading... Account Edit Profile Logout" at bounding box center [698, 21] width 818 height 28
click at [968, 26] on input "text" at bounding box center [967, 20] width 125 height 25
paste input "kalia.wkk@gmail.com"
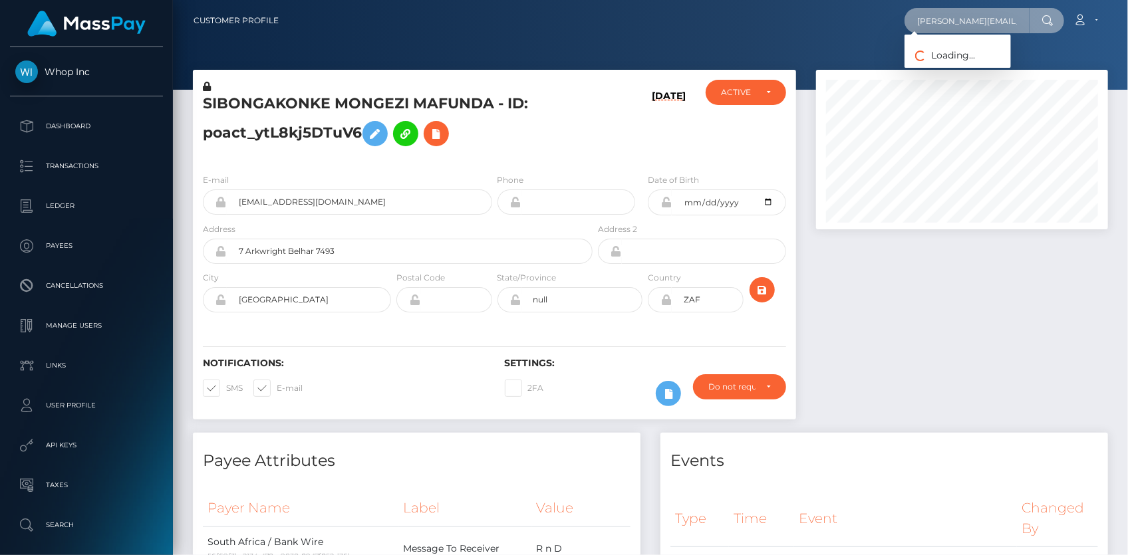
paste input "70c44d9c-9dd8-11f0-bd85-0694aced620b"
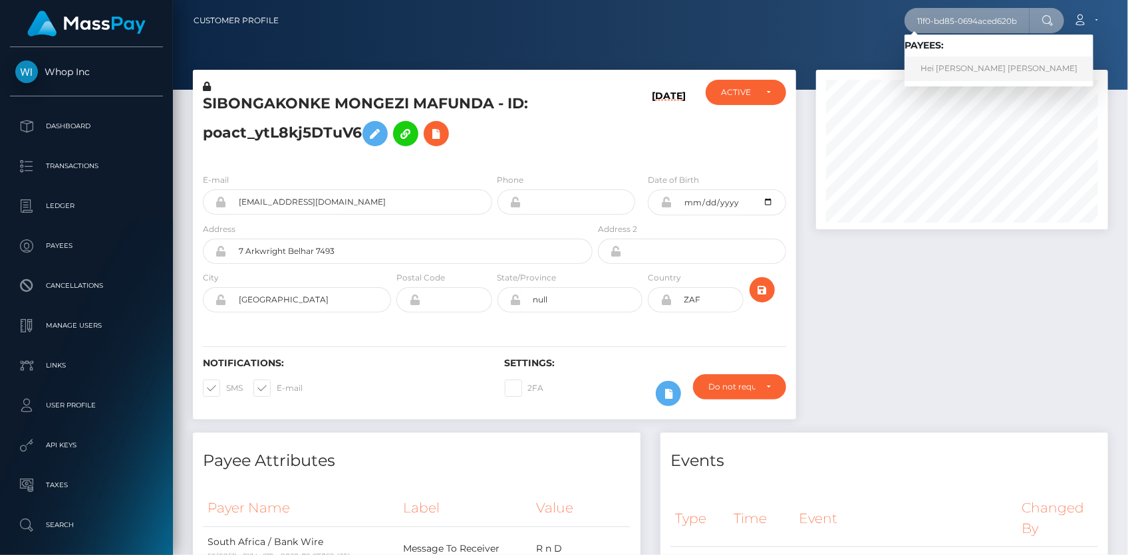
type input "70c44d9c-9dd8-11f0-bd85-0694aced620b"
click at [991, 69] on link "Hei Wai Kalia Wong" at bounding box center [999, 69] width 189 height 25
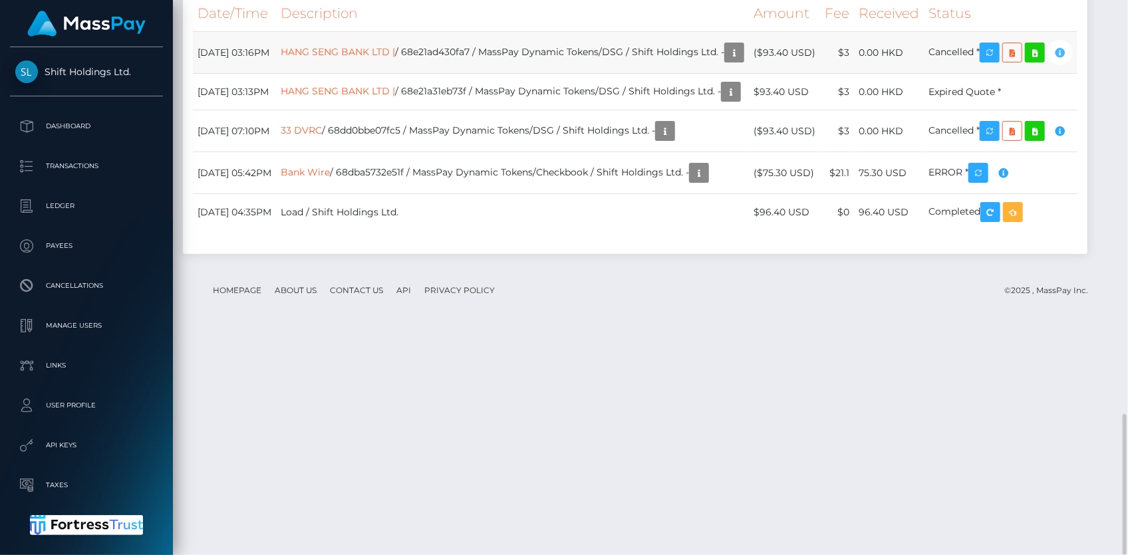
scroll to position [160, 291]
click at [395, 58] on link "HANG SENG BANK LTD |" at bounding box center [338, 52] width 114 height 12
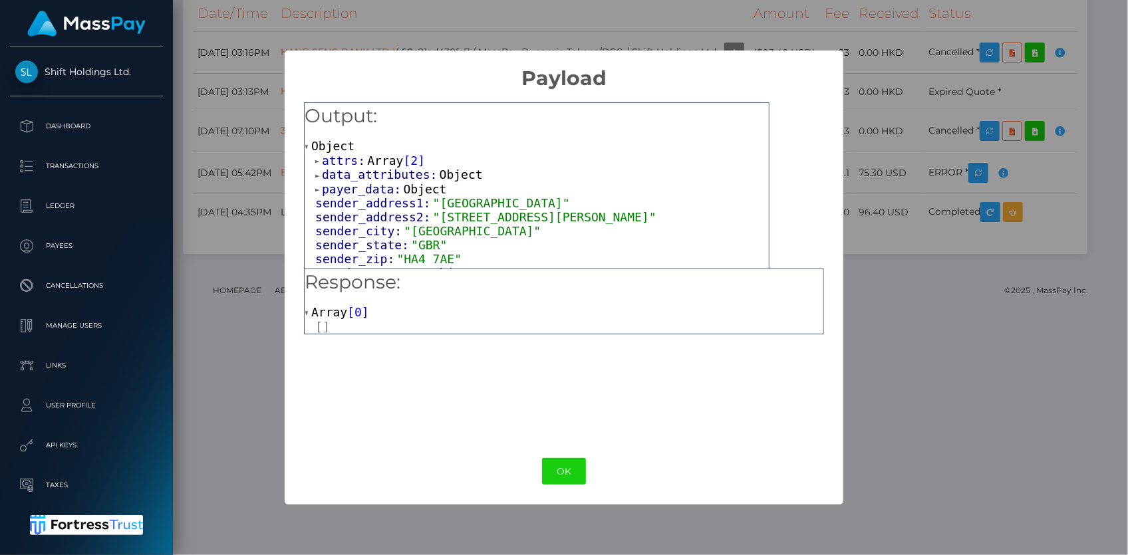
click at [367, 160] on span "Array" at bounding box center [385, 161] width 36 height 14
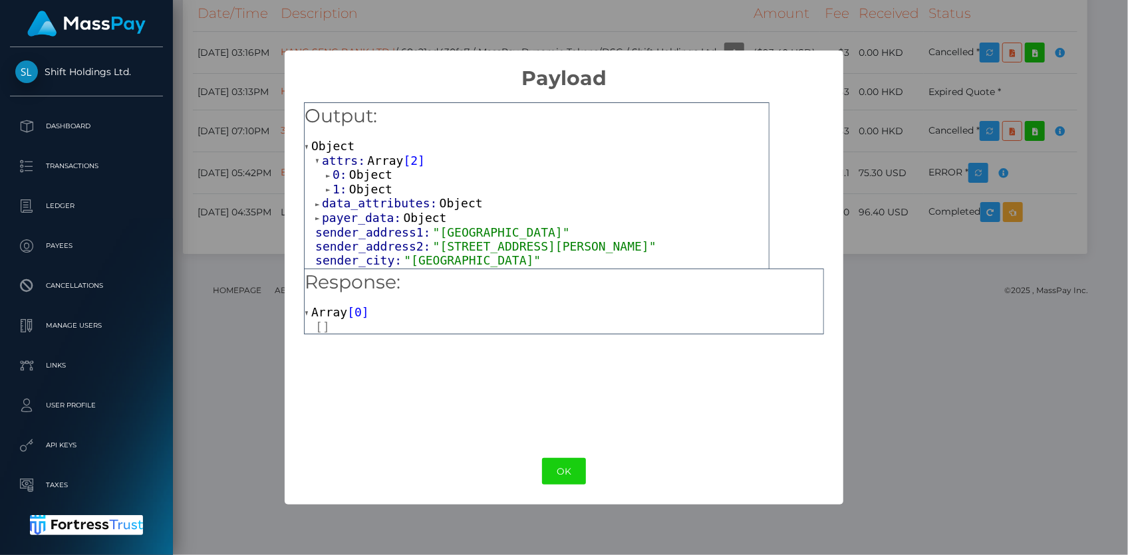
click at [359, 185] on span "Object" at bounding box center [370, 189] width 43 height 14
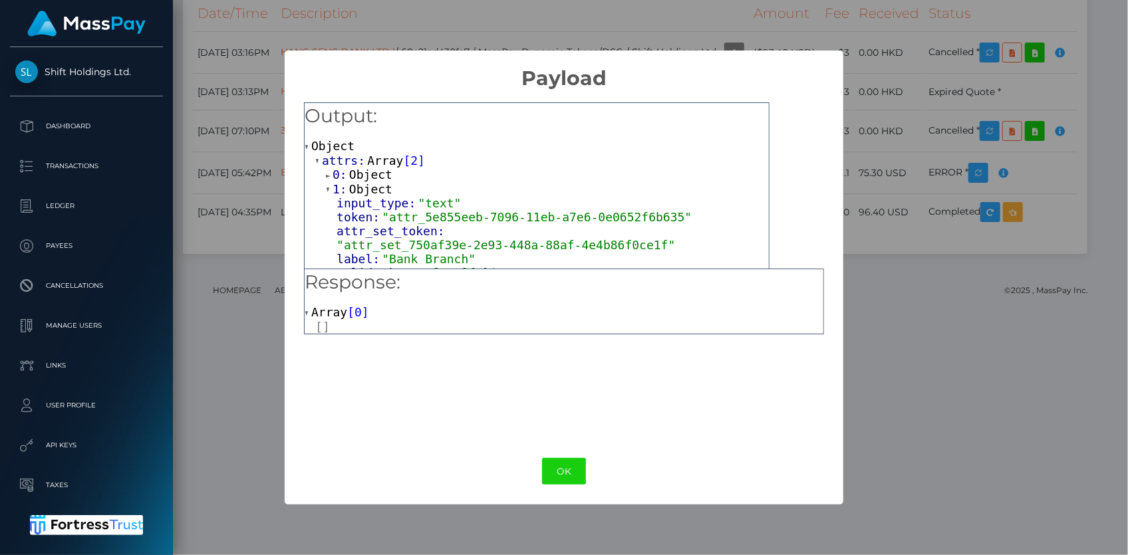
click at [361, 172] on span "Object" at bounding box center [370, 175] width 43 height 14
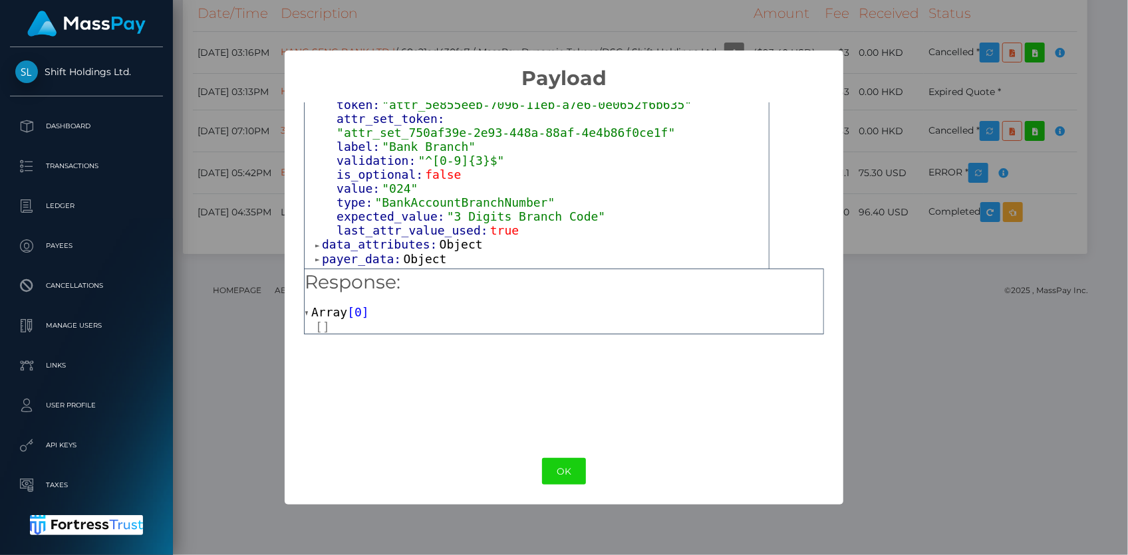
scroll to position [302, 0]
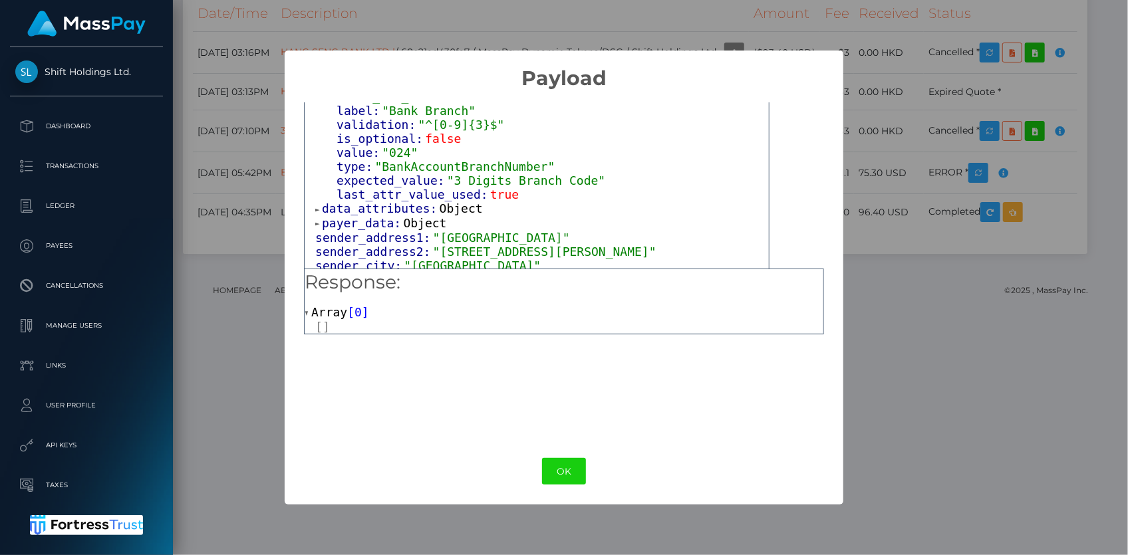
click at [356, 216] on span "payer_data:" at bounding box center [362, 223] width 81 height 14
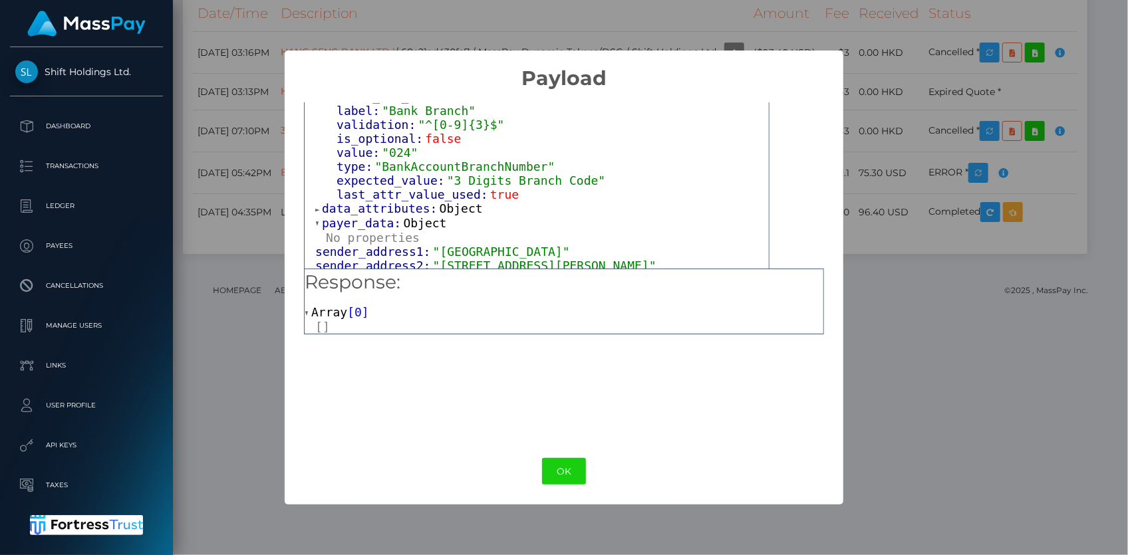
click at [360, 202] on span "data_attributes:" at bounding box center [381, 209] width 118 height 14
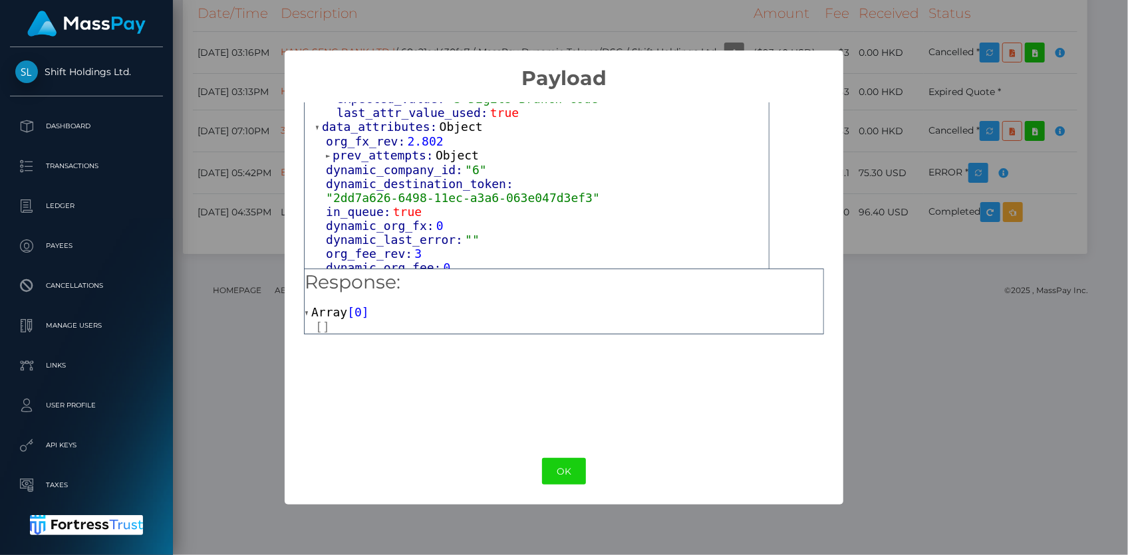
scroll to position [363, 0]
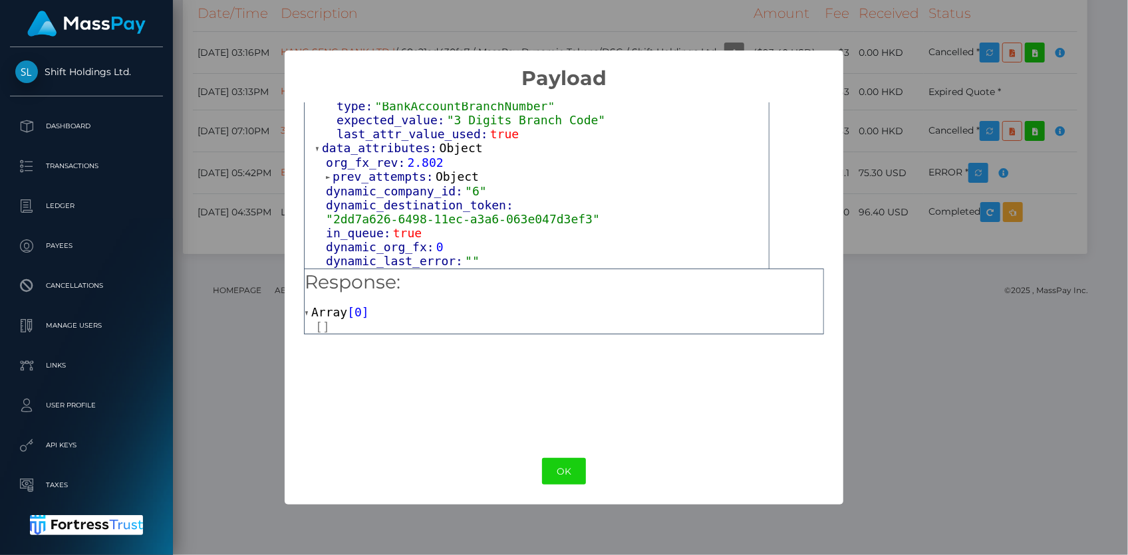
click at [372, 170] on span "prev_attempts:" at bounding box center [384, 177] width 103 height 14
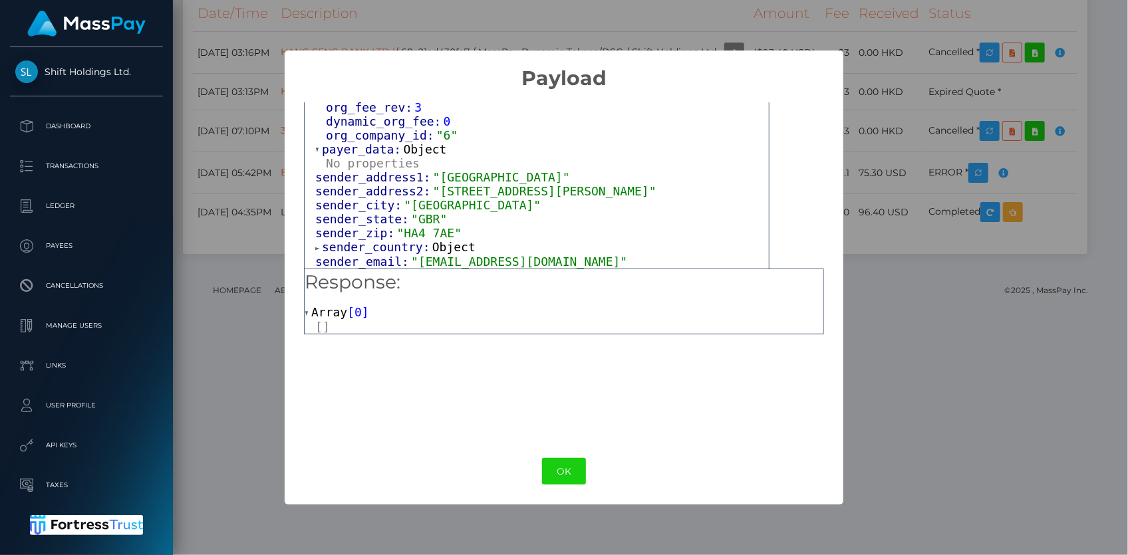
scroll to position [605, 0]
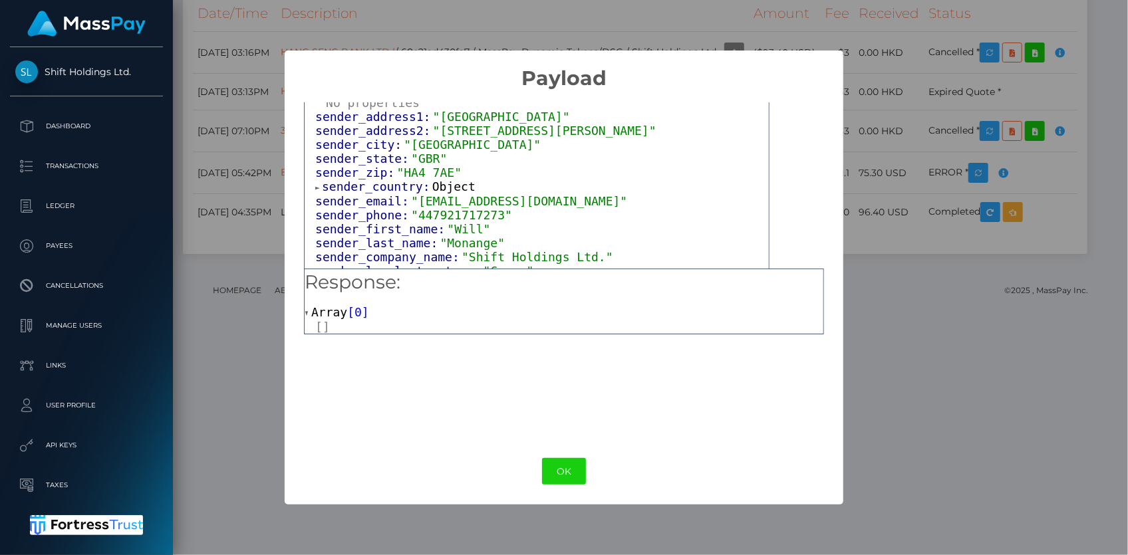
click at [367, 180] on span "sender_country:" at bounding box center [377, 187] width 110 height 14
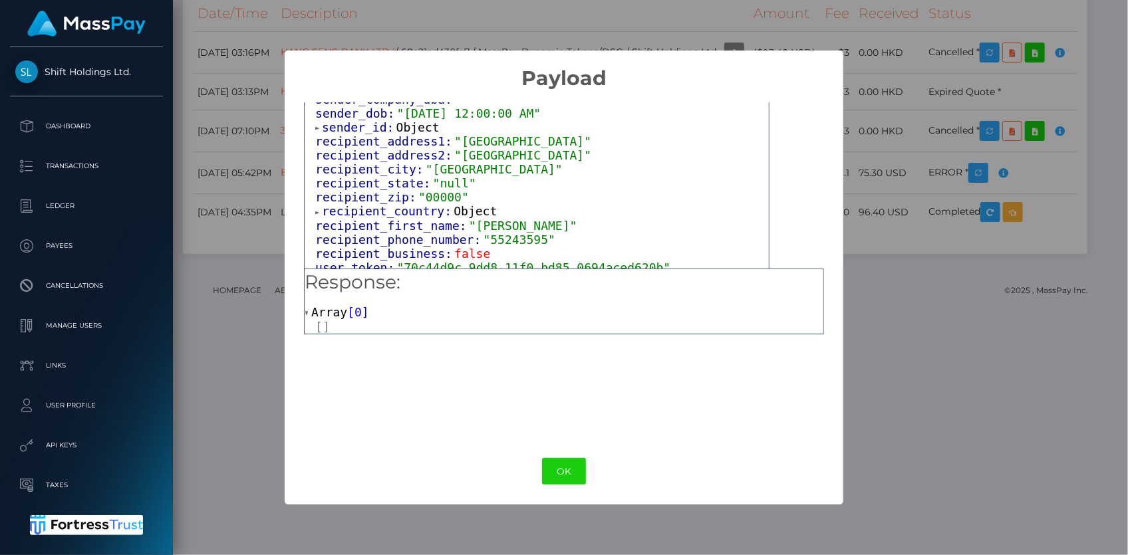
scroll to position [786, 0]
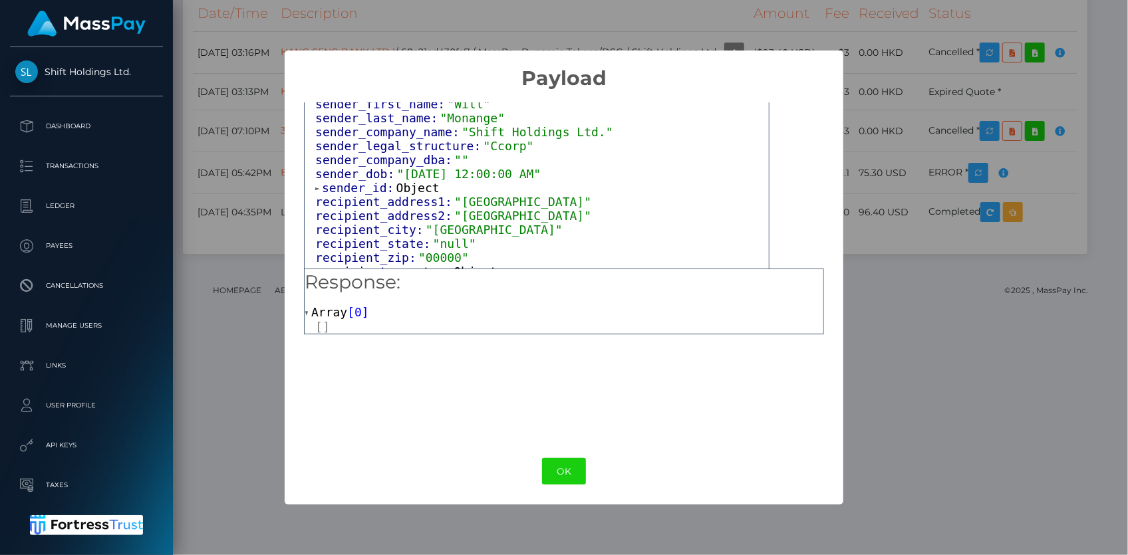
click at [368, 167] on span "sender_dob:" at bounding box center [355, 174] width 81 height 14
click at [368, 181] on span "sender_id:" at bounding box center [359, 188] width 74 height 14
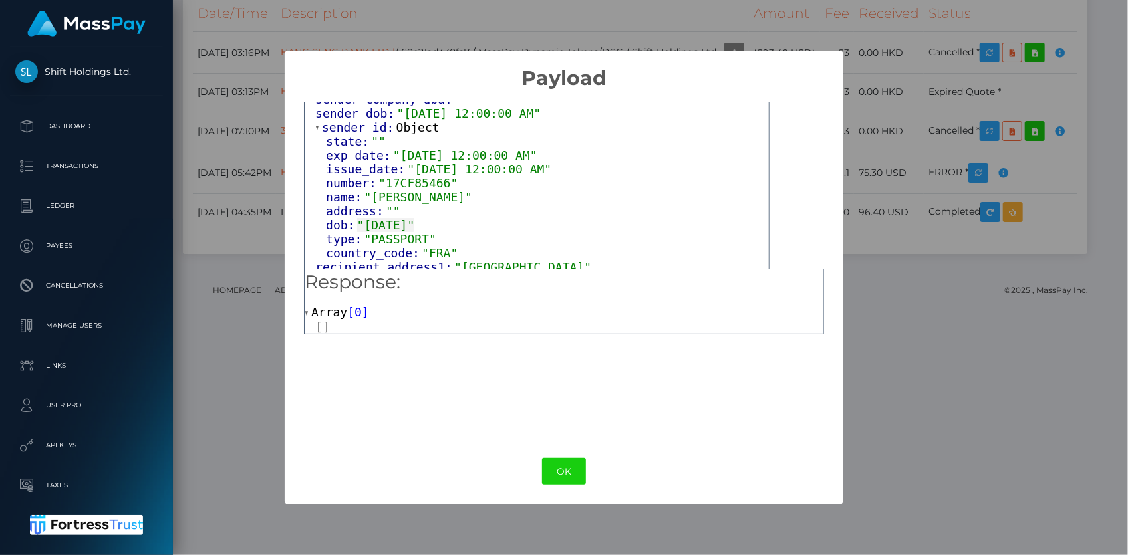
scroll to position [907, 0]
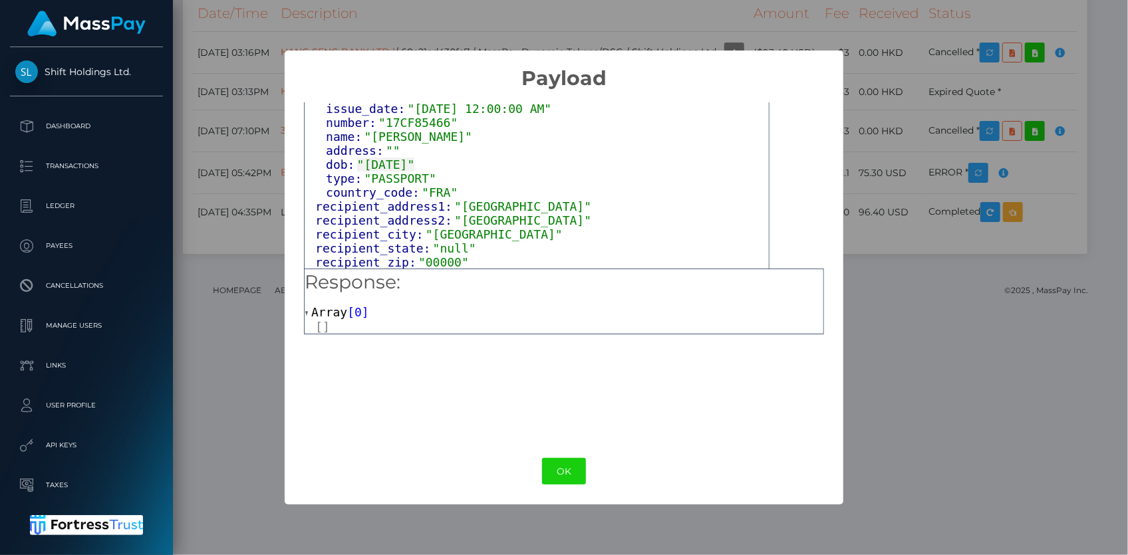
click at [361, 269] on span "recipient_country:" at bounding box center [388, 276] width 132 height 14
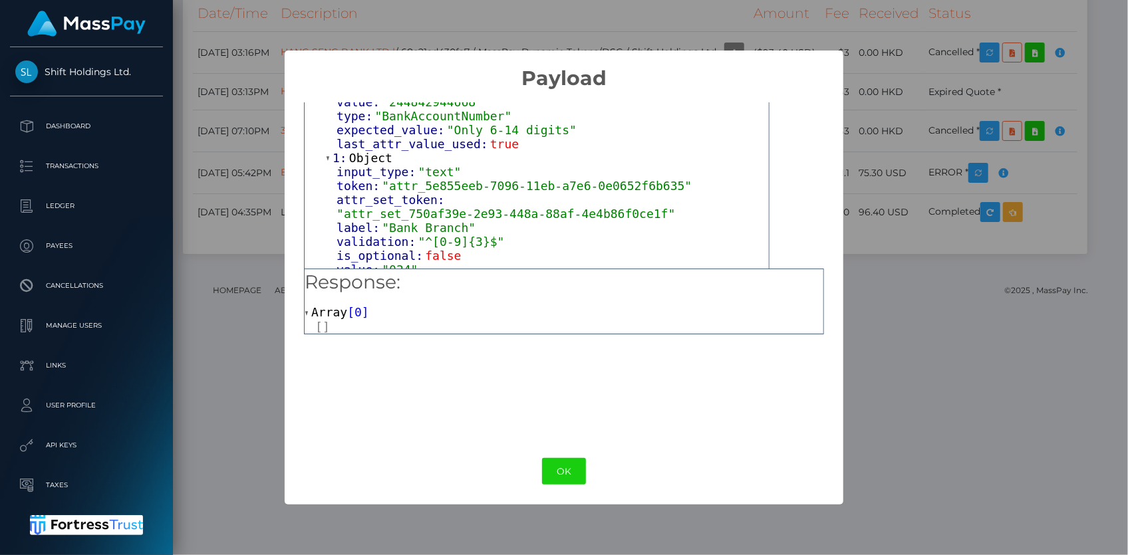
scroll to position [181, 0]
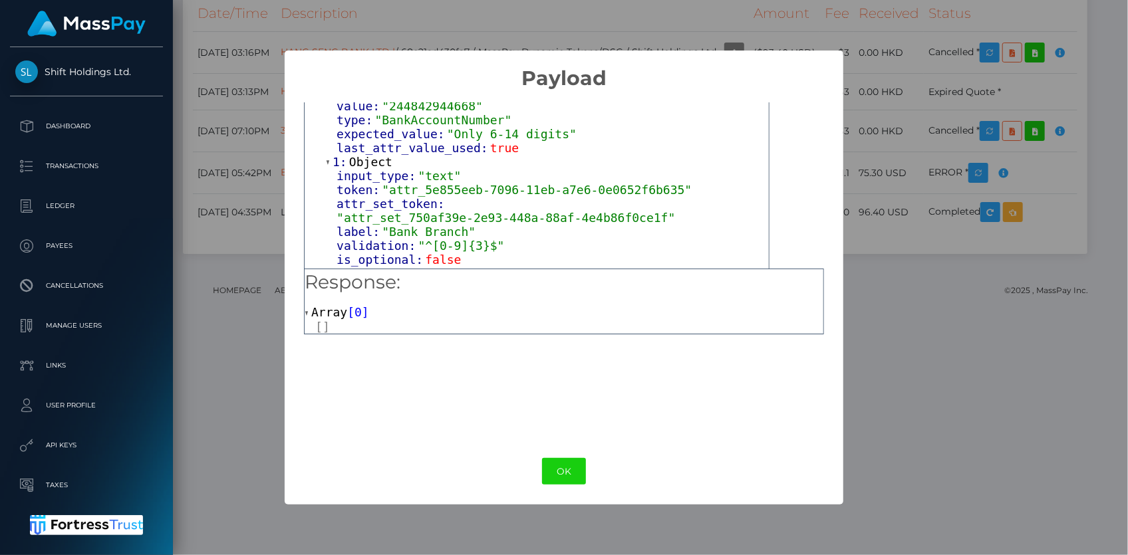
click at [390, 267] on span ""024"" at bounding box center [400, 274] width 36 height 14
copy span "024"
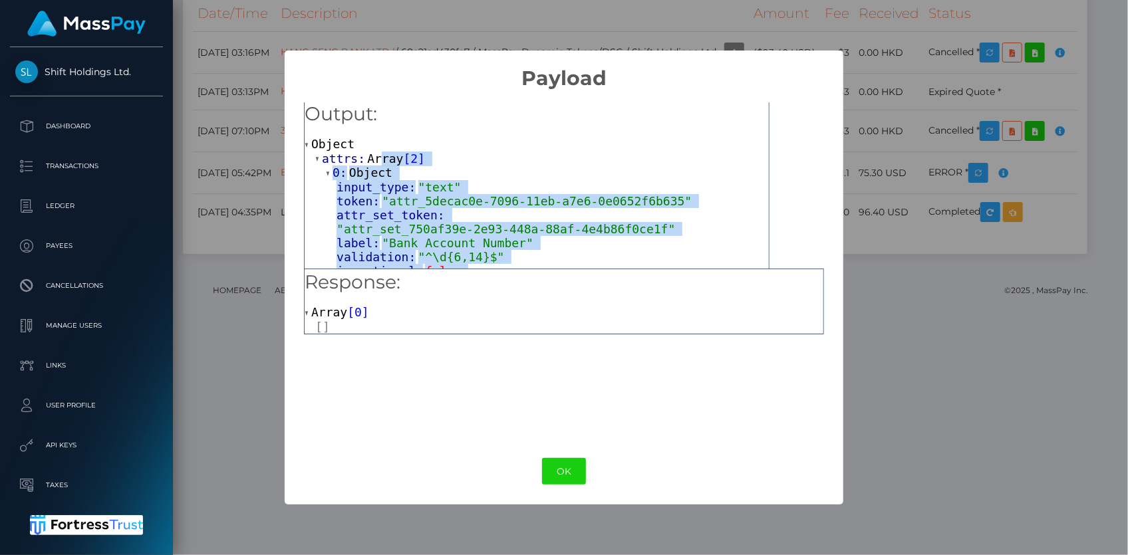
scroll to position [0, 0]
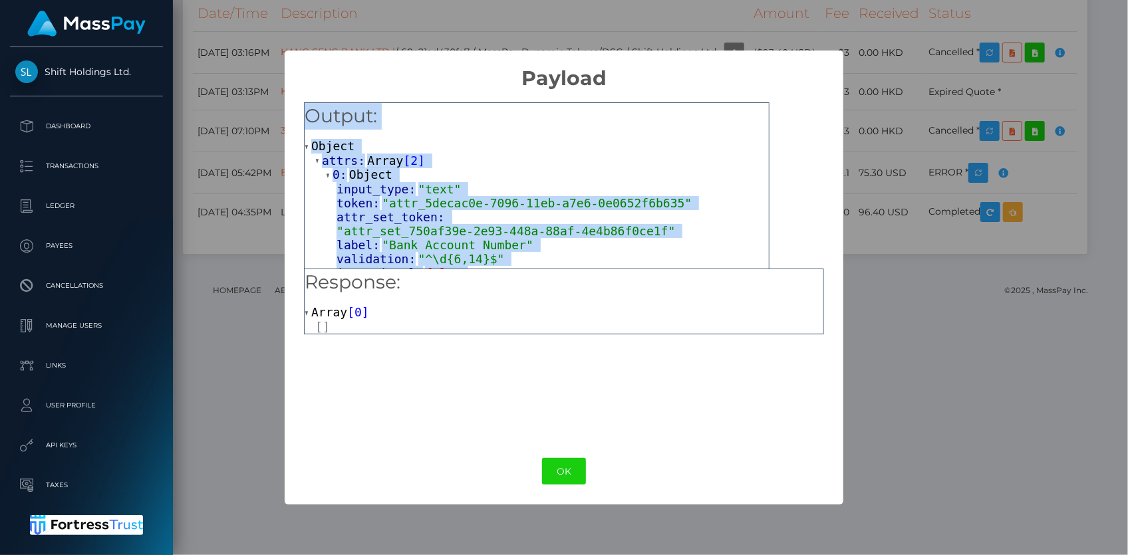
drag, startPoint x: 486, startPoint y: 251, endPoint x: 307, endPoint y: 116, distance: 223.6
copy div "Output: Object attrs: Array [ 2 ] 0: Object input_type: "text" token: "attr_5de…"
click at [567, 459] on button "OK" at bounding box center [564, 471] width 44 height 27
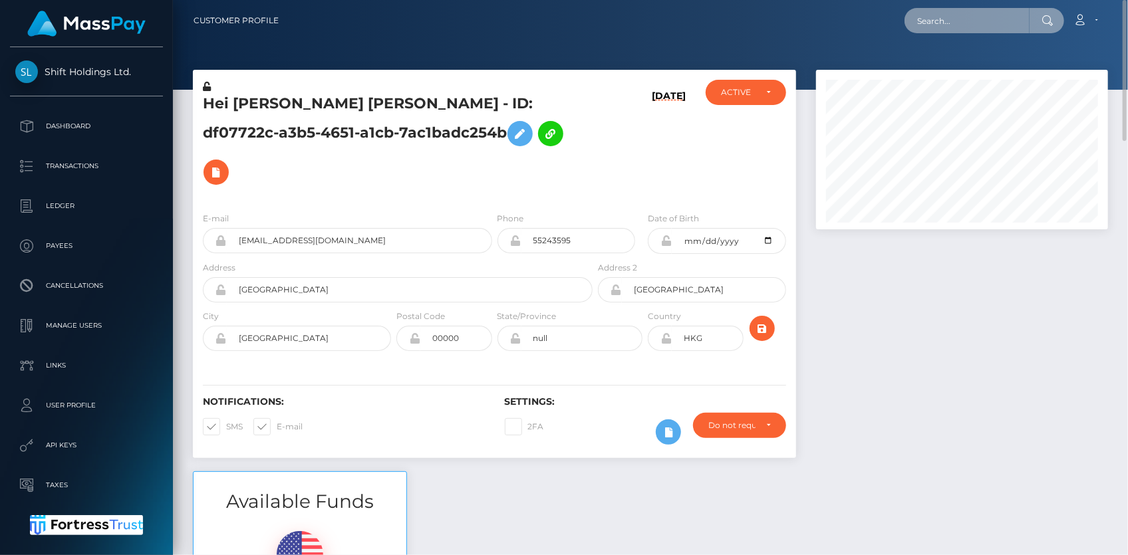
click at [955, 23] on input "text" at bounding box center [967, 20] width 125 height 25
paste input "hello@justthetip.au"
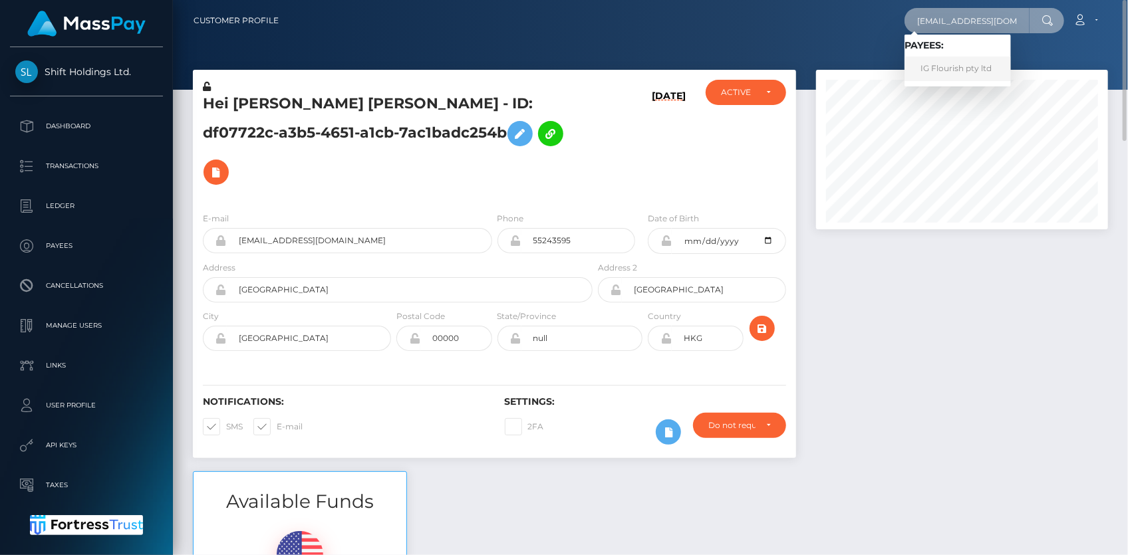
type input "hello@justthetip.au"
click at [958, 63] on link "IG Flourish pty ltd" at bounding box center [958, 69] width 106 height 25
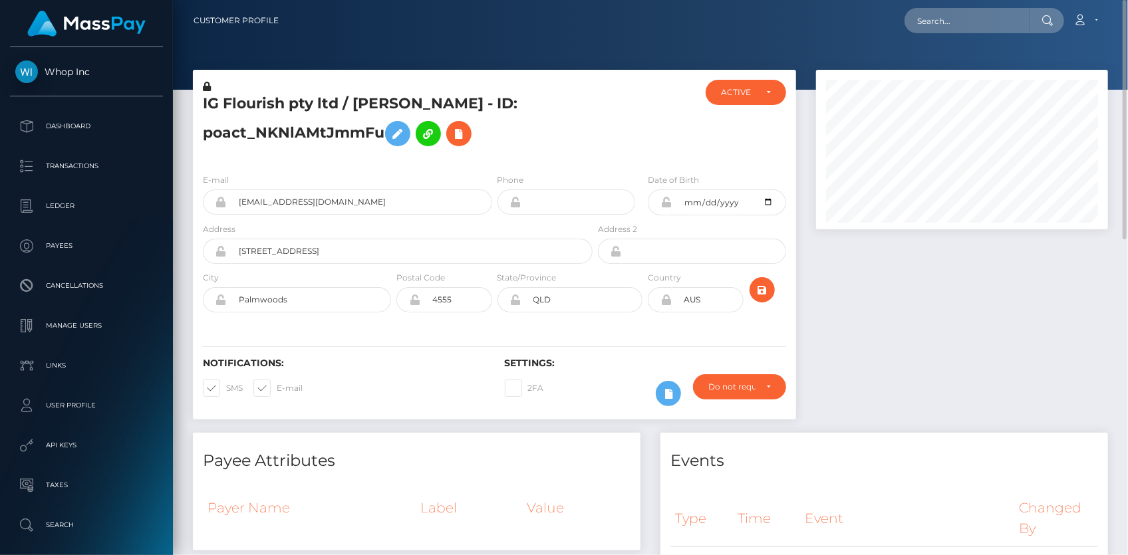
click at [955, 35] on nav "Customer Profile Loading... Loading... Account" at bounding box center [650, 20] width 955 height 41
click at [955, 29] on input "text" at bounding box center [967, 20] width 125 height 25
paste input "8f635084-1b8b-4d74-b865-6bcf71eeca24"
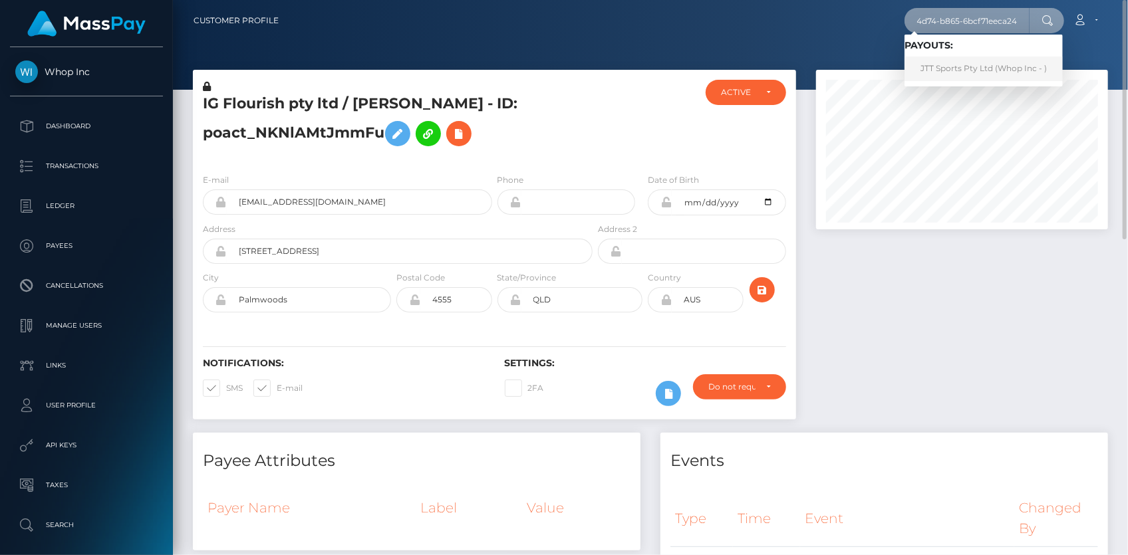
type input "8f635084-1b8b-4d74-b865-6bcf71eeca24"
click at [950, 69] on link "JTT Sports Pty Ltd (Whop Inc - )" at bounding box center [984, 69] width 158 height 25
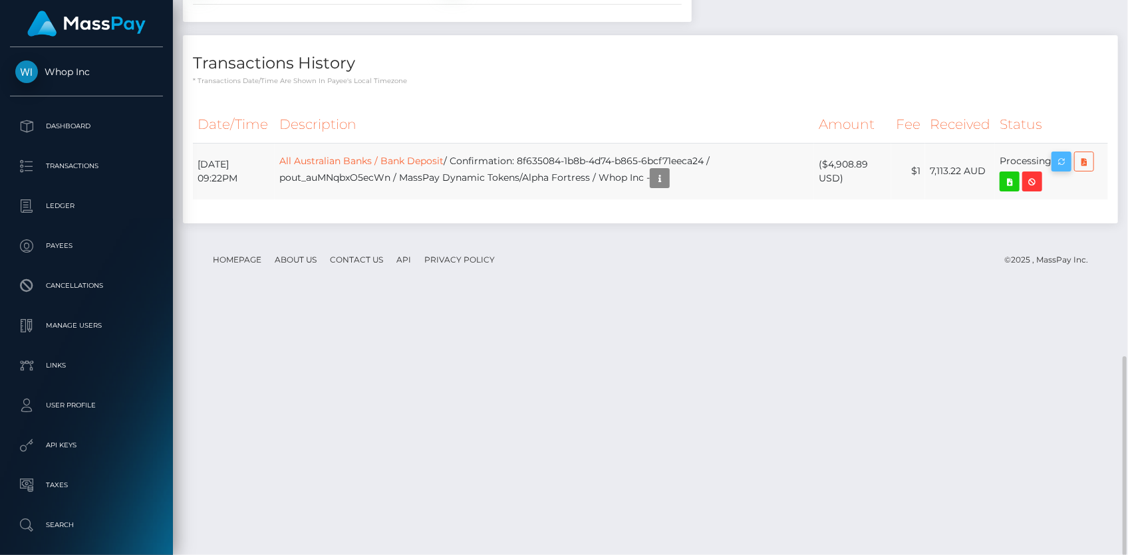
scroll to position [160, 291]
click at [1057, 172] on button "button" at bounding box center [1062, 162] width 20 height 20
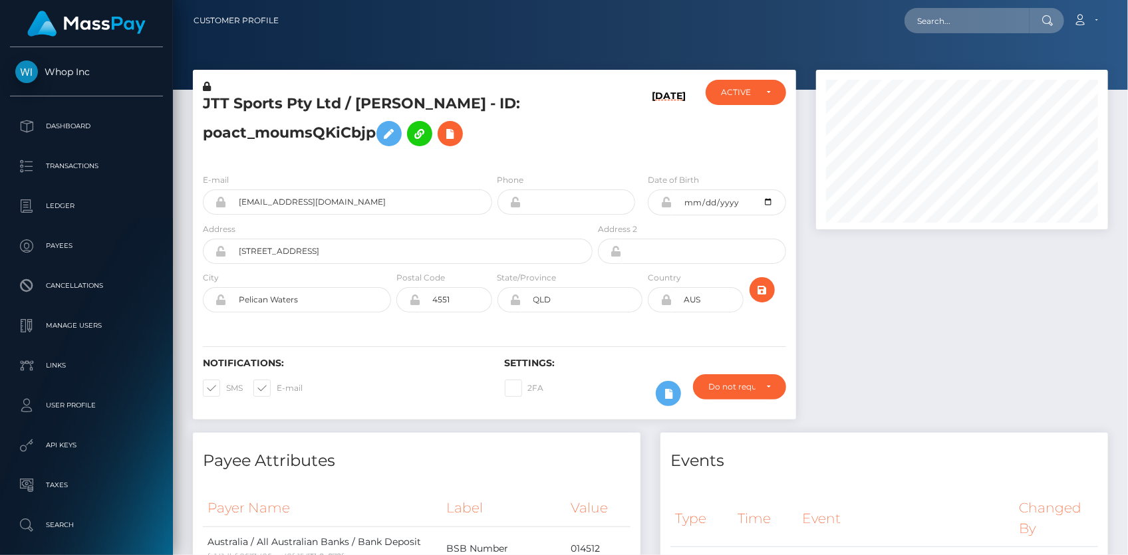
scroll to position [160, 291]
click at [925, 21] on input "text" at bounding box center [967, 20] width 125 height 25
paste input "poact_QDkDZ4DGwJaH"
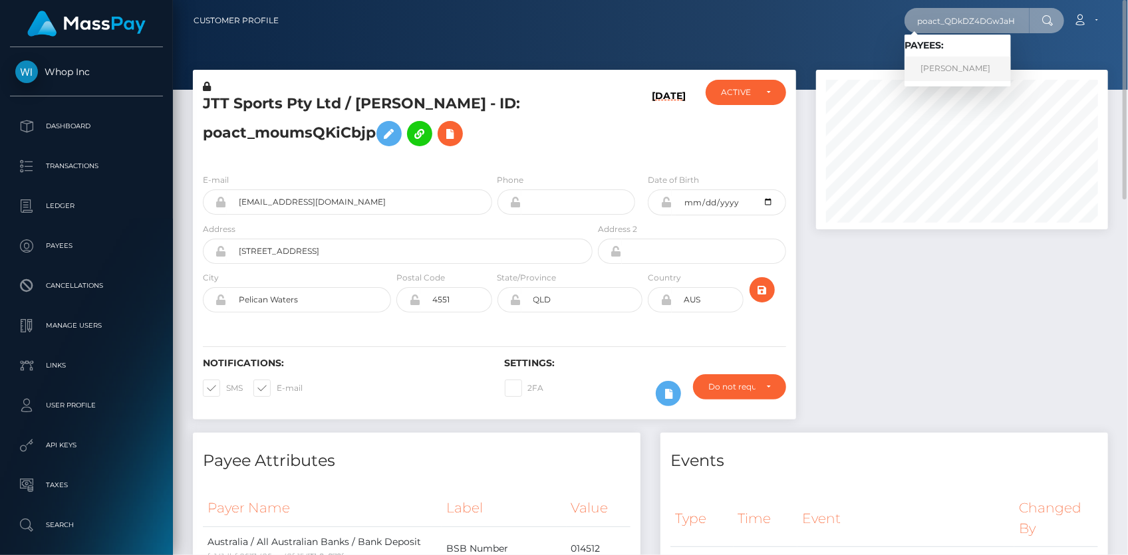
type input "poact_QDkDZ4DGwJaH"
click at [934, 68] on link "Laquita Jones" at bounding box center [958, 69] width 106 height 25
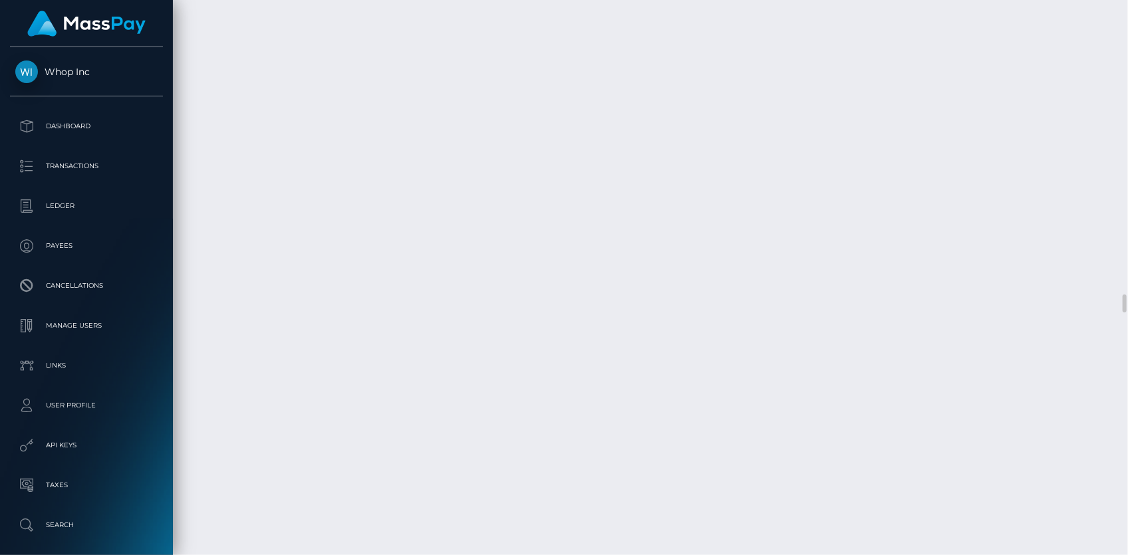
scroll to position [9493, 0]
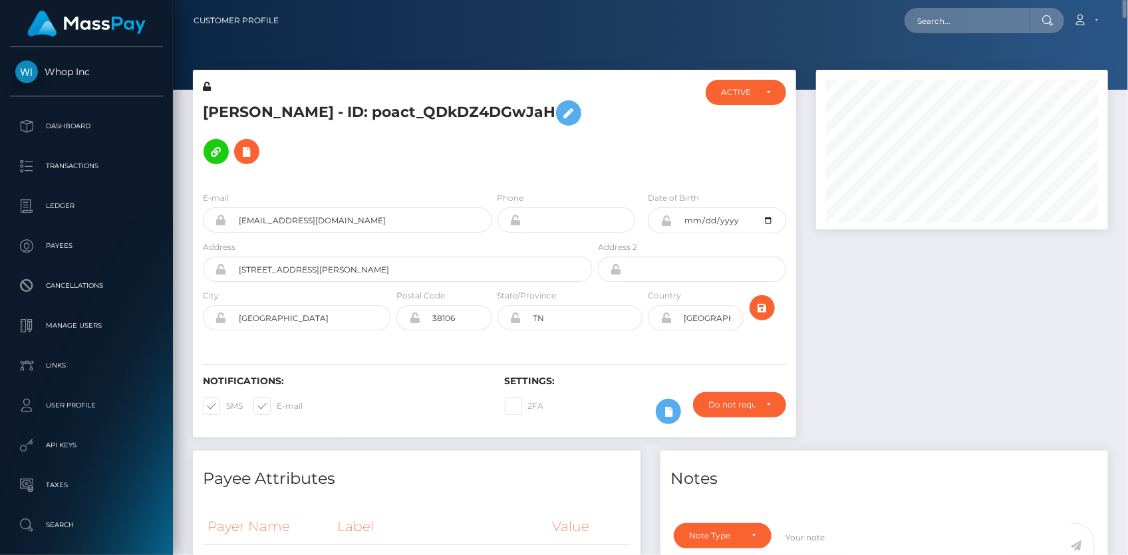
click at [408, 116] on h5 "Laquita Jones - ID: poact_QDkDZ4DGwJaH" at bounding box center [394, 132] width 382 height 77
copy h5 "Laquita Jones - ID: poact_QDkDZ4DGwJaH"
click at [931, 22] on input "text" at bounding box center [967, 20] width 125 height 25
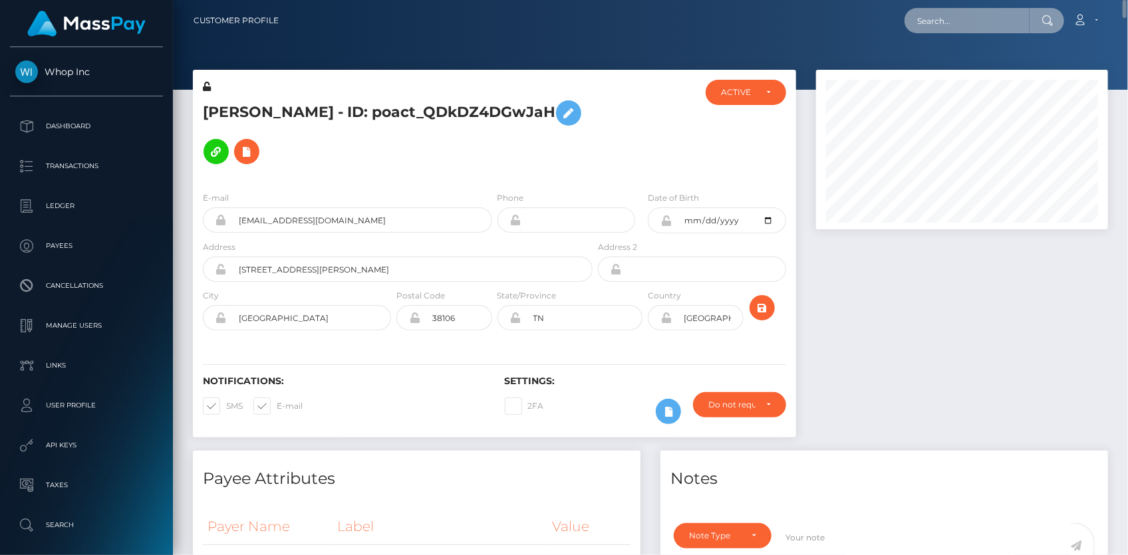
paste input "f566aec4-a37d-11f0-bd75-060e06e9f077"
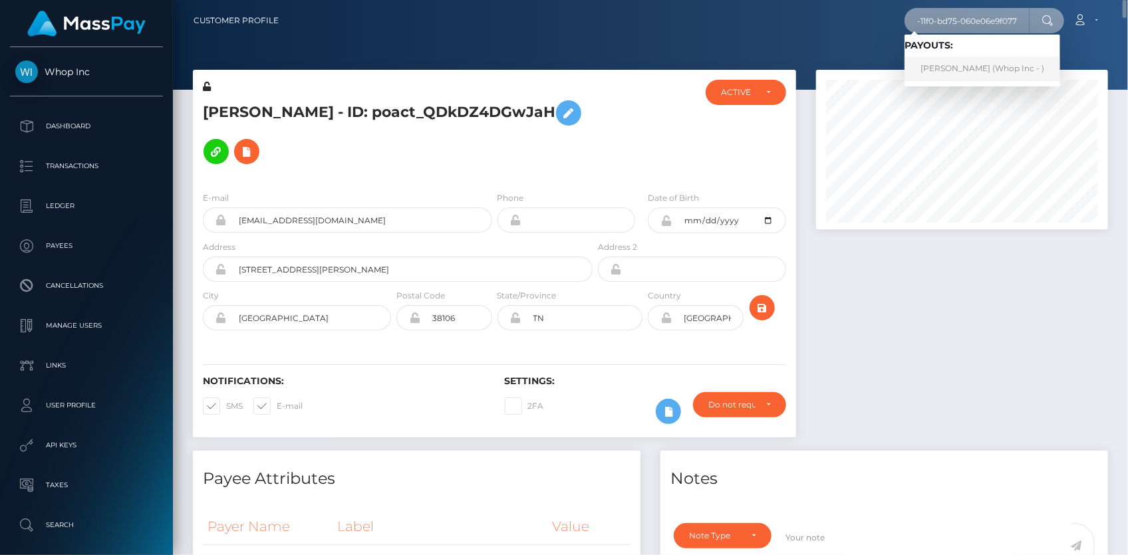
type input "f566aec4-a37d-11f0-bd75-060e06e9f077"
click at [1011, 63] on link "ASLIDDIN SOHIBOV (Whop Inc - )" at bounding box center [983, 69] width 156 height 25
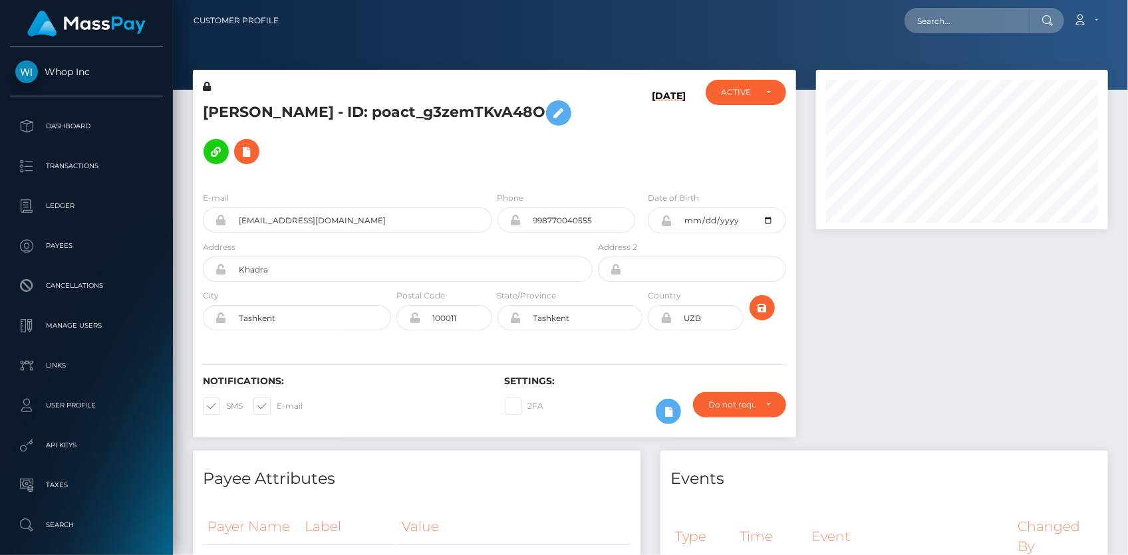
scroll to position [160, 291]
drag, startPoint x: 259, startPoint y: 194, endPoint x: 260, endPoint y: 201, distance: 7.3
click at [259, 208] on input "[EMAIL_ADDRESS][DOMAIN_NAME]" at bounding box center [359, 220] width 265 height 25
click at [260, 208] on input "[EMAIL_ADDRESS][DOMAIN_NAME]" at bounding box center [359, 220] width 265 height 25
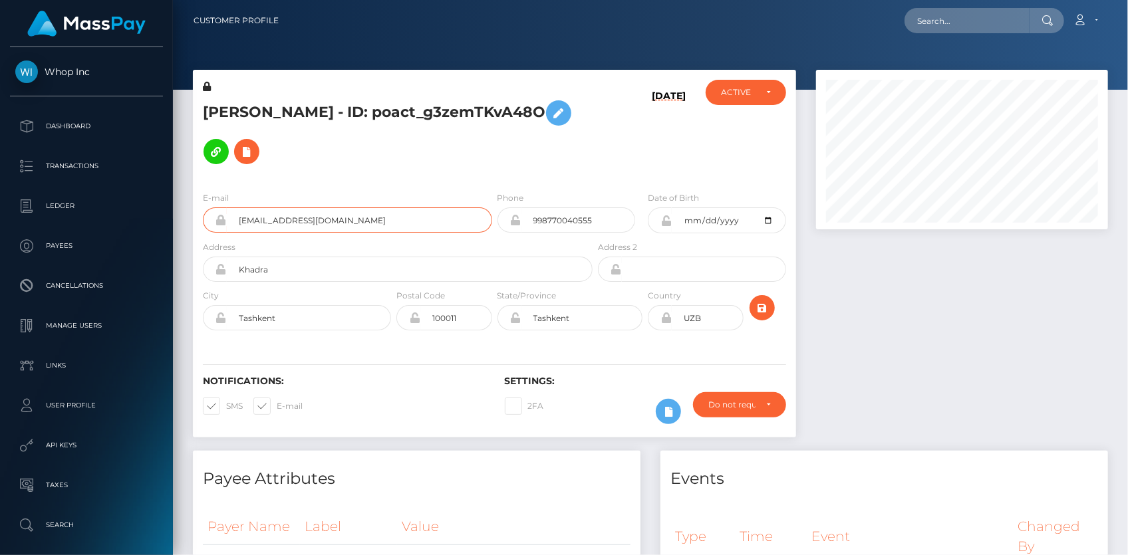
click at [260, 208] on input "[EMAIL_ADDRESS][DOMAIN_NAME]" at bounding box center [359, 220] width 265 height 25
click at [971, 23] on input "text" at bounding box center [967, 20] width 125 height 25
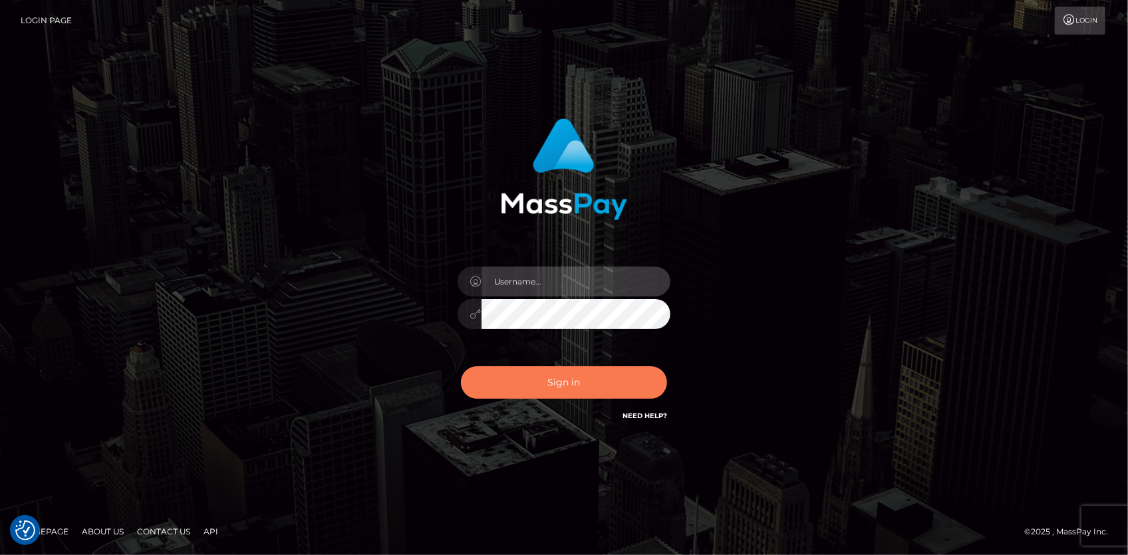
type input "[PERSON_NAME]"
click at [598, 388] on button "Sign in" at bounding box center [564, 382] width 206 height 33
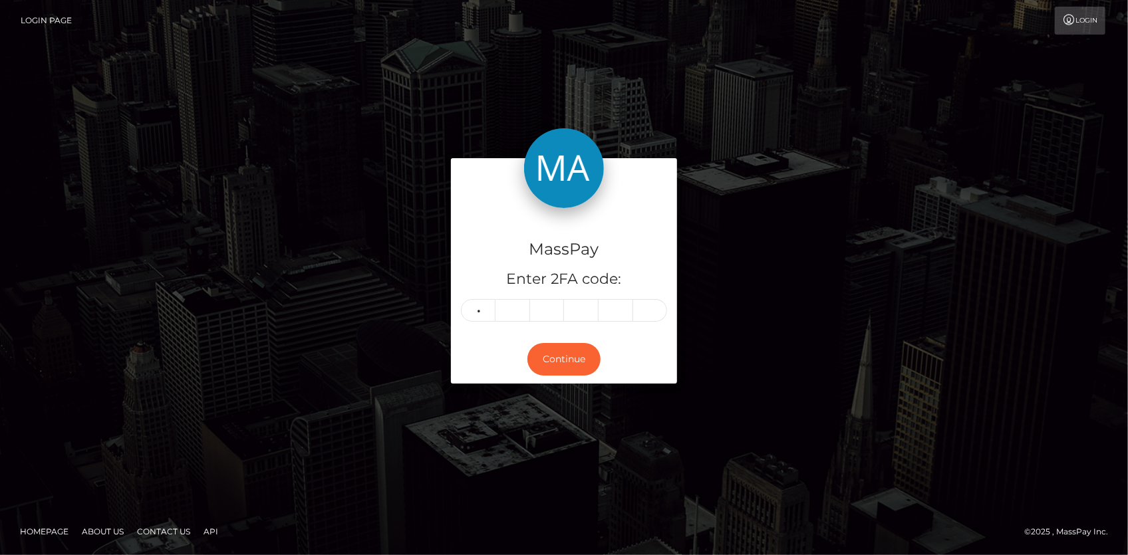
type input "6"
type input "7"
type input "2"
type input "5"
type input "3"
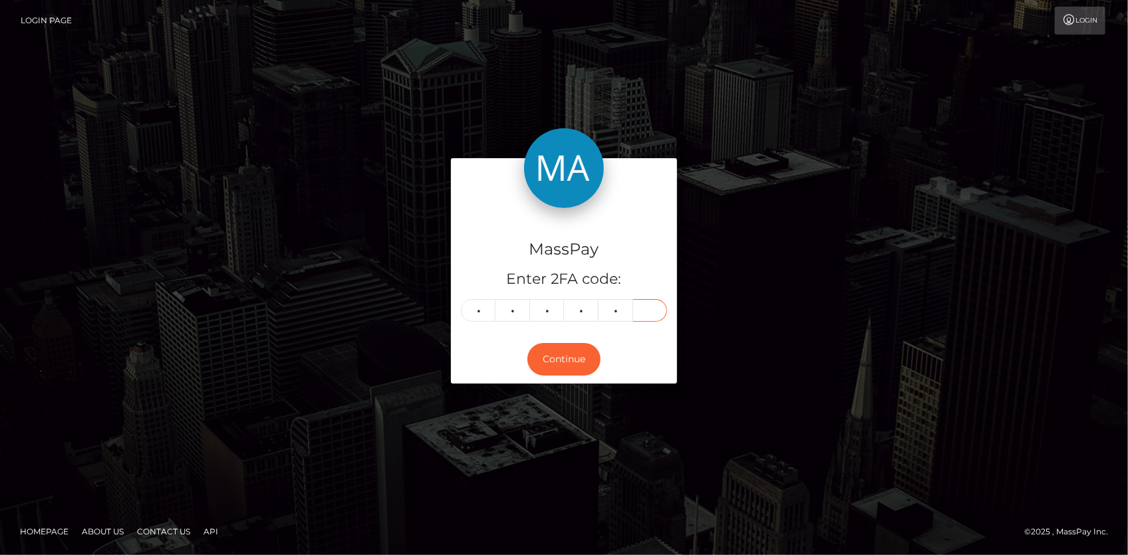
type input "1"
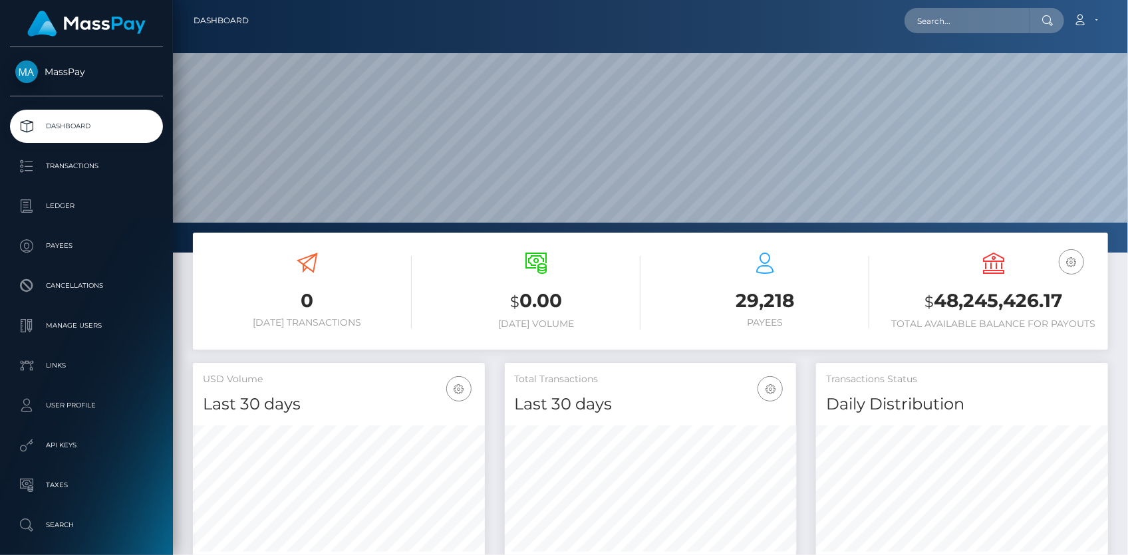
scroll to position [235, 291]
click at [984, 22] on input "text" at bounding box center [967, 20] width 125 height 25
paste input "801b09f3-a8d6-11f0-bd75-060e06e9f077"
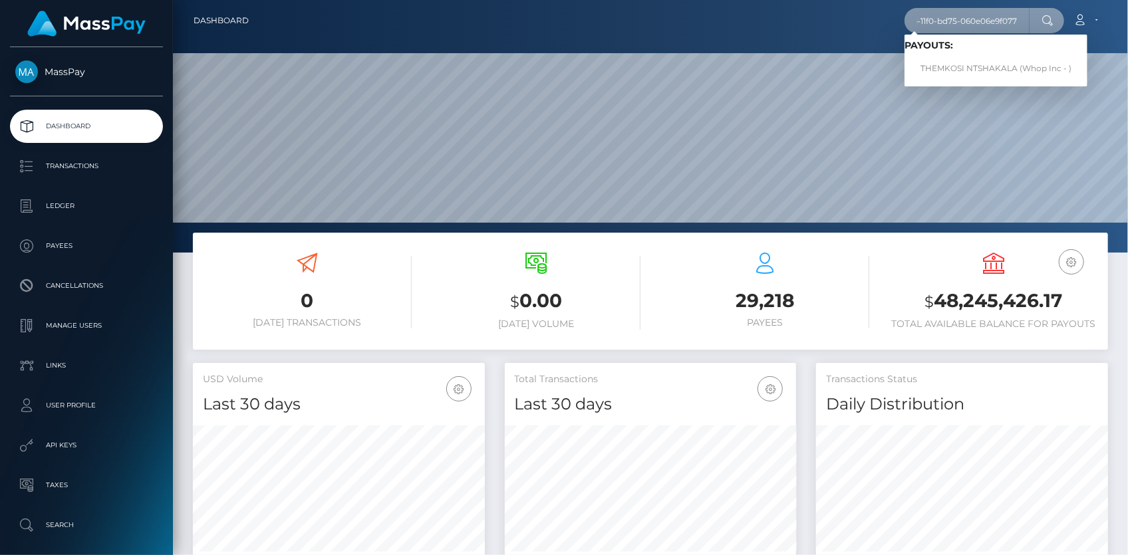
type input "801b09f3-a8d6-11f0-bd75-060e06e9f077"
click at [980, 65] on link "THEMKOSI NTSHAKALA (Whop Inc - )" at bounding box center [996, 69] width 183 height 25
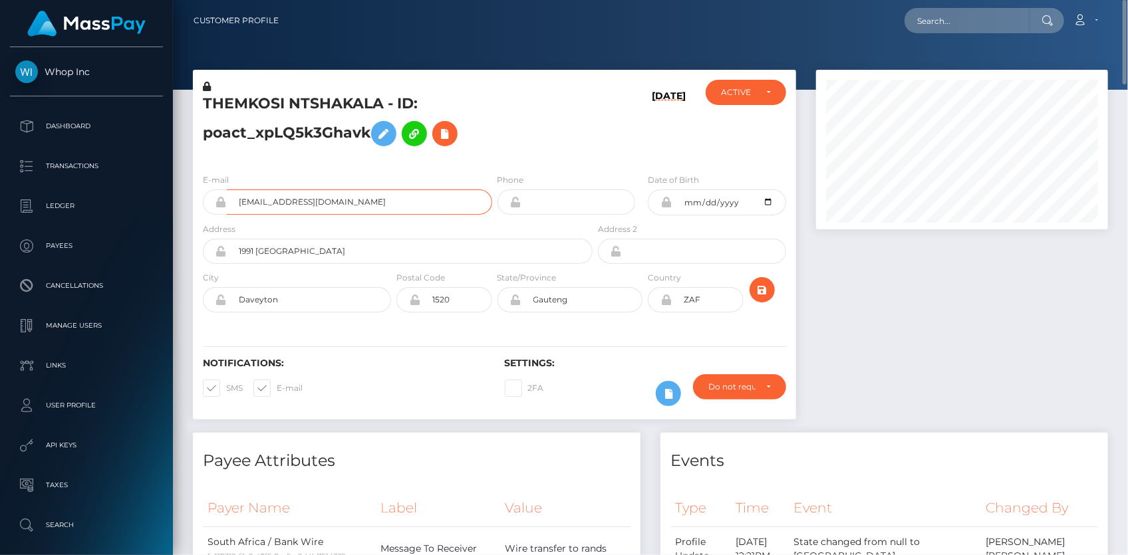
click at [299, 196] on input "todehawk8+ecee4b6341@gmail.com" at bounding box center [359, 202] width 265 height 25
click at [962, 33] on input "text" at bounding box center [967, 20] width 125 height 25
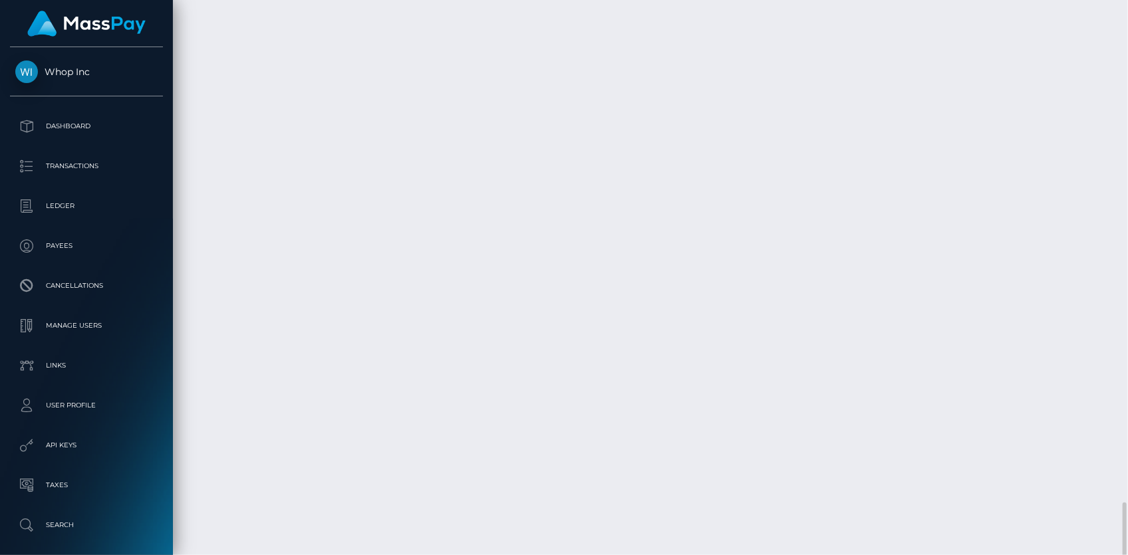
scroll to position [3094, 0]
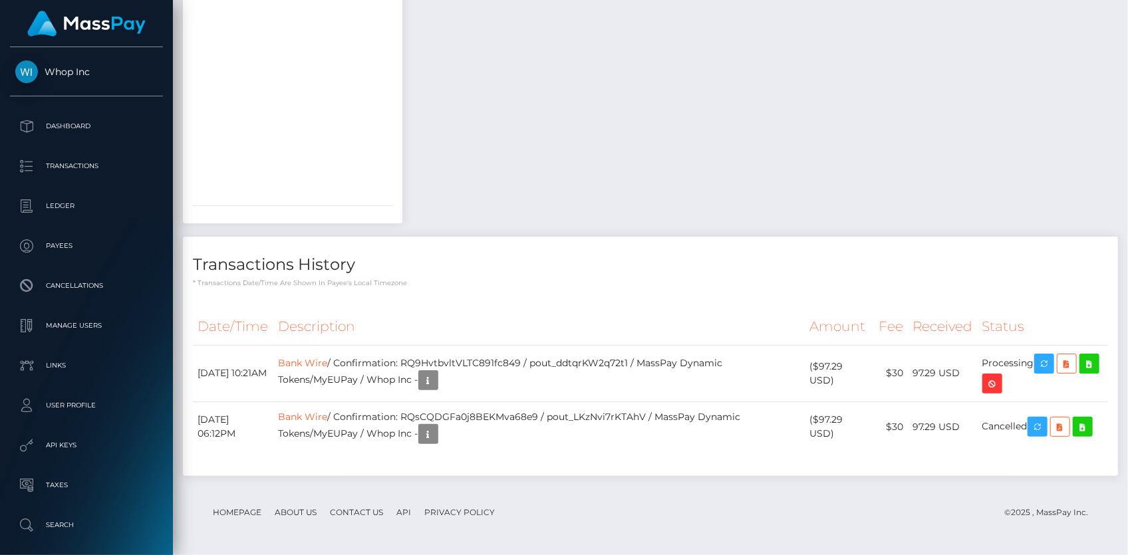
scroll to position [0, 0]
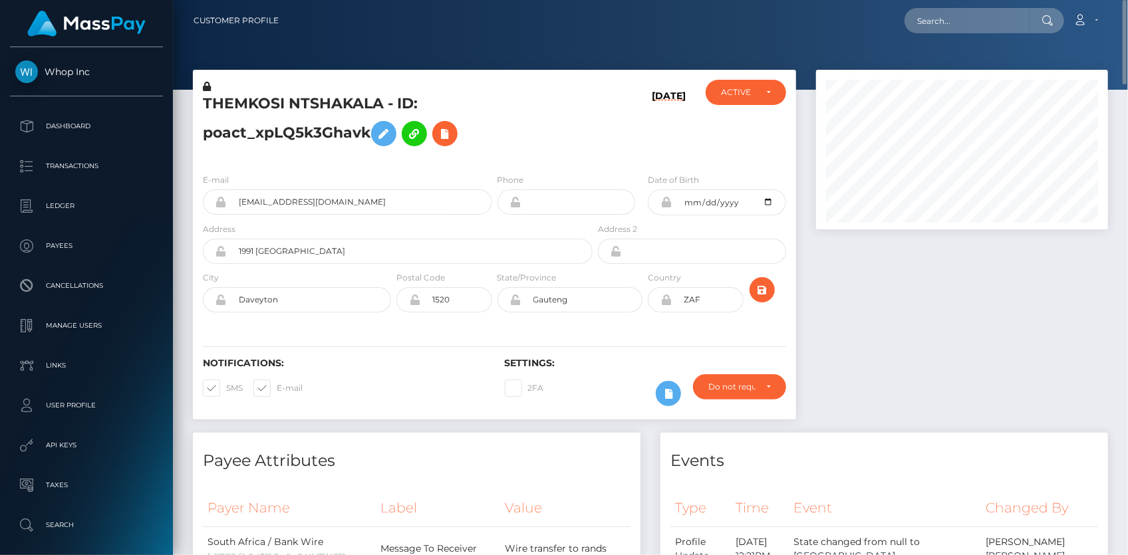
drag, startPoint x: 885, startPoint y: 30, endPoint x: 905, endPoint y: 30, distance: 20.0
click at [887, 30] on div "Loading... Loading... Account Edit Profile Logout" at bounding box center [698, 21] width 818 height 28
click at [939, 30] on input "text" at bounding box center [967, 20] width 125 height 25
paste input "78074545"
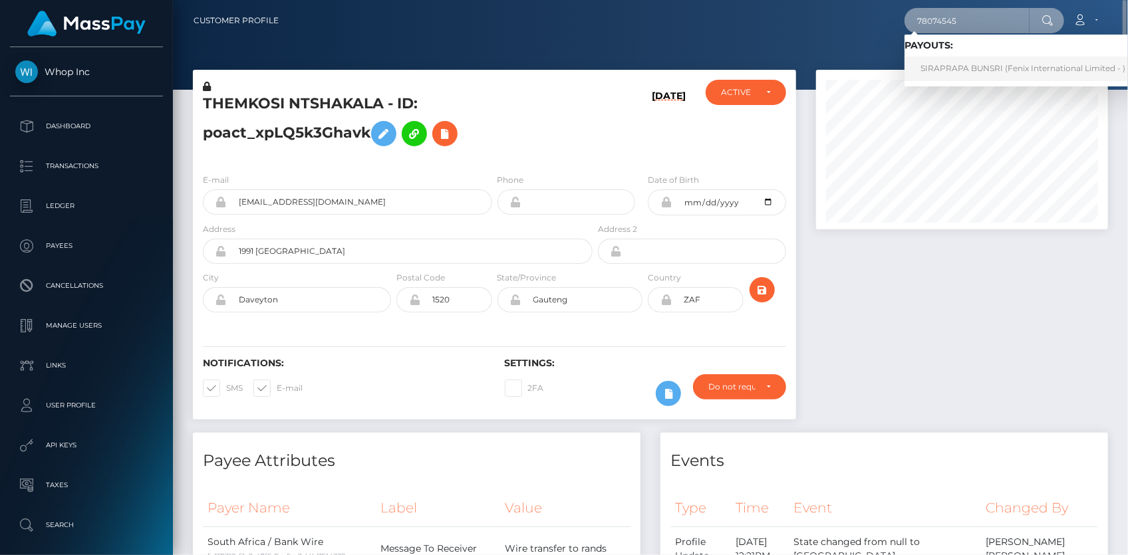
type input "78074545"
click at [960, 60] on link "SIRAPRAPA BUNSRI (Fenix International Limited - )" at bounding box center [1023, 69] width 237 height 25
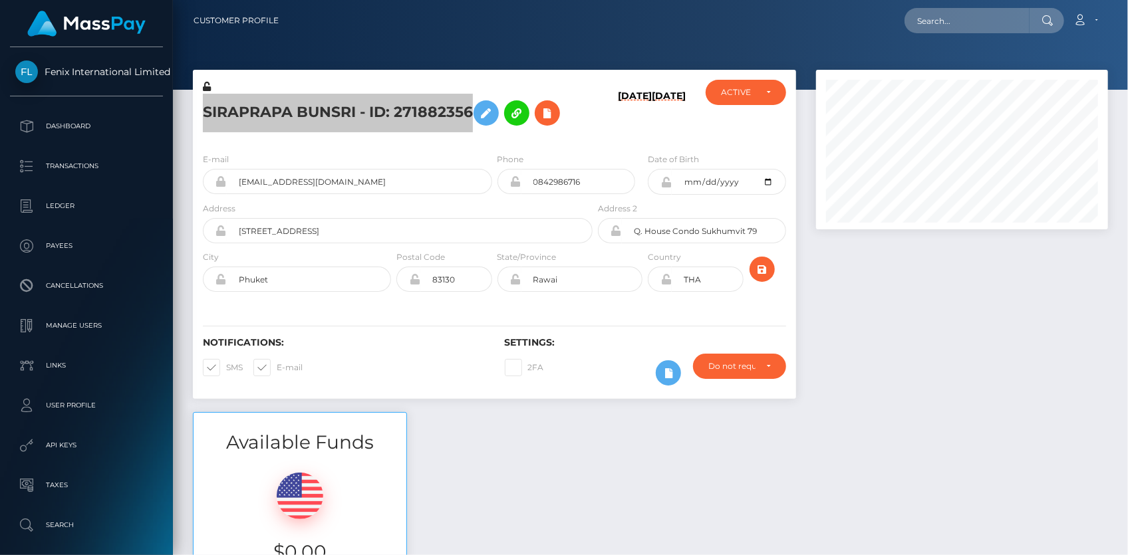
scroll to position [160, 291]
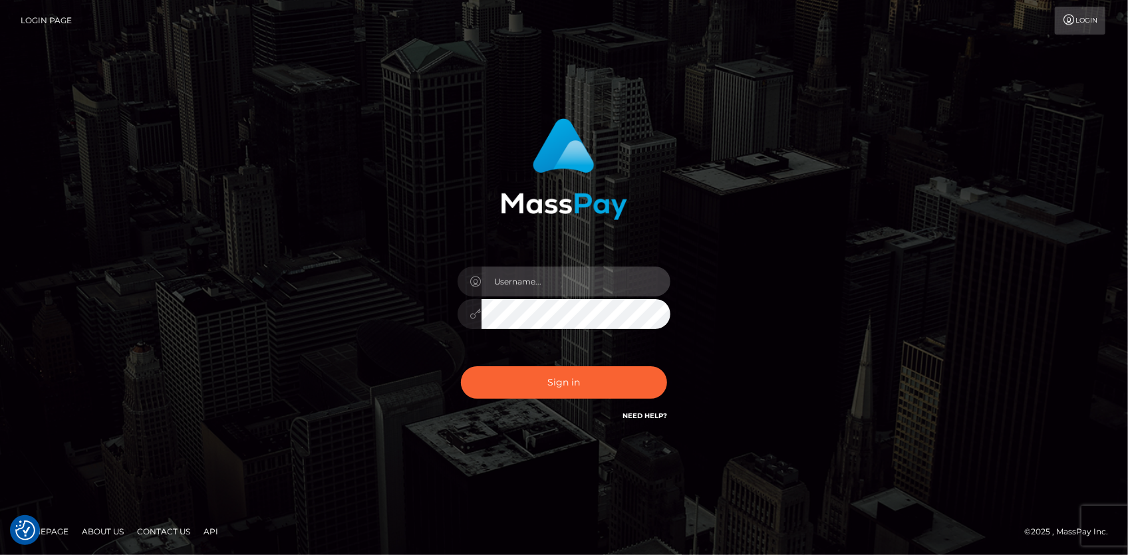
type input "Eduard Gavrilescu"
click at [557, 365] on div "Sign in Need Help?" at bounding box center [564, 388] width 233 height 59
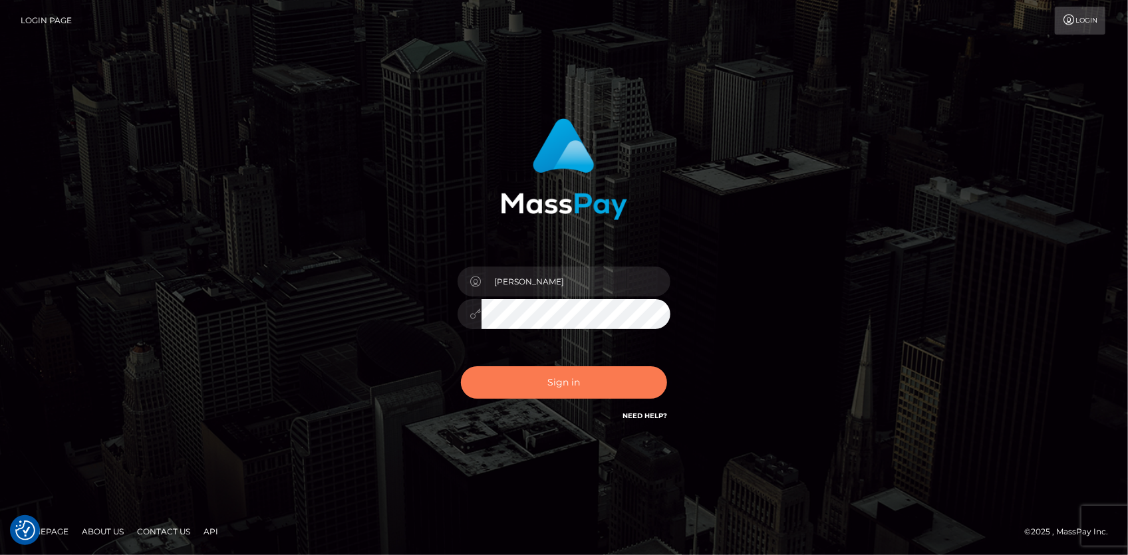
click at [557, 373] on button "Sign in" at bounding box center [564, 382] width 206 height 33
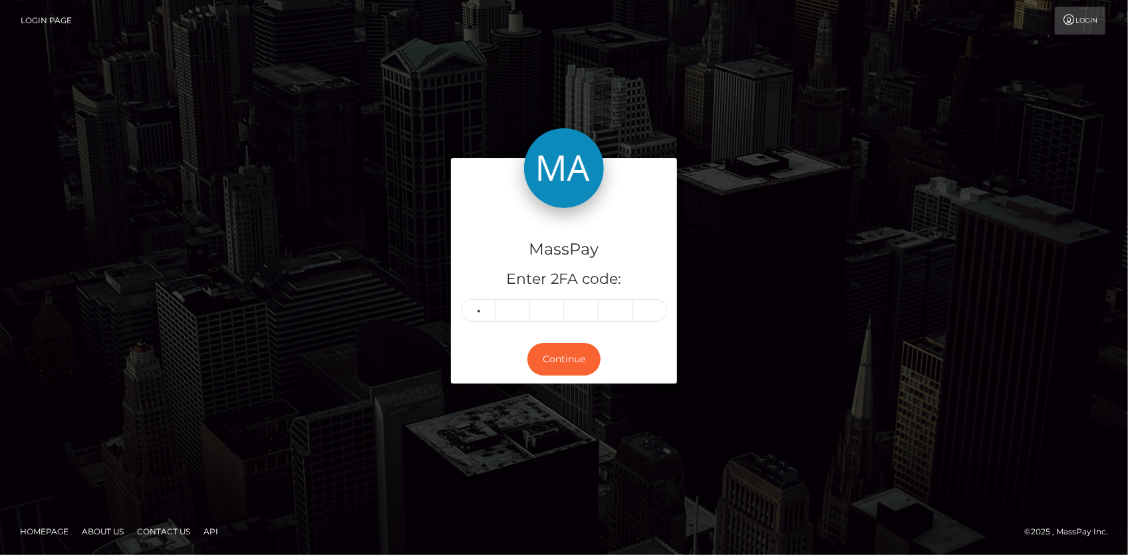
type input "4"
type input "1"
type input "4"
type input "7"
type input "5"
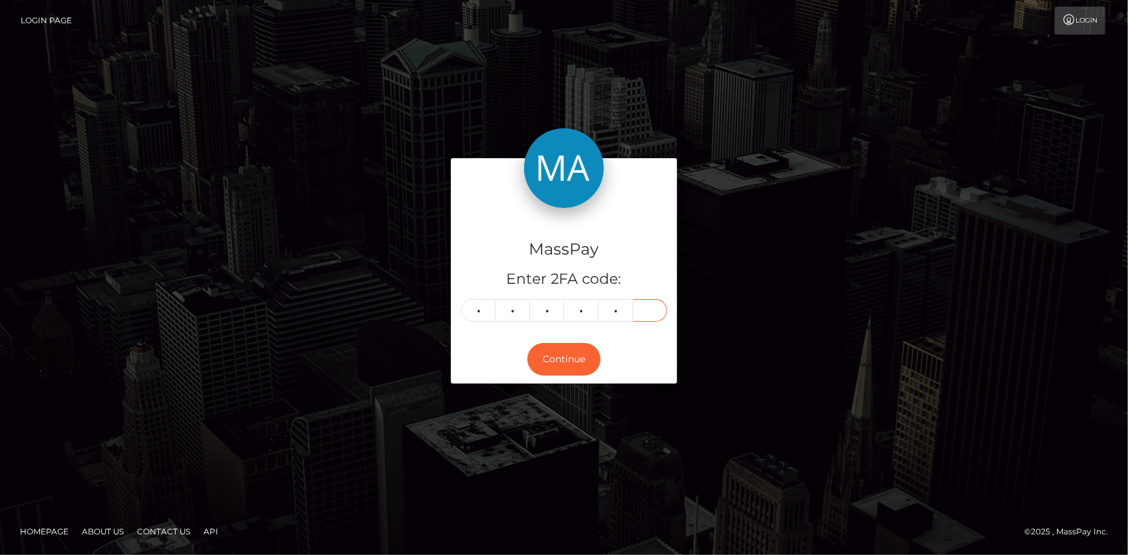
type input "3"
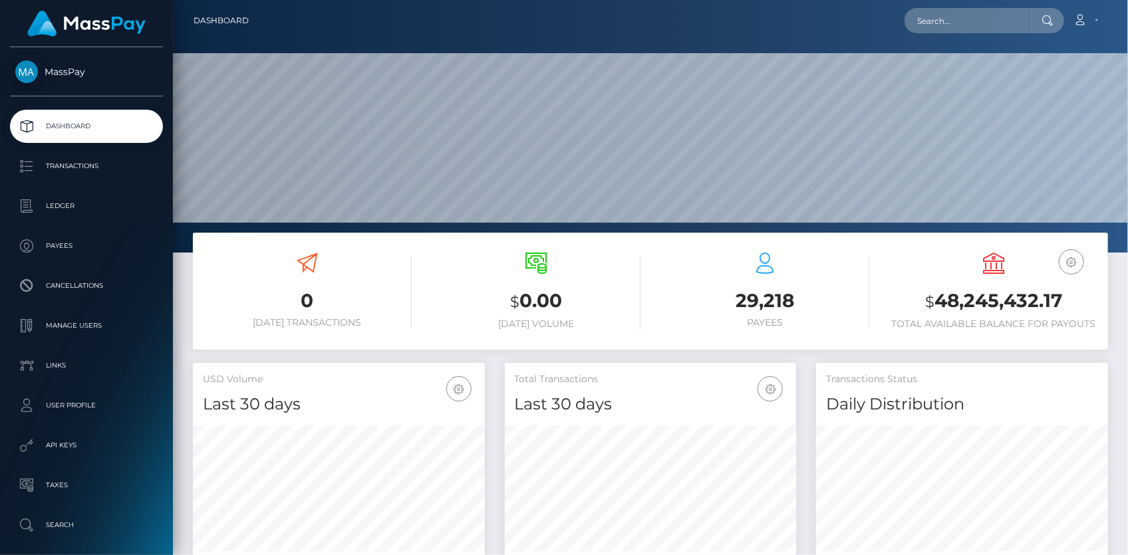
scroll to position [235, 291]
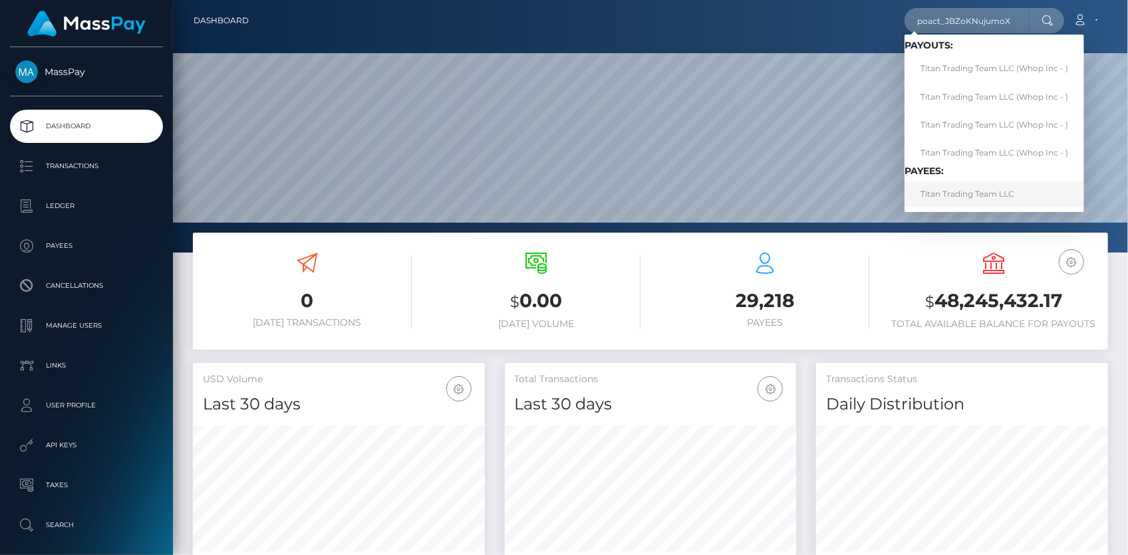
type input "poact_JBZoKNujumoX"
click at [950, 201] on link "Titan Trading Team LLC" at bounding box center [995, 194] width 180 height 25
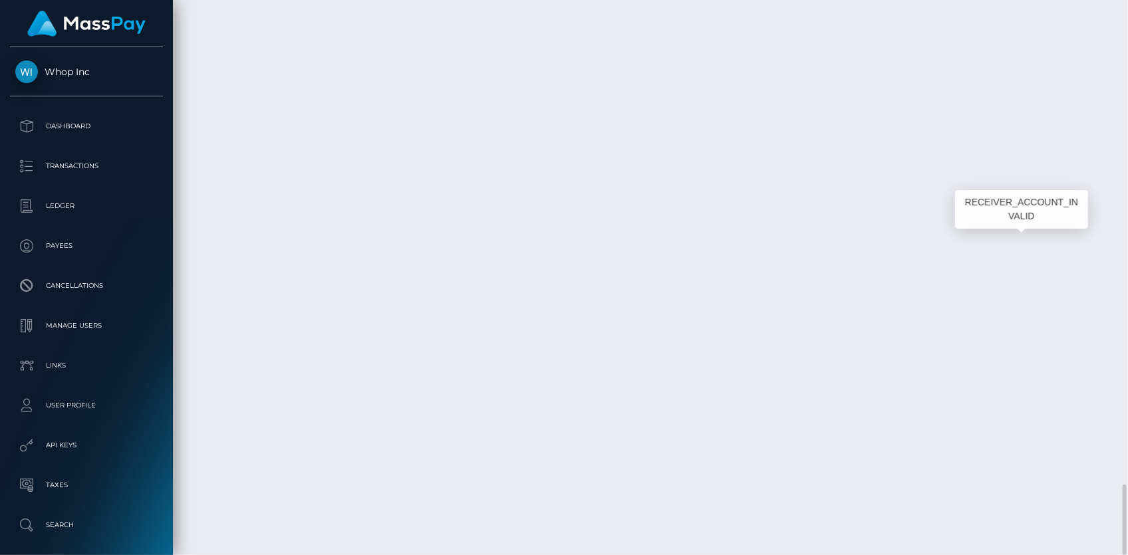
scroll to position [160, 291]
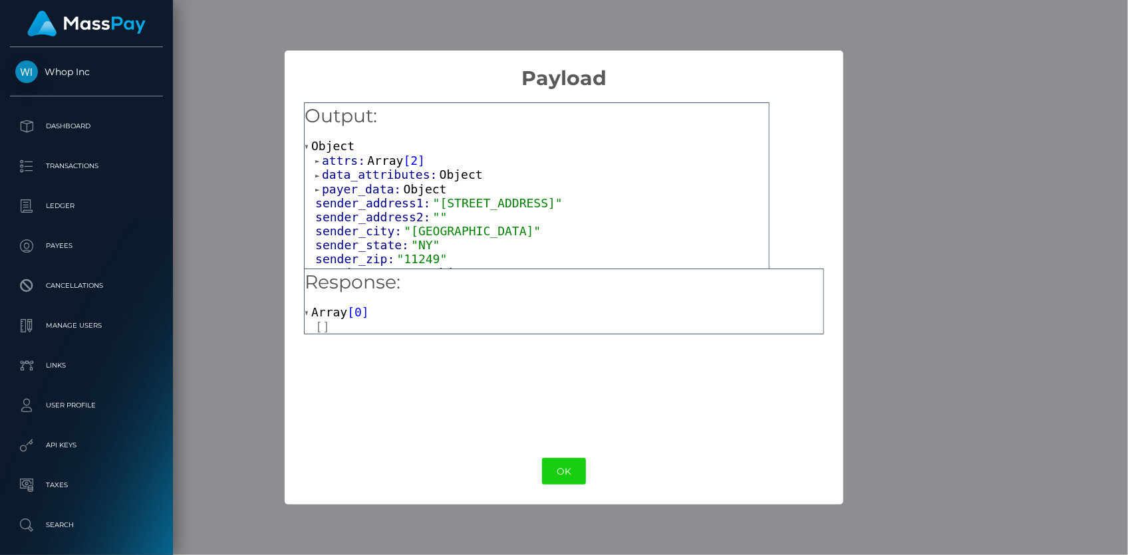
click at [362, 159] on span "attrs:" at bounding box center [344, 161] width 45 height 14
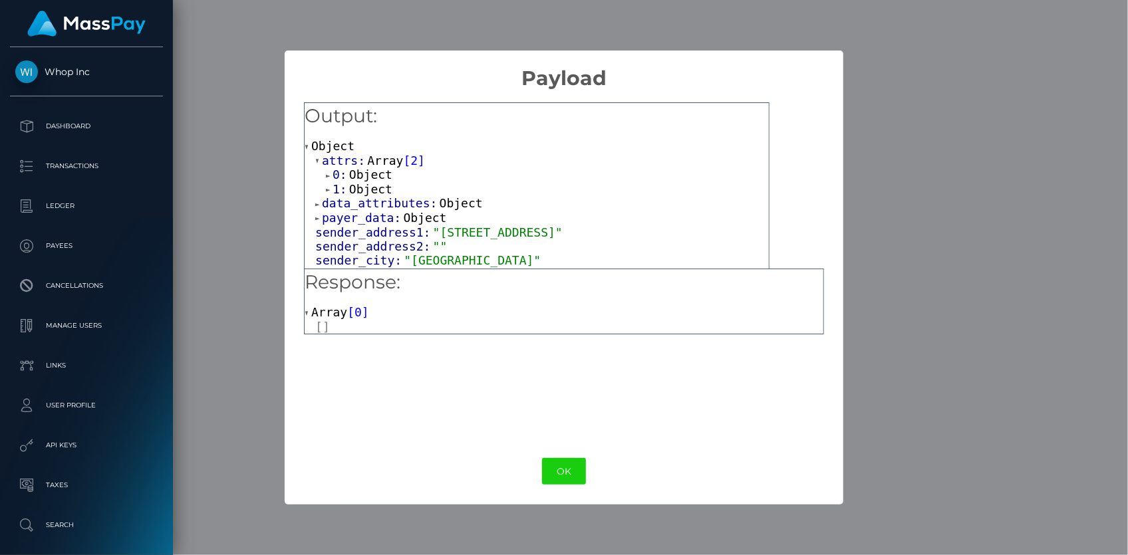
click at [373, 186] on span "Object" at bounding box center [370, 189] width 43 height 14
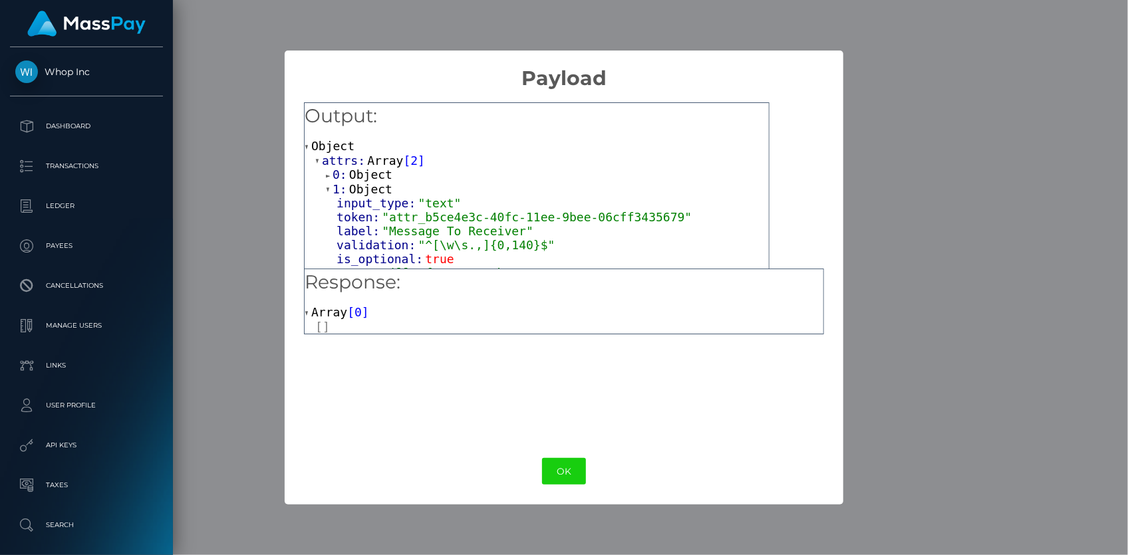
click at [372, 176] on span "Object" at bounding box center [370, 175] width 43 height 14
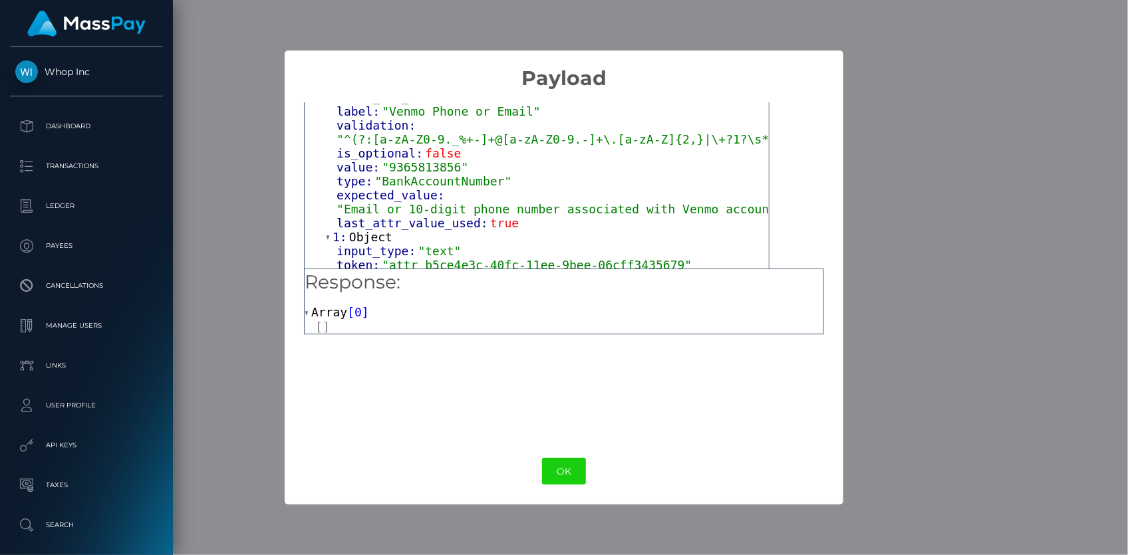
scroll to position [120, 0]
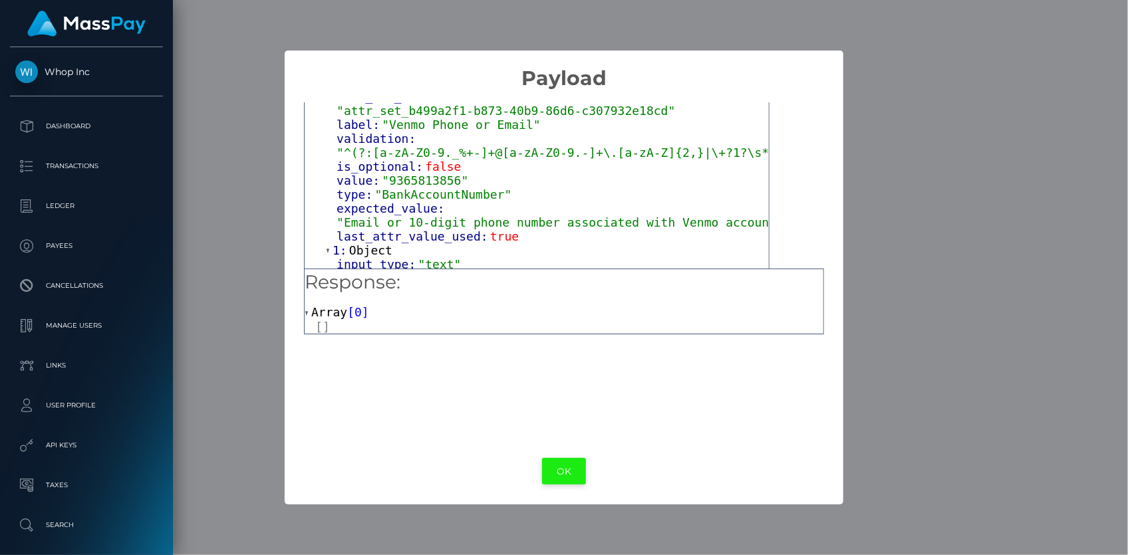
click at [549, 472] on button "OK" at bounding box center [564, 471] width 44 height 27
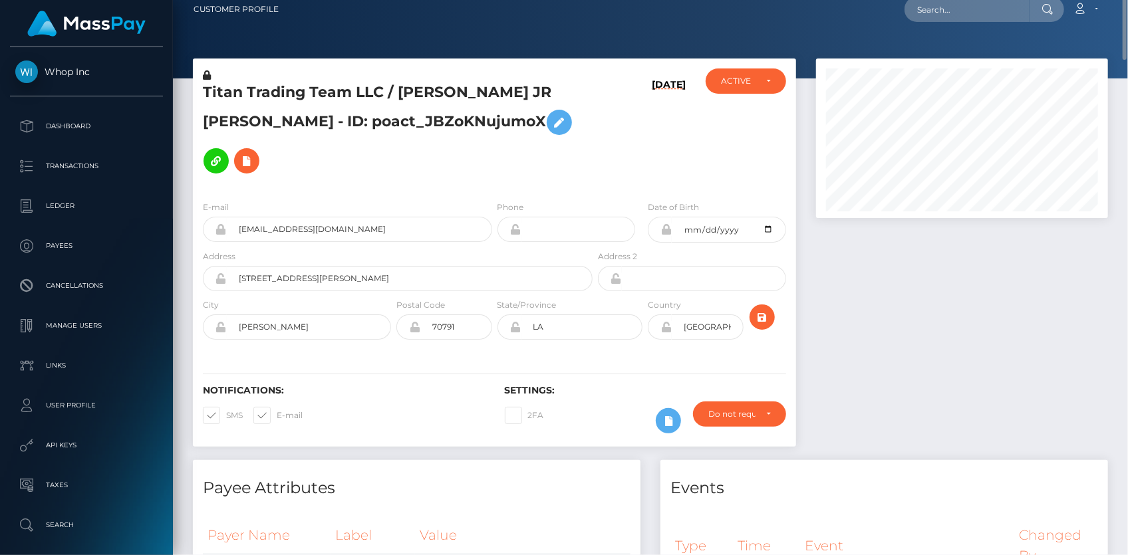
scroll to position [0, 0]
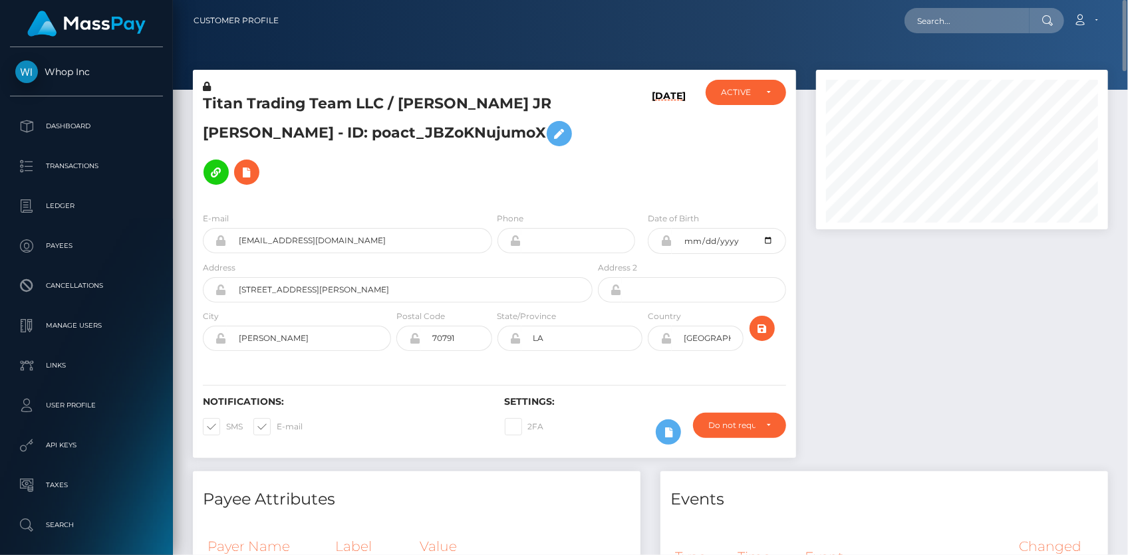
click at [941, 34] on div "Loading... Loading... Account Edit Profile Logout" at bounding box center [698, 21] width 818 height 28
click at [941, 21] on input "text" at bounding box center [967, 20] width 125 height 25
paste input "paco_Q9Thp01dpiKHD"
paste input "kz3wRN4Wux7w1"
type input "paco_kz3wRN4Wux7w1"
